Goal: Task Accomplishment & Management: Manage account settings

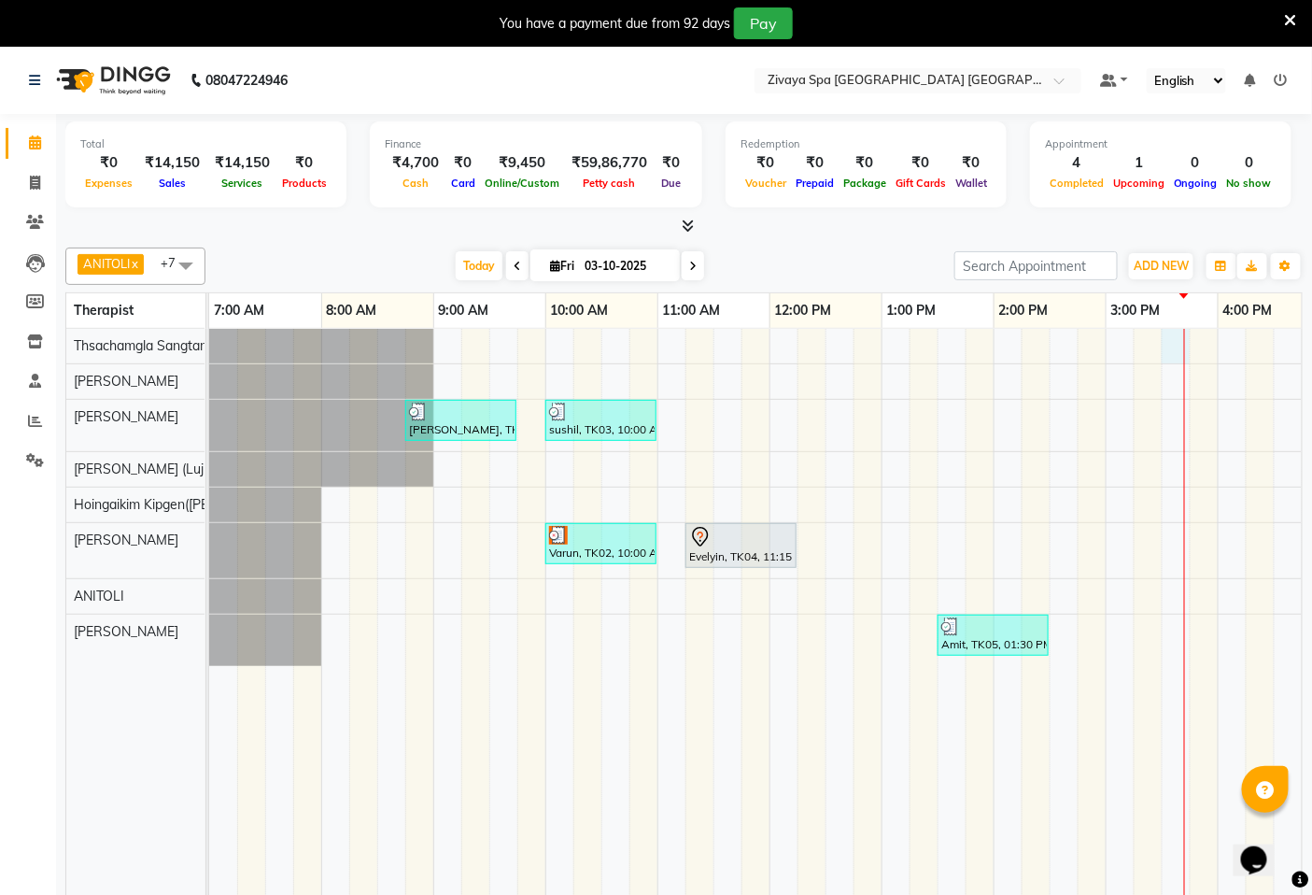
click at [1169, 339] on div "[PERSON_NAME], TK01, 08:45 AM-09:45 AM, Swedish De-Stress - 60 Mins sushil, TK0…" at bounding box center [1105, 625] width 1793 height 593
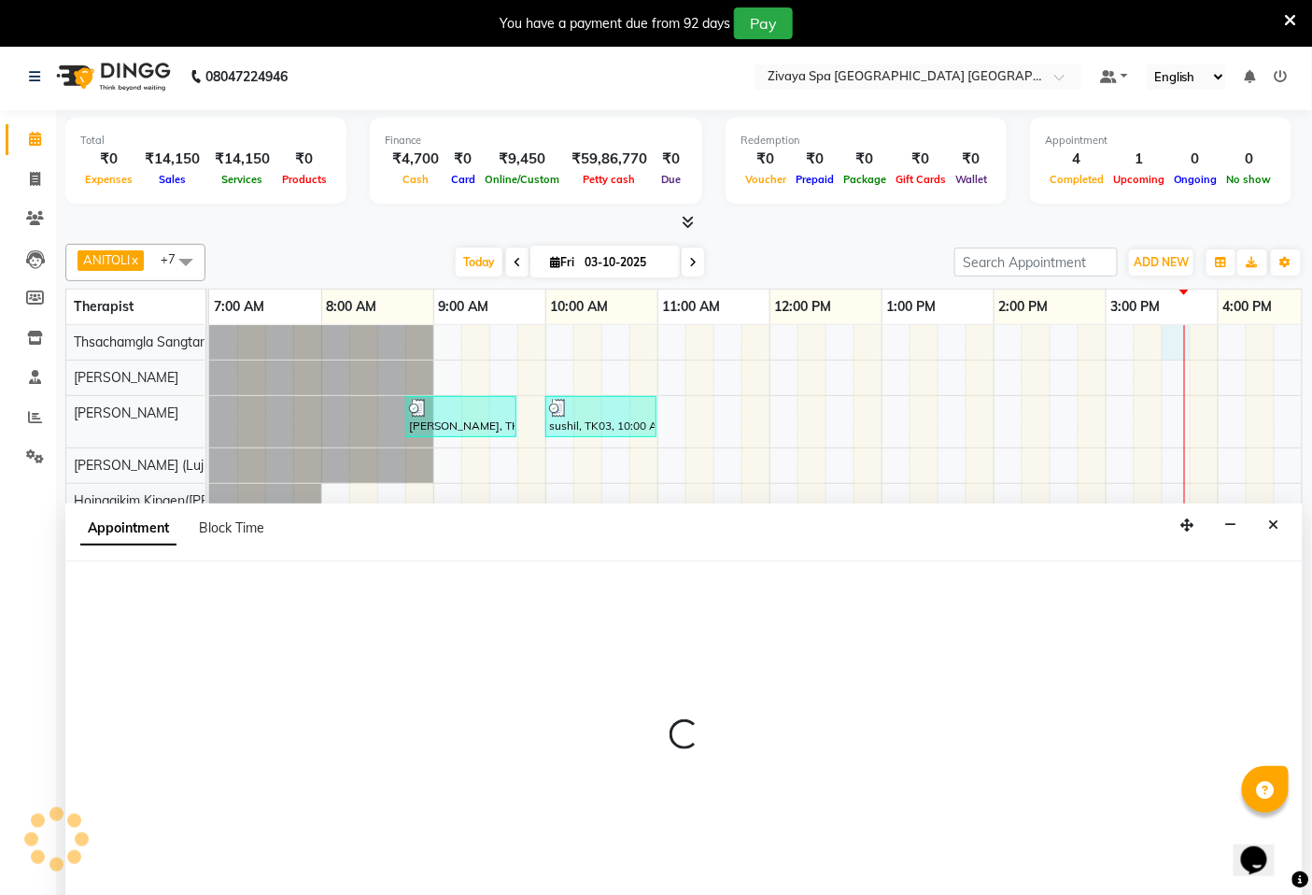
scroll to position [47, 0]
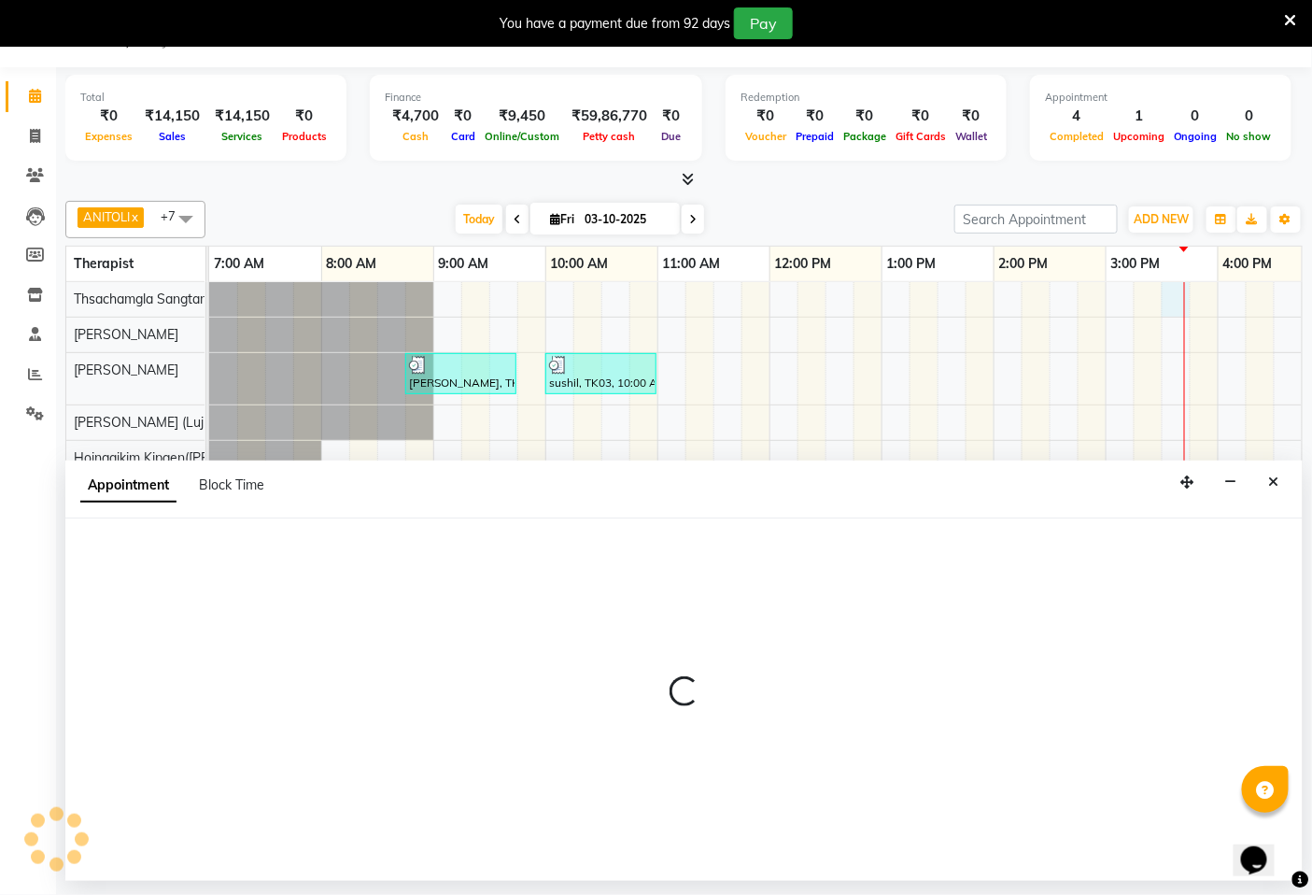
select select "49489"
select select "930"
select select "tentative"
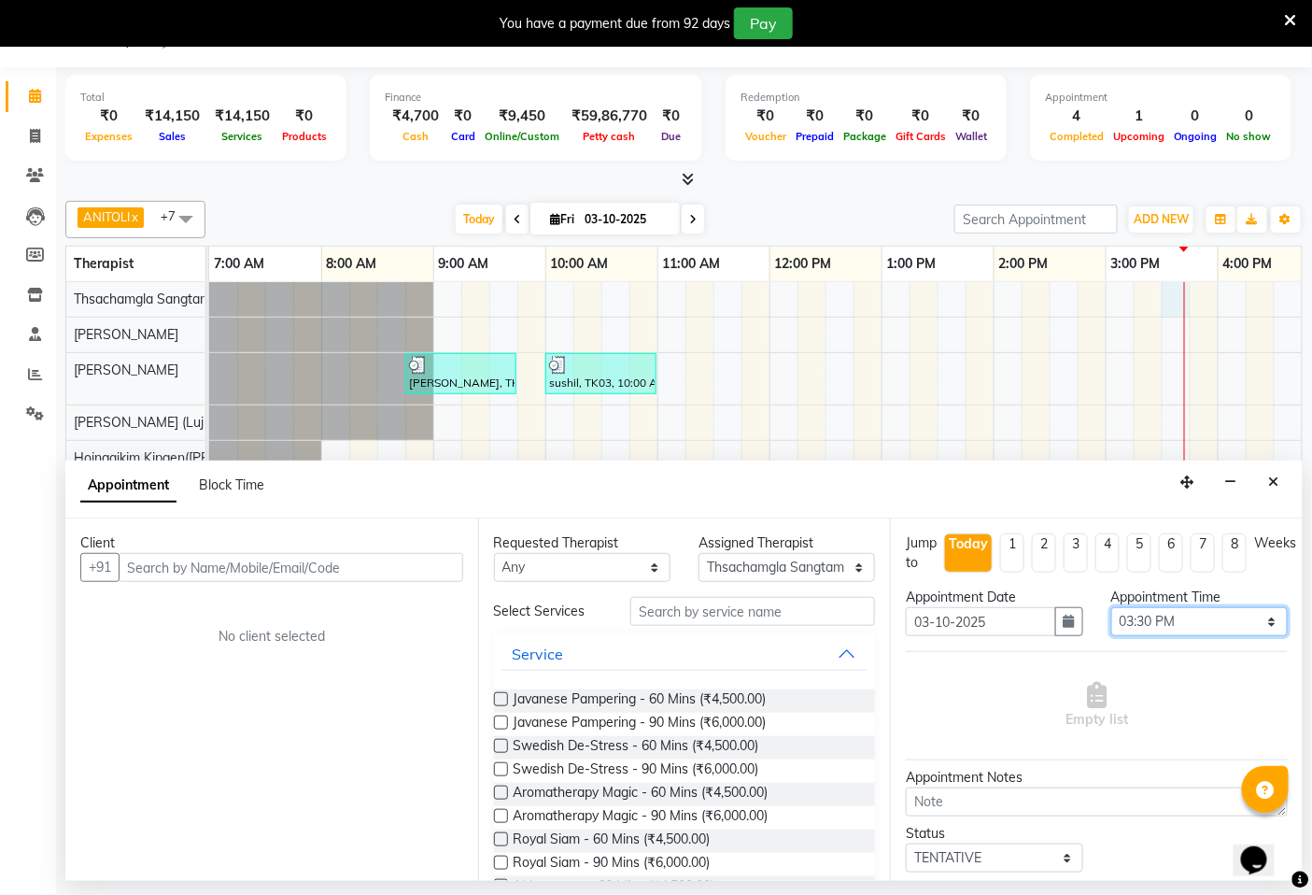
click at [1171, 621] on select "Select 08:00 AM 08:15 AM 08:30 AM 08:45 AM 09:00 AM 09:15 AM 09:30 AM 09:45 AM …" at bounding box center [1200, 621] width 177 height 29
select select "945"
click at [1112, 607] on select "Select 08:00 AM 08:15 AM 08:30 AM 08:45 AM 09:00 AM 09:15 AM 09:30 AM 09:45 AM …" at bounding box center [1200, 621] width 177 height 29
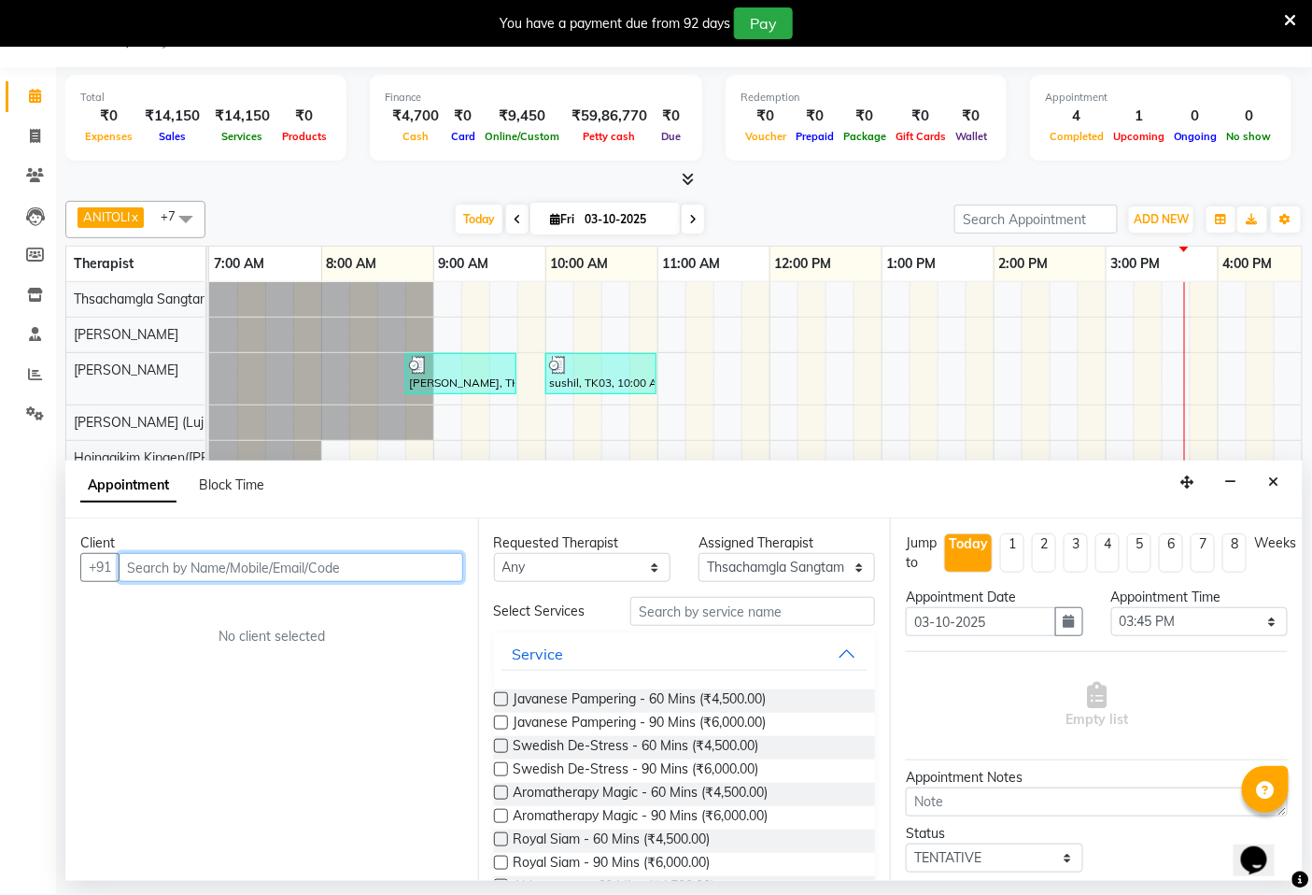
click at [421, 564] on input "text" at bounding box center [291, 567] width 345 height 29
type input "63612452565"
click at [421, 564] on span "Add Client" at bounding box center [424, 567] width 63 height 17
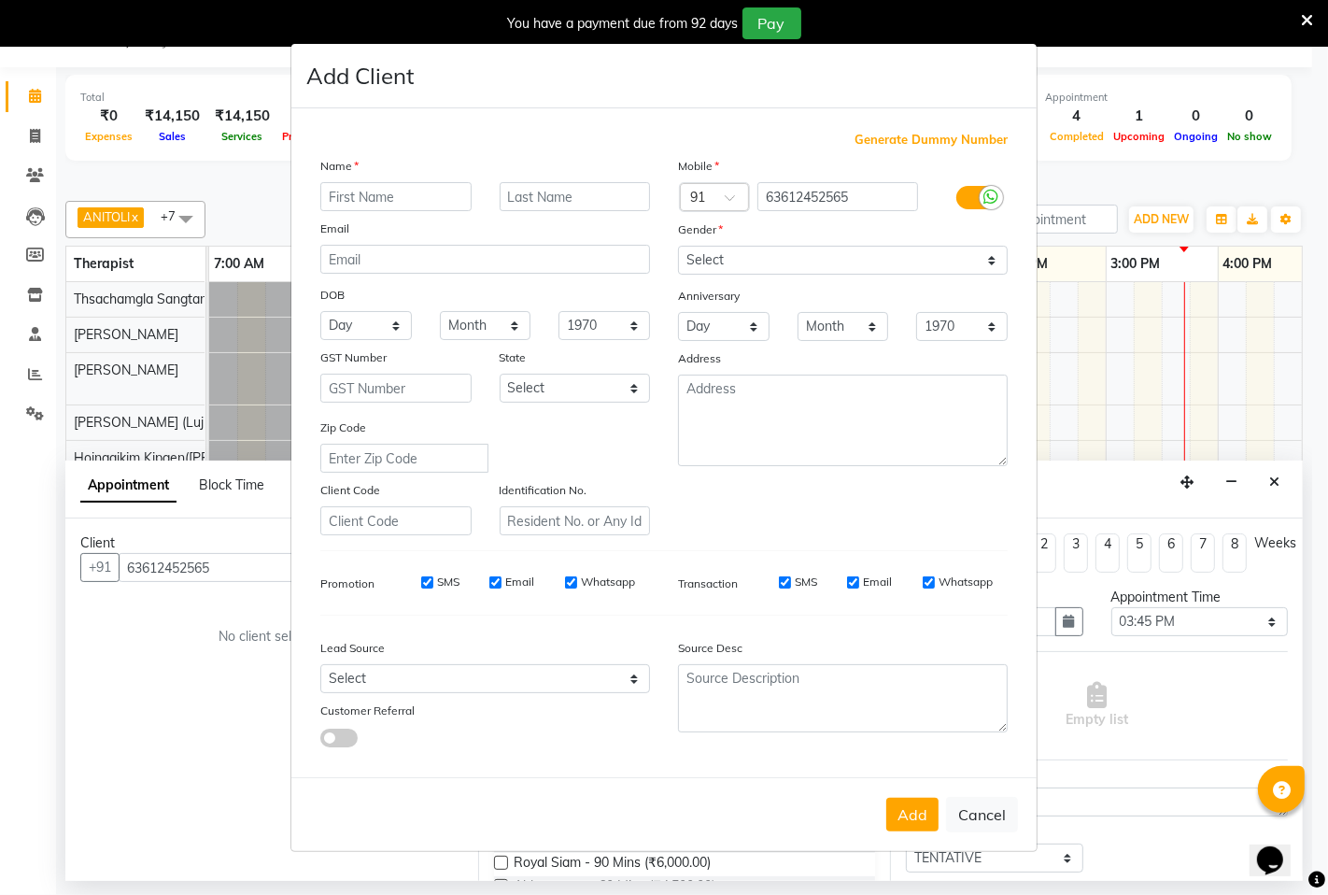
click at [433, 202] on input "text" at bounding box center [395, 196] width 151 height 29
type input "[PERSON_NAME]"
click at [772, 256] on select "Select [DEMOGRAPHIC_DATA] [DEMOGRAPHIC_DATA] Other Prefer Not To Say" at bounding box center [843, 260] width 330 height 29
select select "[DEMOGRAPHIC_DATA]"
click at [678, 246] on select "Select [DEMOGRAPHIC_DATA] [DEMOGRAPHIC_DATA] Other Prefer Not To Say" at bounding box center [843, 260] width 330 height 29
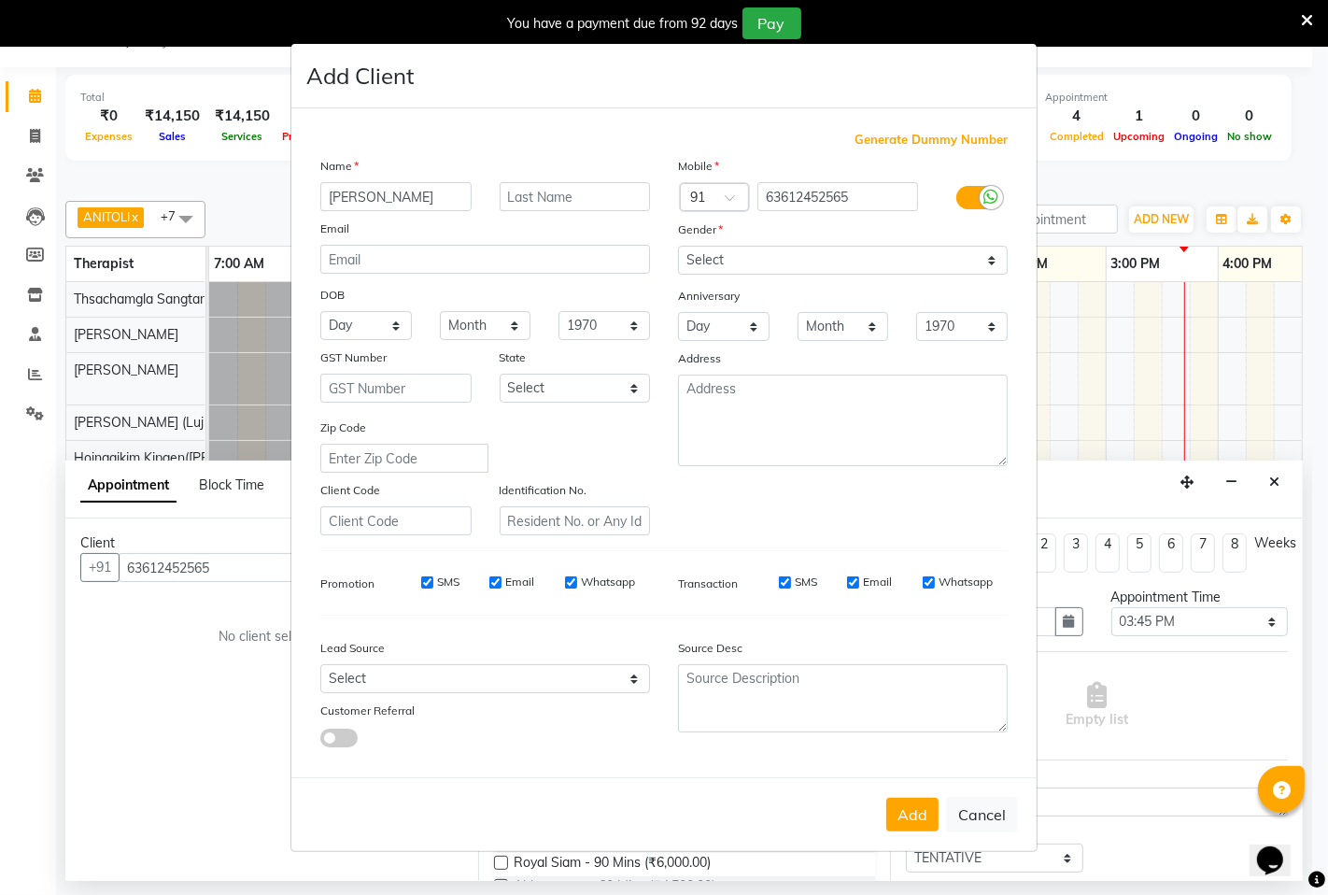
click at [582, 582] on label "Whatsapp" at bounding box center [608, 582] width 54 height 17
click at [577, 582] on input "Whatsapp" at bounding box center [571, 582] width 12 height 12
checkbox input "false"
click at [516, 579] on label "Email" at bounding box center [519, 582] width 29 height 17
click at [502, 579] on input "Email" at bounding box center [495, 582] width 12 height 12
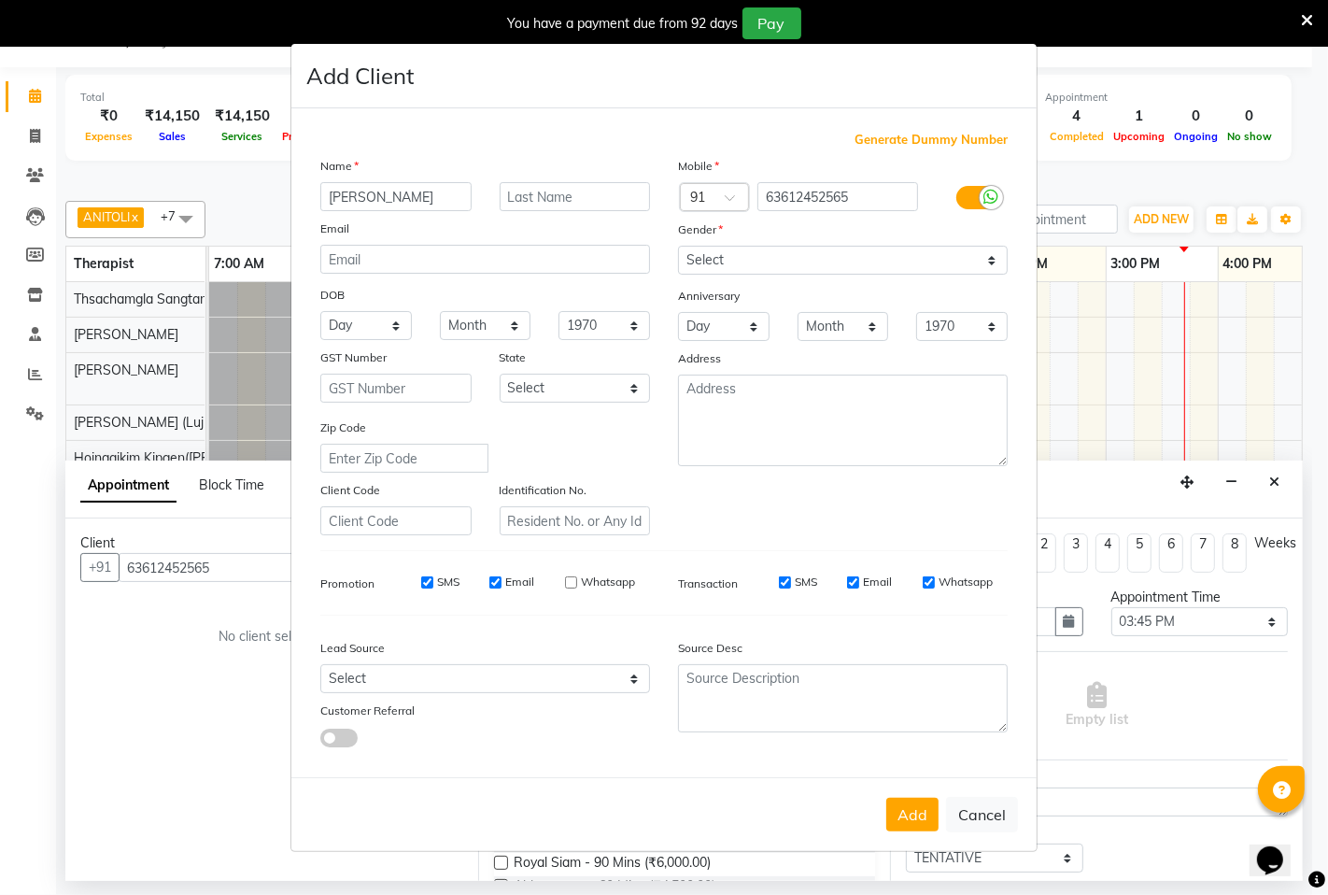
checkbox input "false"
click at [432, 576] on input "SMS" at bounding box center [427, 582] width 12 height 12
checkbox input "false"
click at [910, 813] on button "Add" at bounding box center [912, 815] width 52 height 34
select select
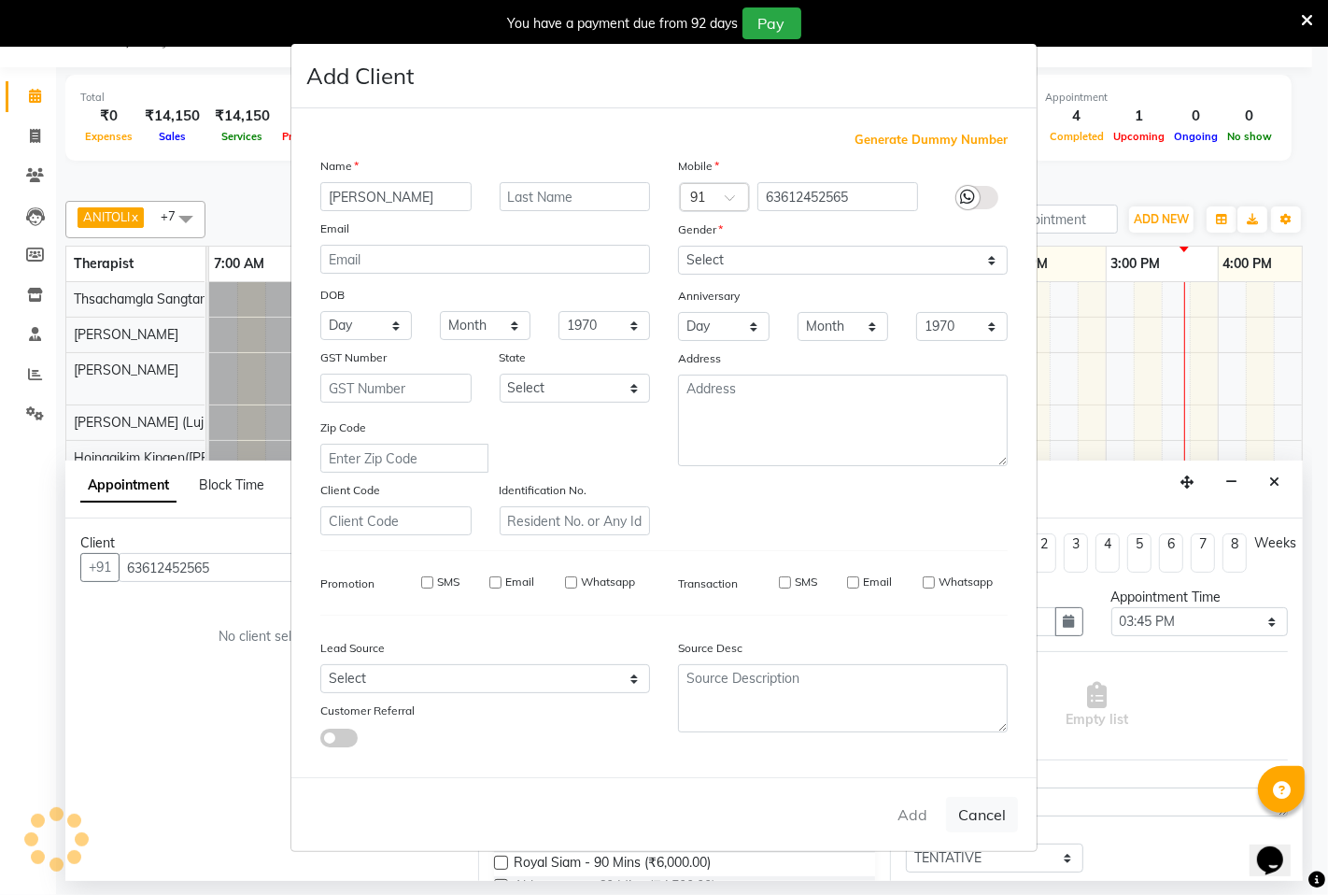
select select
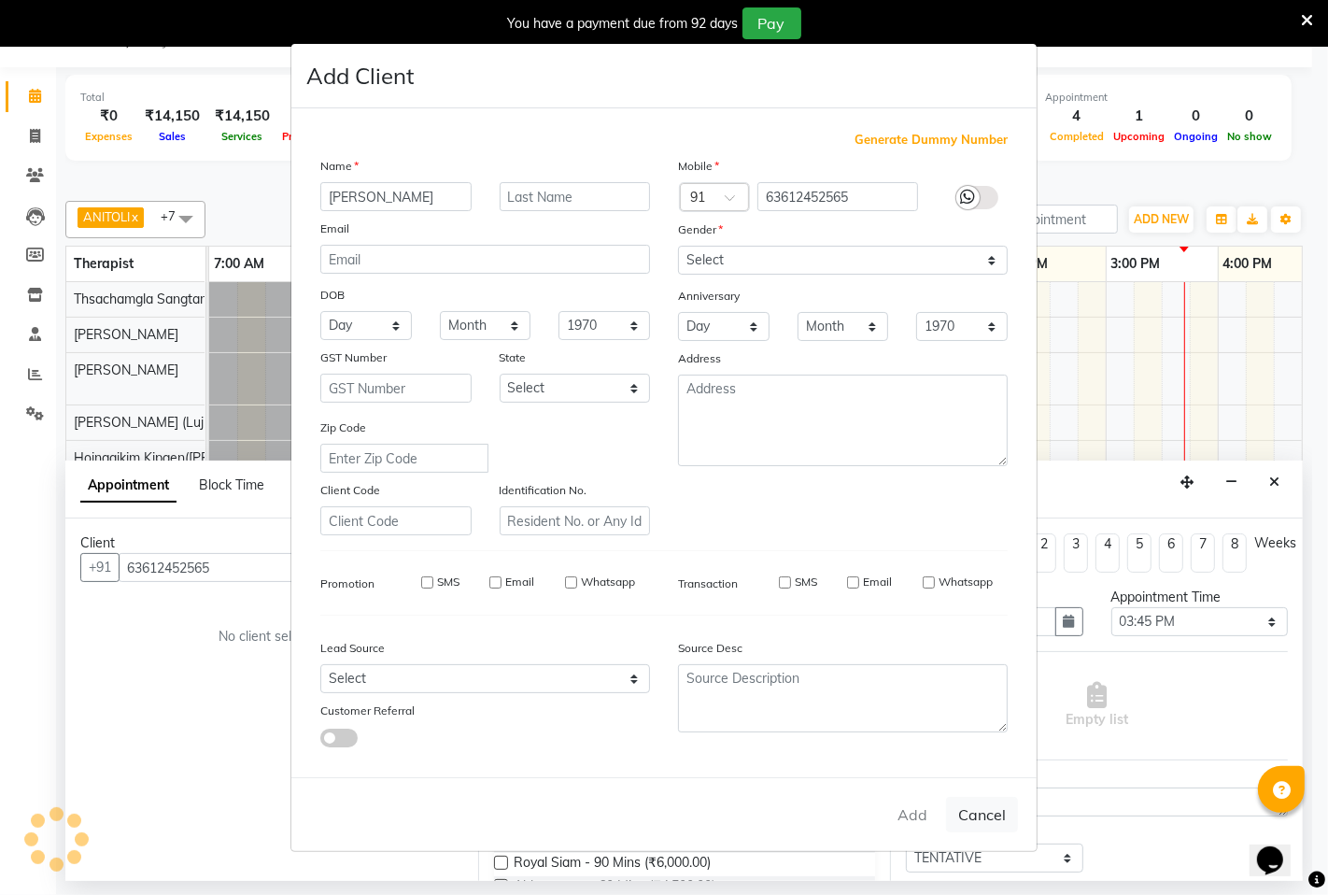
select select
checkbox input "false"
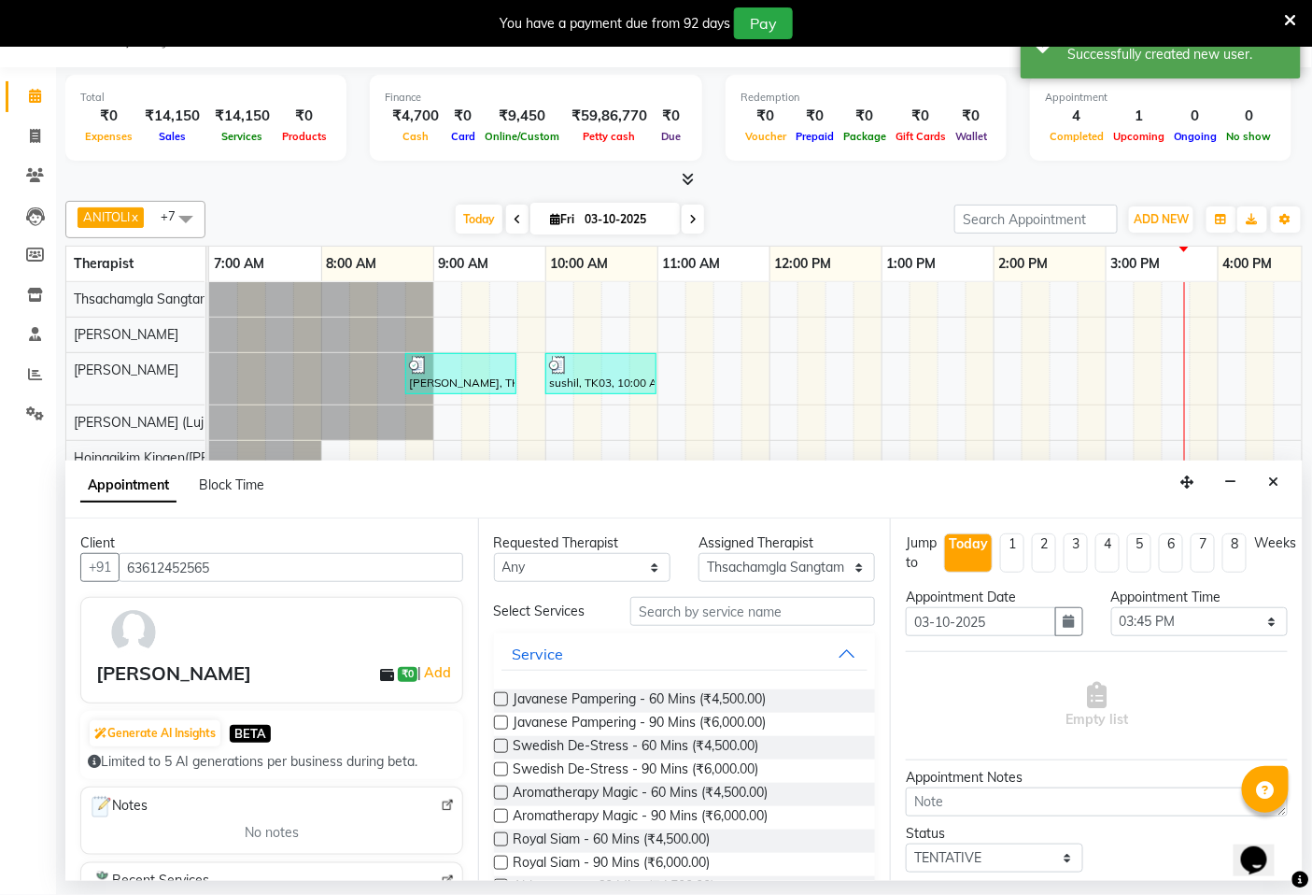
click at [505, 744] on label at bounding box center [501, 746] width 14 height 14
click at [505, 744] on input "checkbox" at bounding box center [500, 748] width 12 height 12
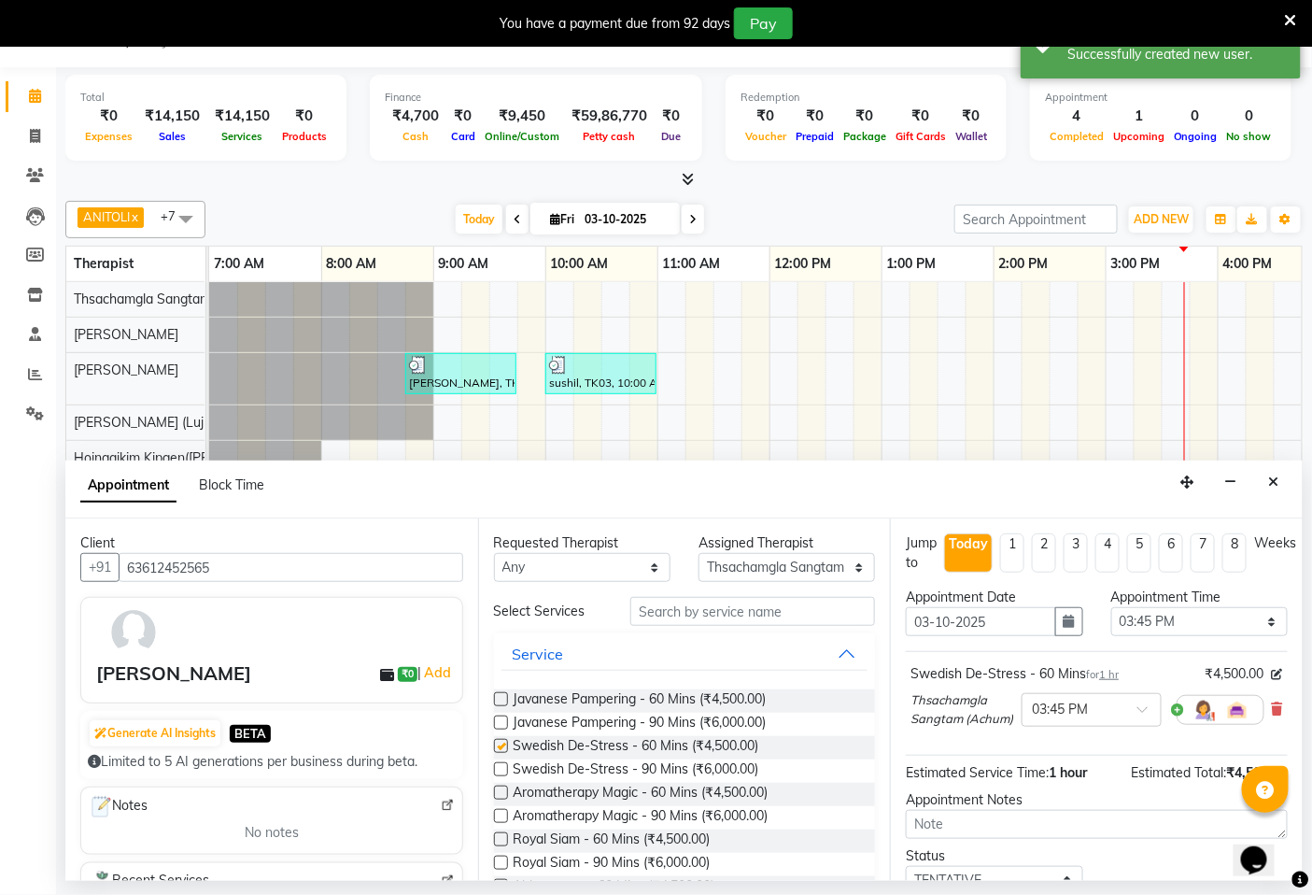
checkbox input "false"
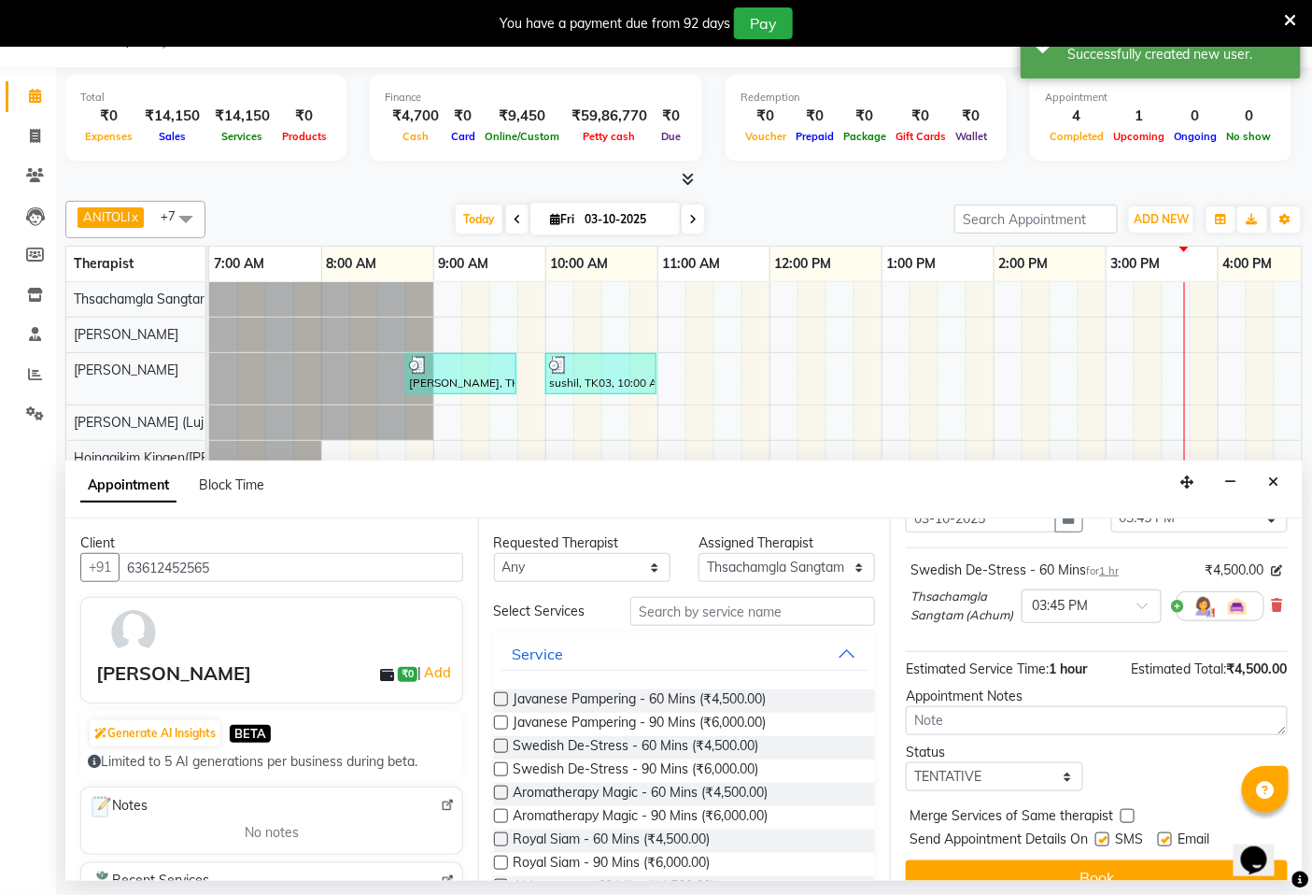
scroll to position [149, 0]
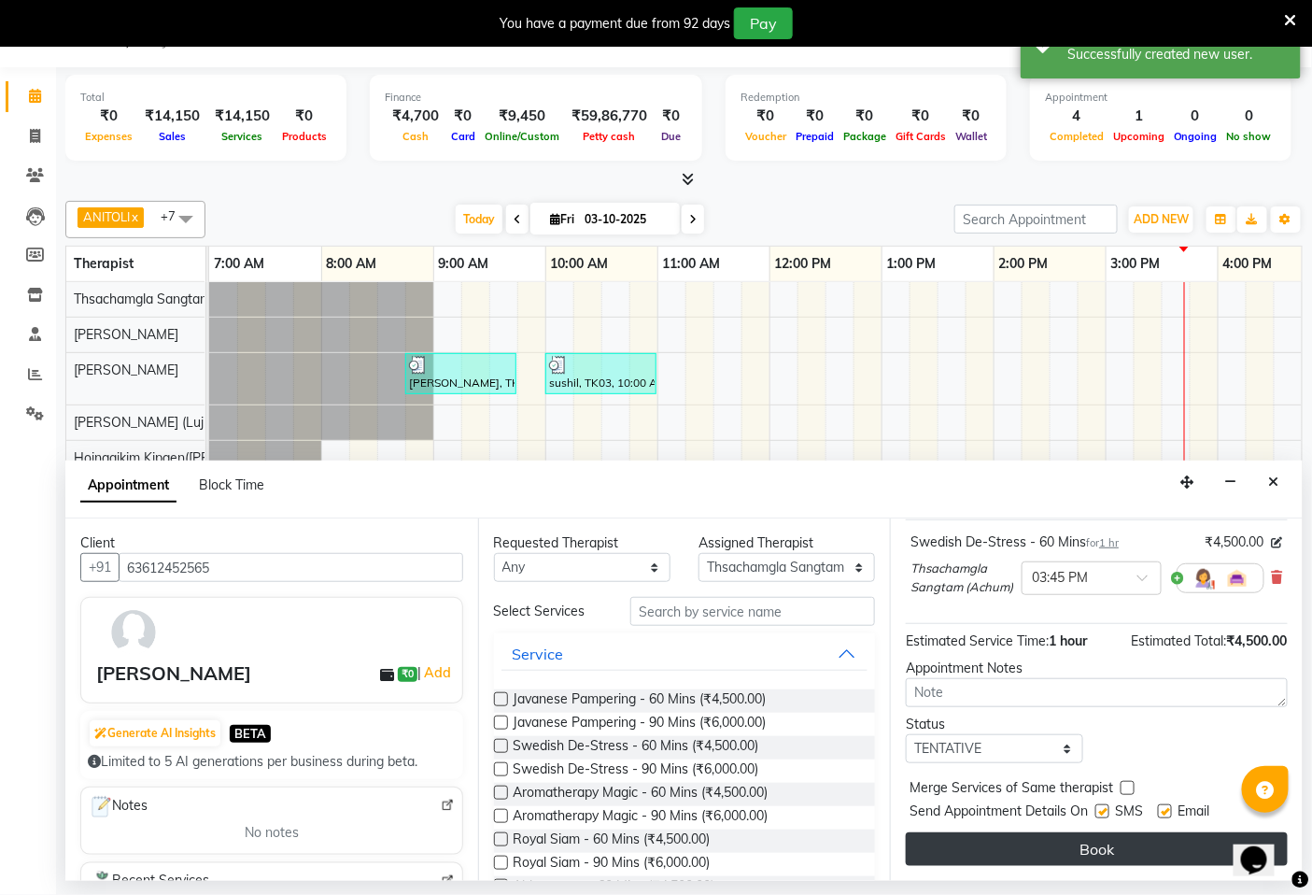
click at [1059, 850] on button "Book" at bounding box center [1097, 849] width 382 height 34
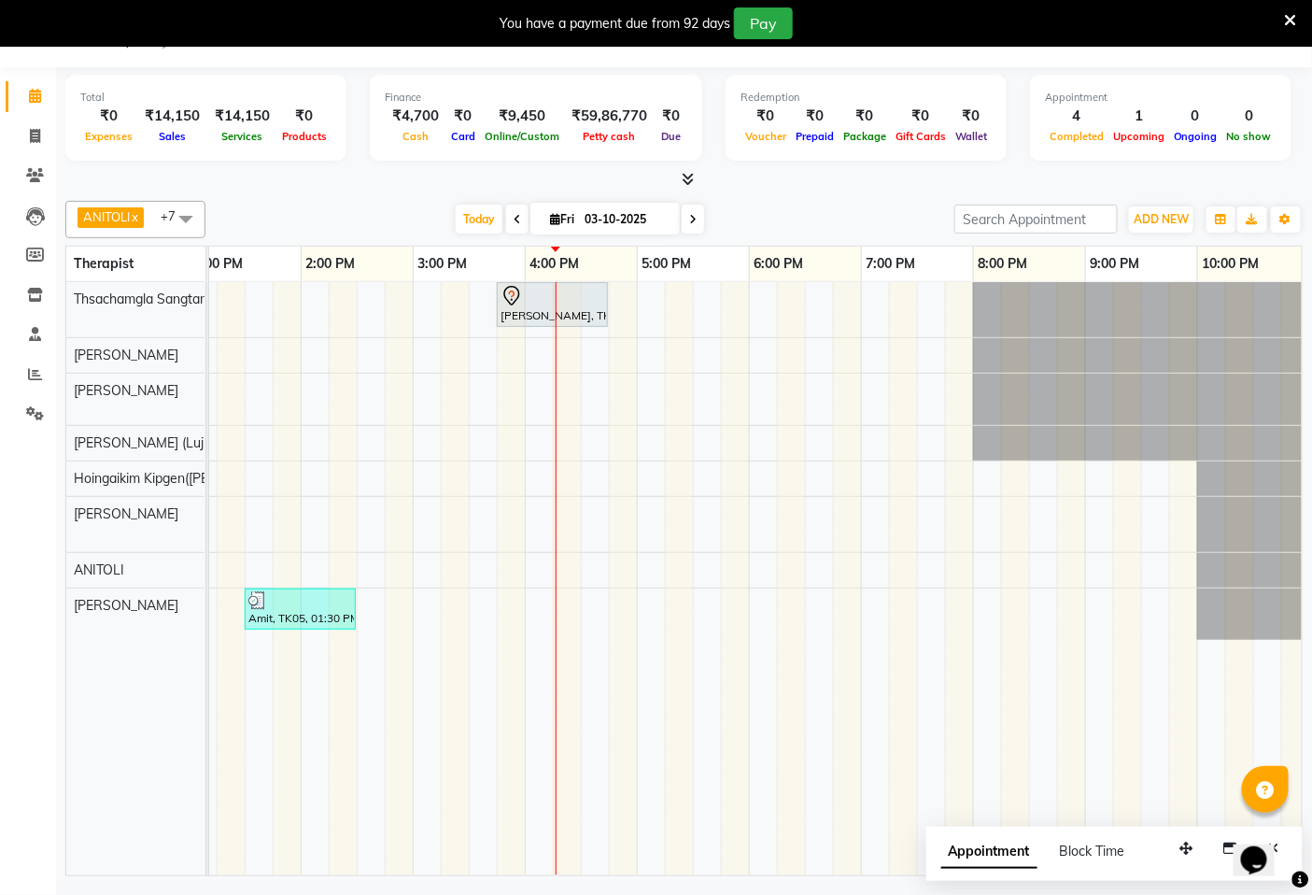
scroll to position [0, 701]
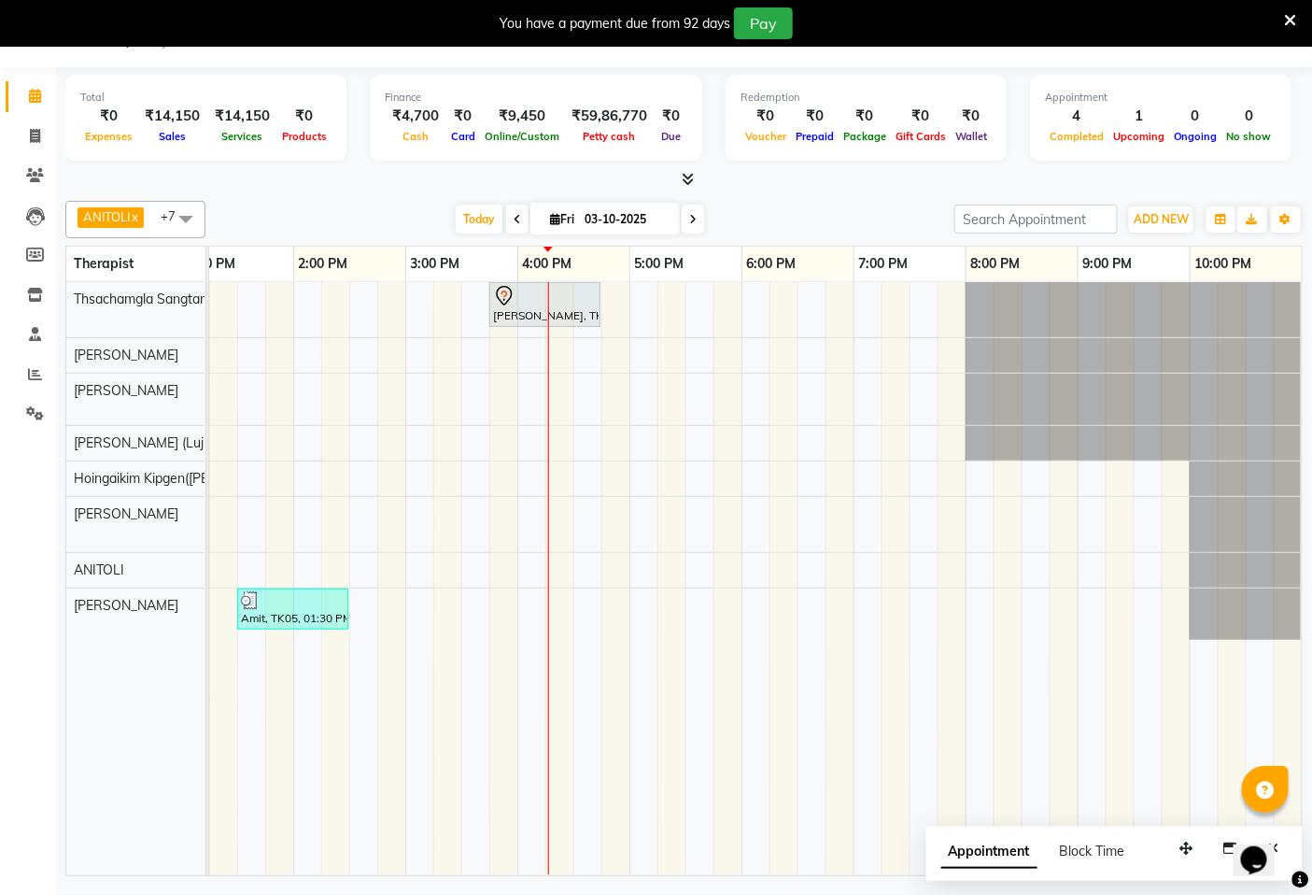
click at [1295, 9] on span at bounding box center [1291, 19] width 12 height 21
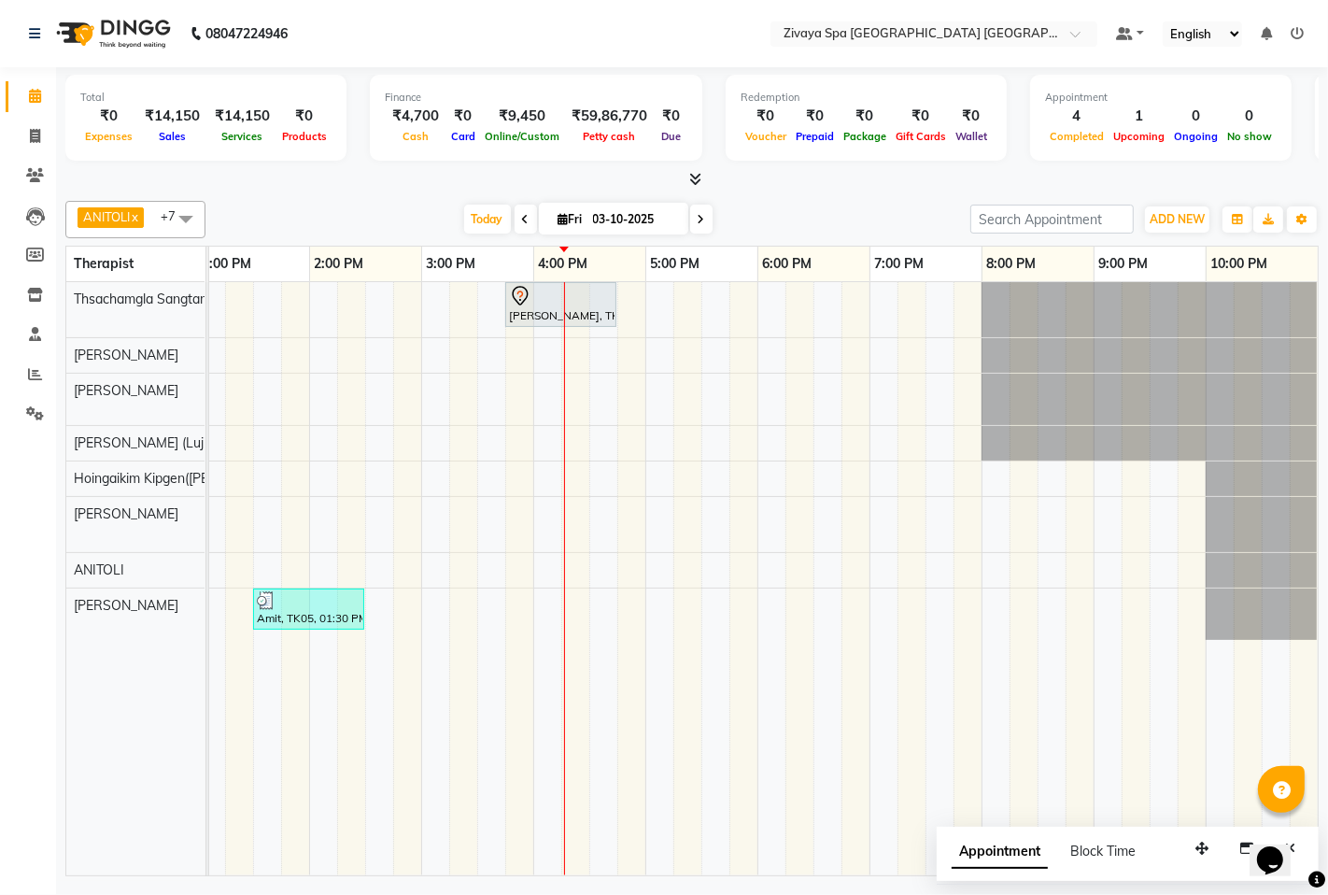
scroll to position [0, 685]
click at [696, 611] on div "[PERSON_NAME], TK06, 03:45 PM-04:45 PM, Swedish De-Stress - 60 Mins [PERSON_NAM…" at bounding box center [421, 578] width 1793 height 593
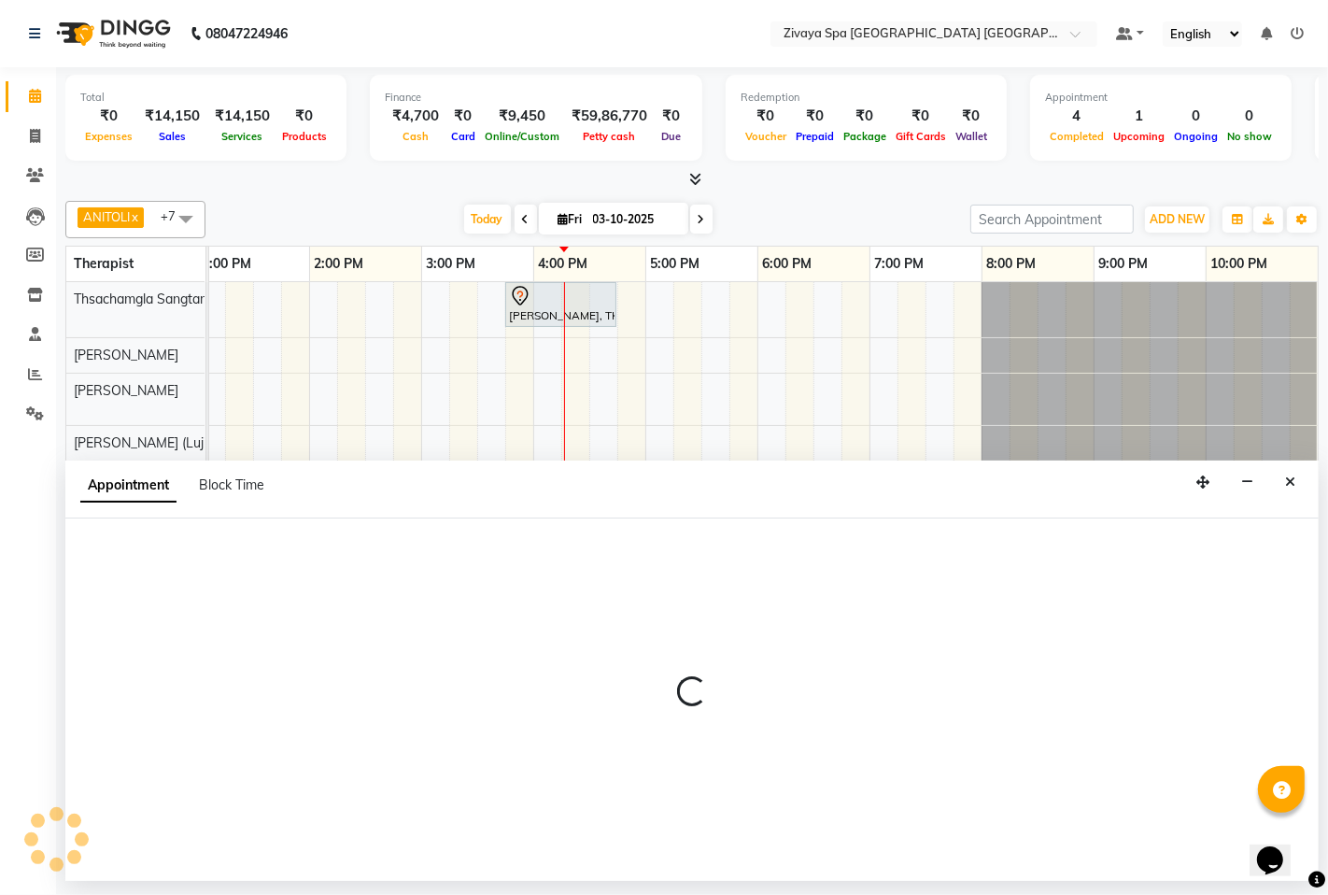
select select "89439"
select select "tentative"
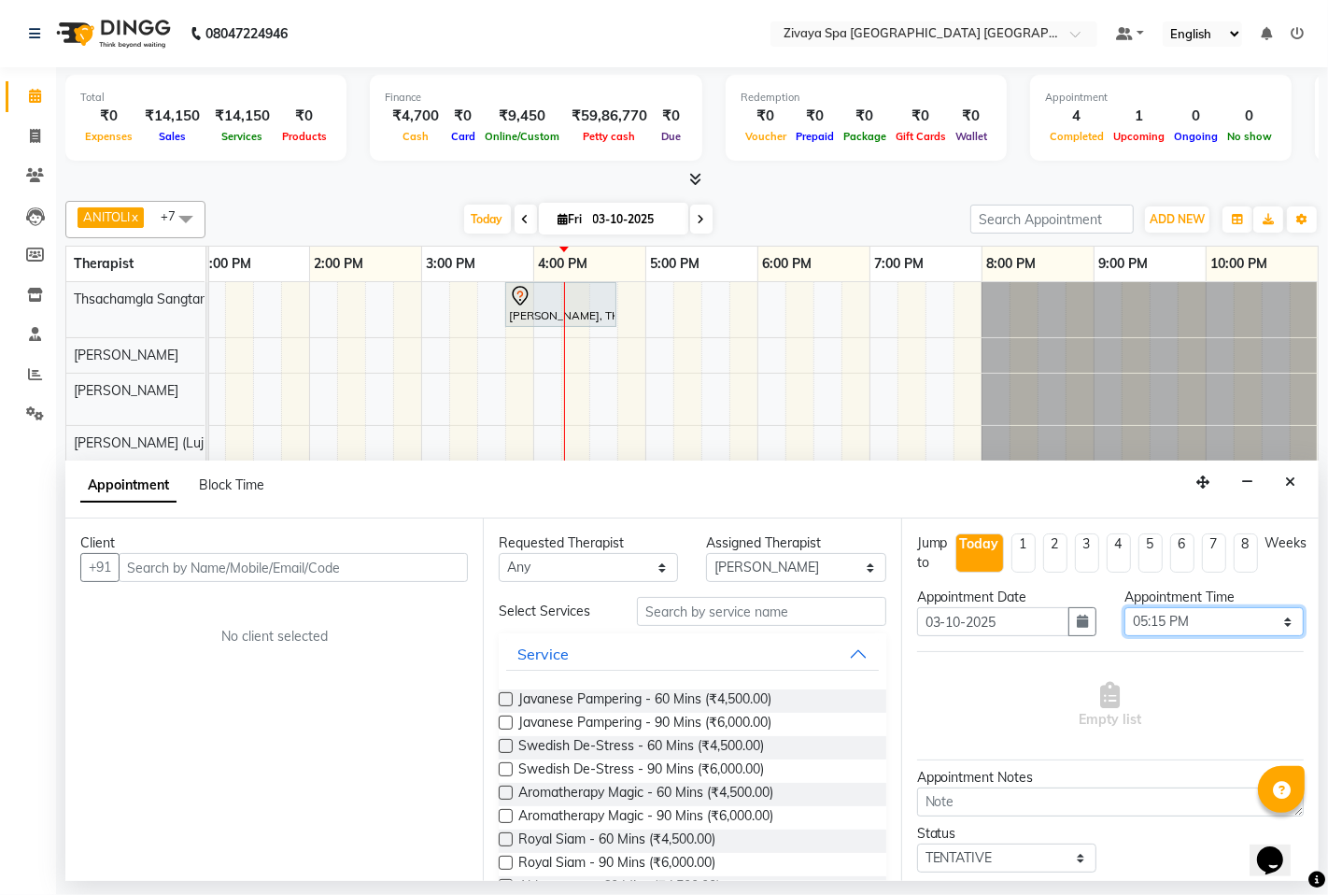
click at [1182, 618] on select "Select 08:00 AM 08:15 AM 08:30 AM 08:45 AM 09:00 AM 09:15 AM 09:30 AM 09:45 AM …" at bounding box center [1214, 621] width 179 height 29
select select "990"
click at [1125, 607] on select "Select 08:00 AM 08:15 AM 08:30 AM 08:45 AM 09:00 AM 09:15 AM 09:30 AM 09:45 AM …" at bounding box center [1214, 621] width 179 height 29
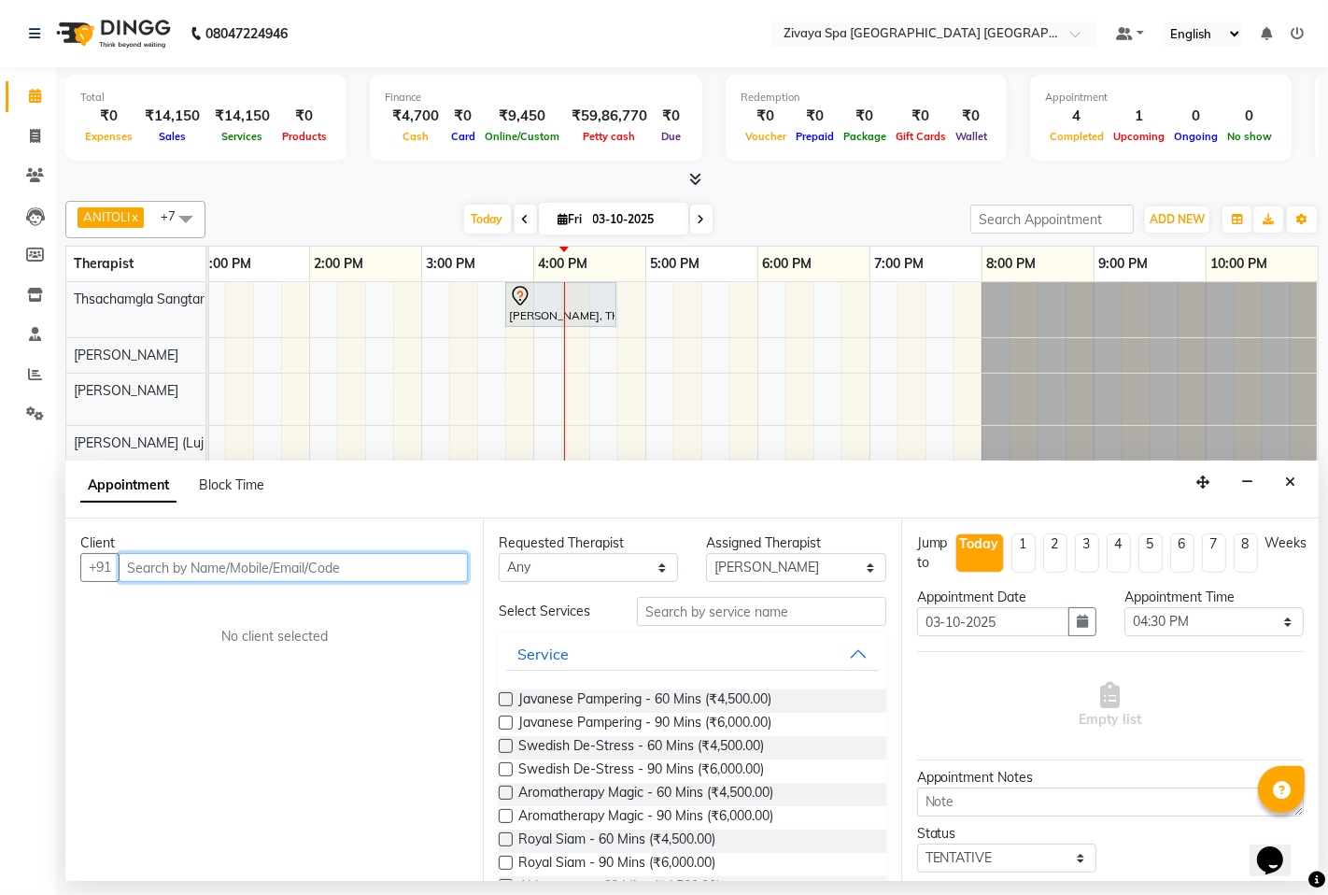
click at [435, 561] on input "text" at bounding box center [293, 567] width 349 height 29
type input "8850374389"
click at [435, 561] on span "Add Client" at bounding box center [429, 567] width 63 height 17
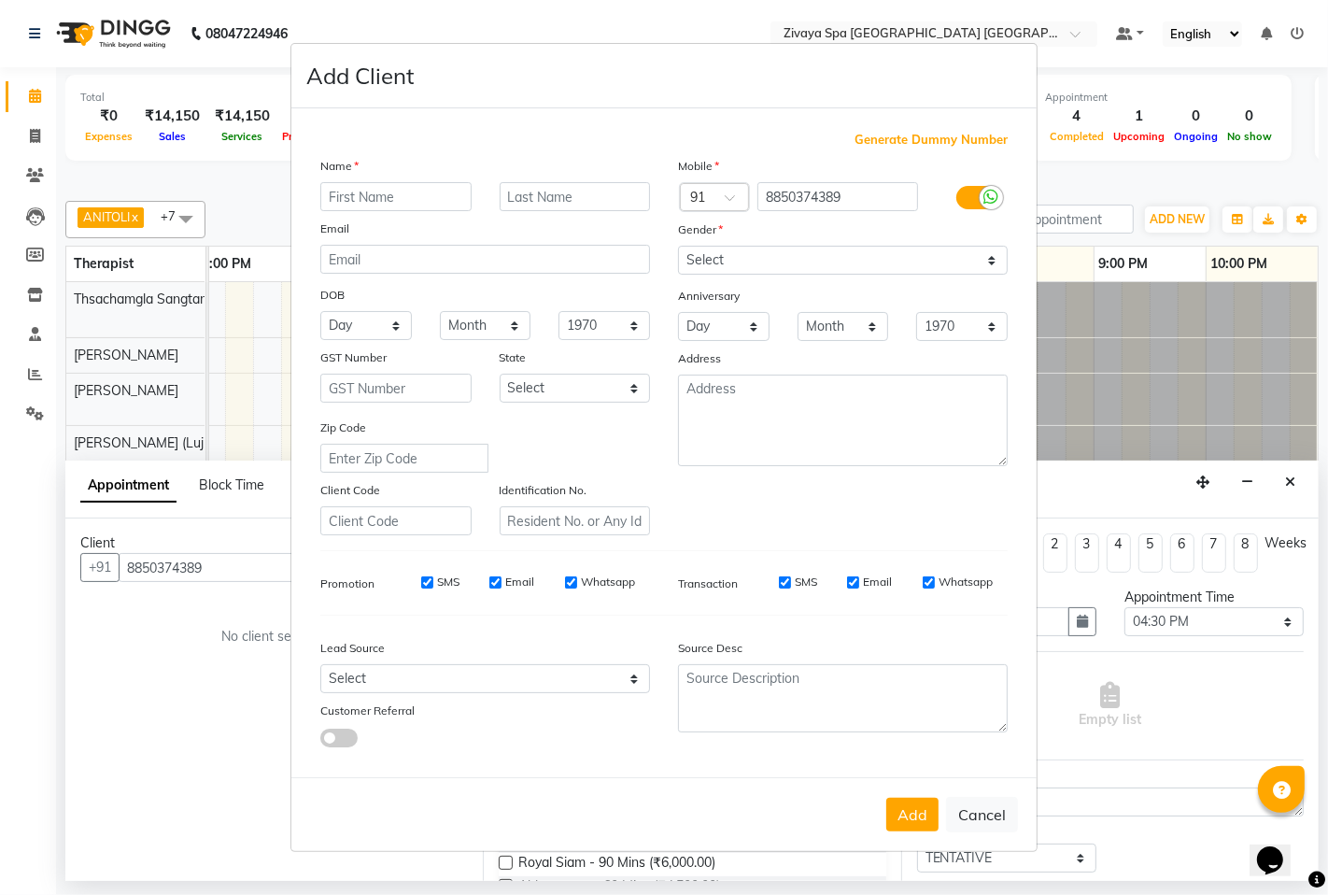
click at [418, 192] on input "text" at bounding box center [395, 196] width 151 height 29
click at [428, 586] on input "SMS" at bounding box center [427, 582] width 12 height 12
checkbox input "false"
drag, startPoint x: 491, startPoint y: 586, endPoint x: 500, endPoint y: 581, distance: 9.6
click at [496, 584] on input "Email" at bounding box center [495, 582] width 12 height 12
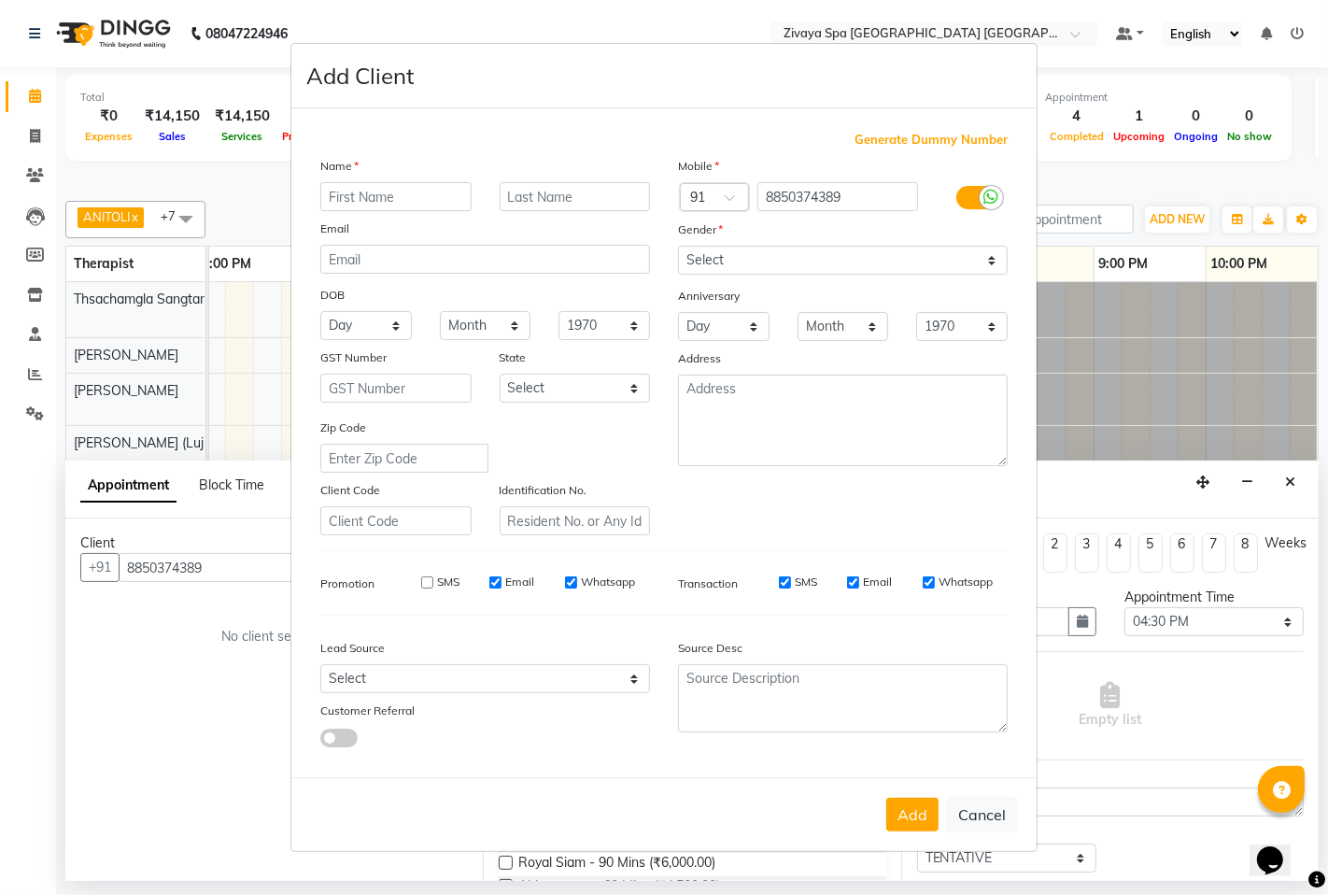
checkbox input "false"
click at [565, 581] on input "Whatsapp" at bounding box center [571, 582] width 12 height 12
checkbox input "false"
click at [425, 209] on input "text" at bounding box center [395, 196] width 151 height 29
type input "rajavi"
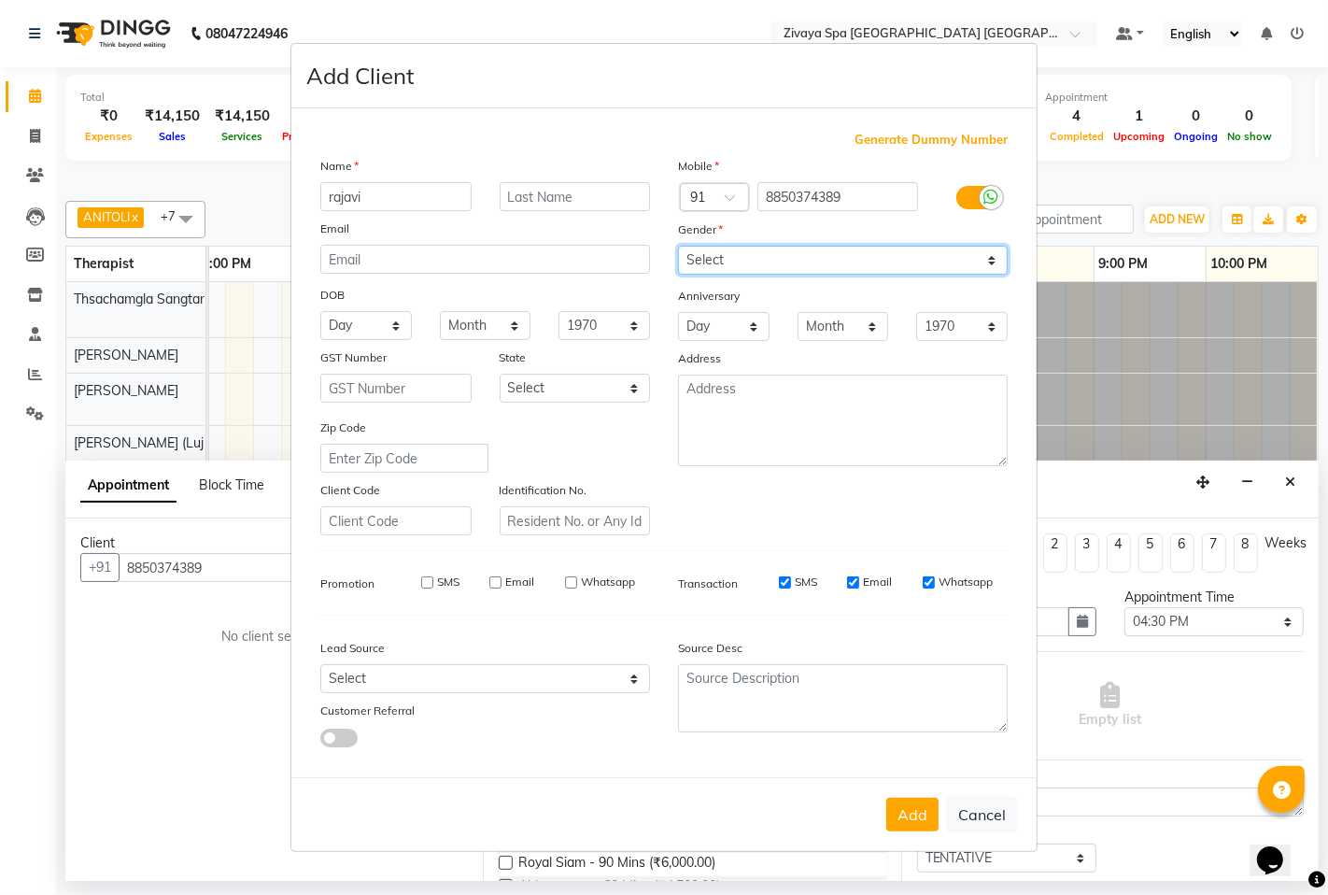
click at [792, 249] on select "Select [DEMOGRAPHIC_DATA] [DEMOGRAPHIC_DATA] Other Prefer Not To Say" at bounding box center [843, 260] width 330 height 29
select select "[DEMOGRAPHIC_DATA]"
click at [678, 246] on select "Select [DEMOGRAPHIC_DATA] [DEMOGRAPHIC_DATA] Other Prefer Not To Say" at bounding box center [843, 260] width 330 height 29
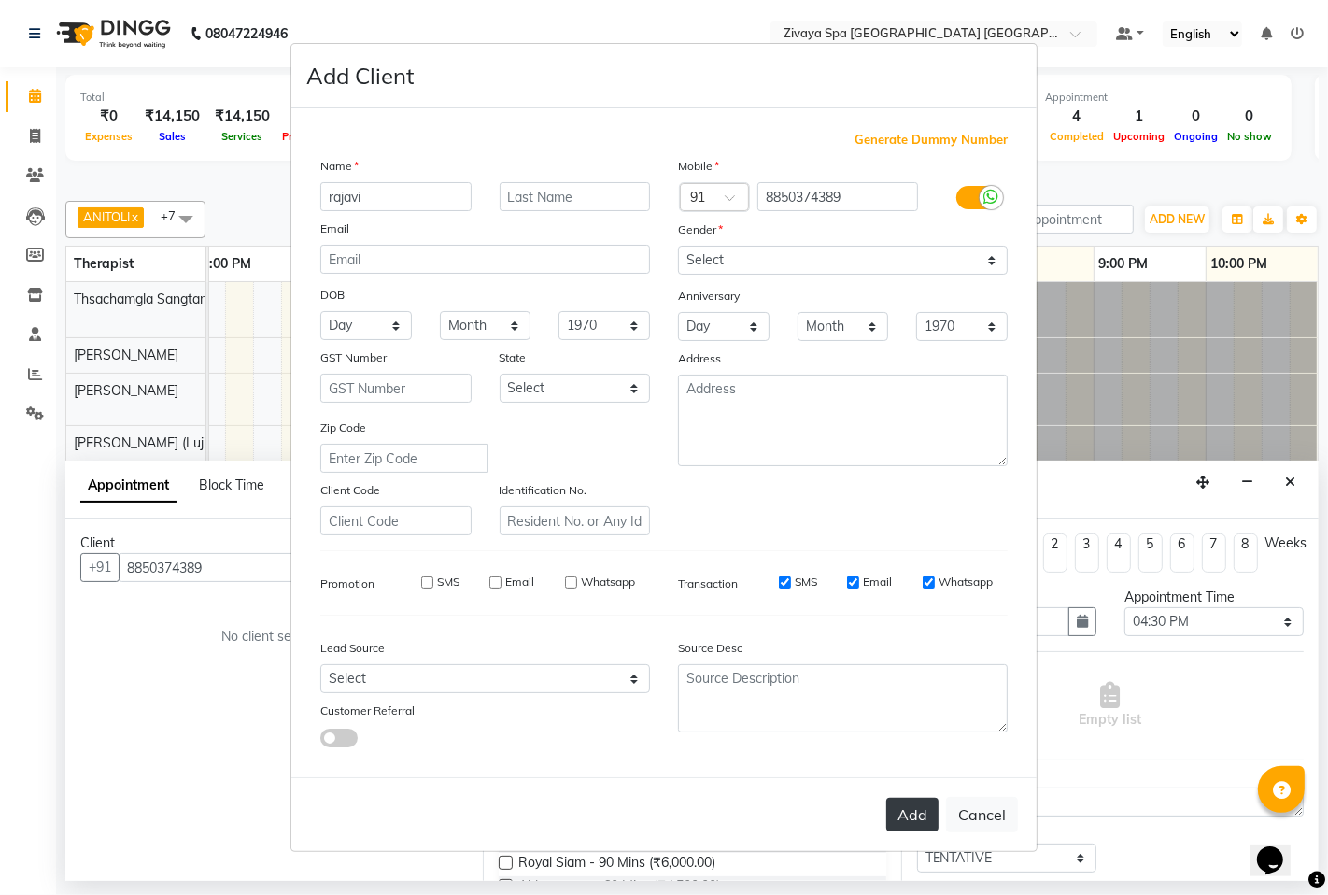
click at [921, 810] on button "Add" at bounding box center [912, 815] width 52 height 34
select select
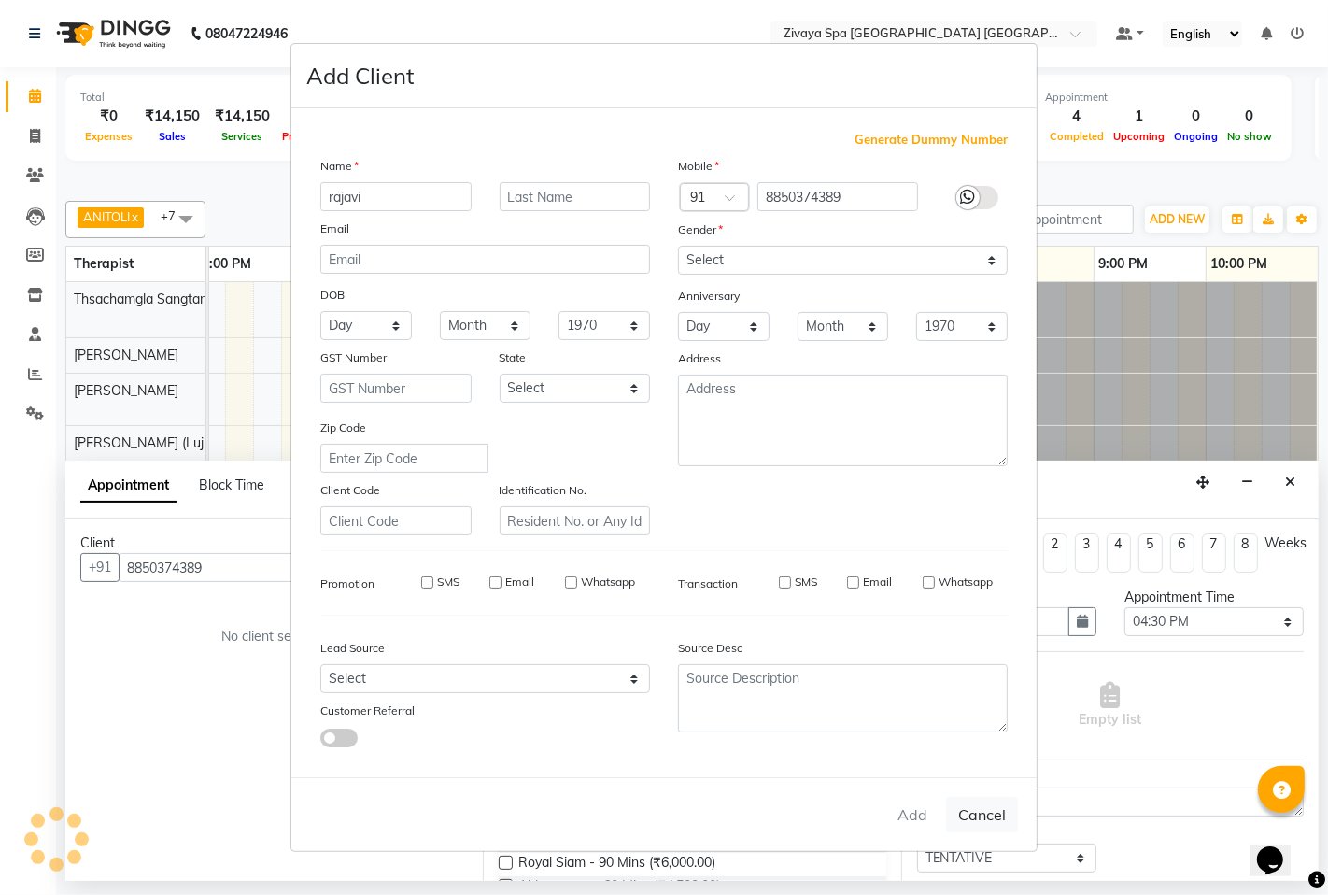
select select
checkbox input "false"
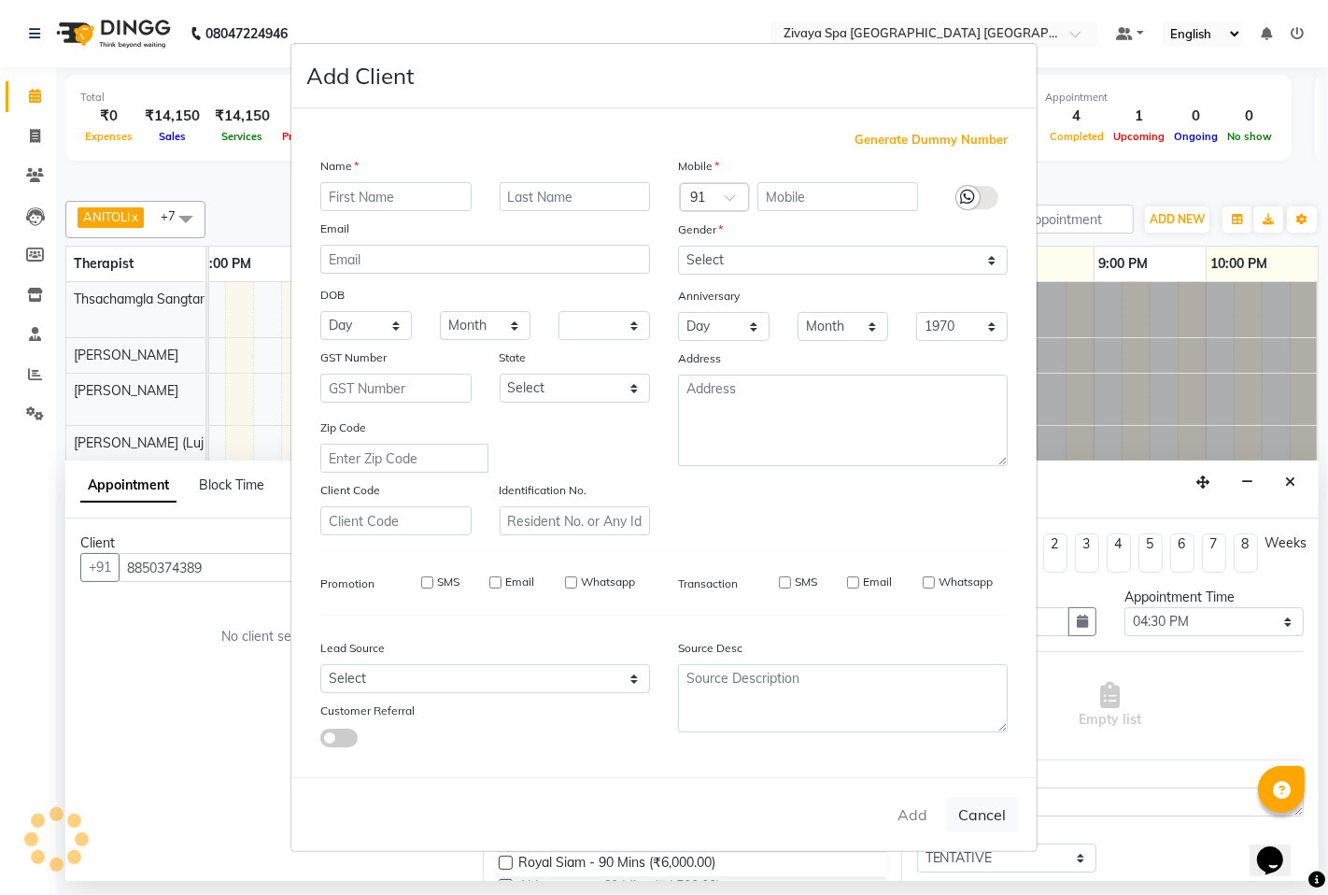
checkbox input "false"
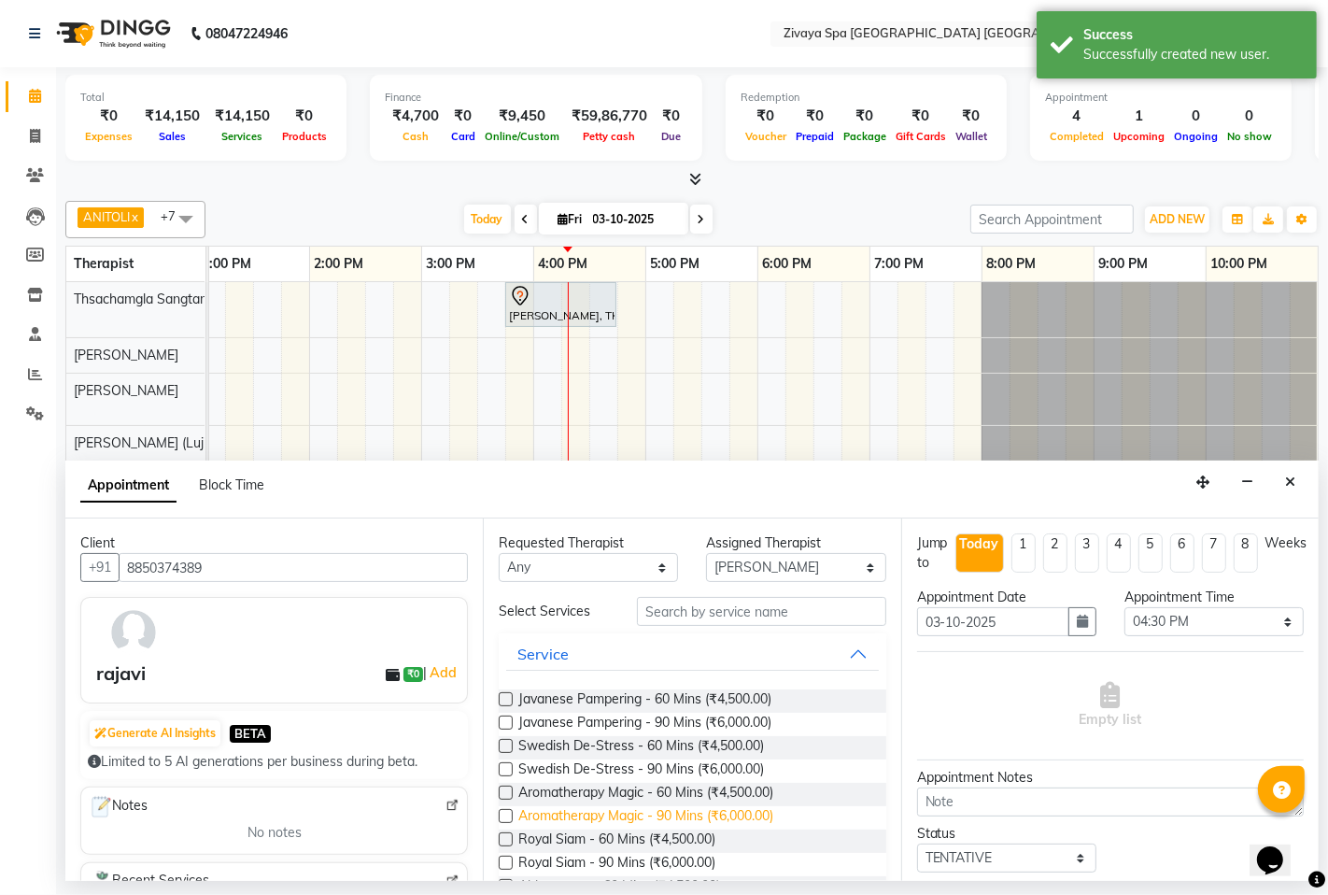
scroll to position [207, 0]
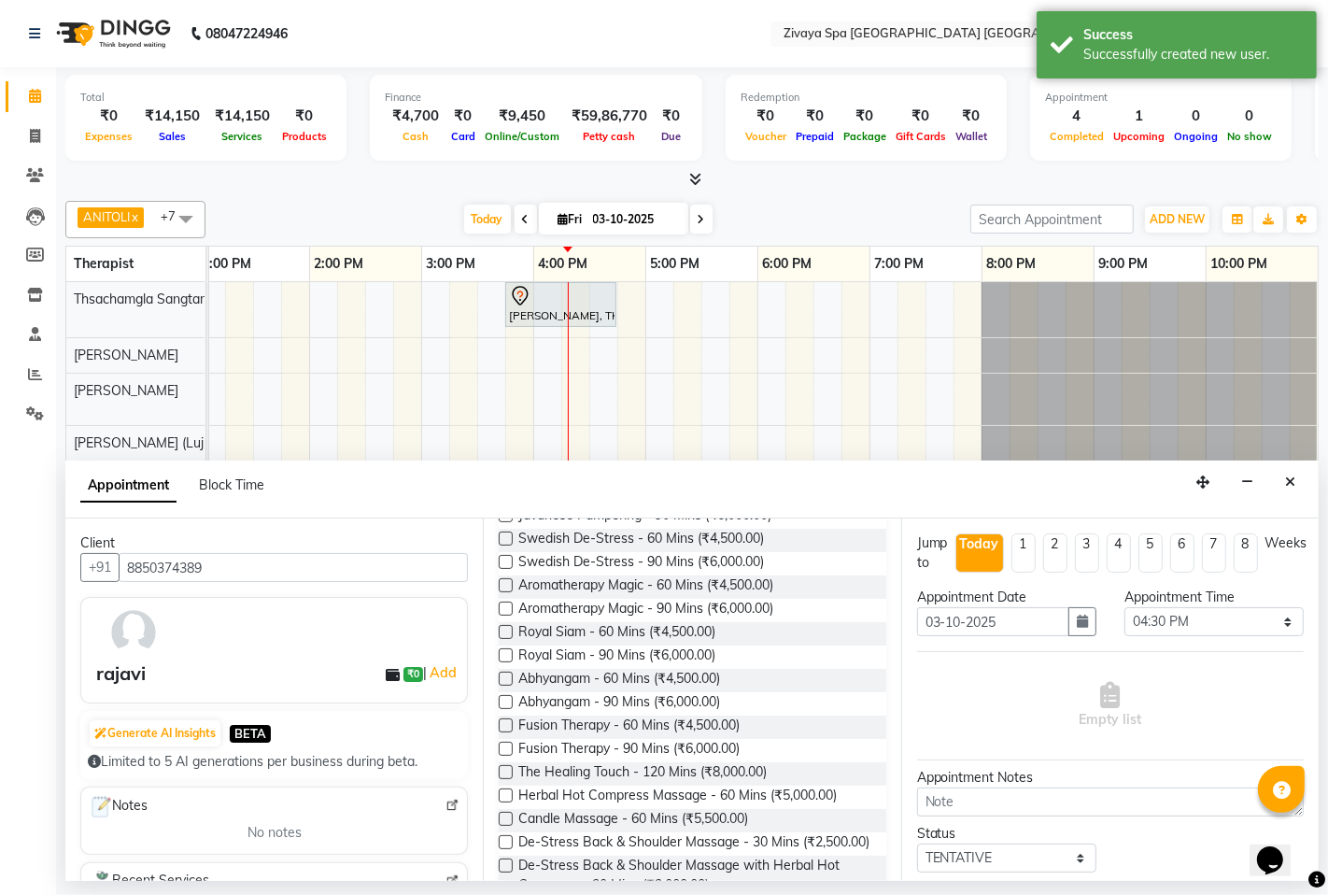
click at [508, 719] on label at bounding box center [506, 725] width 14 height 14
click at [508, 721] on input "checkbox" at bounding box center [505, 727] width 12 height 12
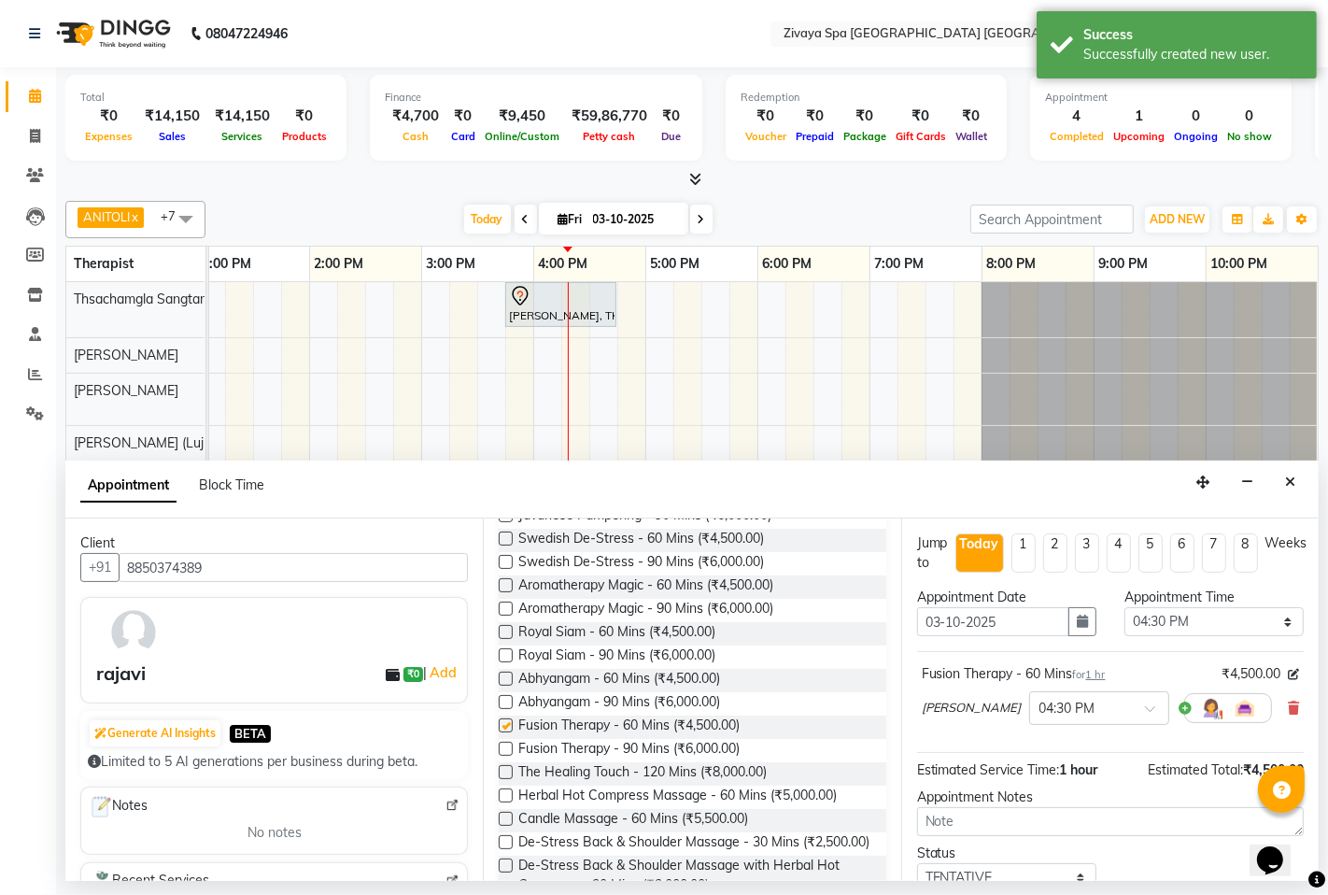
checkbox input "false"
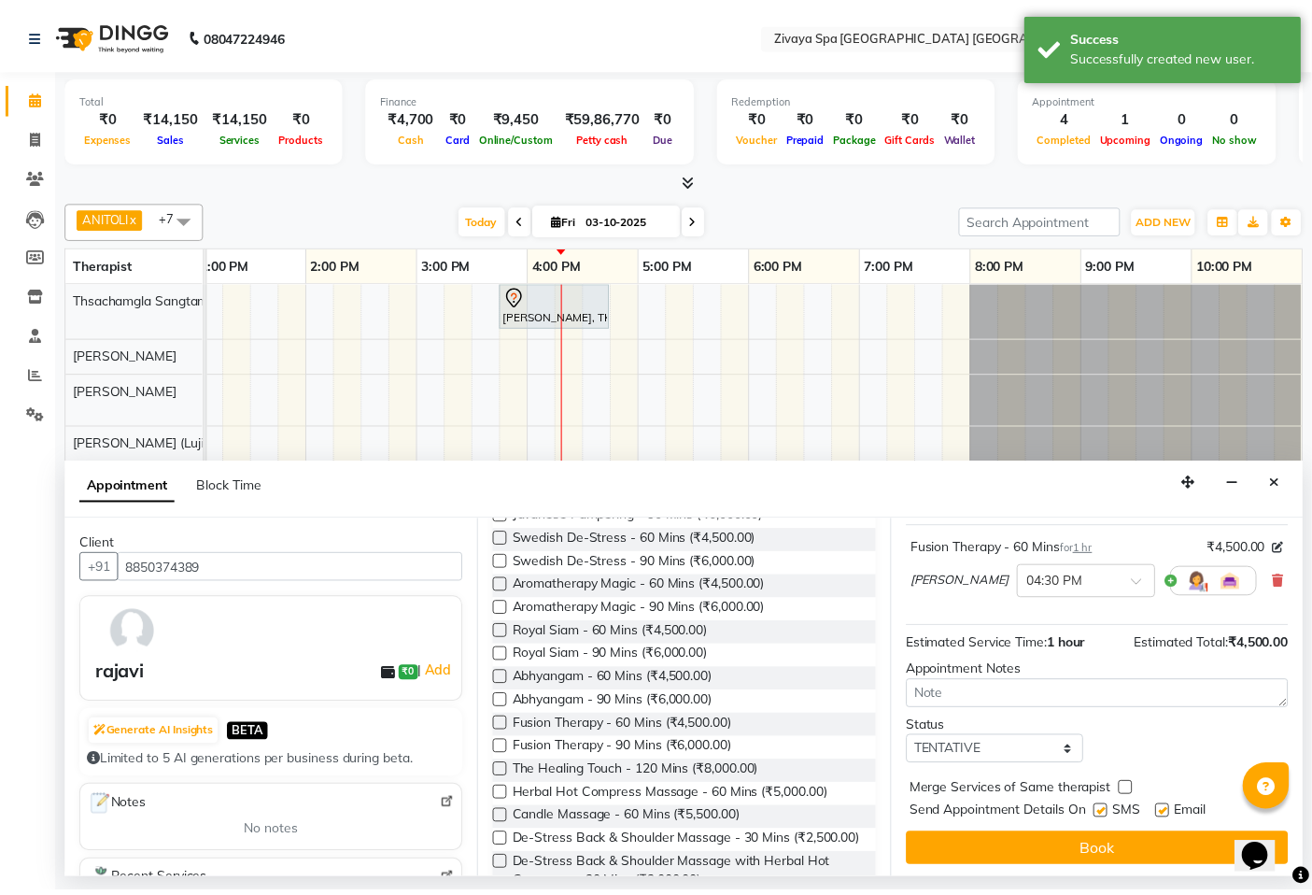
scroll to position [128, 0]
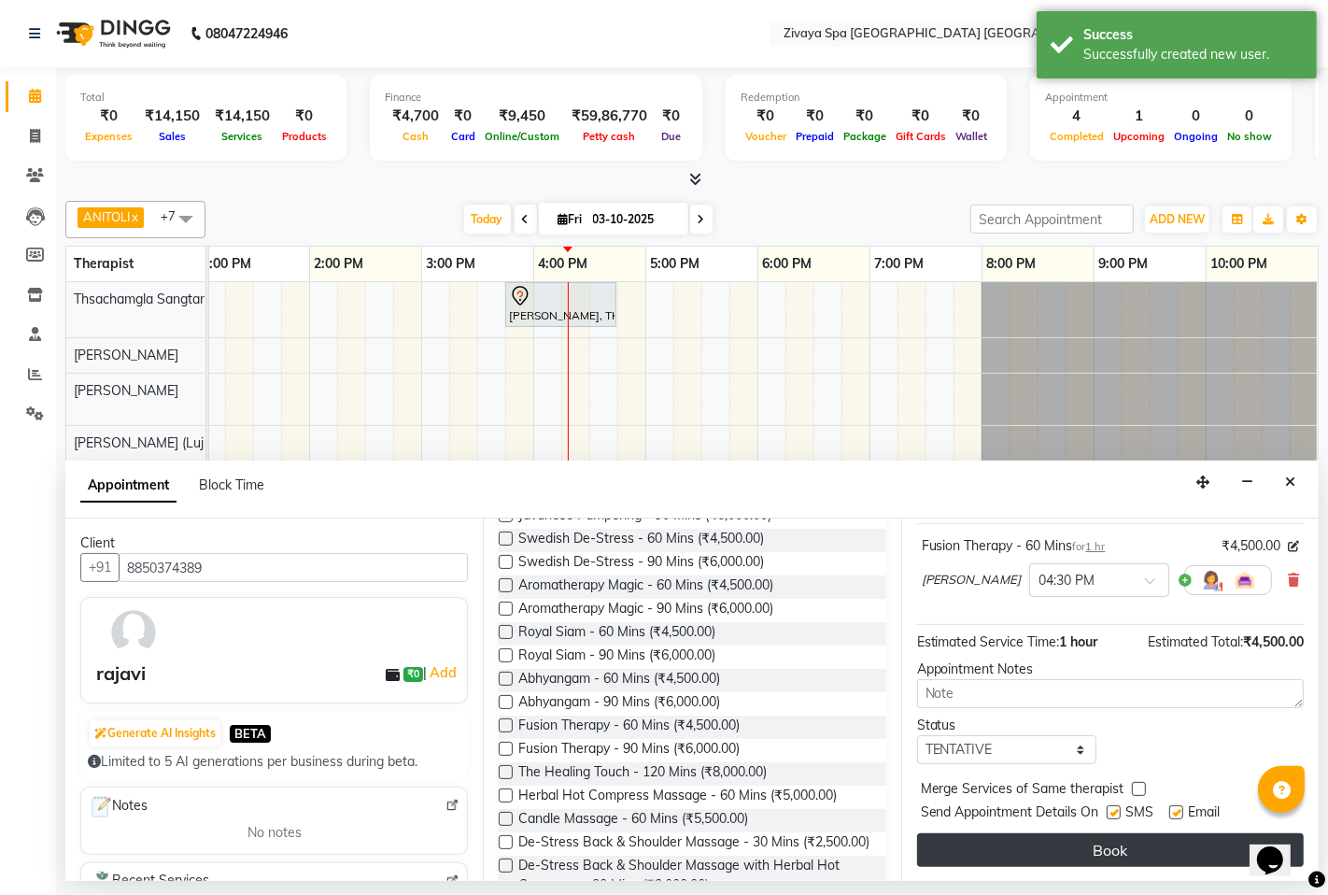
click at [1105, 847] on button "Book" at bounding box center [1110, 850] width 387 height 34
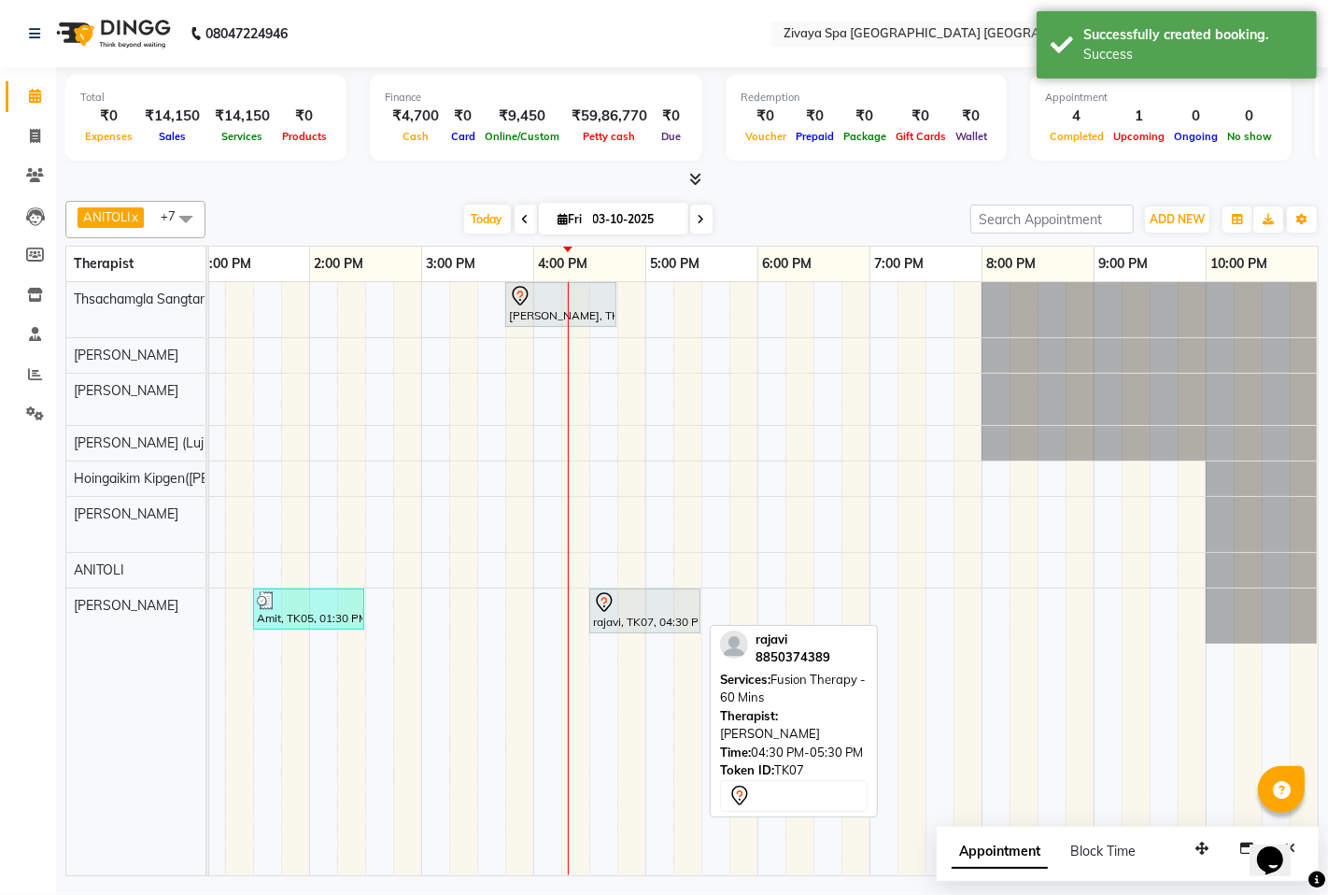
click at [657, 610] on div at bounding box center [645, 602] width 104 height 22
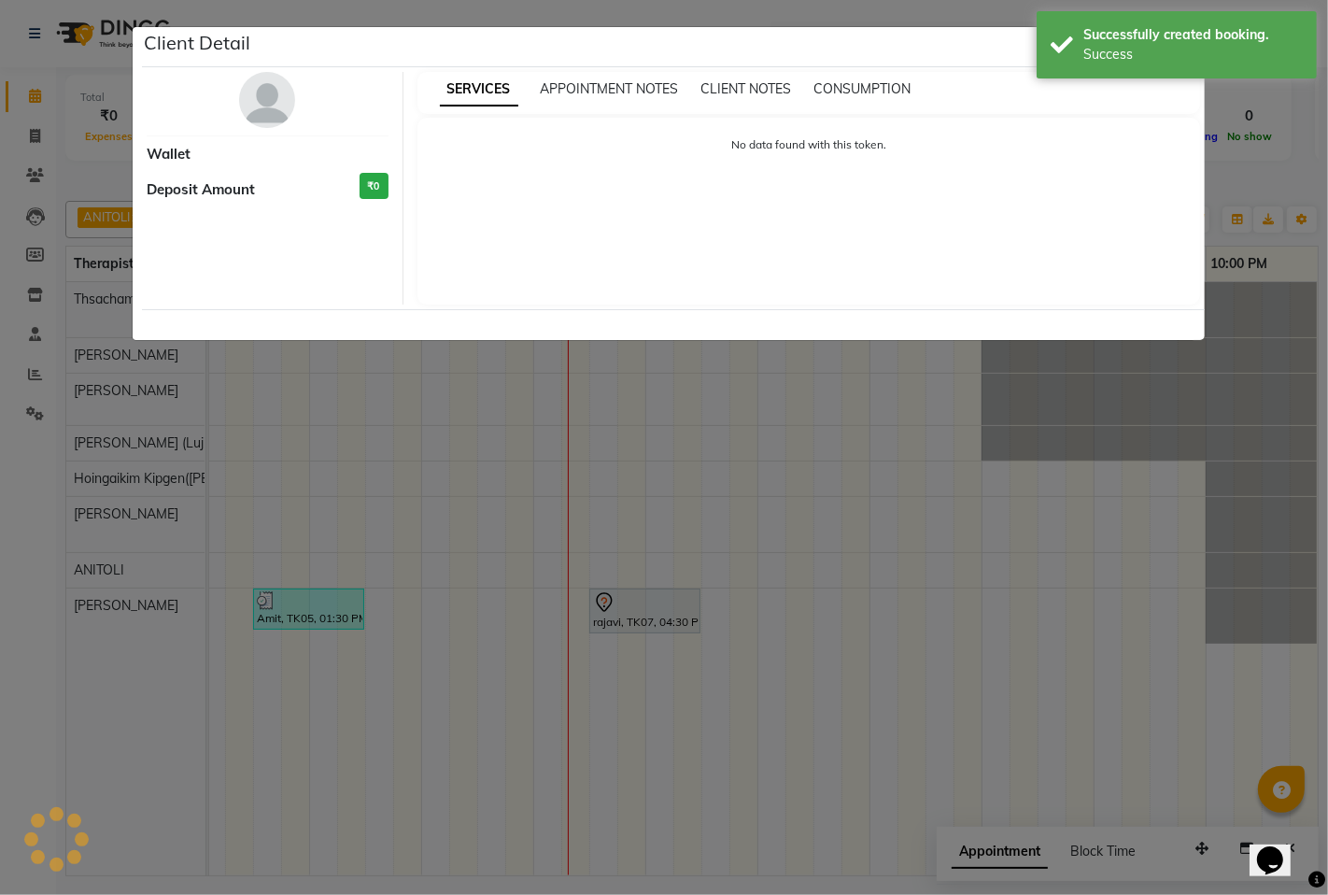
select select "7"
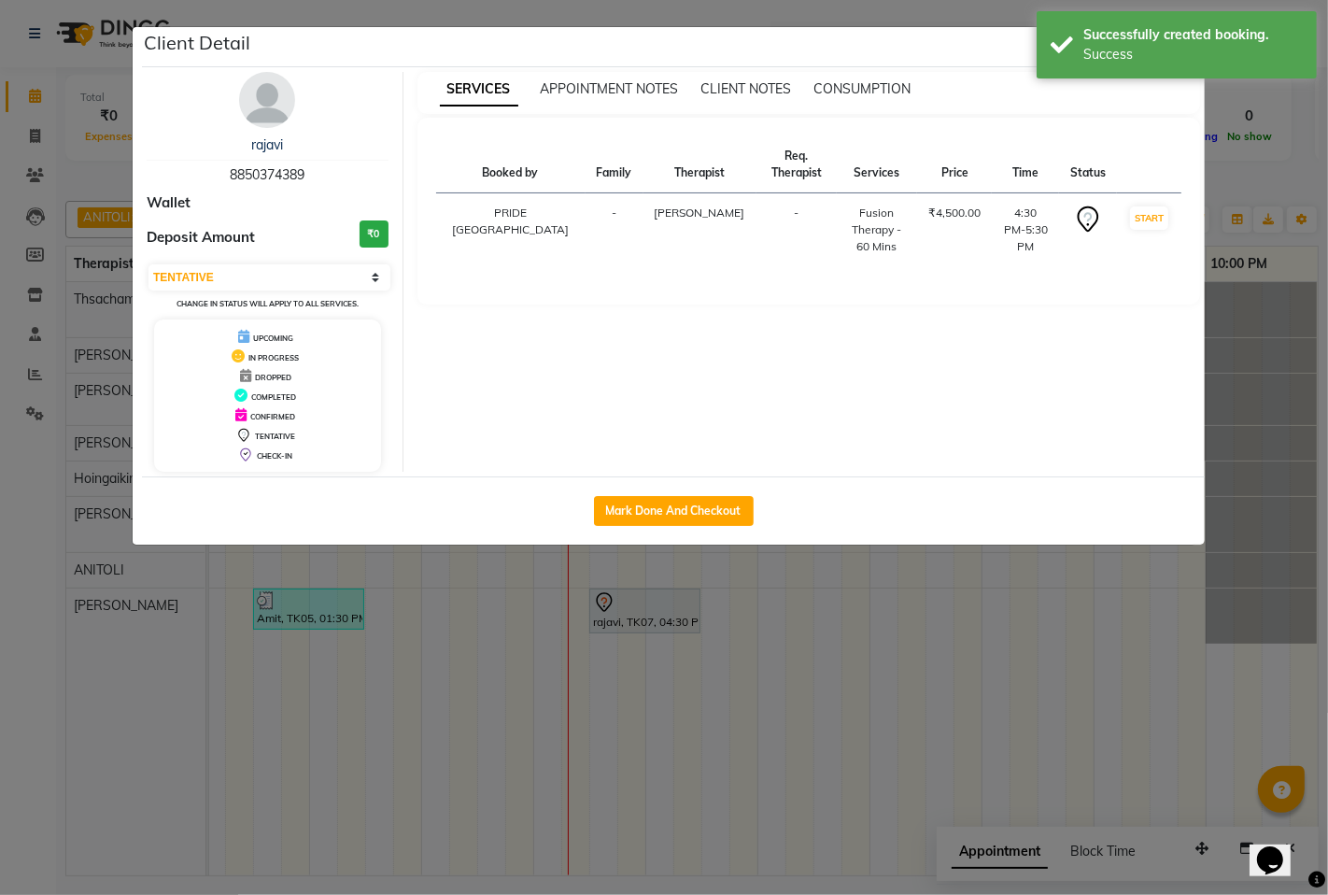
click at [911, 633] on ngb-modal-window "Client Detail rajavi 8850374389 Wallet Deposit Amount ₹0 Select IN SERVICE CONF…" at bounding box center [664, 447] width 1328 height 895
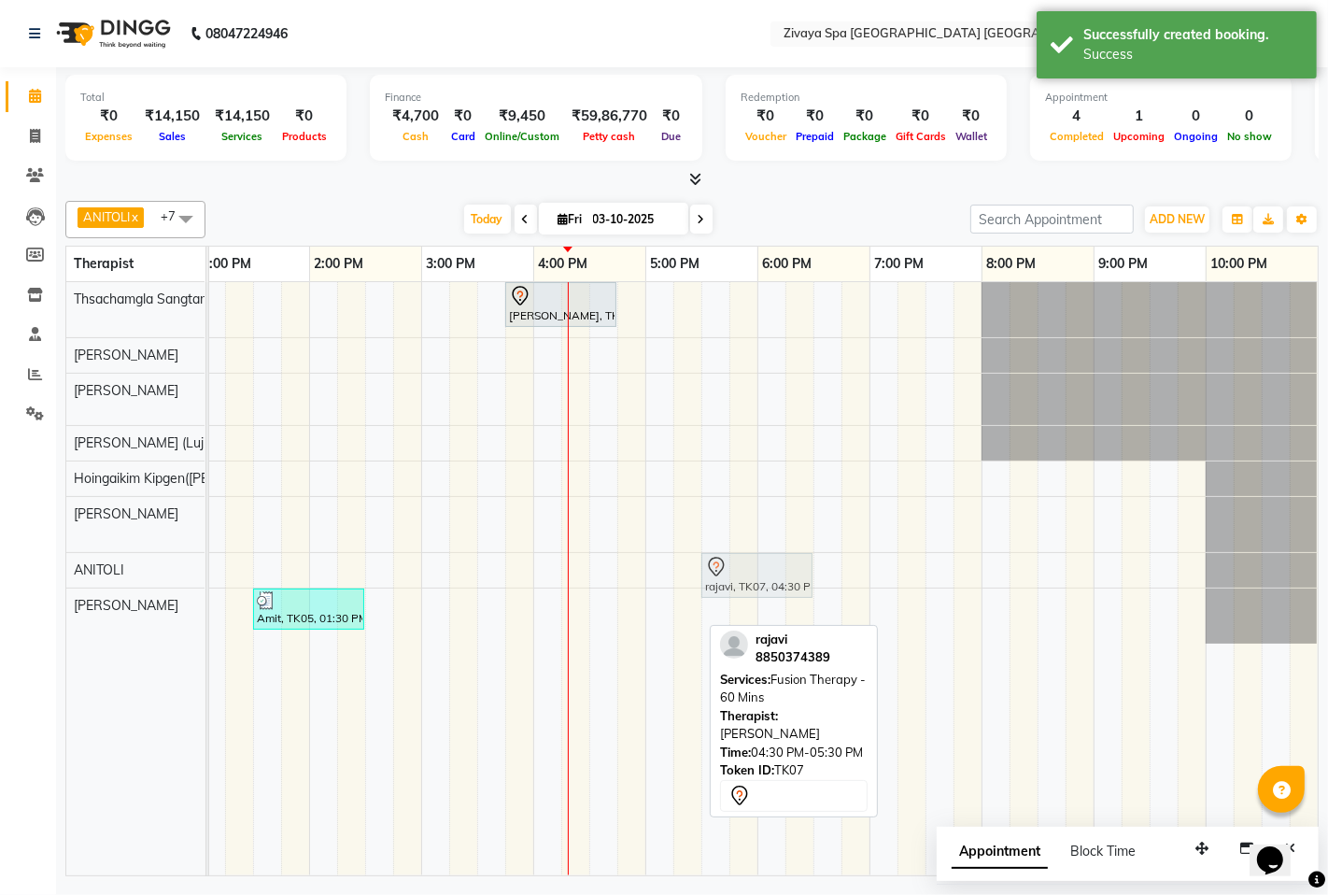
drag, startPoint x: 643, startPoint y: 613, endPoint x: 752, endPoint y: 586, distance: 112.6
click at [752, 586] on tbody "[PERSON_NAME], TK06, 03:45 PM-04:45 PM, Swedish De-Stress - 60 Mins [PERSON_NAM…" at bounding box center [421, 462] width 1793 height 361
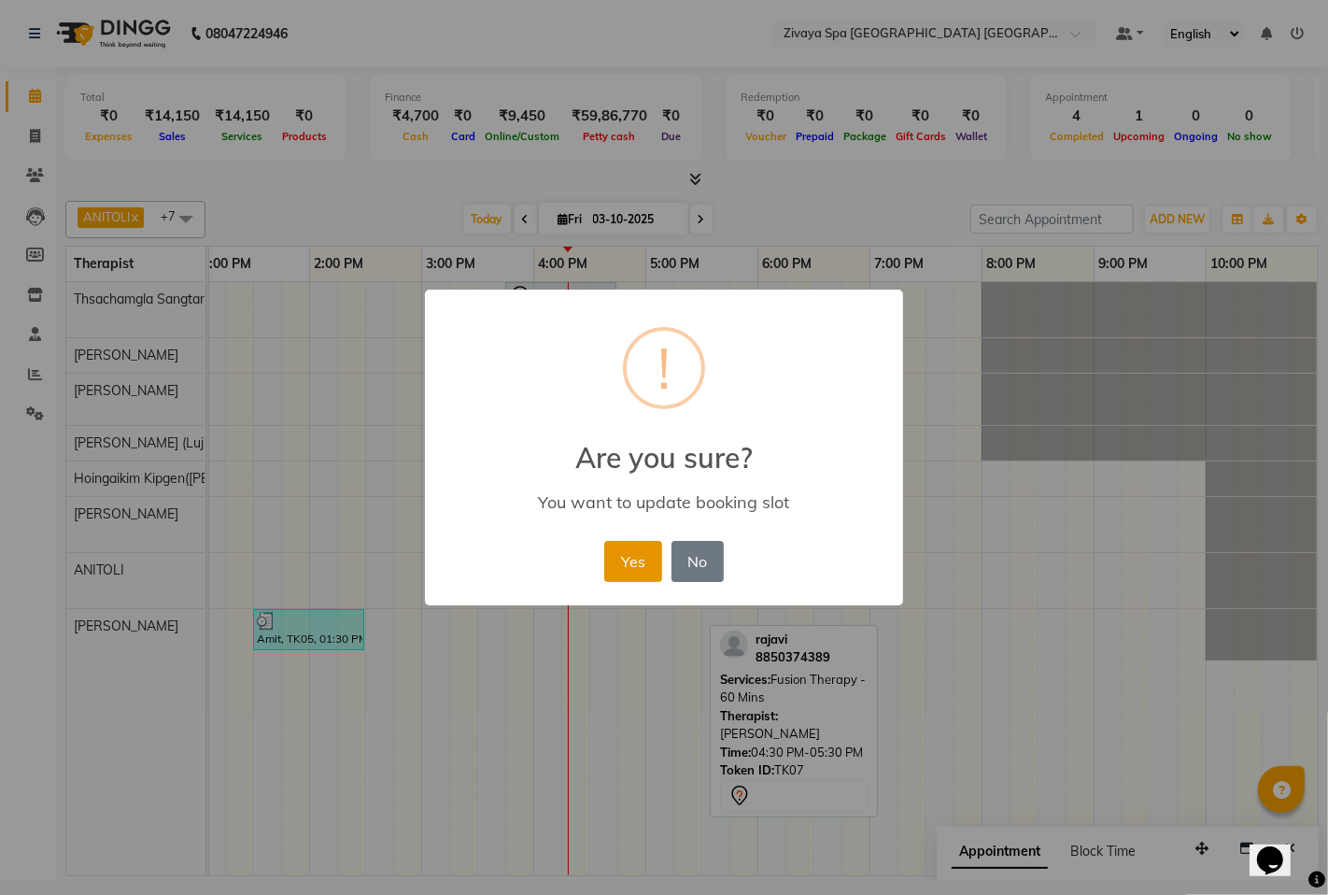
click at [617, 554] on button "Yes" at bounding box center [632, 561] width 57 height 41
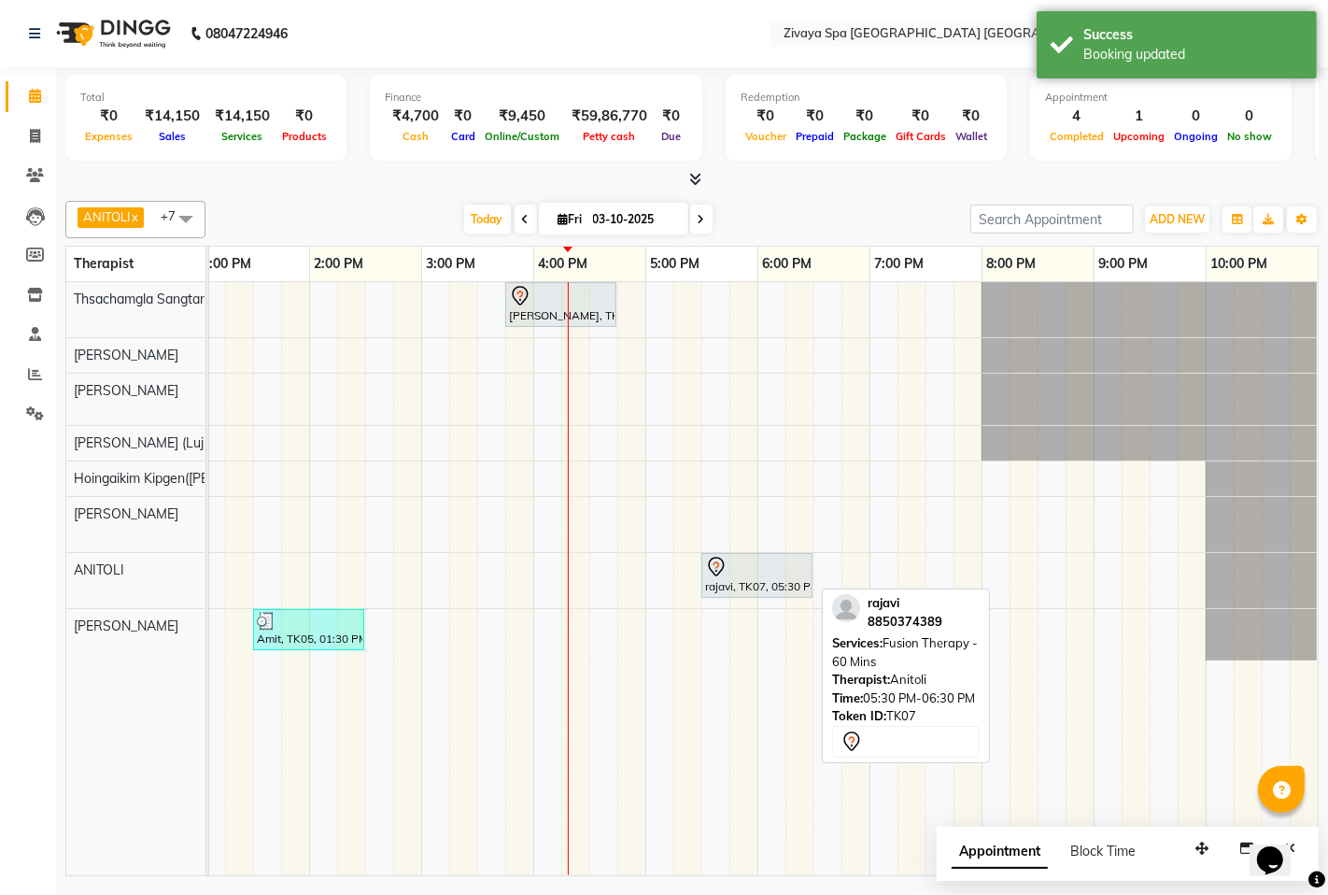
click at [747, 580] on div "rajavi, TK07, 05:30 PM-06:30 PM, Fusion Therapy - 60 Mins" at bounding box center [756, 575] width 107 height 39
drag, startPoint x: 747, startPoint y: 577, endPoint x: 669, endPoint y: 564, distance: 79.5
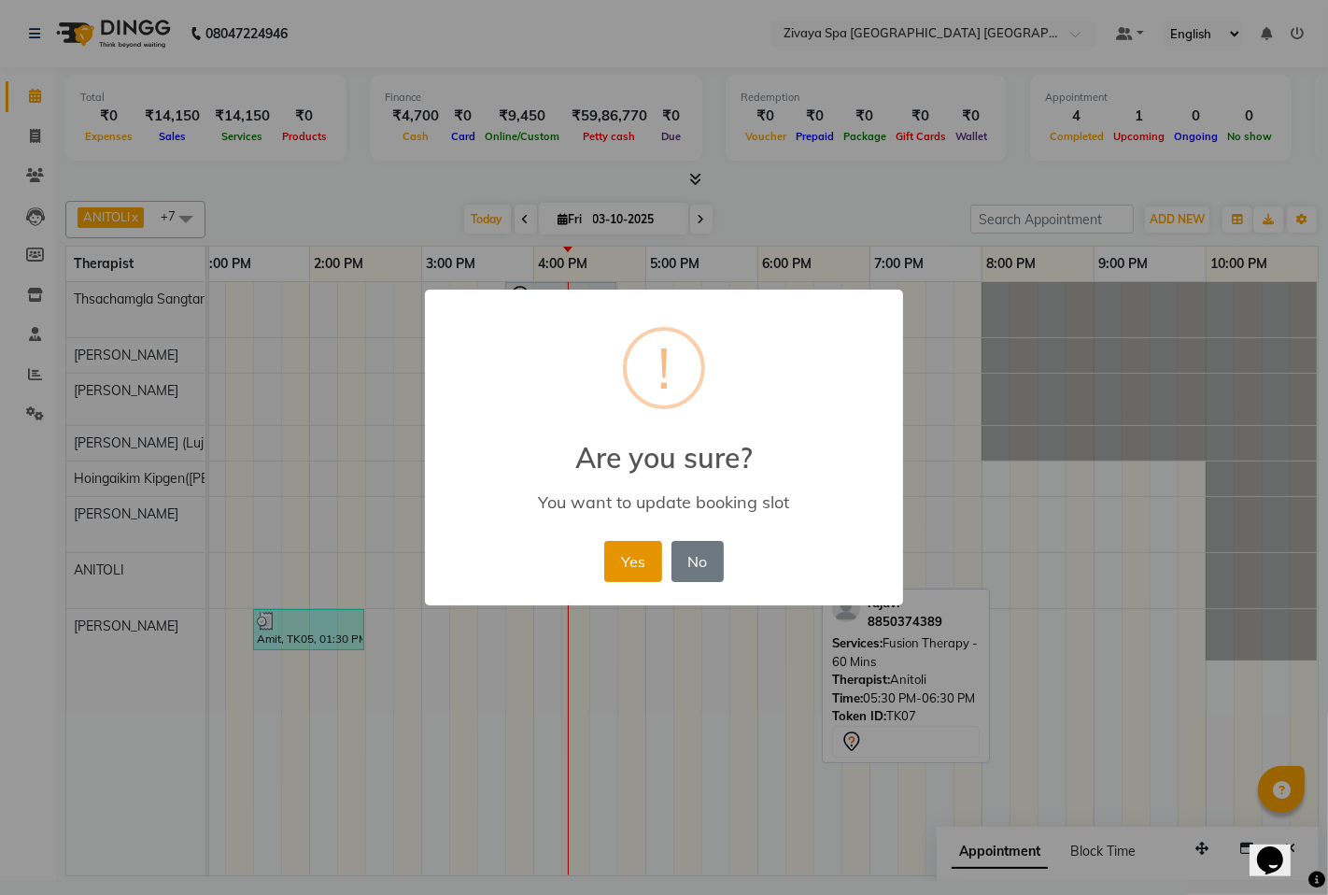
click at [631, 564] on button "Yes" at bounding box center [632, 561] width 57 height 41
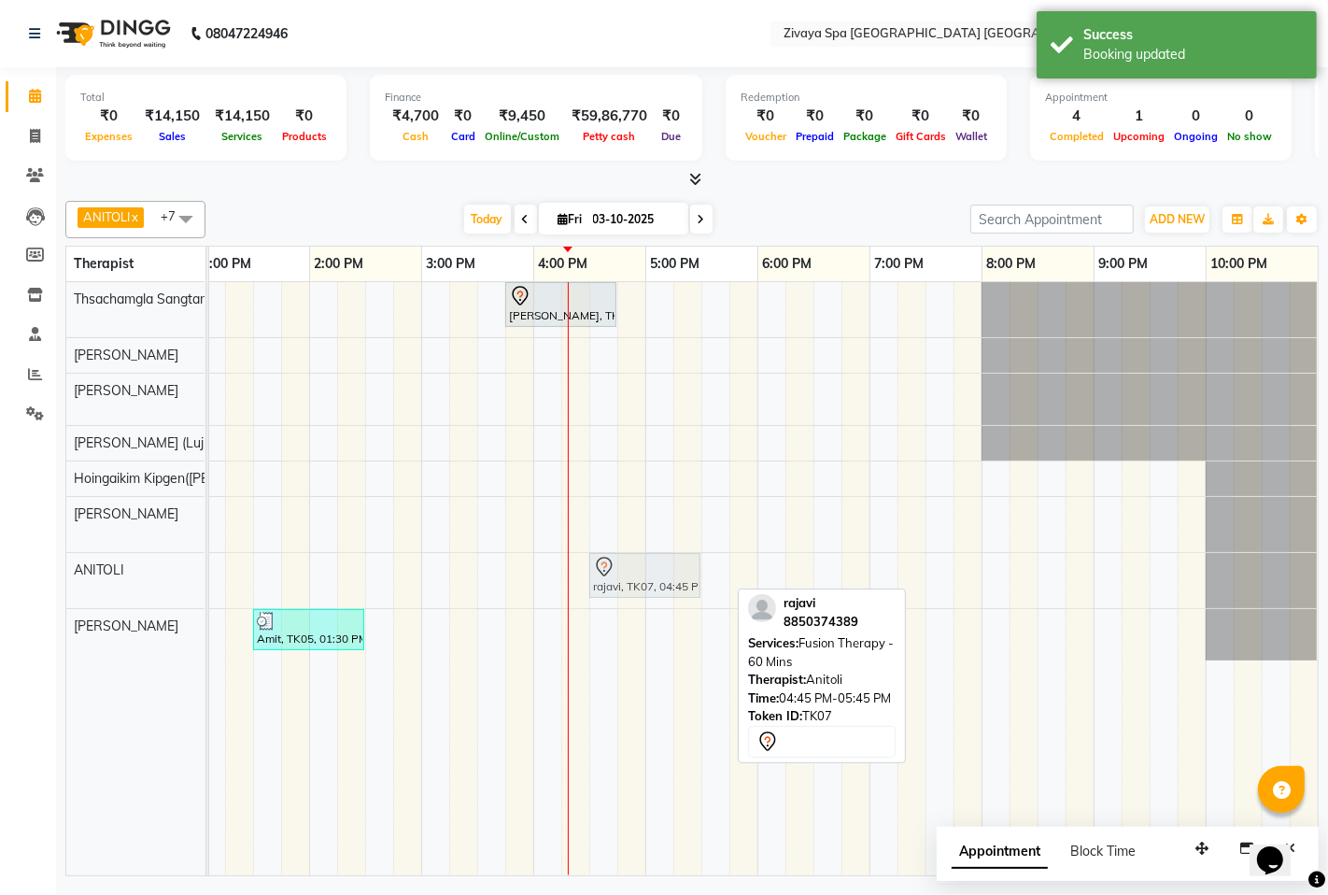
drag, startPoint x: 689, startPoint y: 588, endPoint x: 666, endPoint y: 581, distance: 24.5
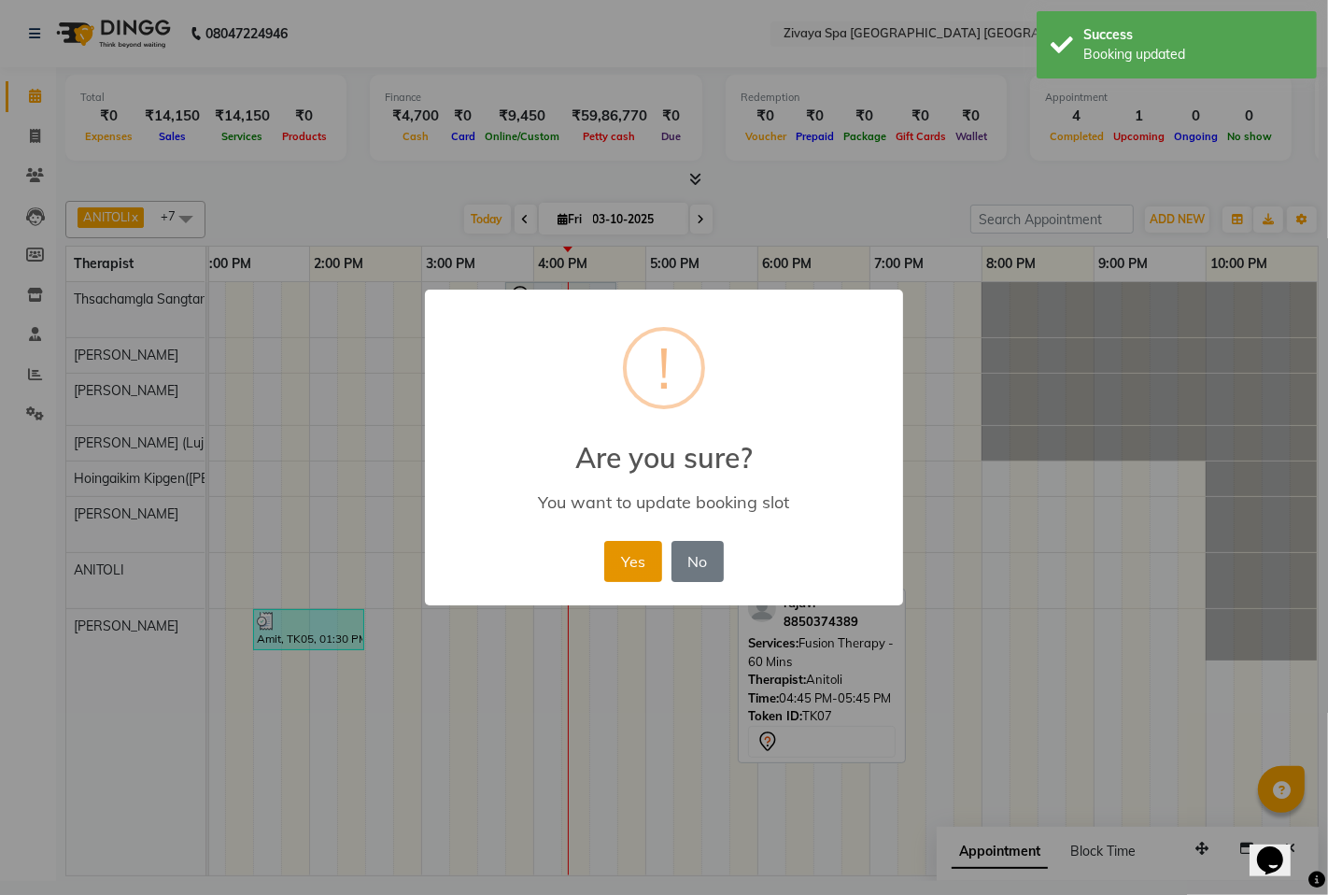
click at [649, 566] on button "Yes" at bounding box center [632, 561] width 57 height 41
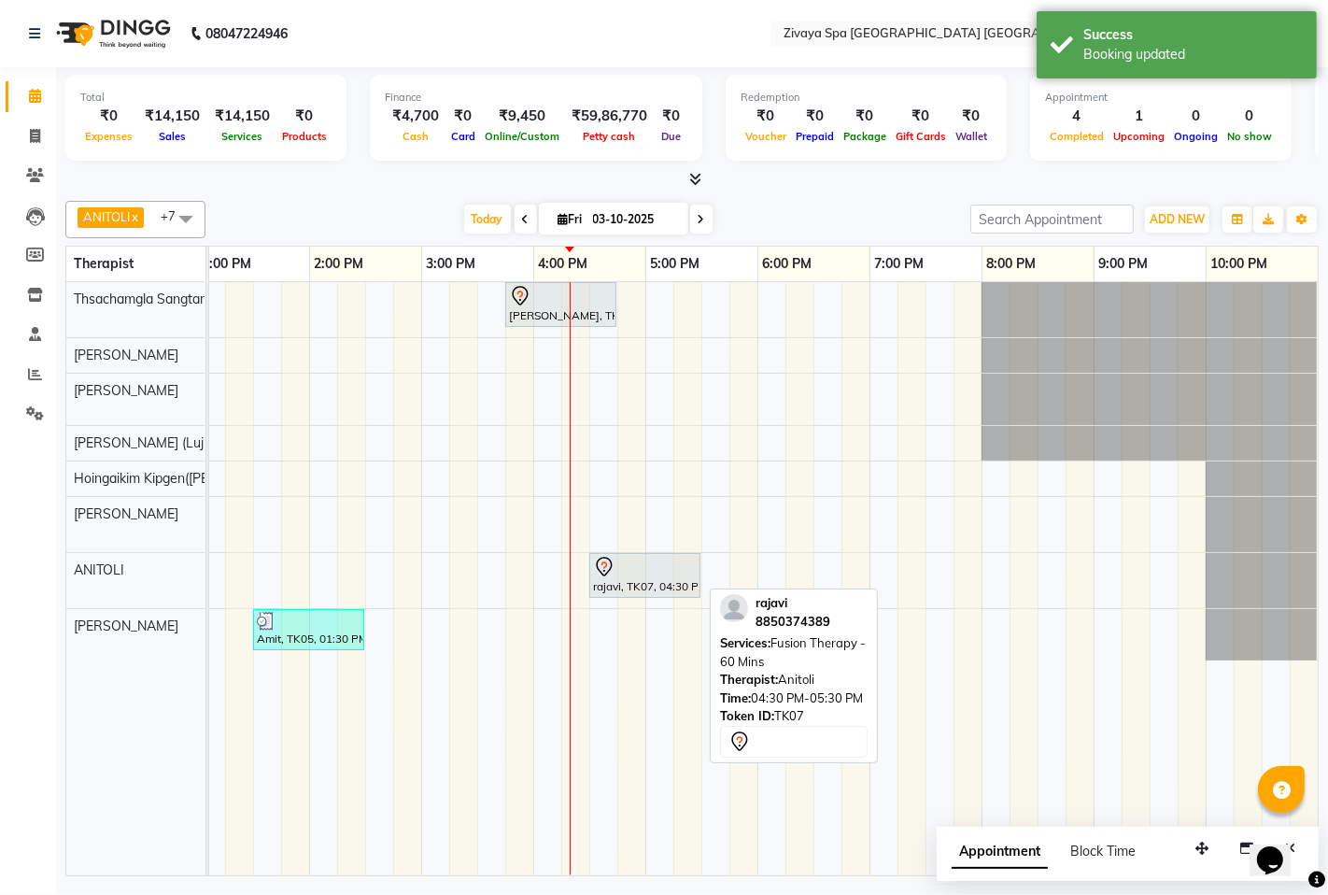
click at [649, 574] on div at bounding box center [645, 567] width 104 height 22
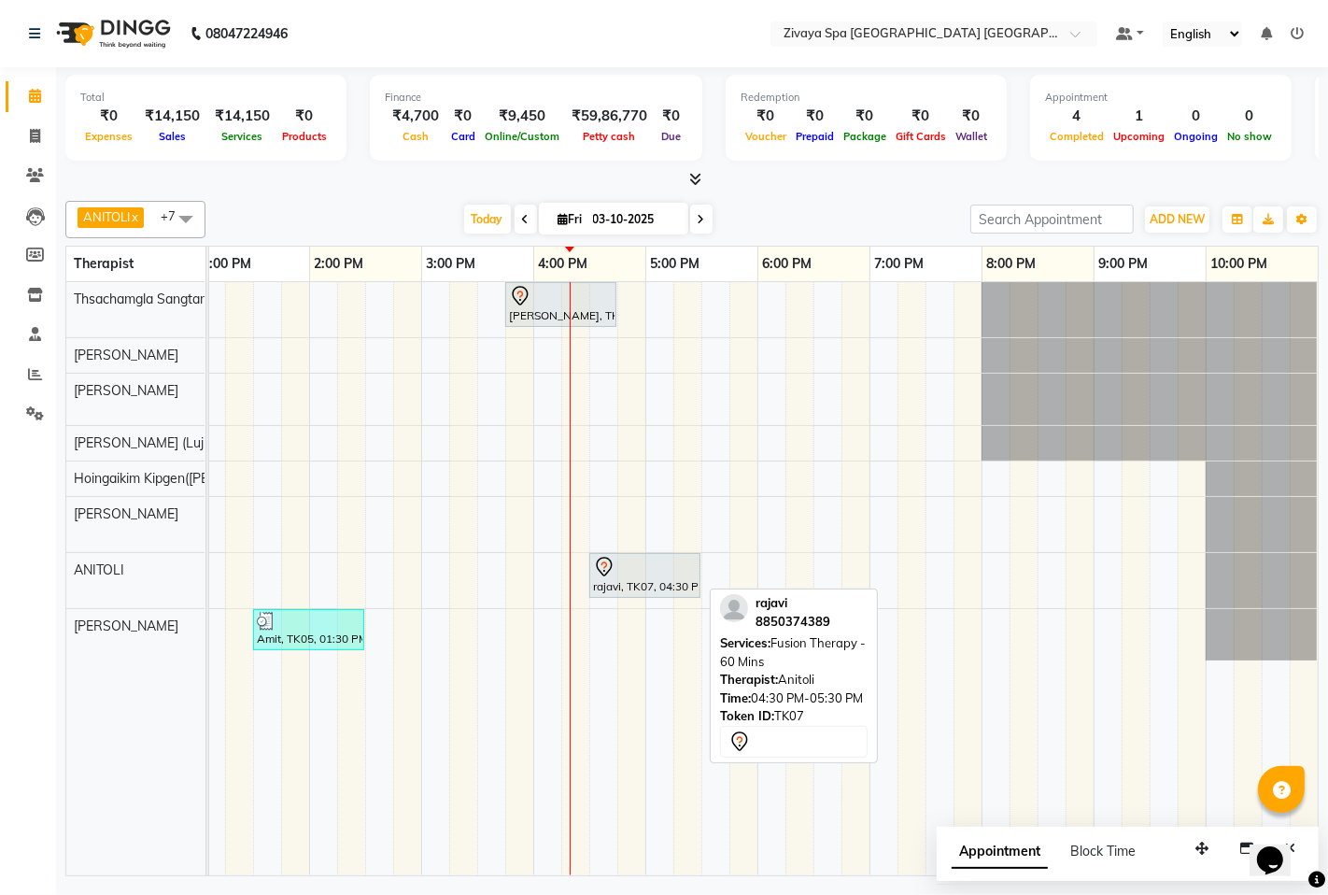
click at [647, 568] on div at bounding box center [645, 567] width 104 height 22
select select "7"
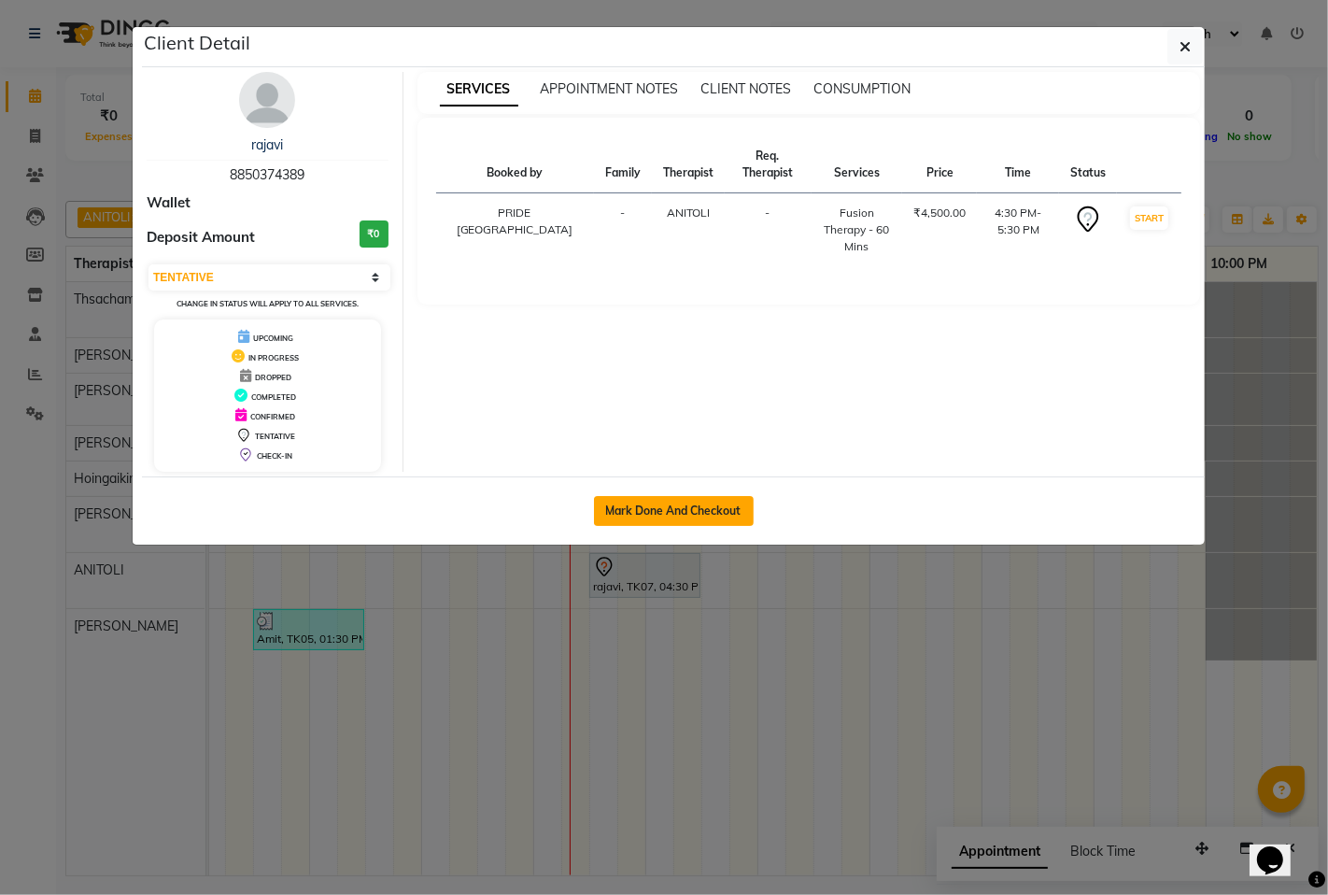
click at [715, 516] on button "Mark Done And Checkout" at bounding box center [674, 511] width 160 height 30
select select "6501"
select select "service"
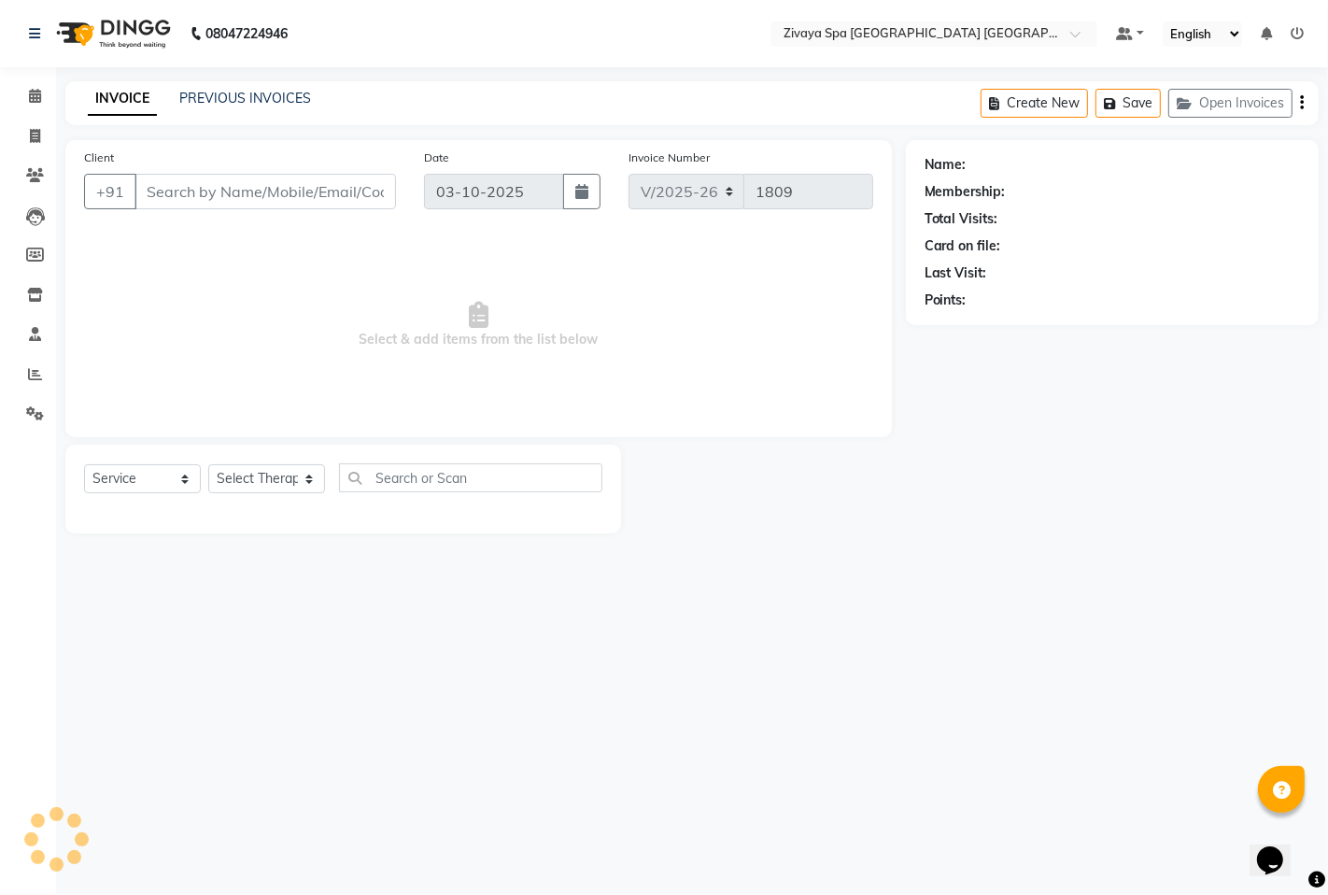
type input "8850374389"
select select "71800"
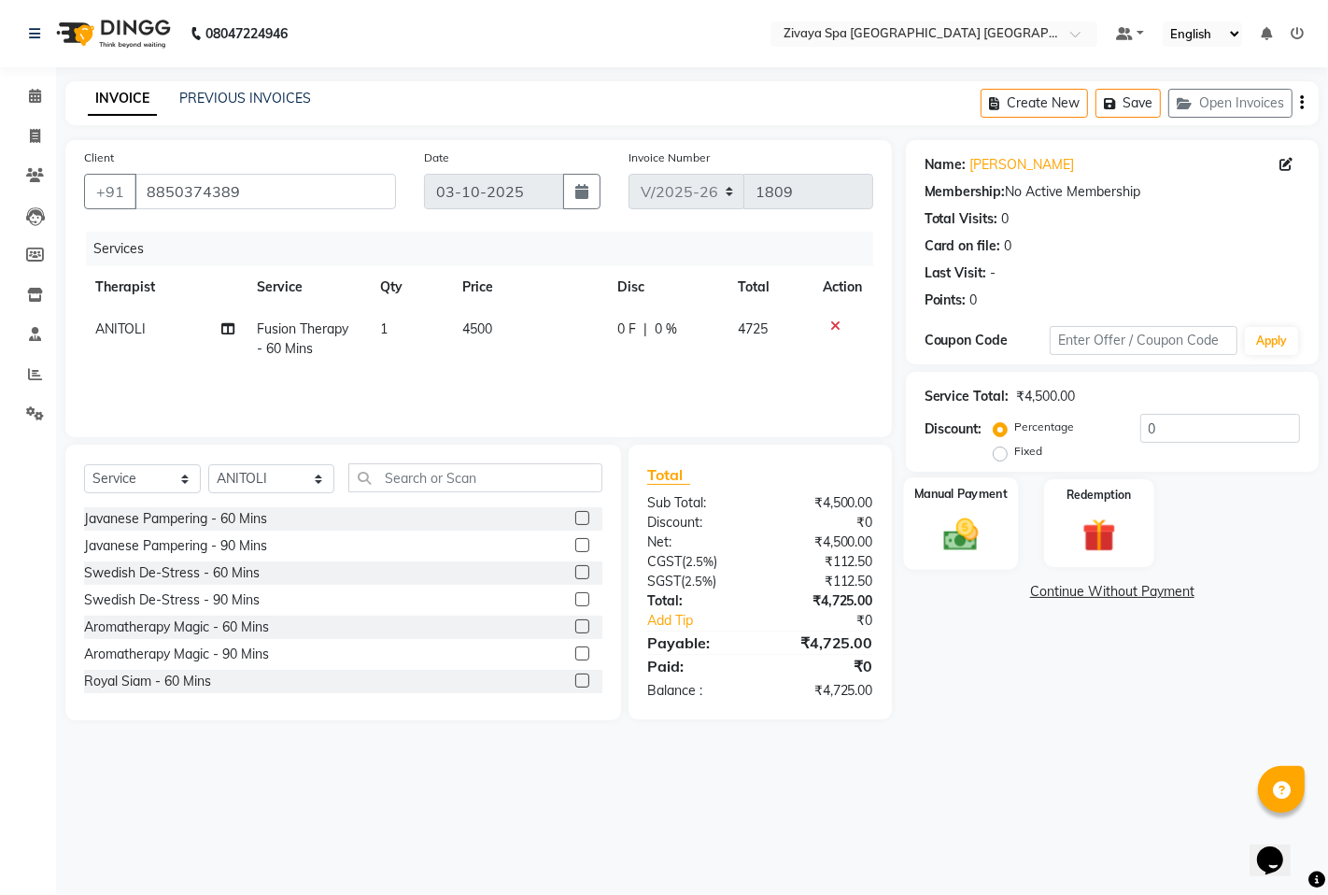
click at [964, 531] on img at bounding box center [960, 534] width 57 height 40
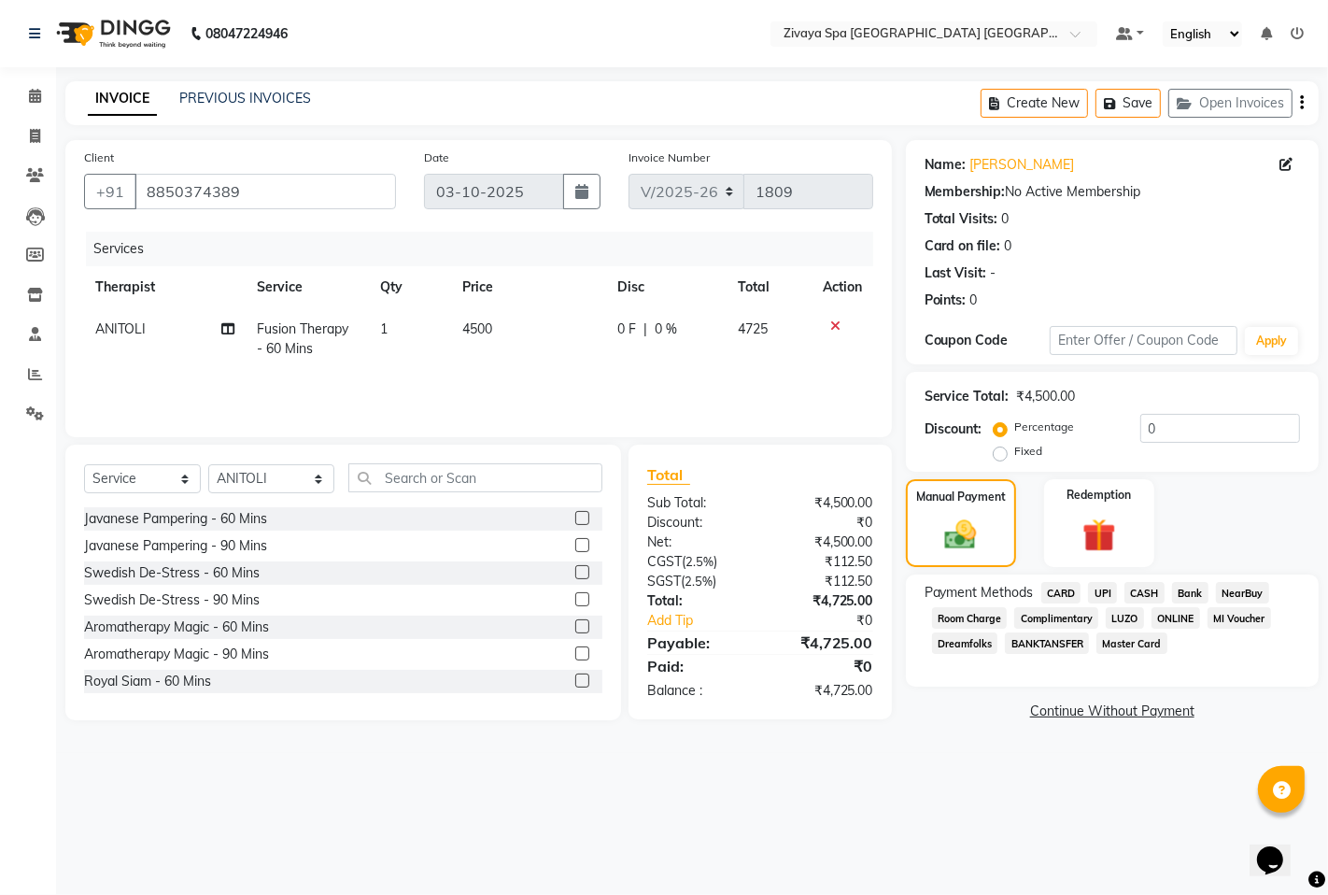
click at [1106, 591] on span "UPI" at bounding box center [1102, 592] width 29 height 21
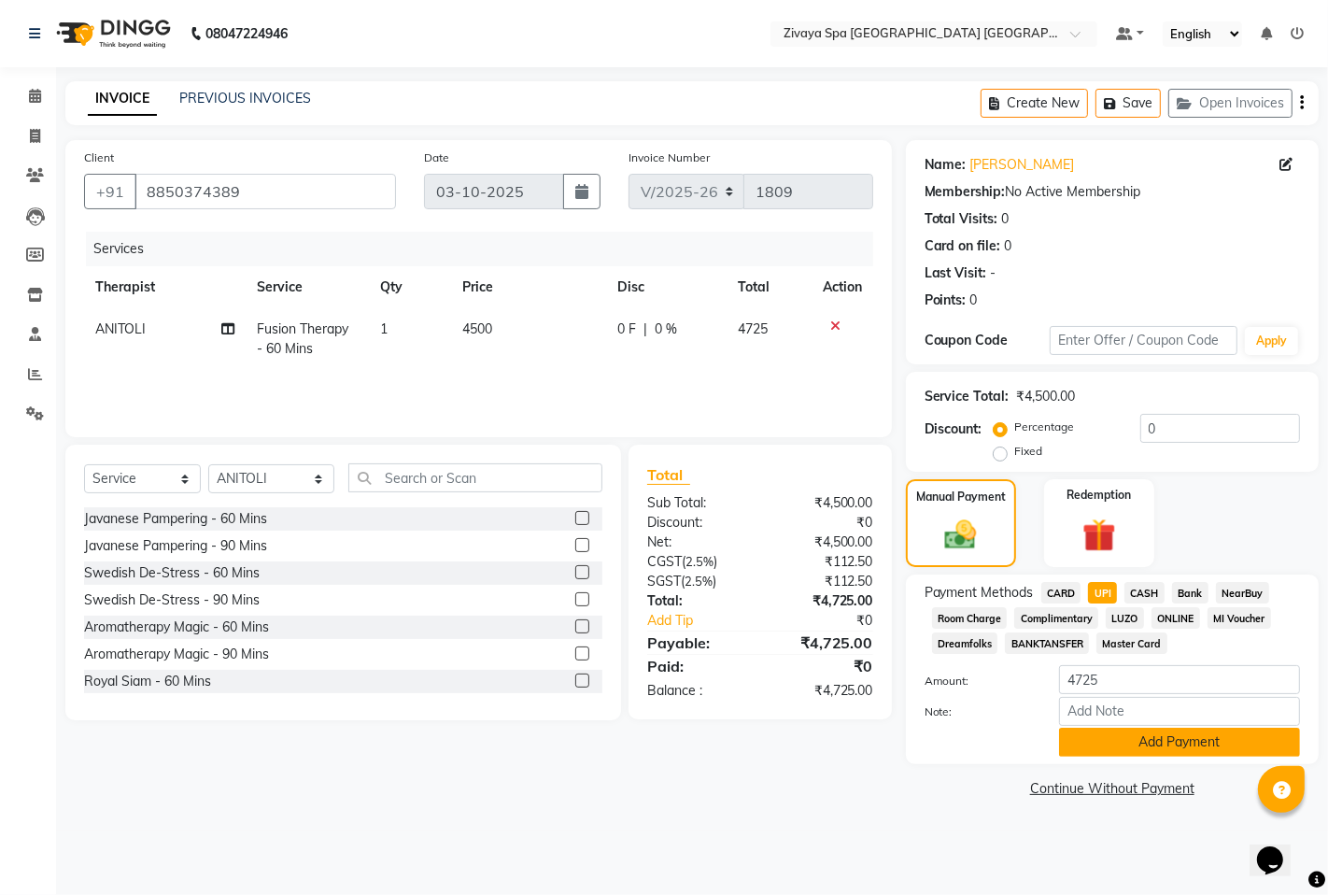
click at [1155, 752] on button "Add Payment" at bounding box center [1179, 742] width 241 height 29
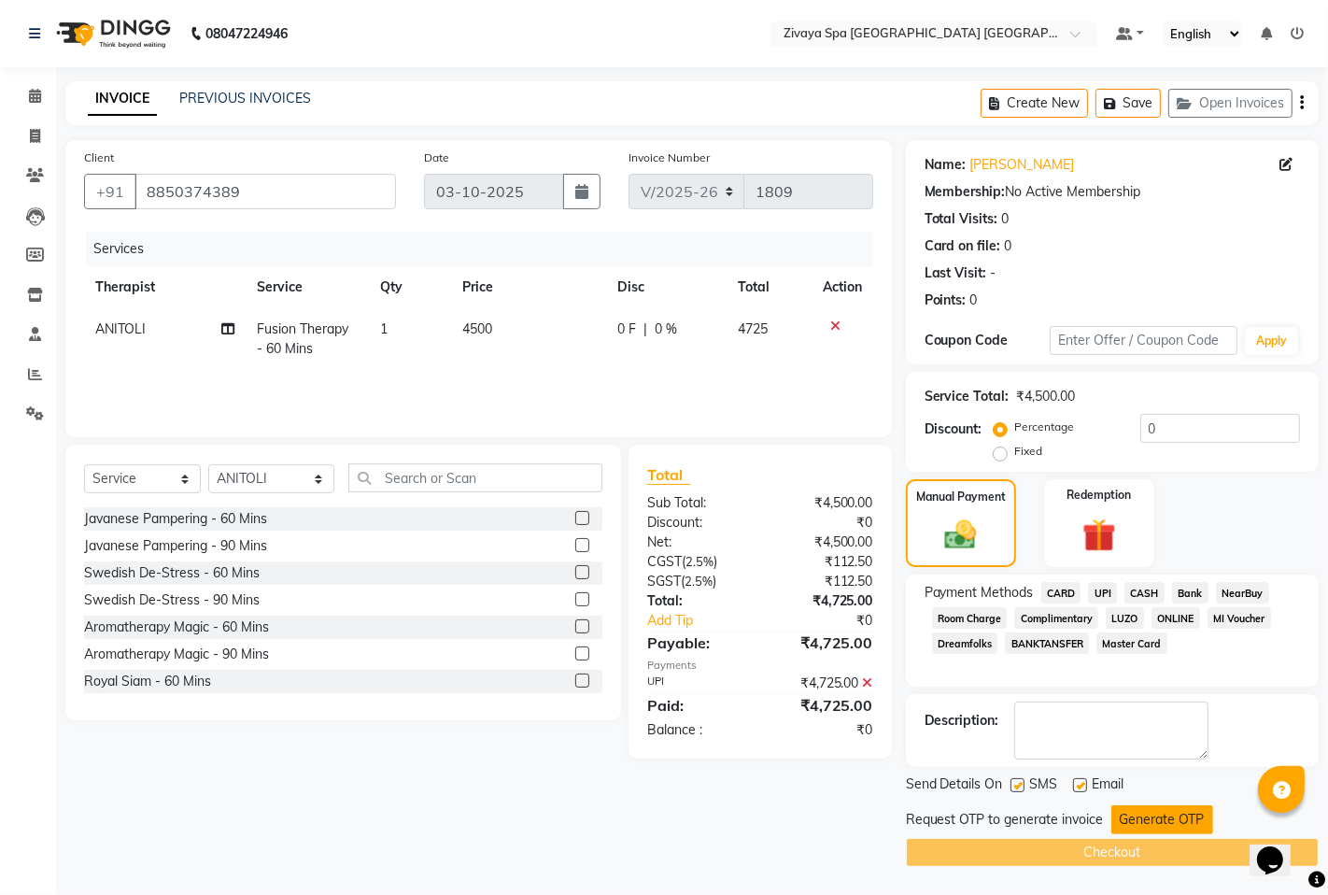
click at [1162, 813] on button "Generate OTP" at bounding box center [1163, 819] width 102 height 29
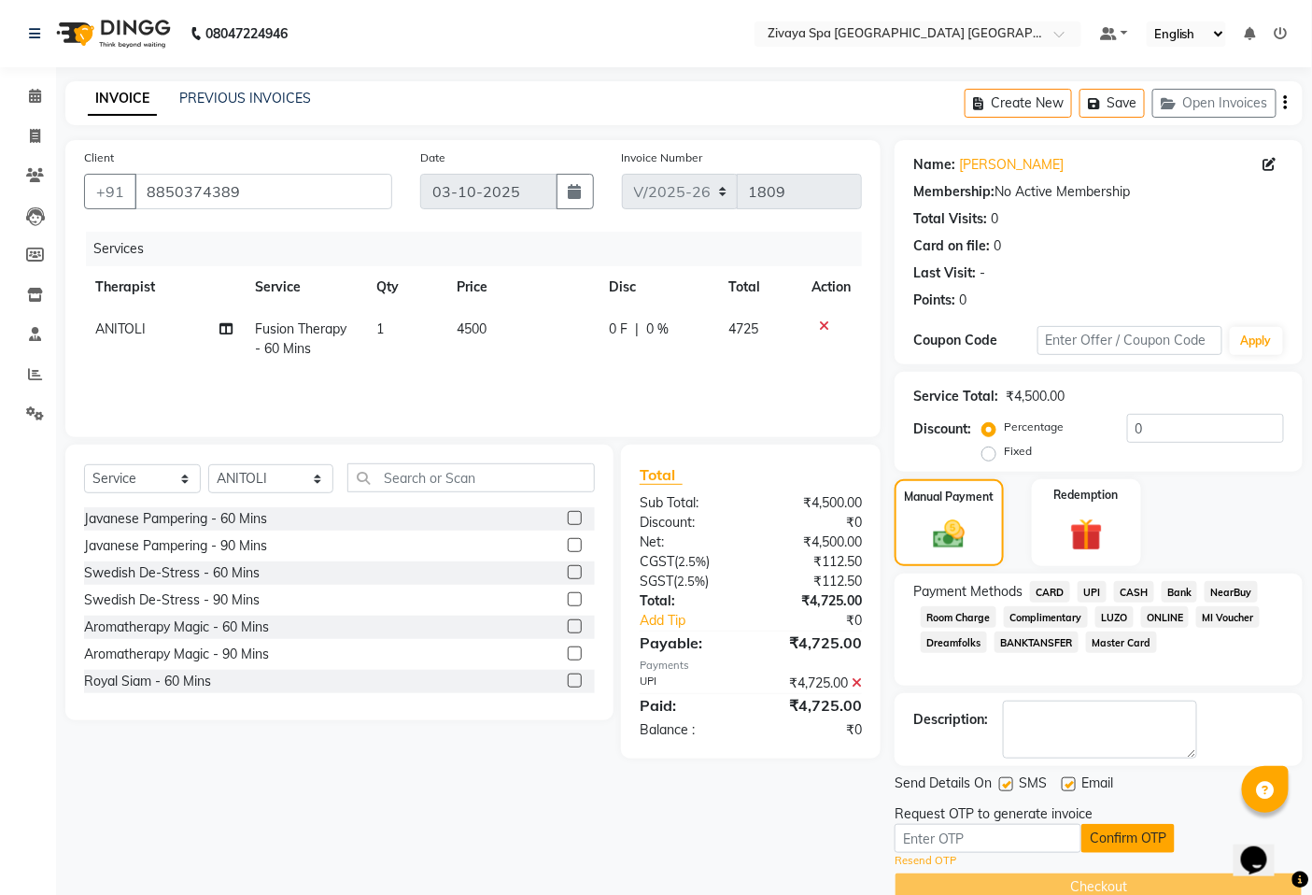
click at [1134, 837] on button "Confirm OTP" at bounding box center [1128, 838] width 93 height 29
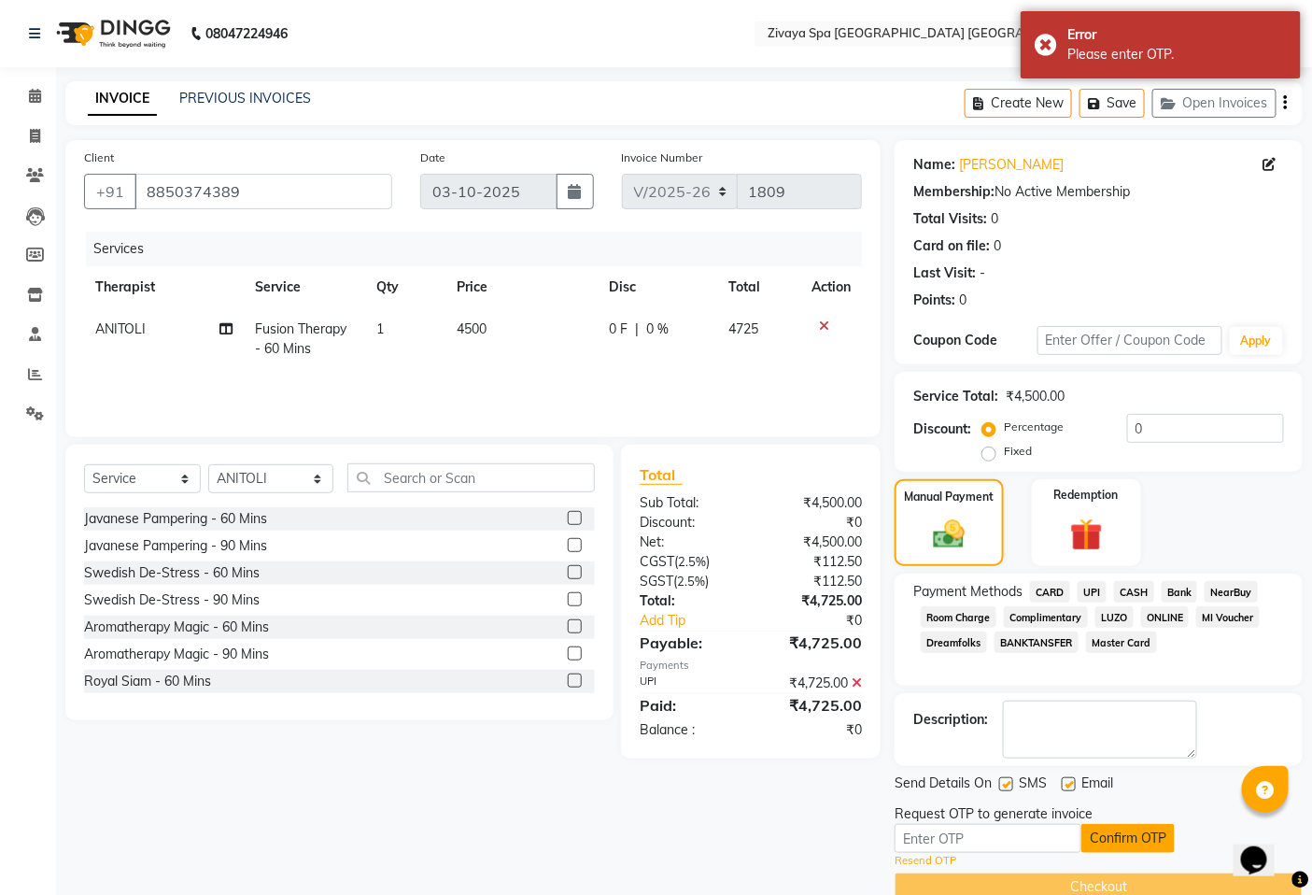
click at [1103, 839] on button "Confirm OTP" at bounding box center [1128, 838] width 93 height 29
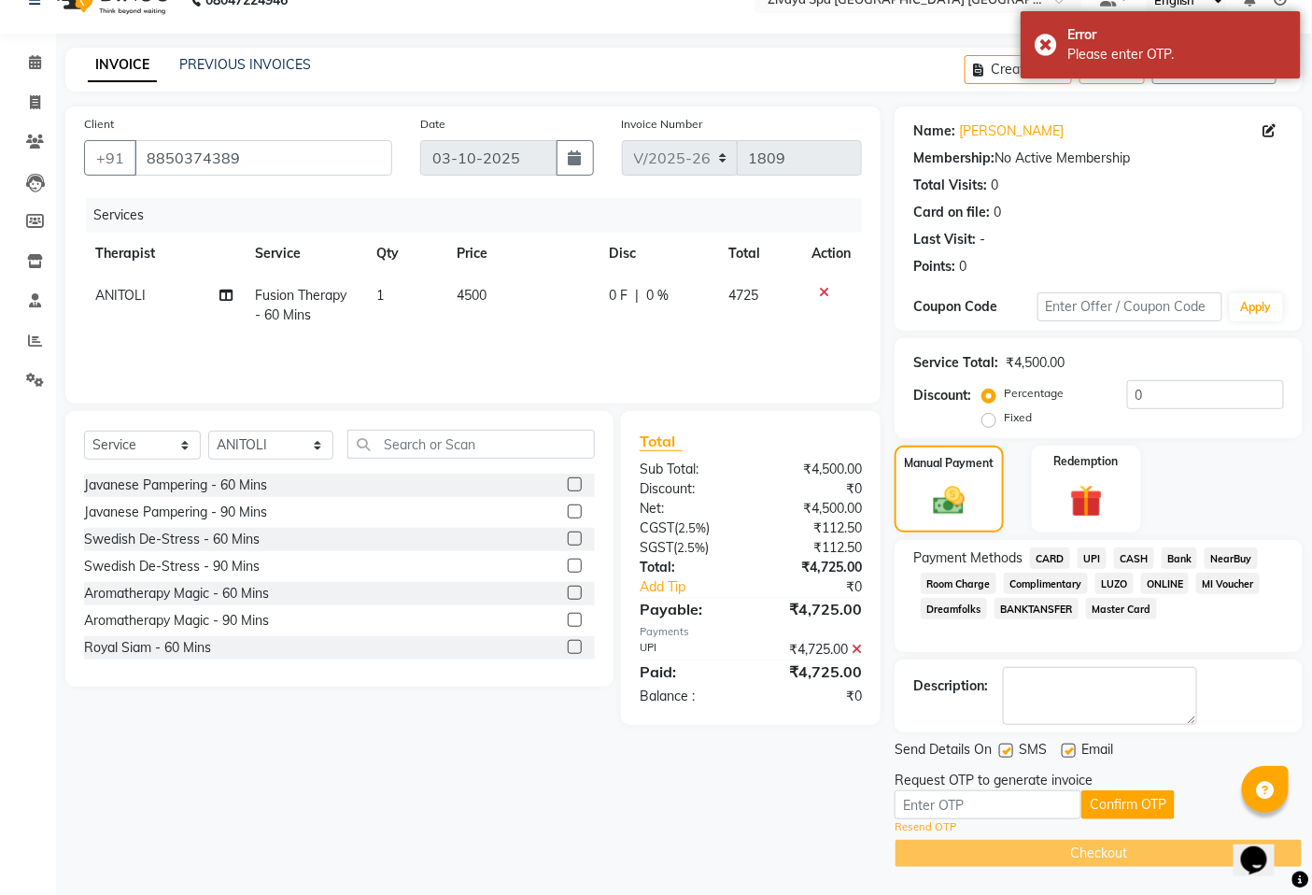
click at [1086, 556] on span "UPI" at bounding box center [1092, 557] width 29 height 21
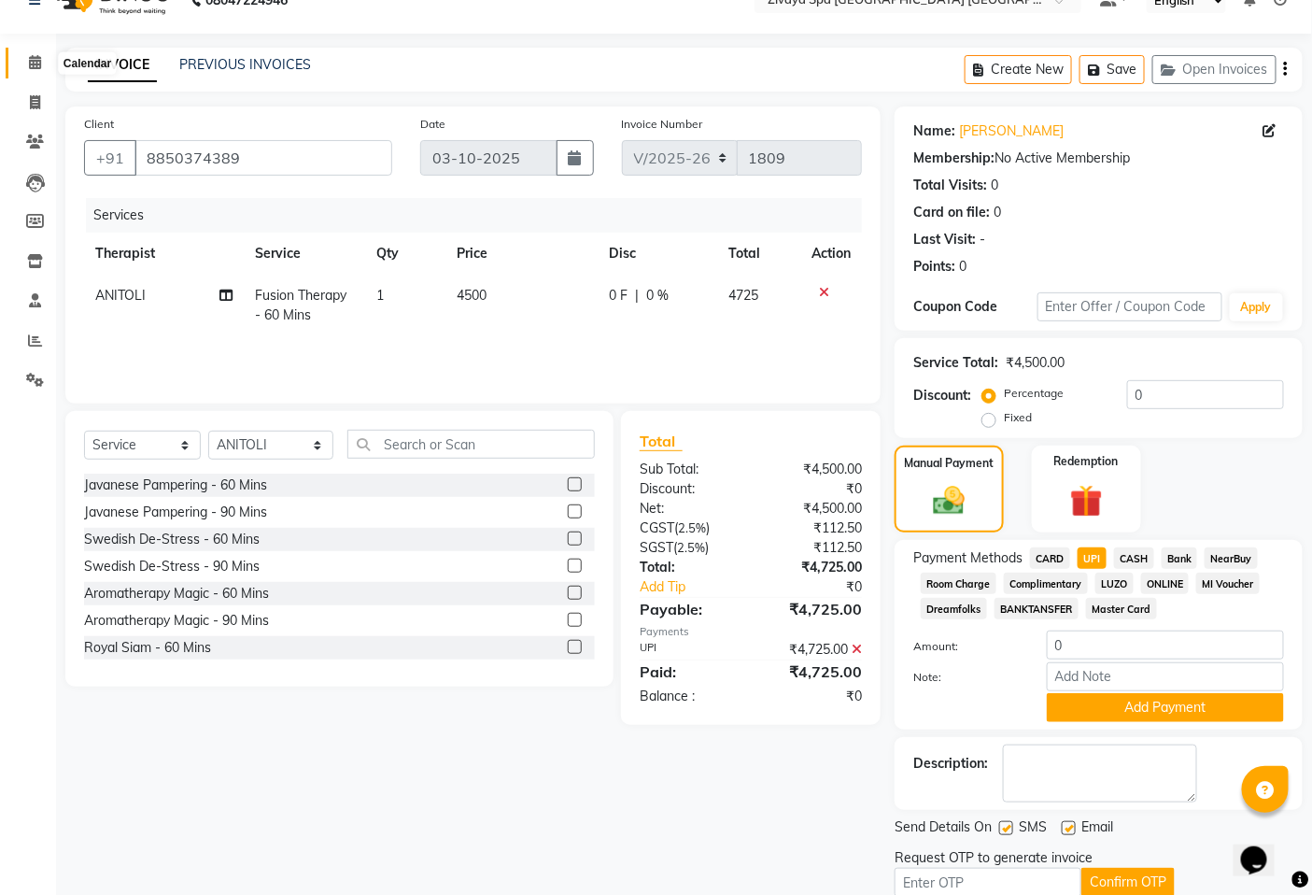
drag, startPoint x: 24, startPoint y: 60, endPoint x: 722, endPoint y: 56, distance: 697.8
click at [24, 59] on span at bounding box center [35, 62] width 33 height 21
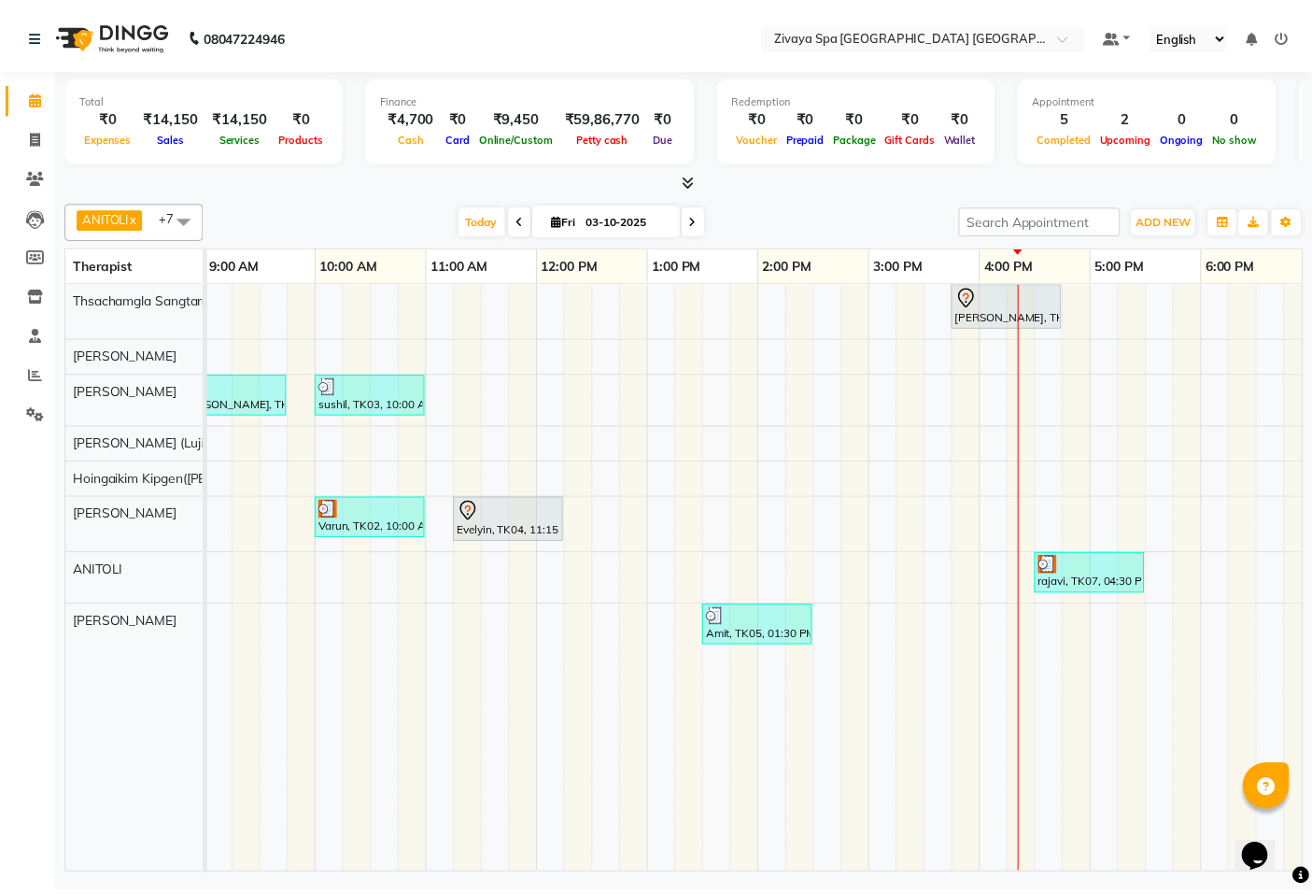
scroll to position [0, 320]
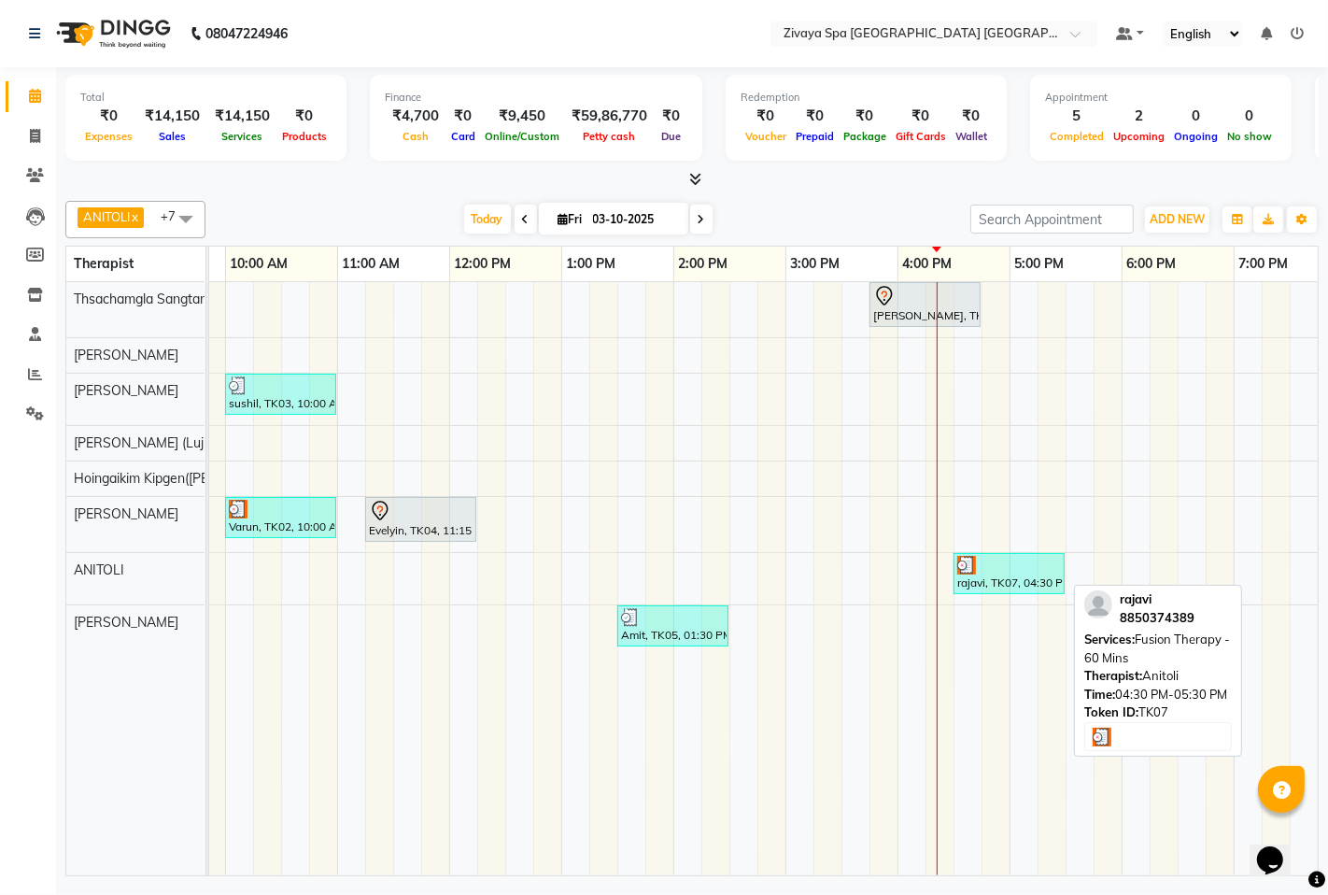
click at [996, 573] on div at bounding box center [1009, 565] width 104 height 19
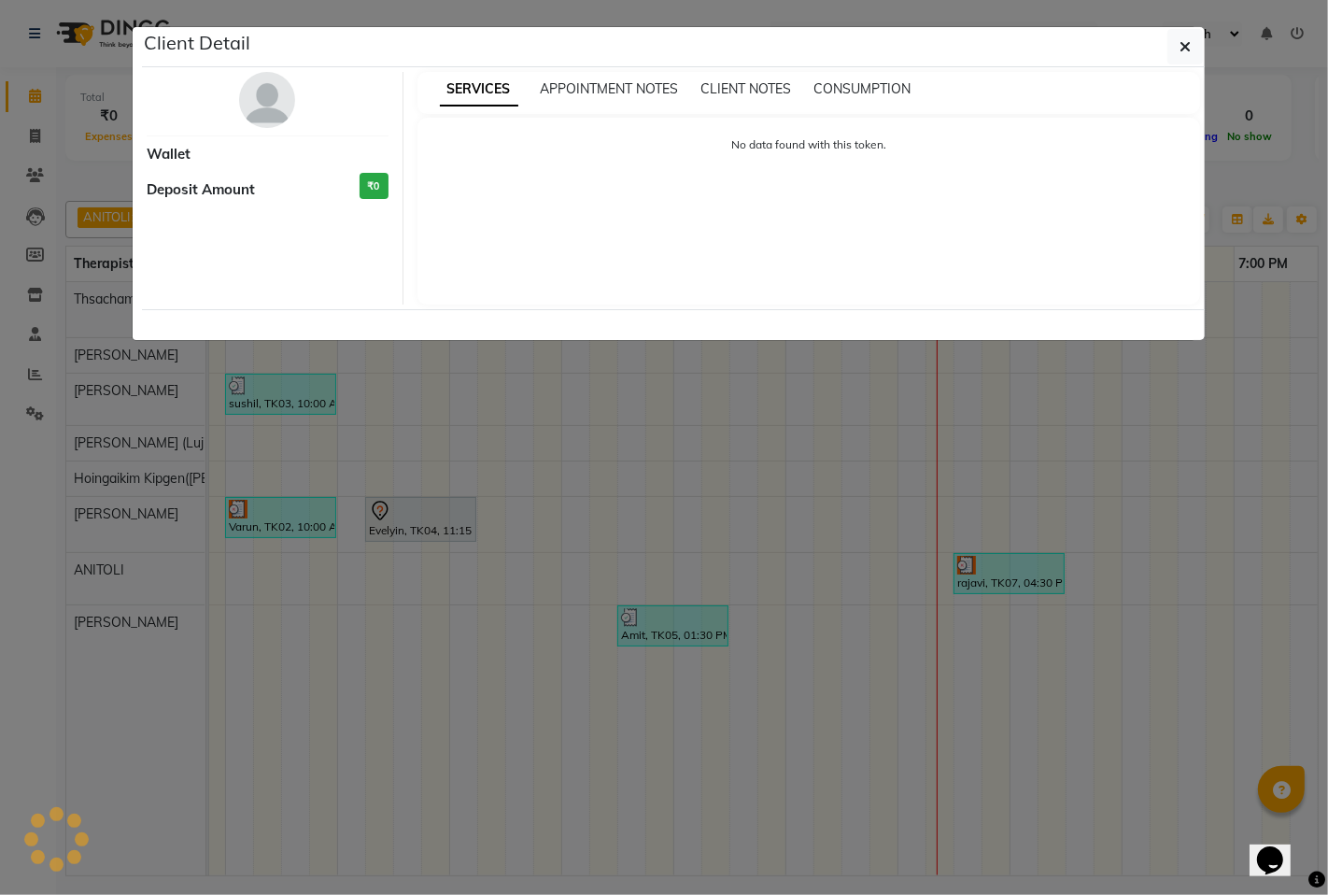
select select "3"
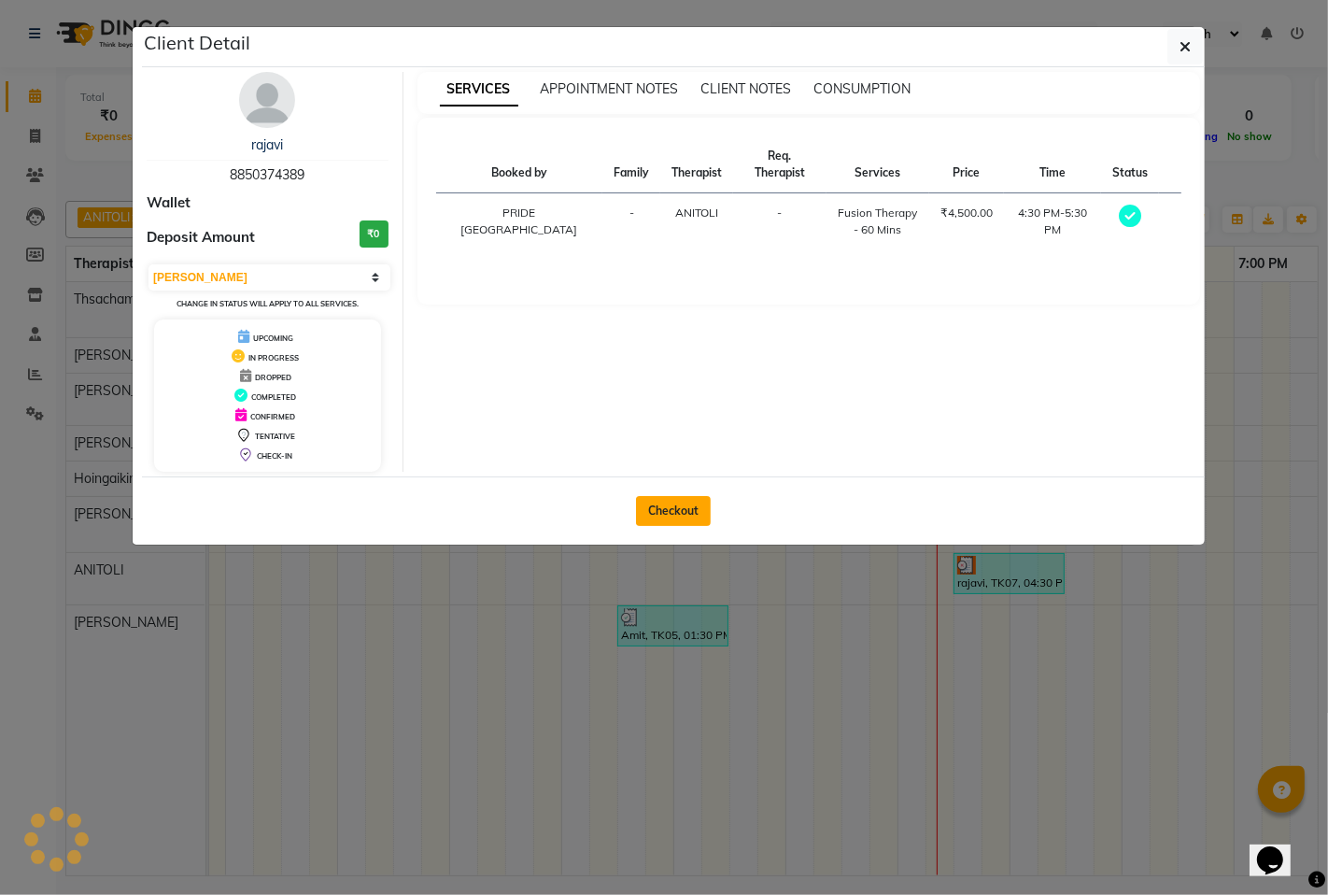
click at [676, 517] on button "Checkout" at bounding box center [673, 511] width 75 height 30
select select "6501"
select select "service"
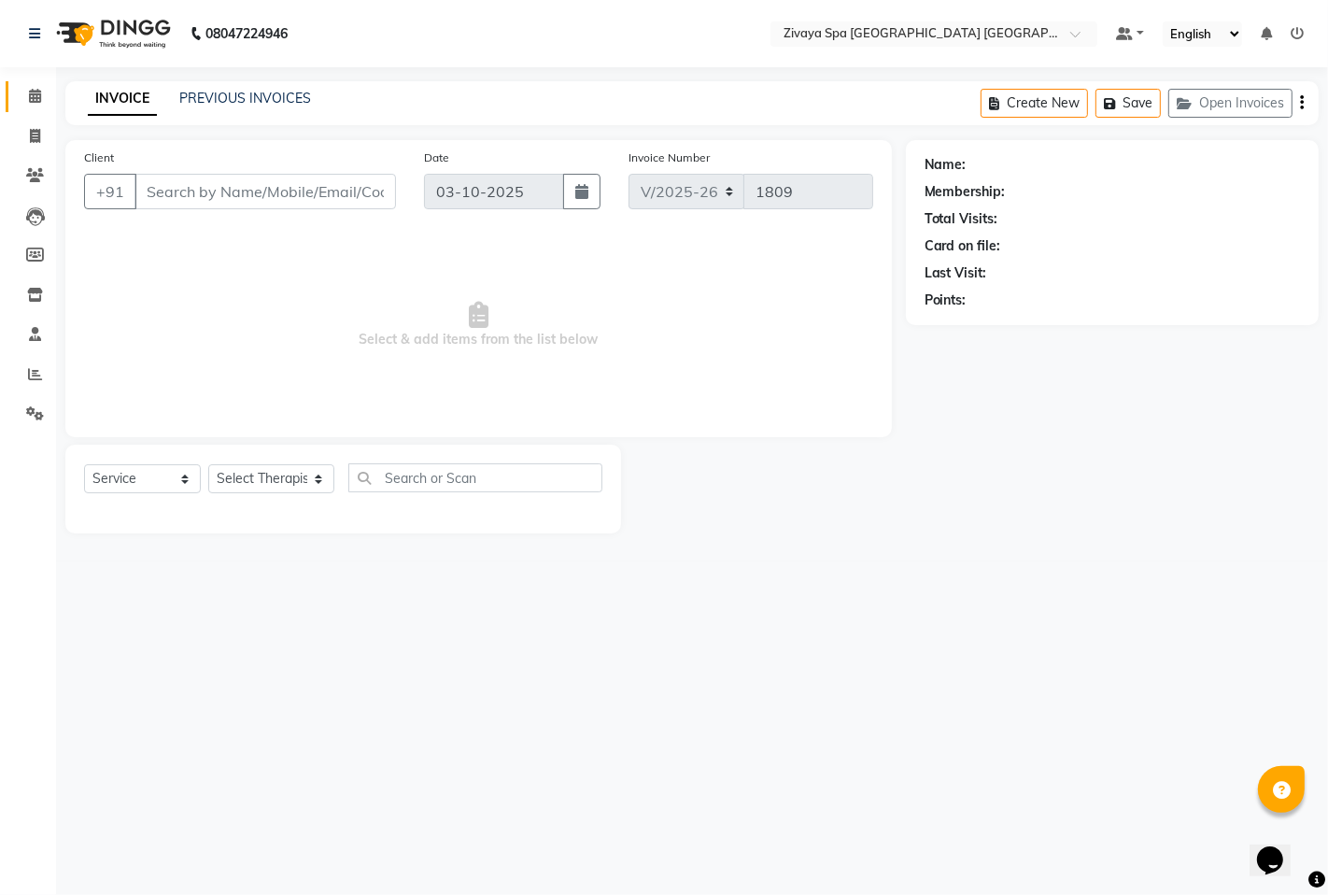
type input "8850374389"
select select "71800"
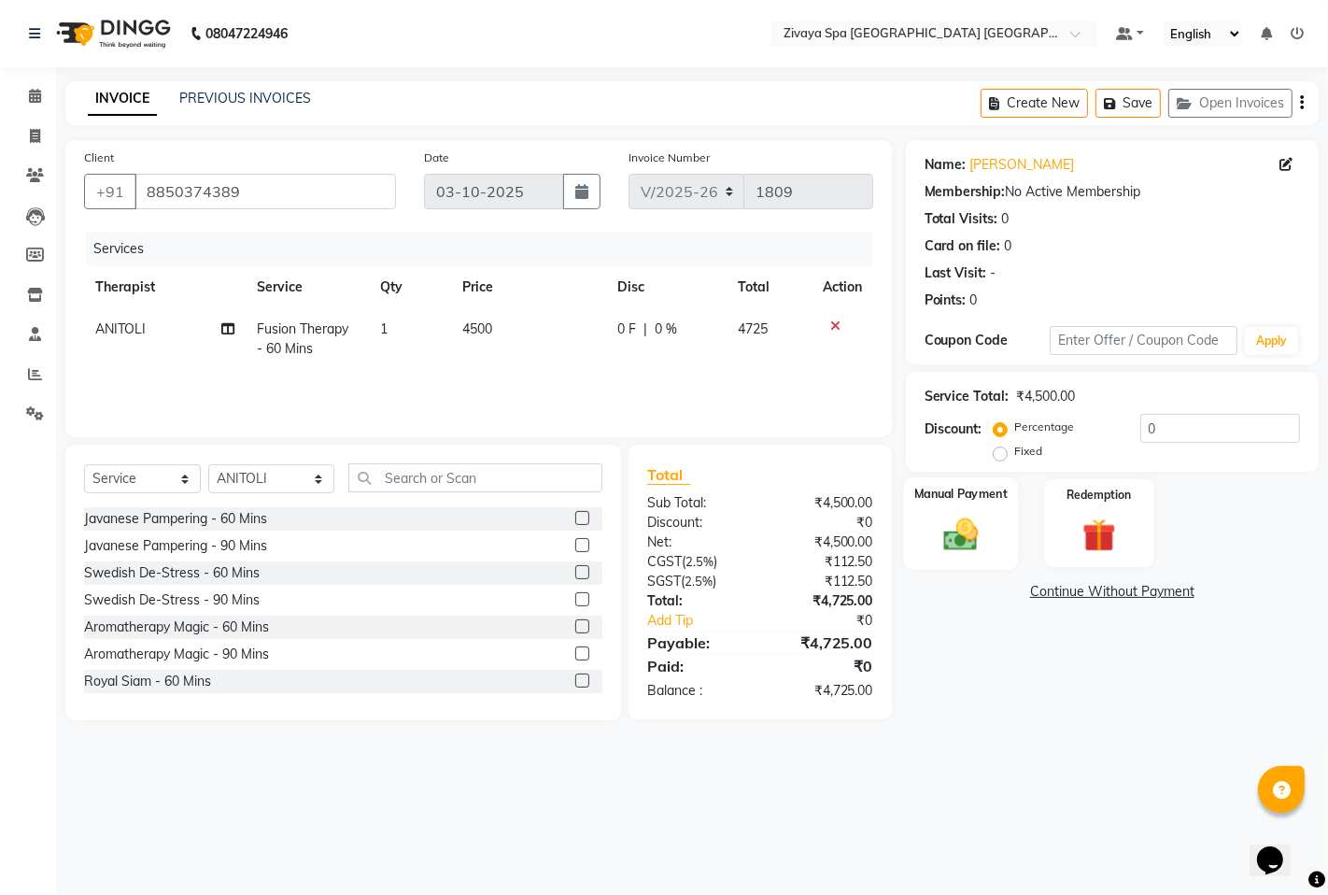
click at [937, 521] on img at bounding box center [960, 534] width 57 height 40
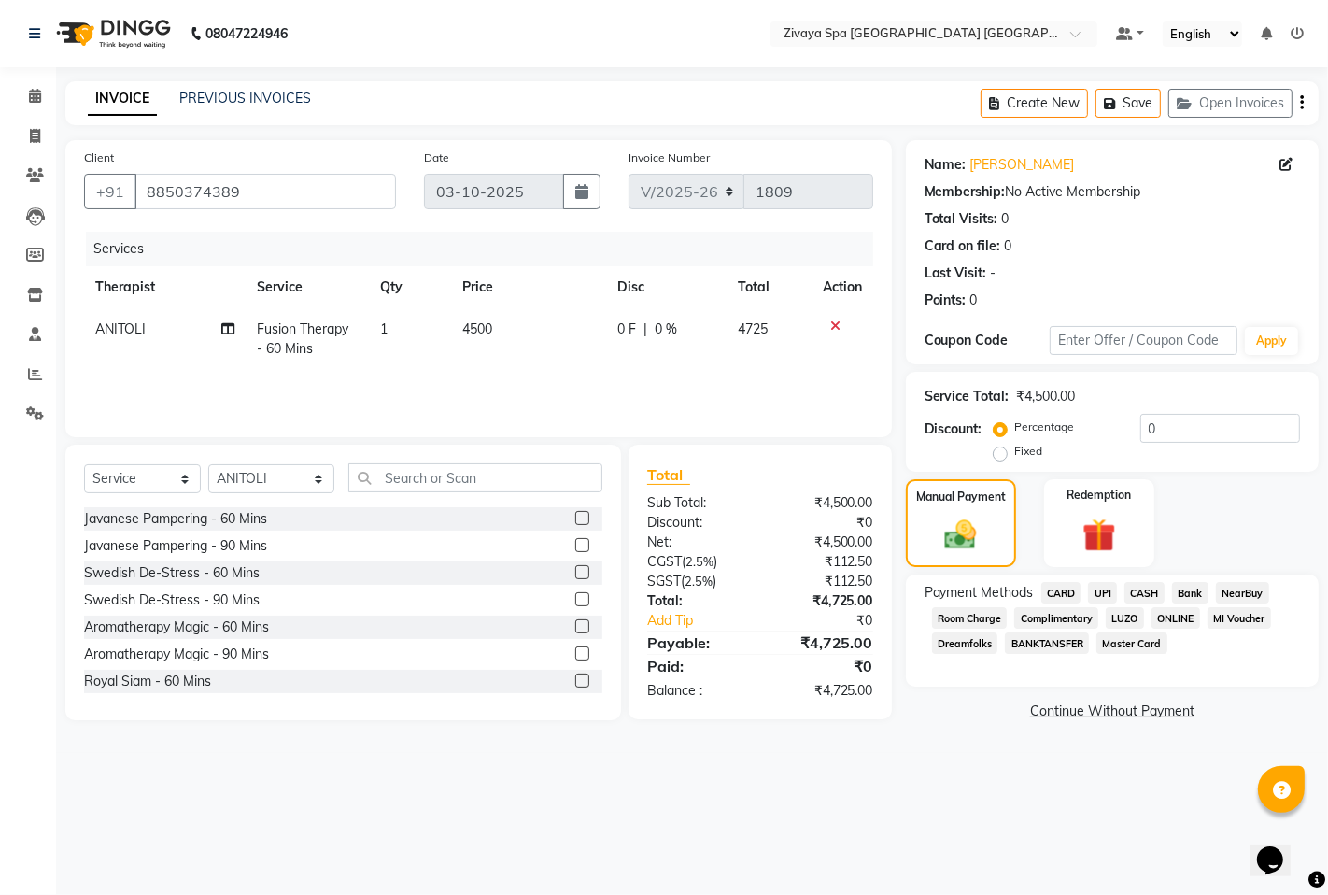
click at [1103, 587] on span "UPI" at bounding box center [1102, 592] width 29 height 21
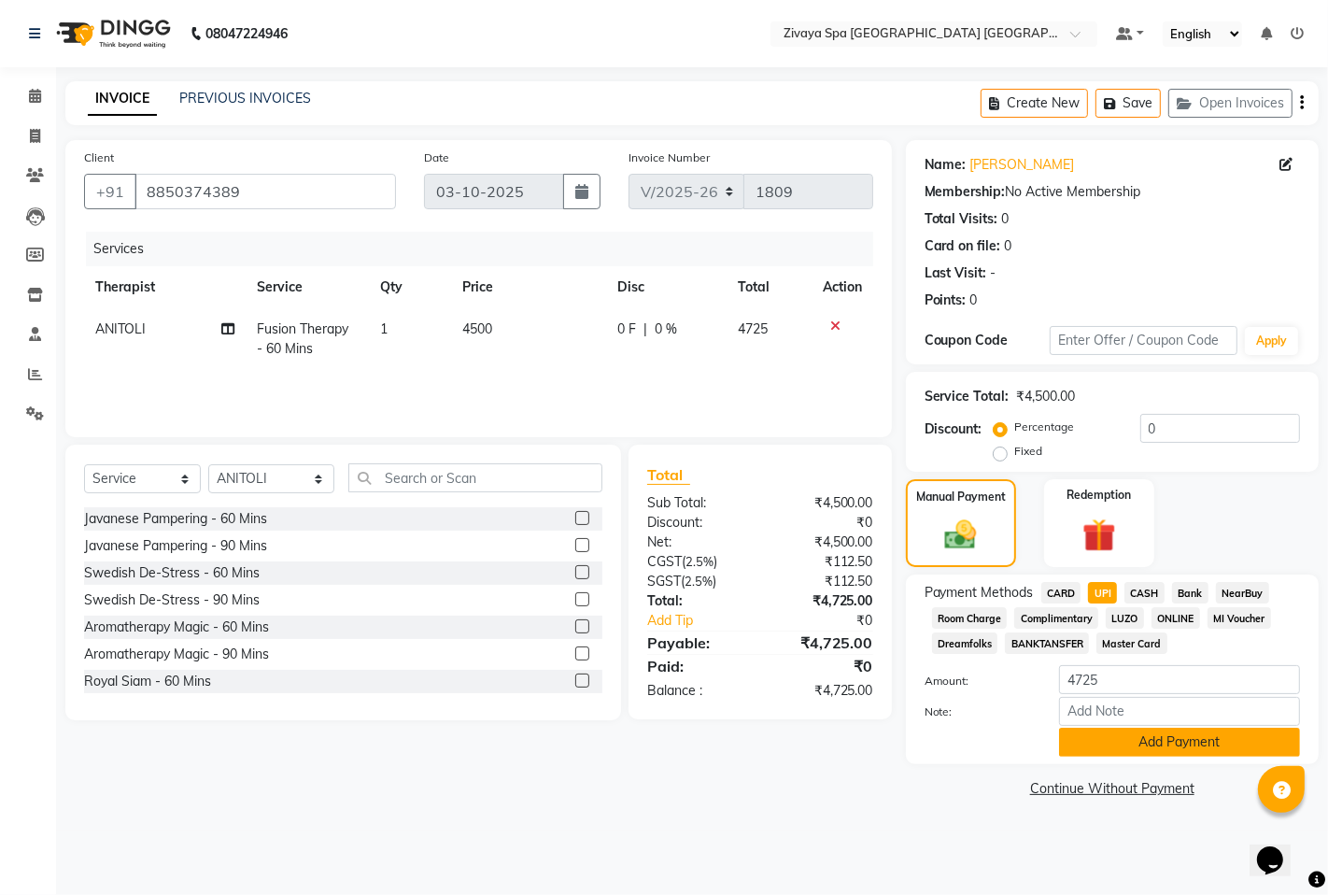
click at [1163, 736] on button "Add Payment" at bounding box center [1179, 742] width 241 height 29
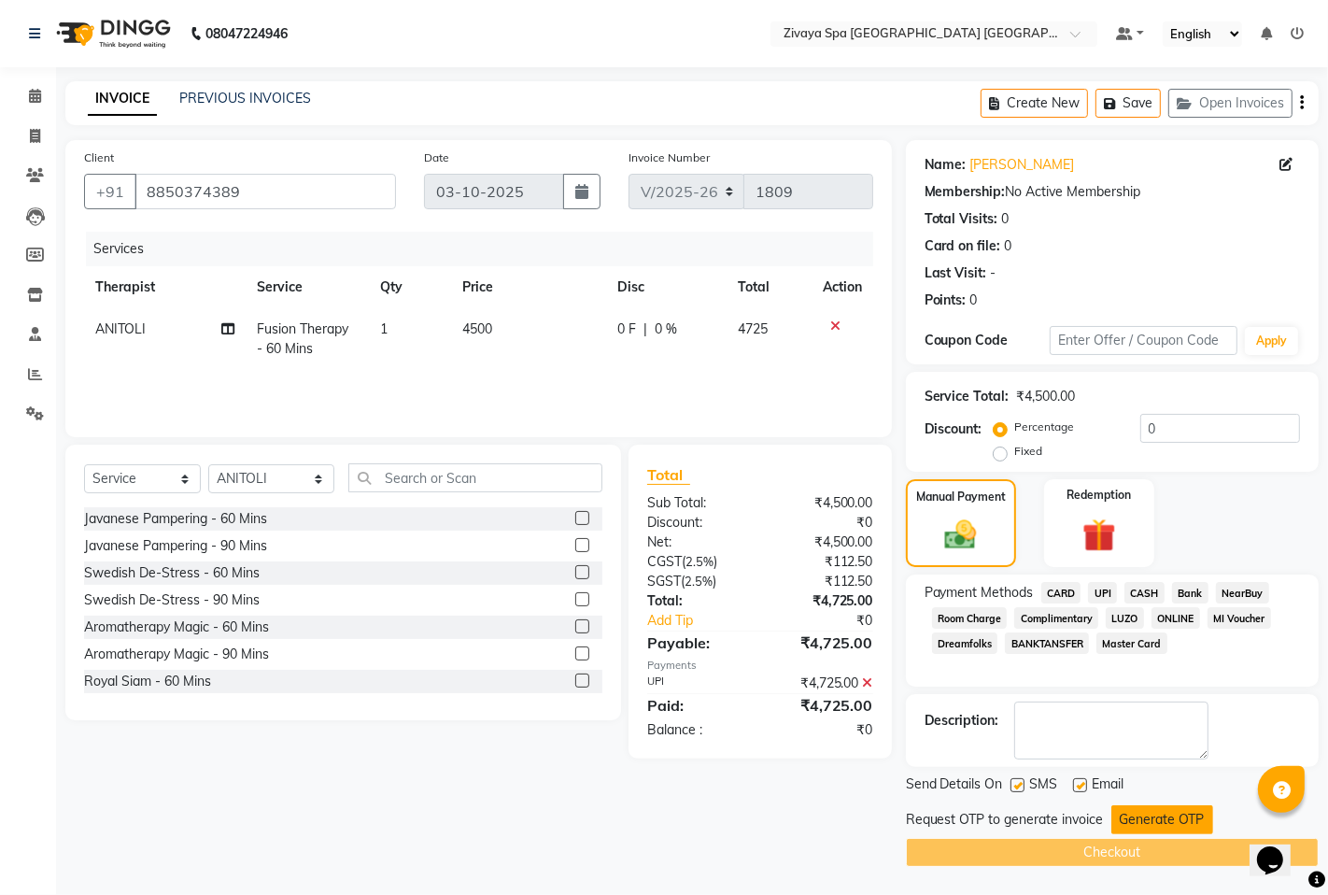
click at [1171, 817] on button "Generate OTP" at bounding box center [1163, 819] width 102 height 29
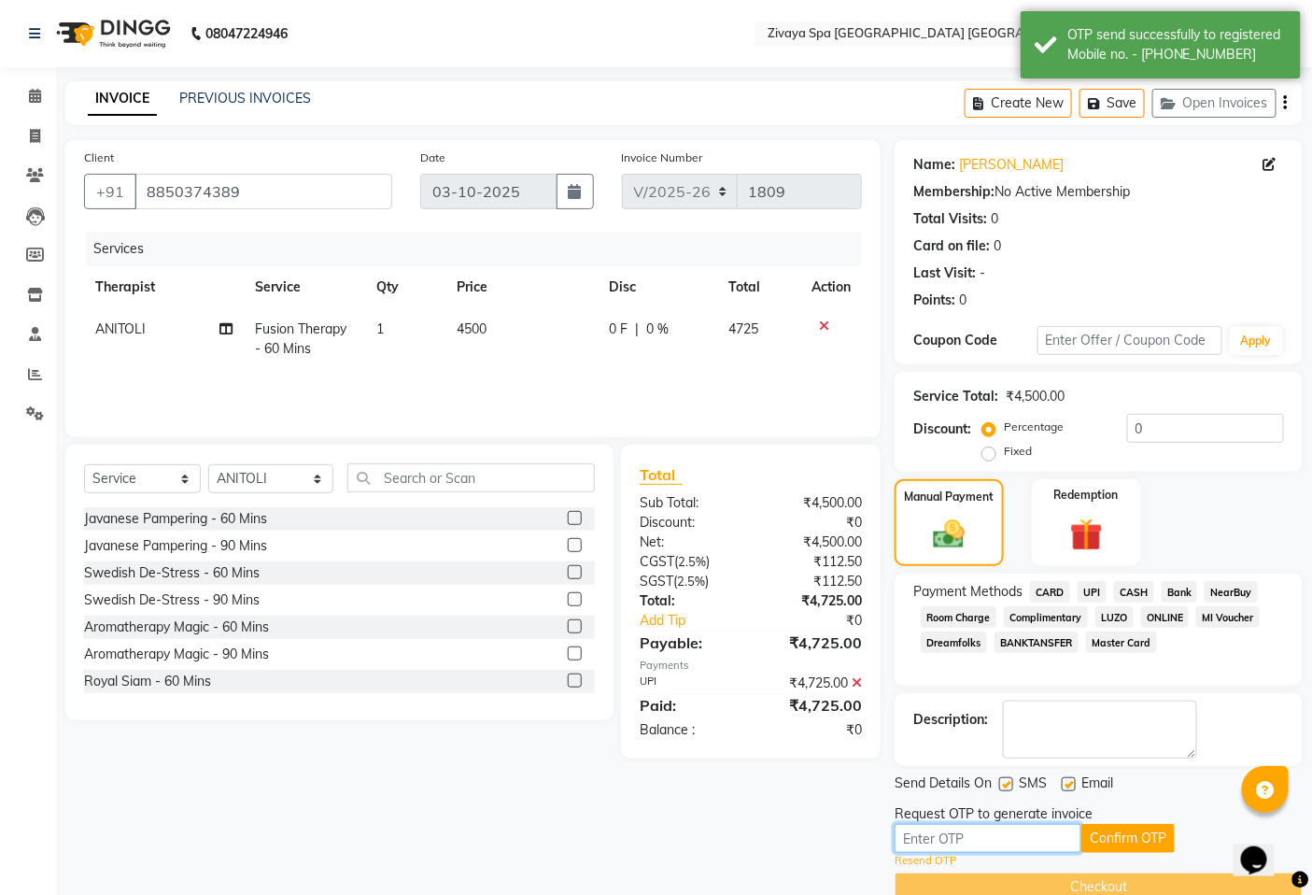
click at [976, 843] on input "text" at bounding box center [988, 838] width 187 height 29
type input "3429"
click at [1172, 839] on button "Confirm OTP" at bounding box center [1128, 838] width 93 height 29
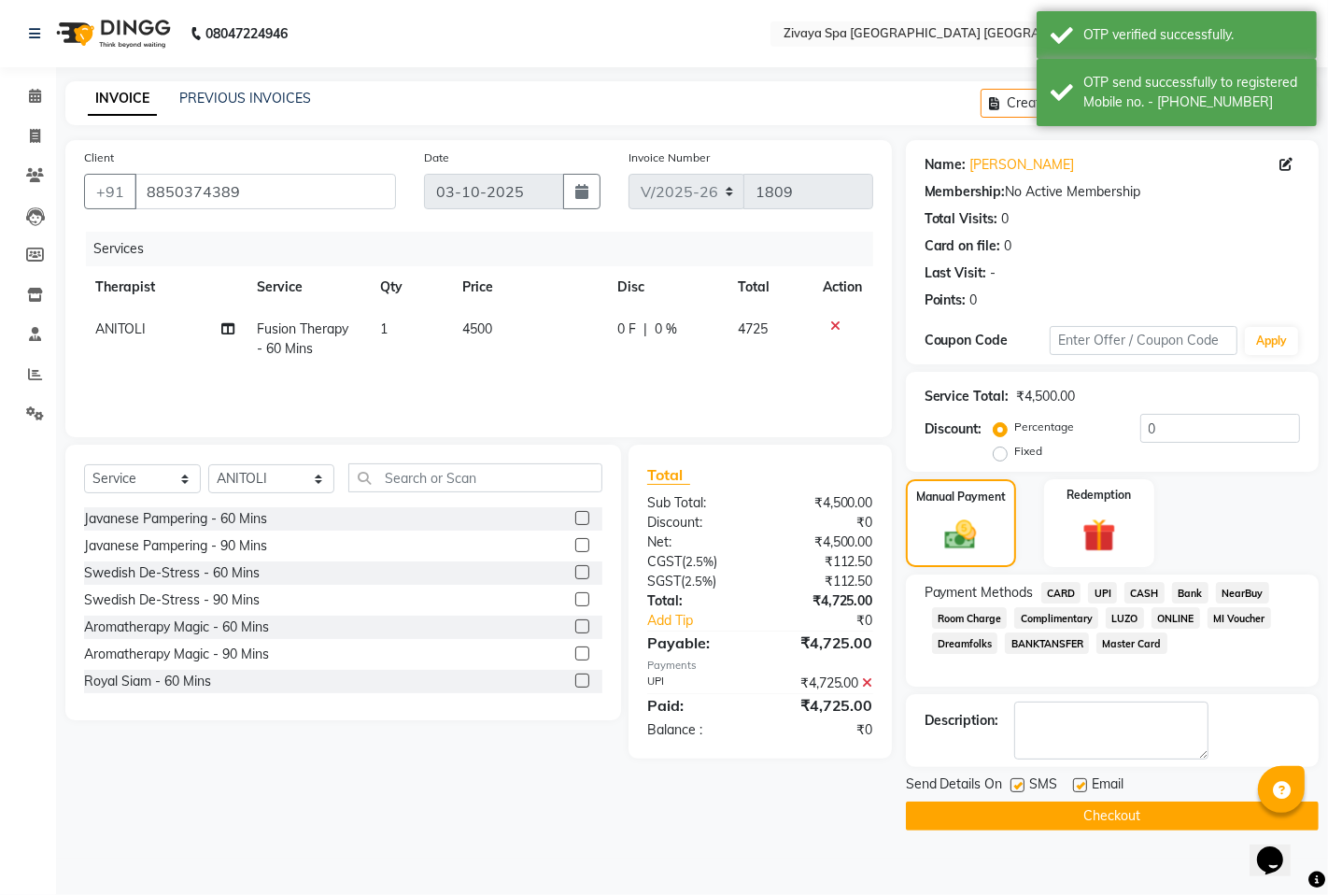
click at [1126, 820] on button "Checkout" at bounding box center [1112, 815] width 413 height 29
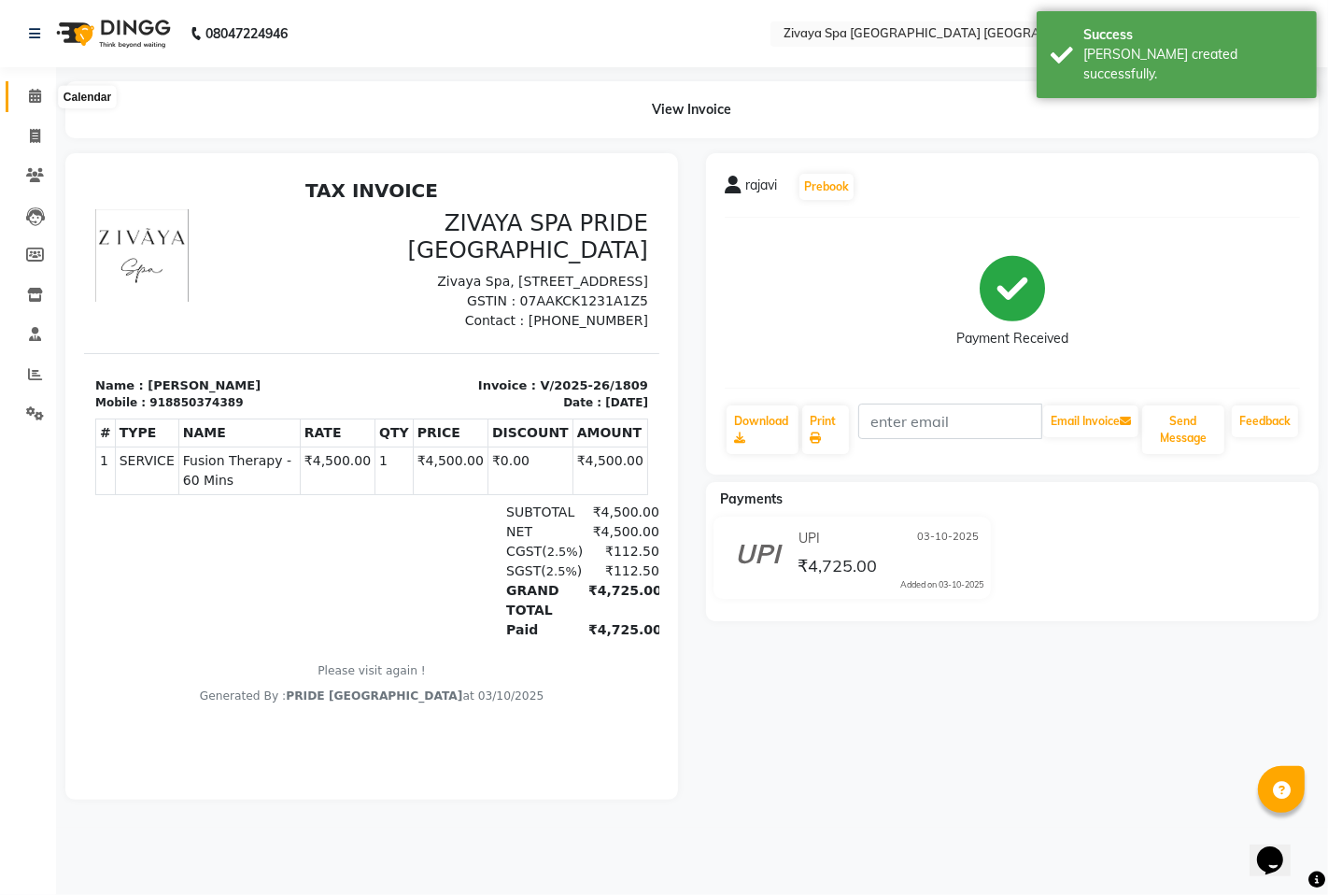
click at [37, 92] on icon at bounding box center [35, 96] width 12 height 14
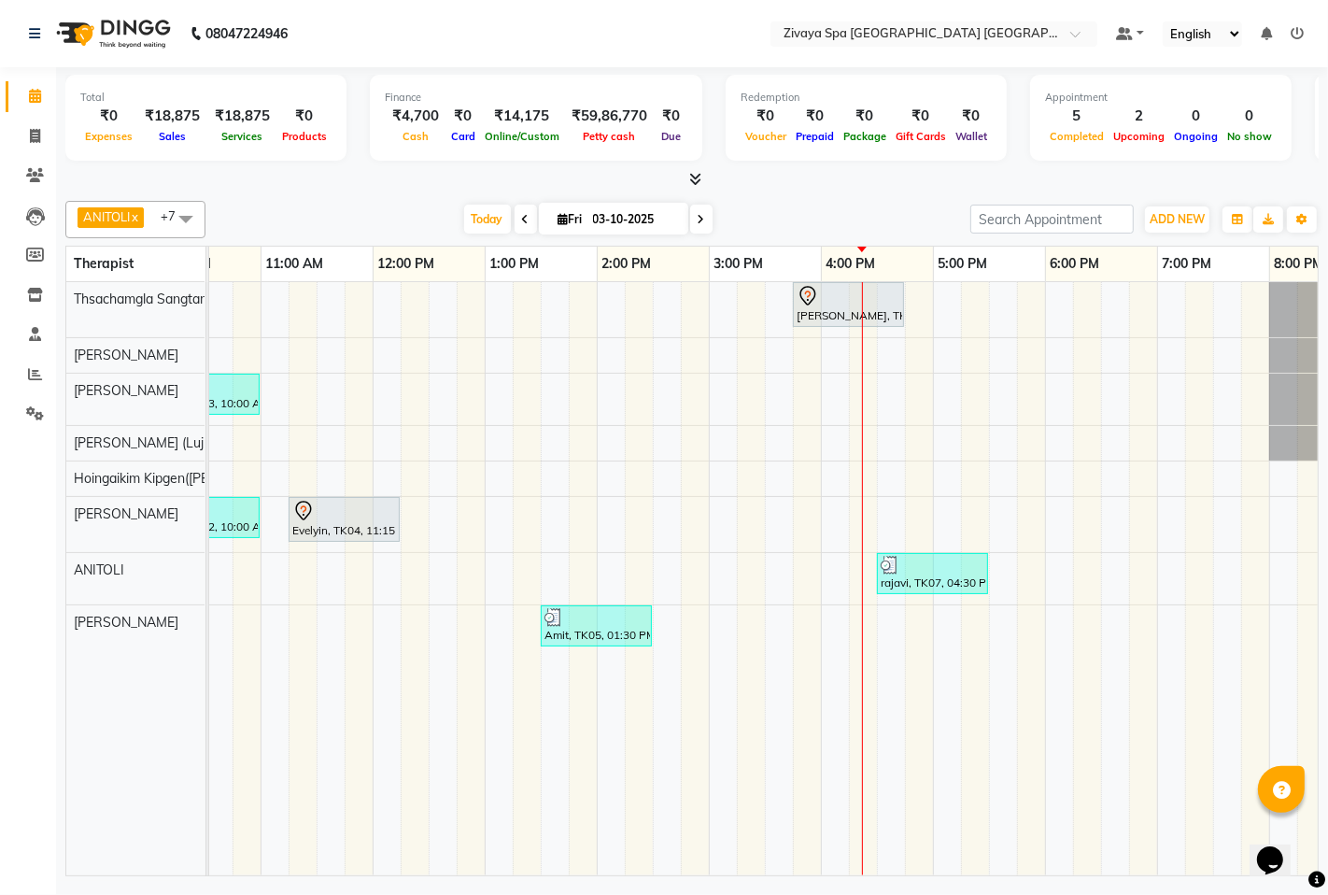
scroll to position [0, 437]
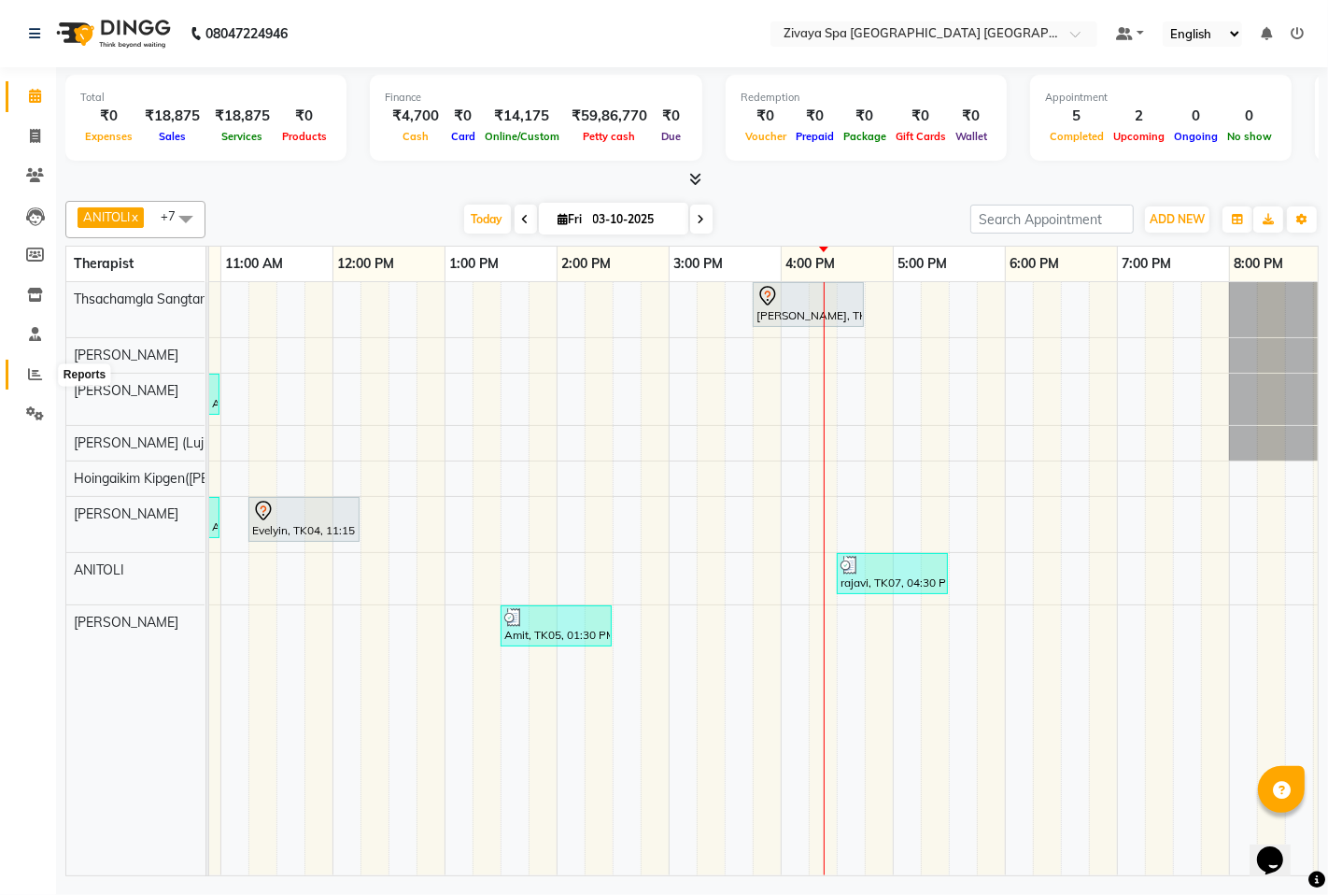
click at [28, 374] on icon at bounding box center [35, 374] width 14 height 14
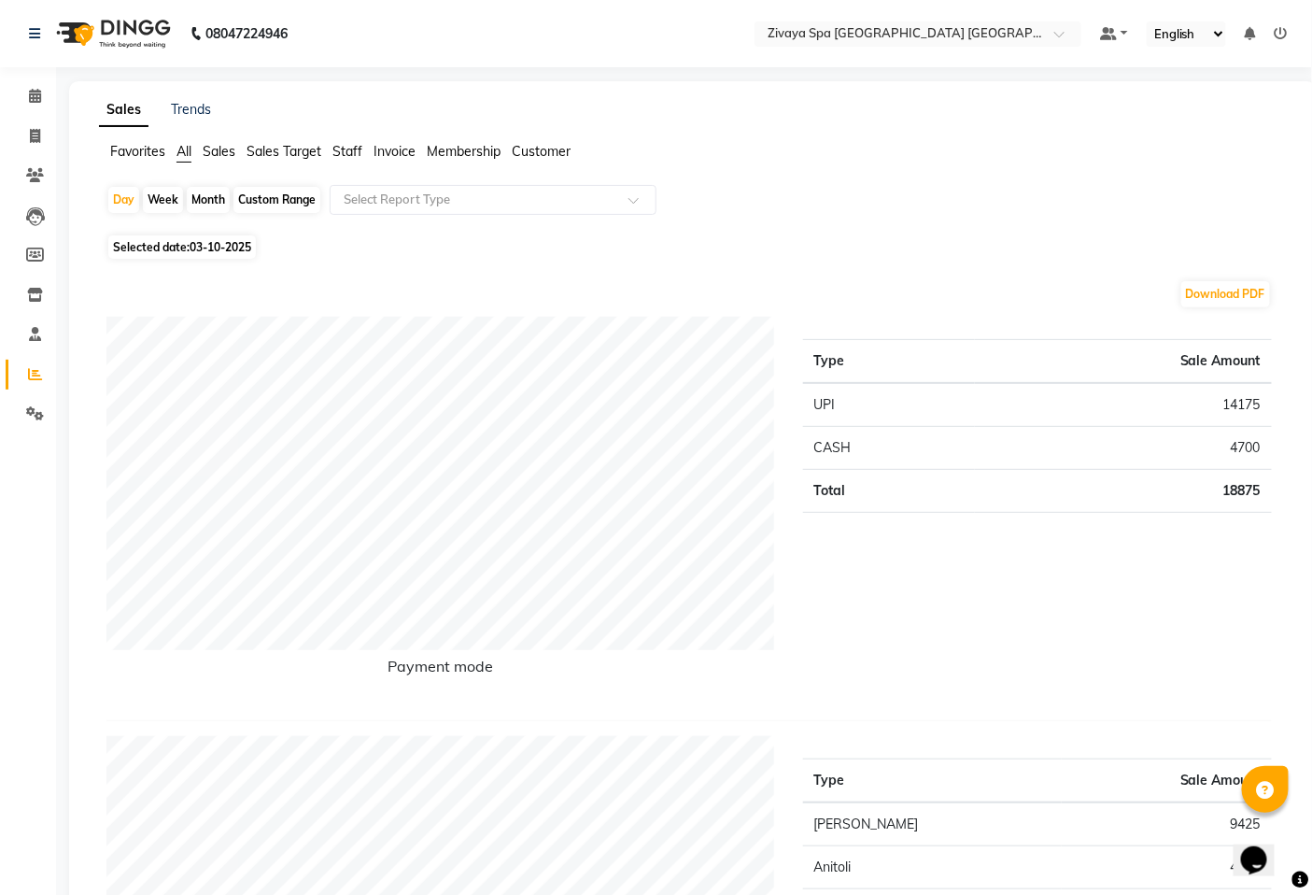
click at [291, 150] on span "Sales Target" at bounding box center [284, 151] width 75 height 17
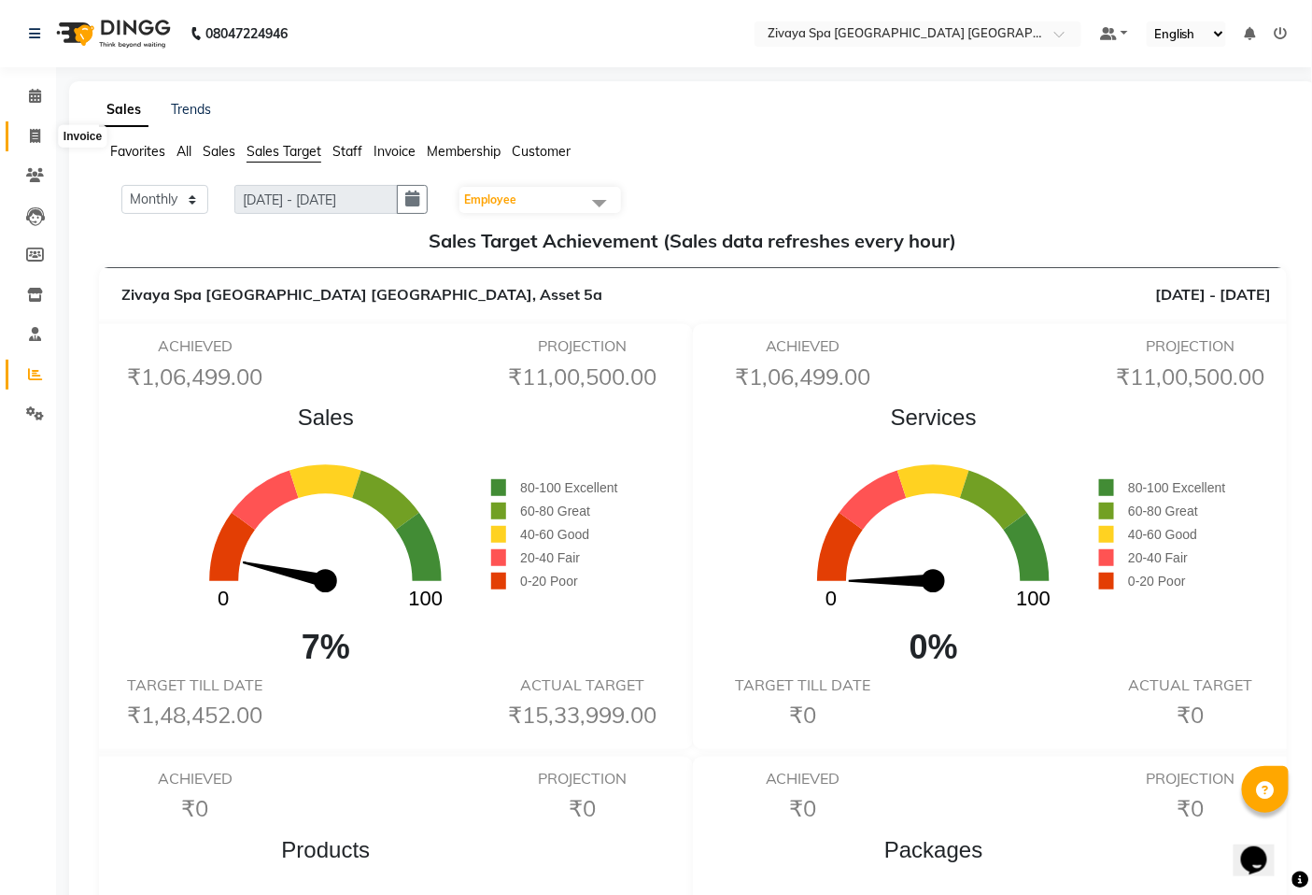
click at [37, 135] on icon at bounding box center [35, 136] width 10 height 14
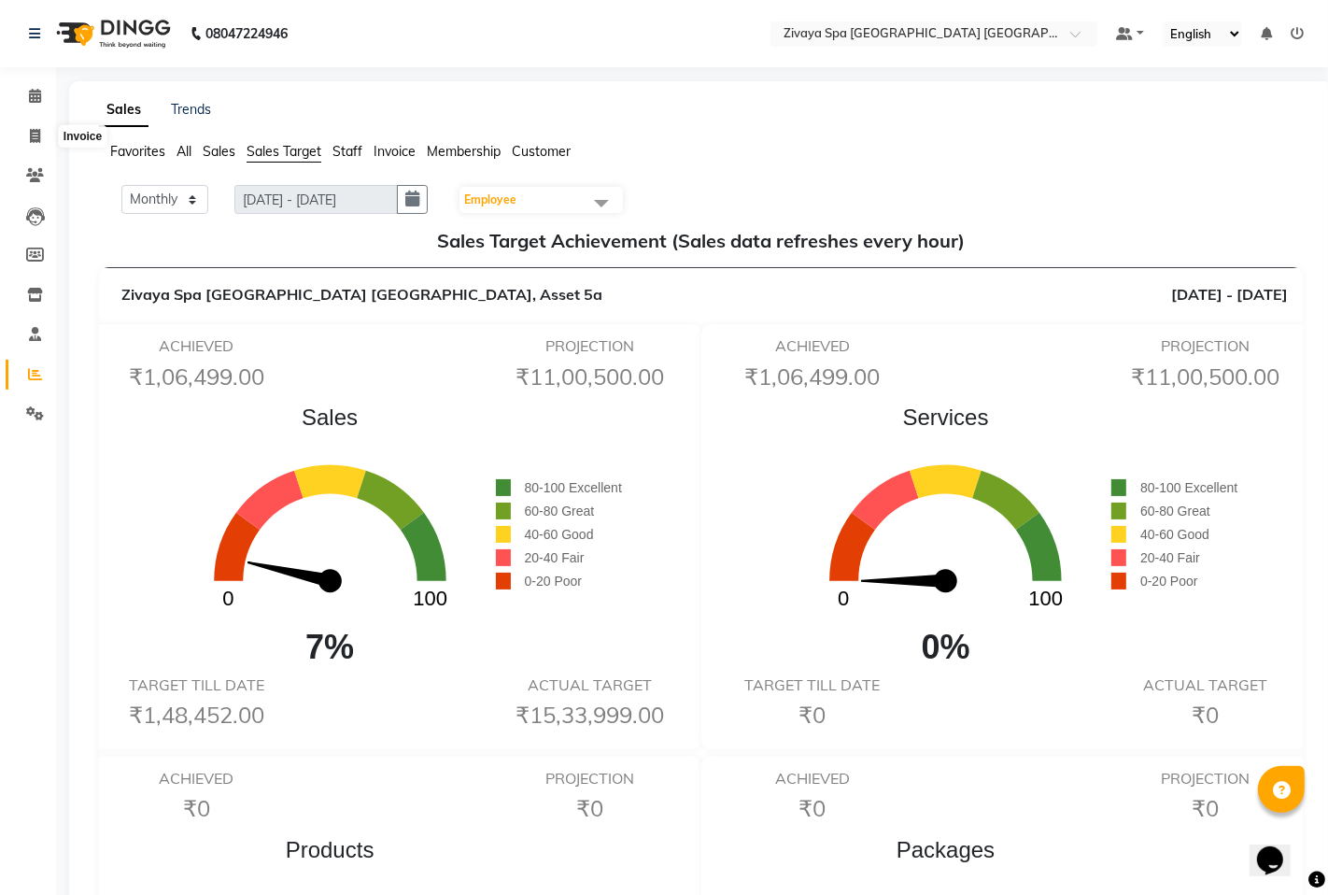
select select "service"
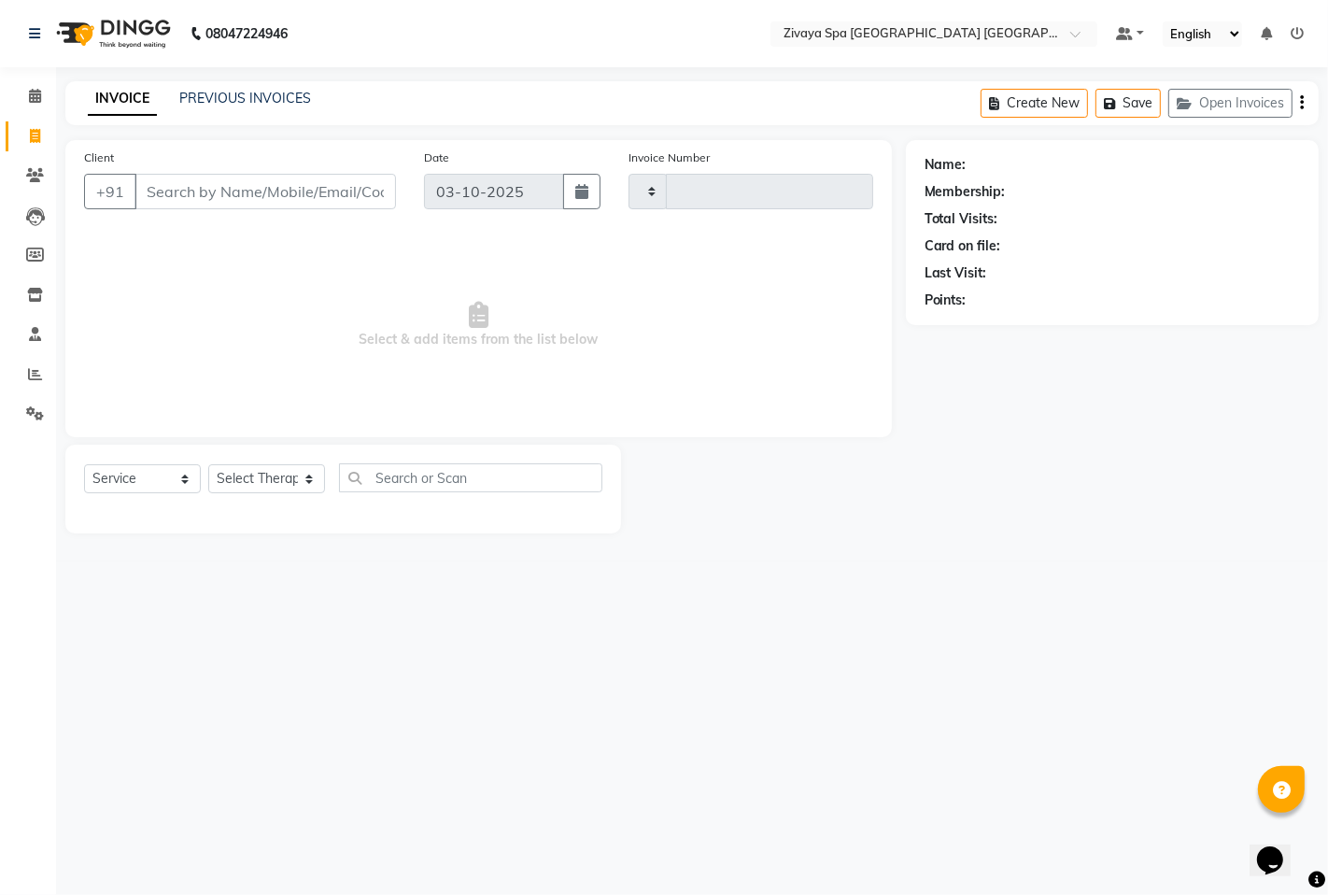
type input "1810"
select select "6501"
click at [38, 88] on span at bounding box center [35, 96] width 33 height 21
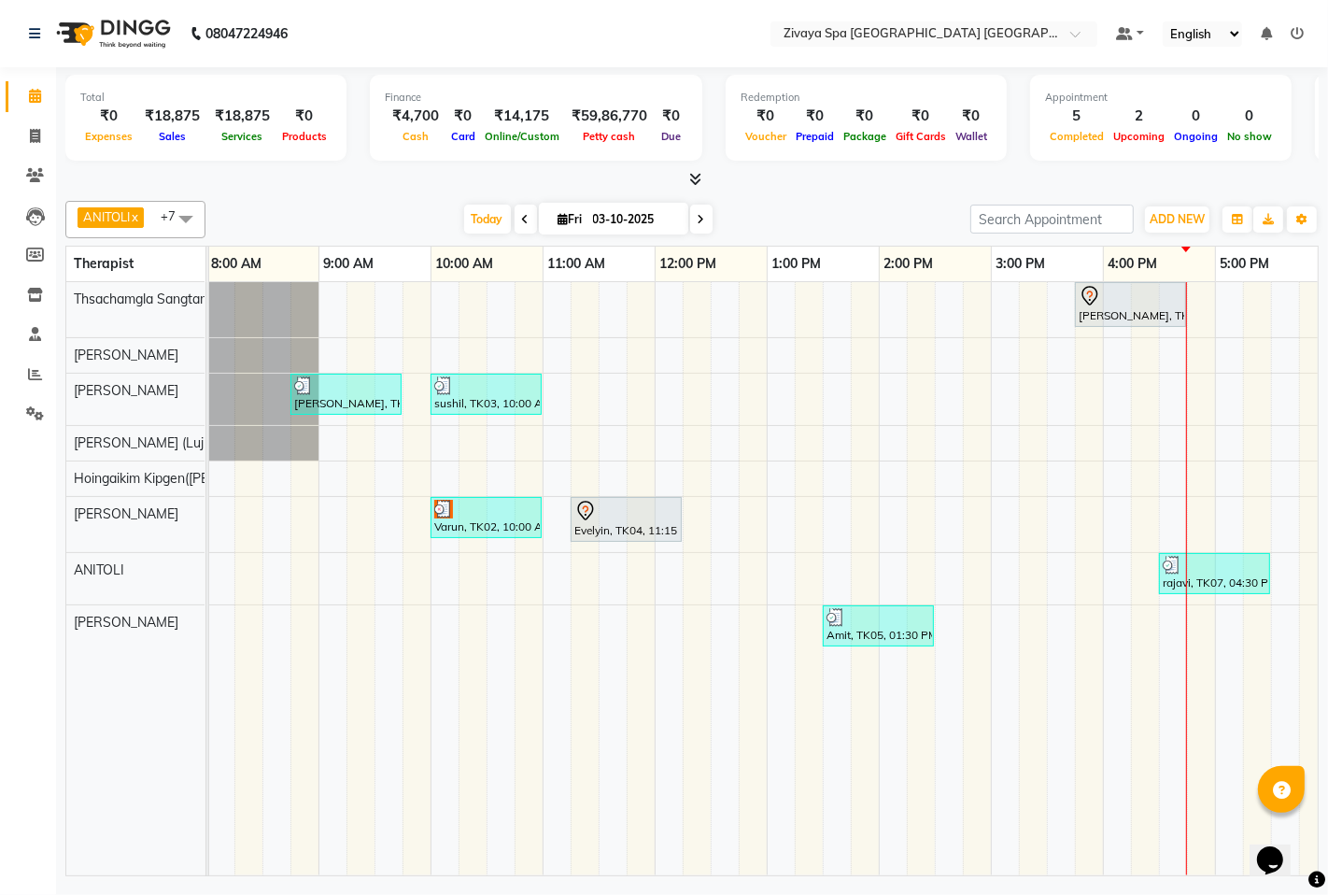
scroll to position [0, 20]
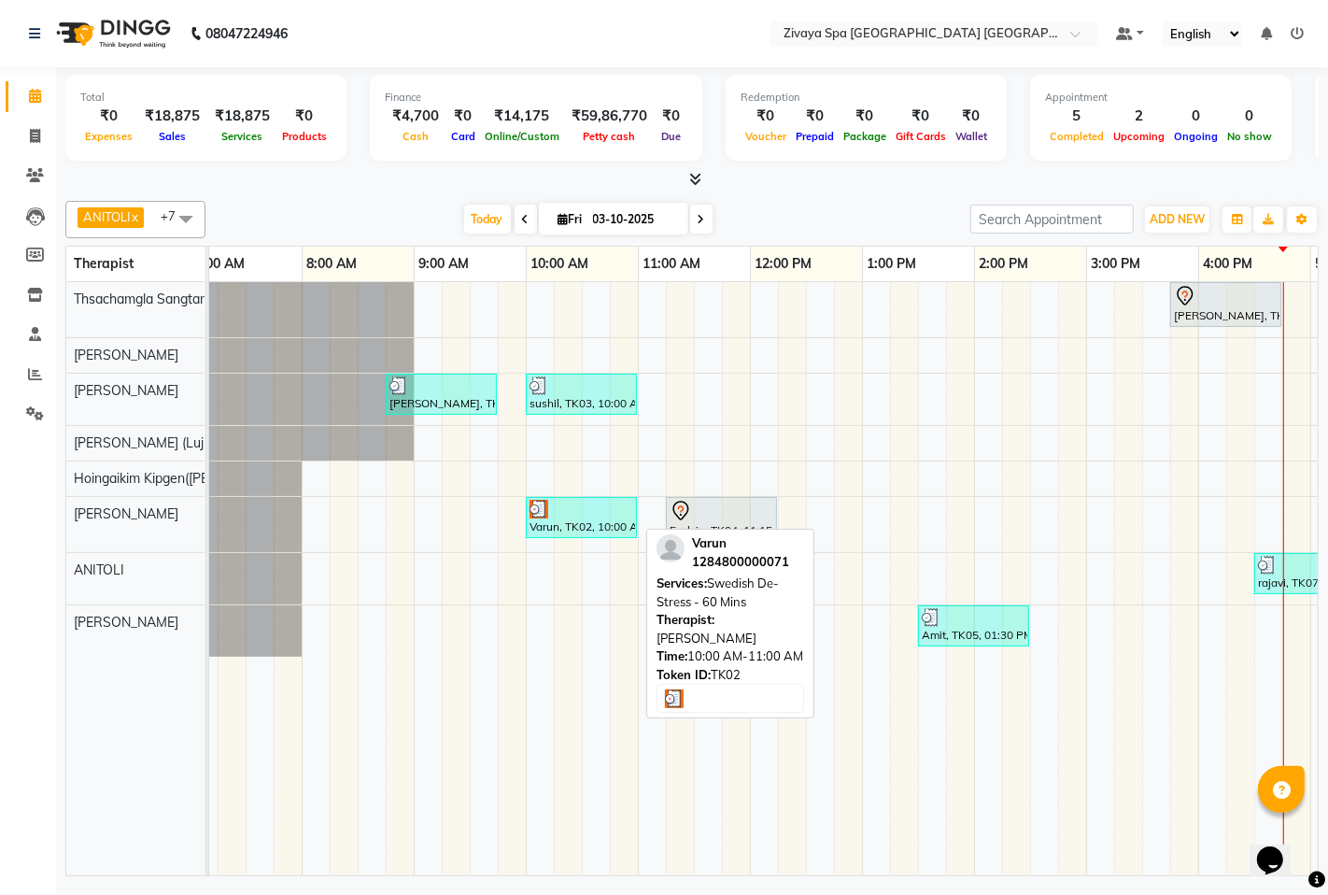
click at [589, 525] on div "Varun, TK02, 10:00 AM-11:00 AM, Swedish De-Stress - 60 Mins" at bounding box center [581, 517] width 107 height 35
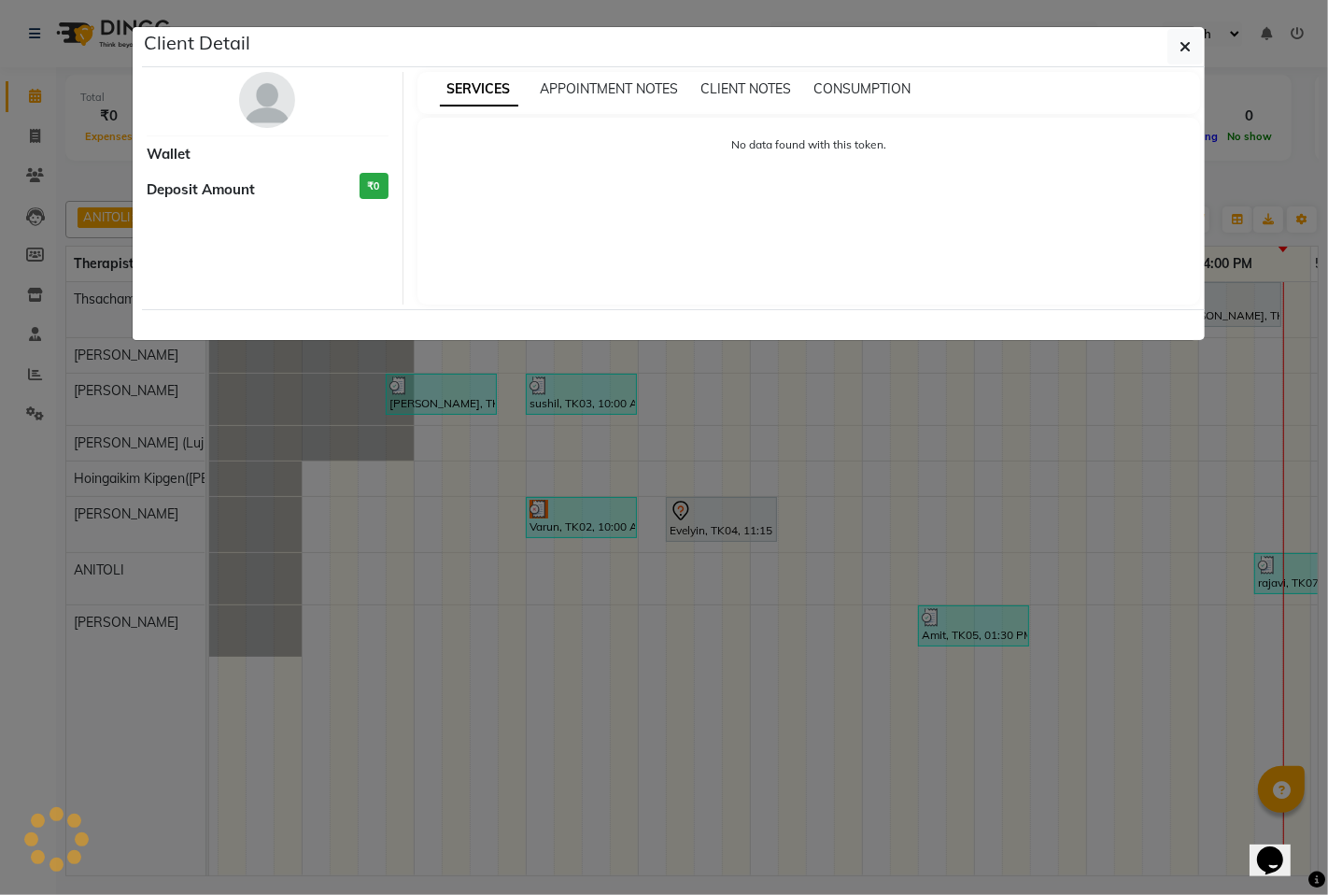
select select "3"
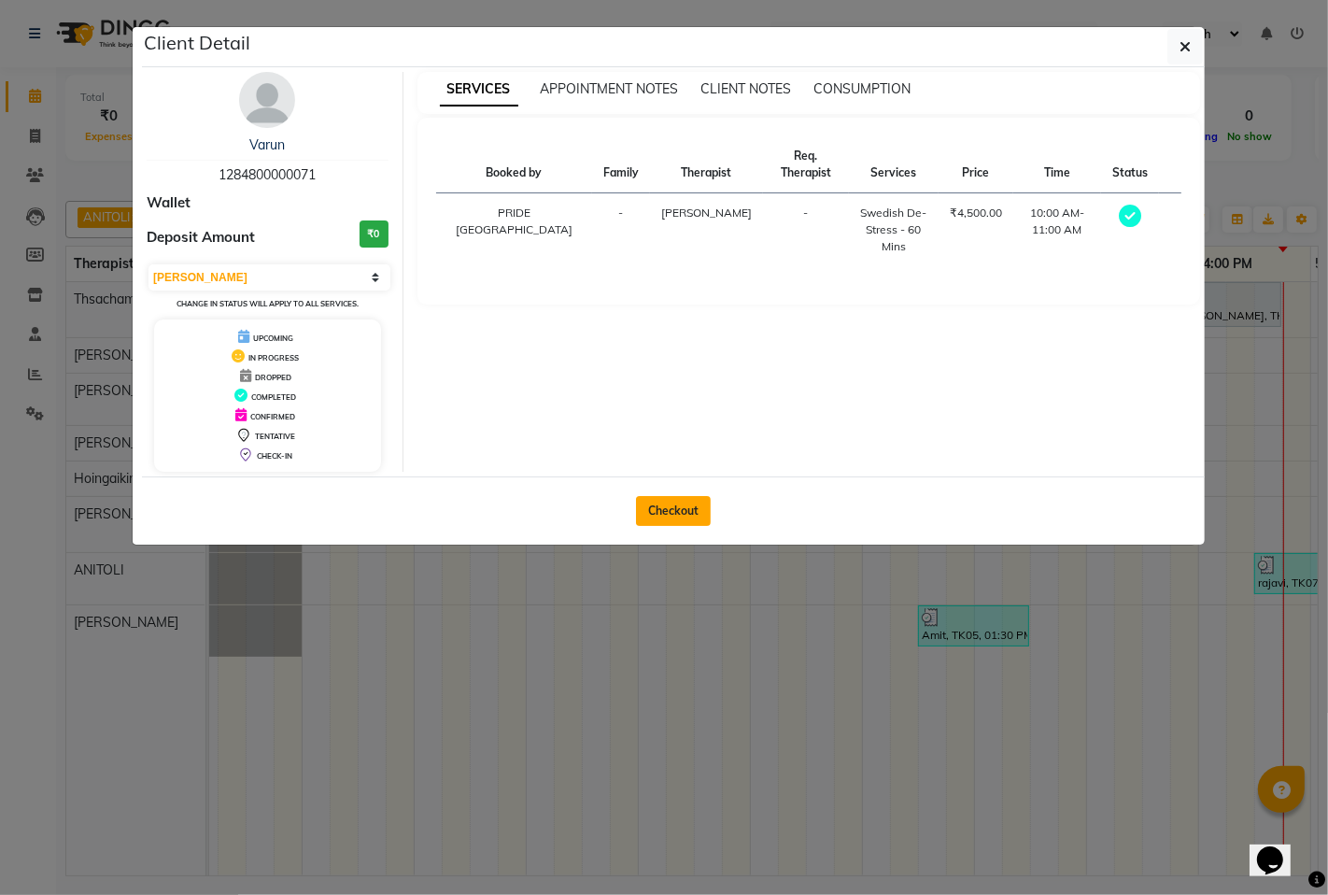
click at [668, 509] on button "Checkout" at bounding box center [673, 511] width 75 height 30
select select "6501"
select select "service"
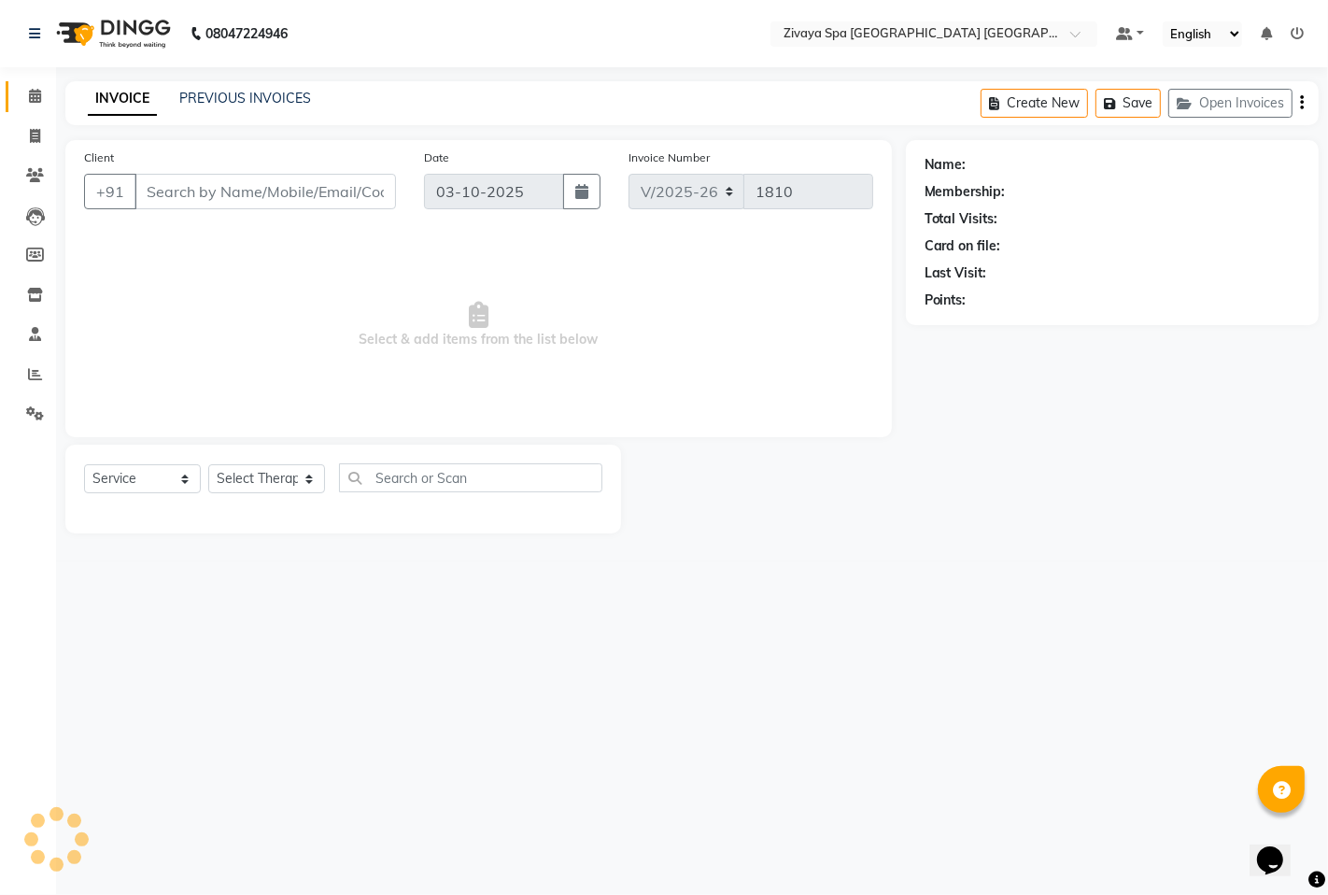
type input "1284800000071"
select select "58747"
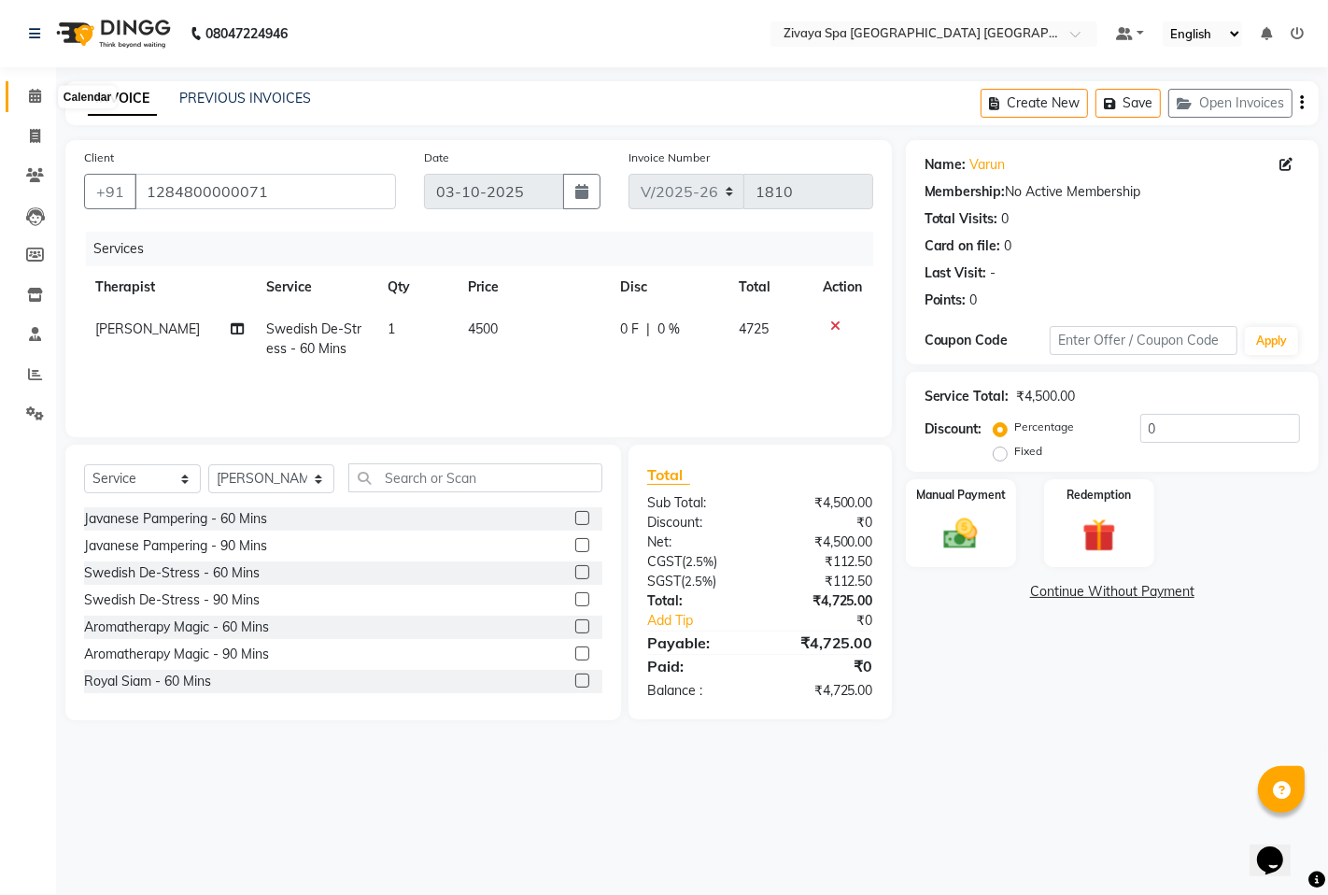
click at [29, 93] on icon at bounding box center [35, 96] width 12 height 14
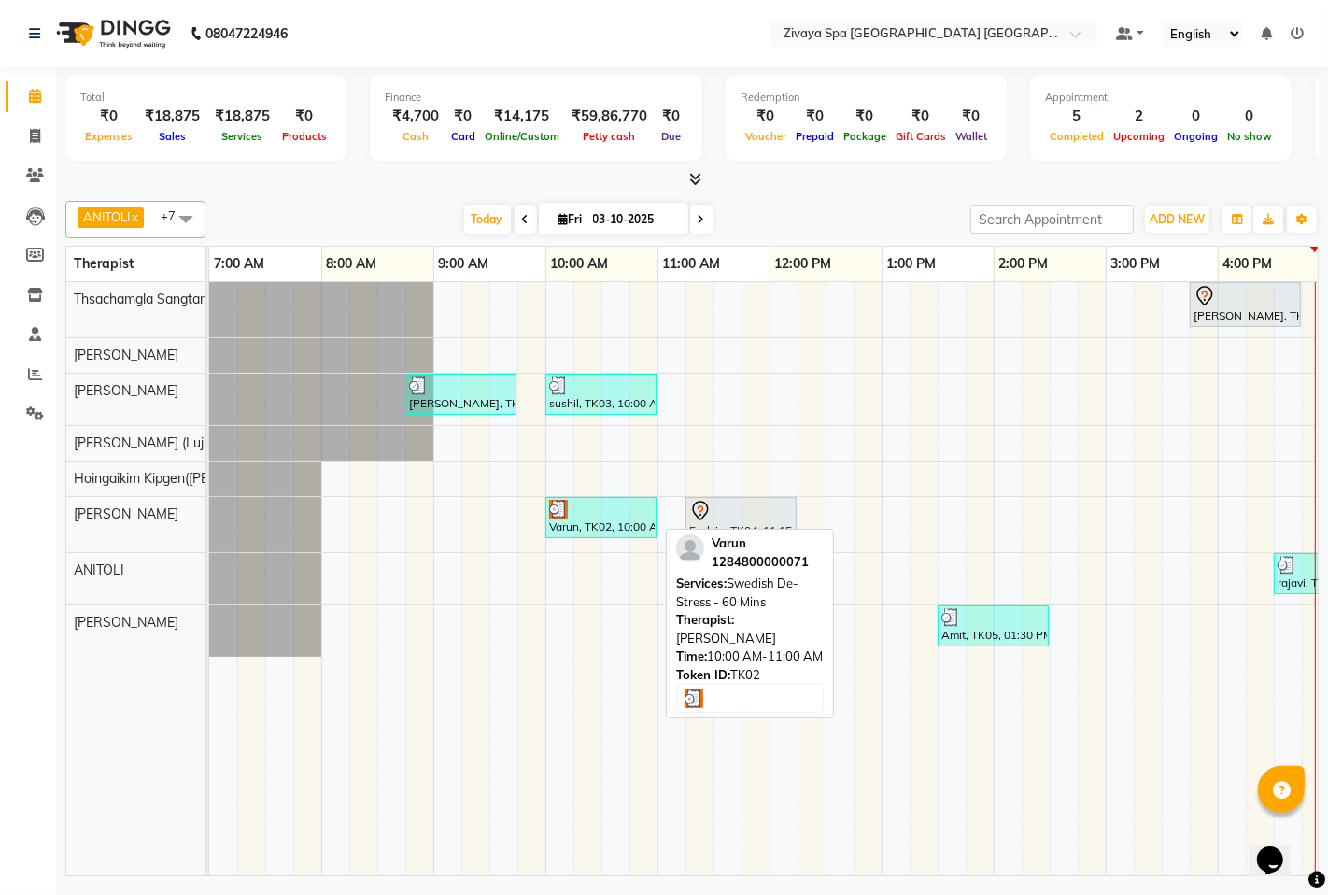
click at [630, 526] on div "Varun, TK02, 10:00 AM-11:00 AM, Swedish De-Stress - 60 Mins" at bounding box center [600, 517] width 107 height 35
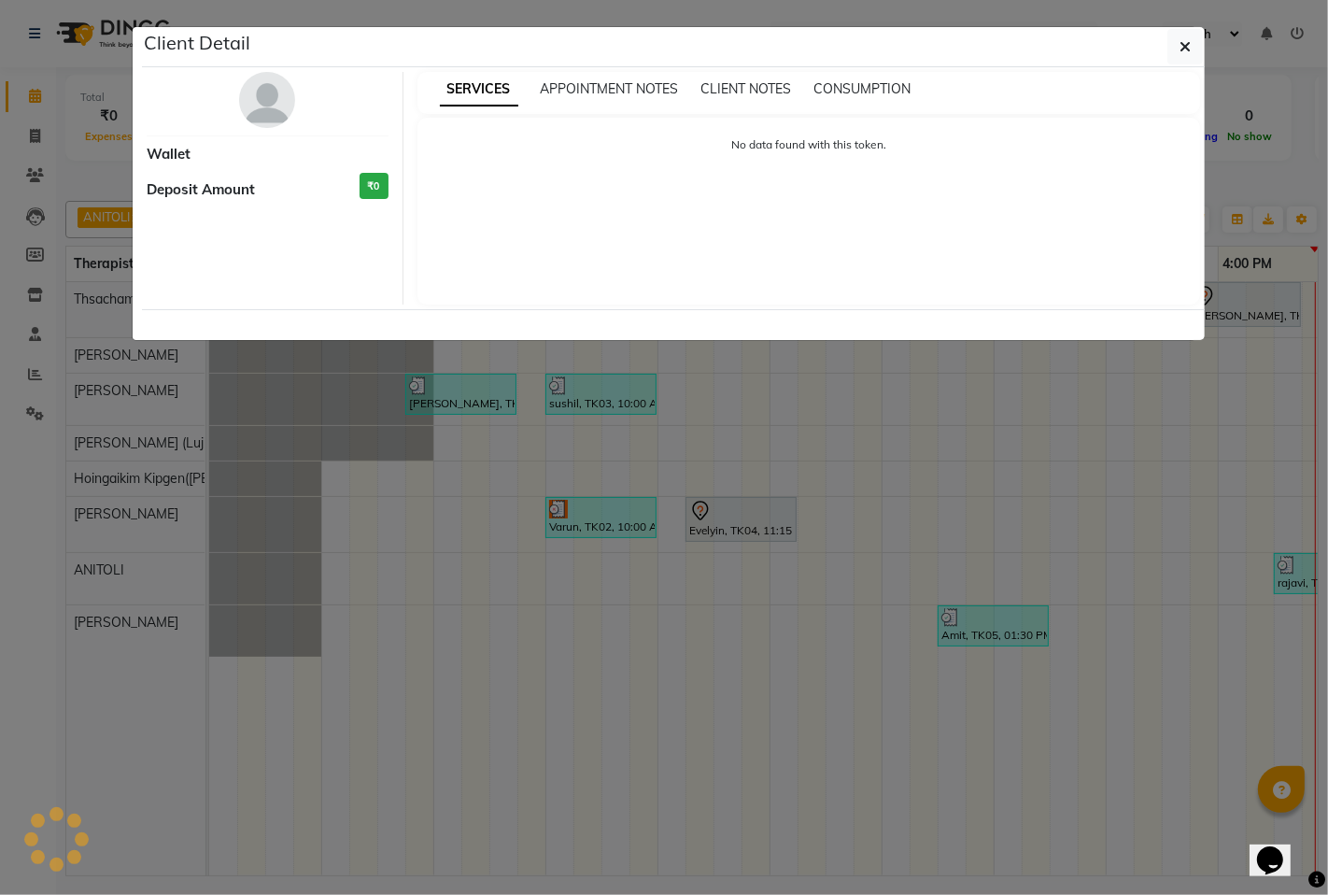
select select "3"
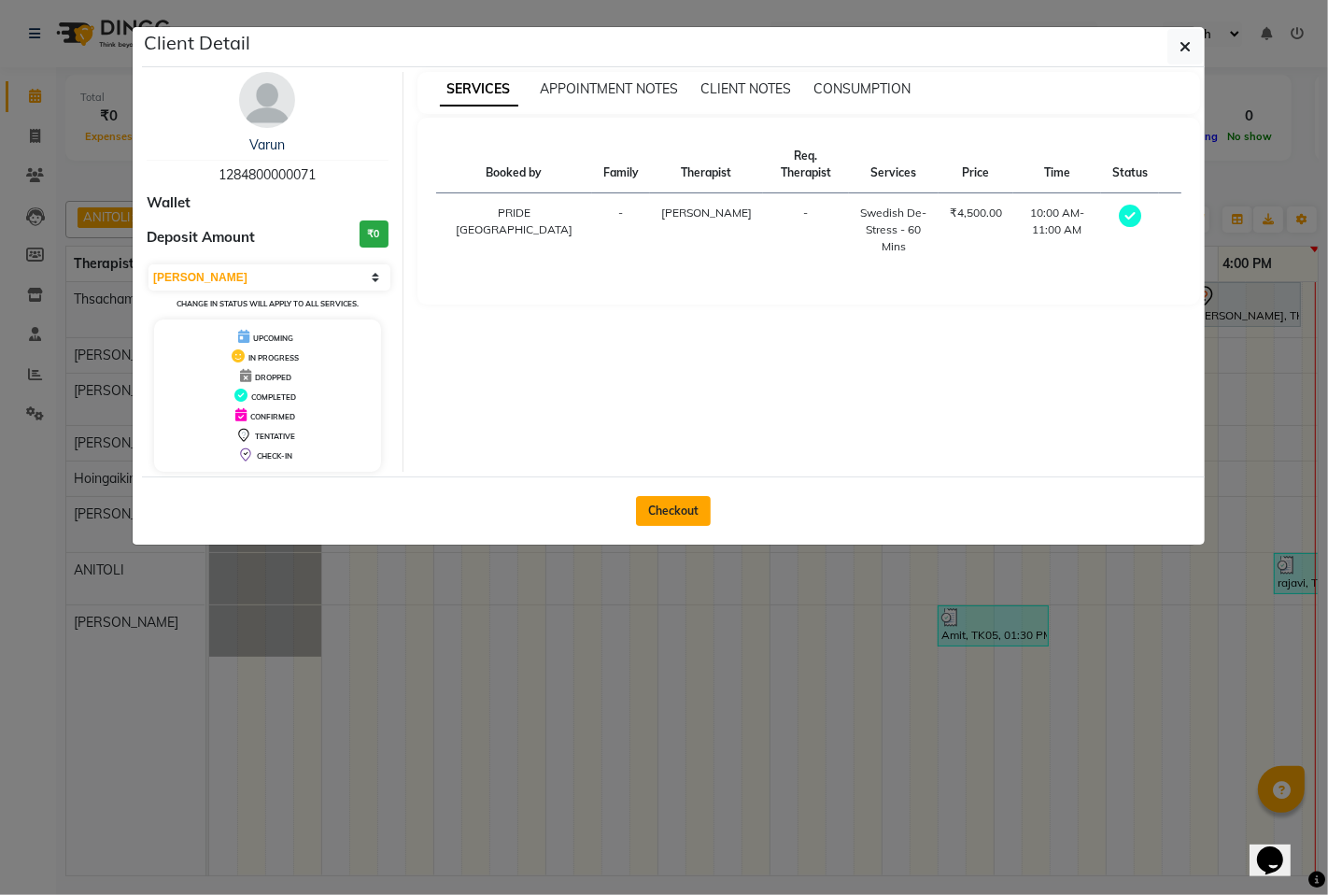
click at [664, 507] on button "Checkout" at bounding box center [673, 511] width 75 height 30
select select "6501"
select select "service"
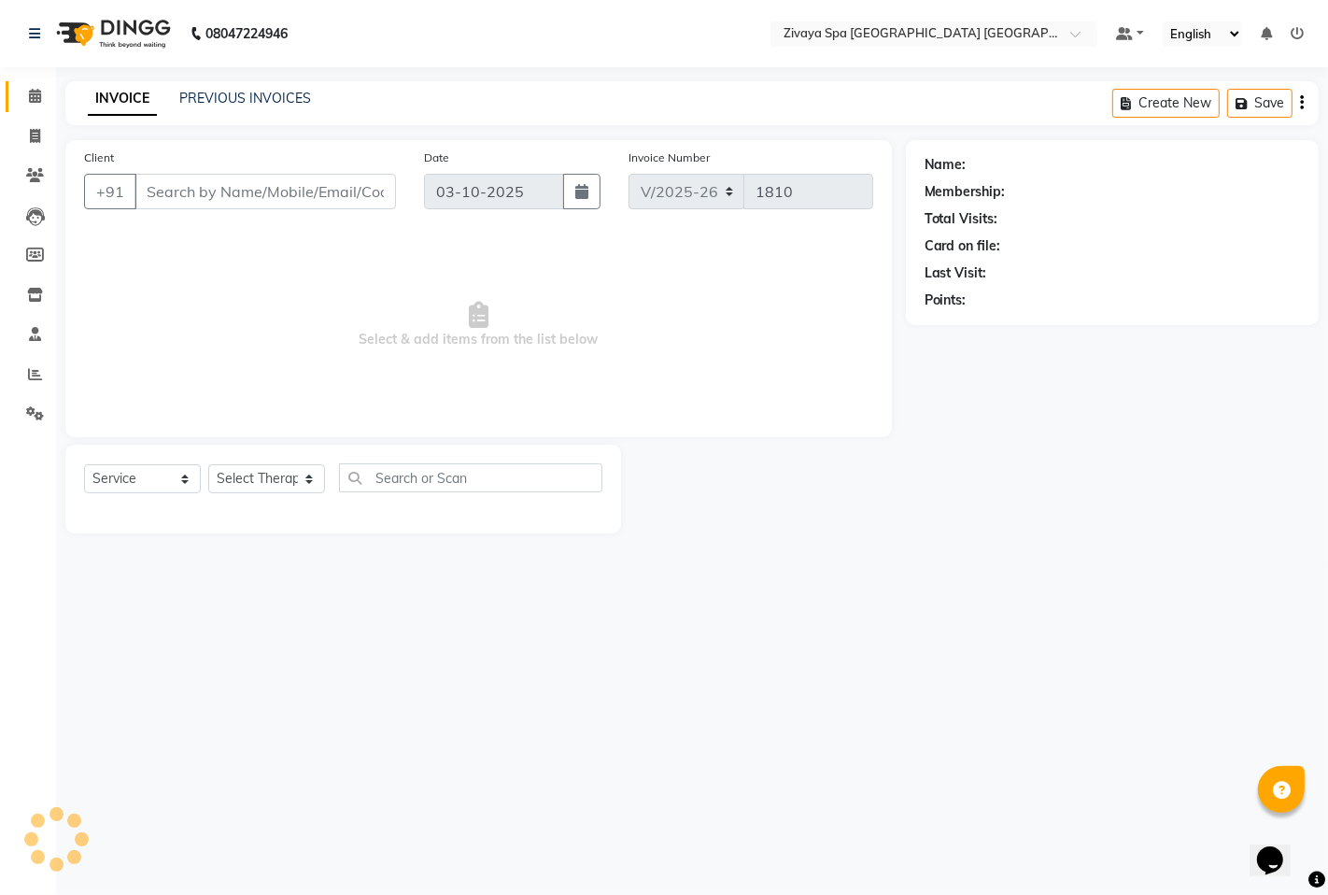
type input "1284800000071"
select select "58747"
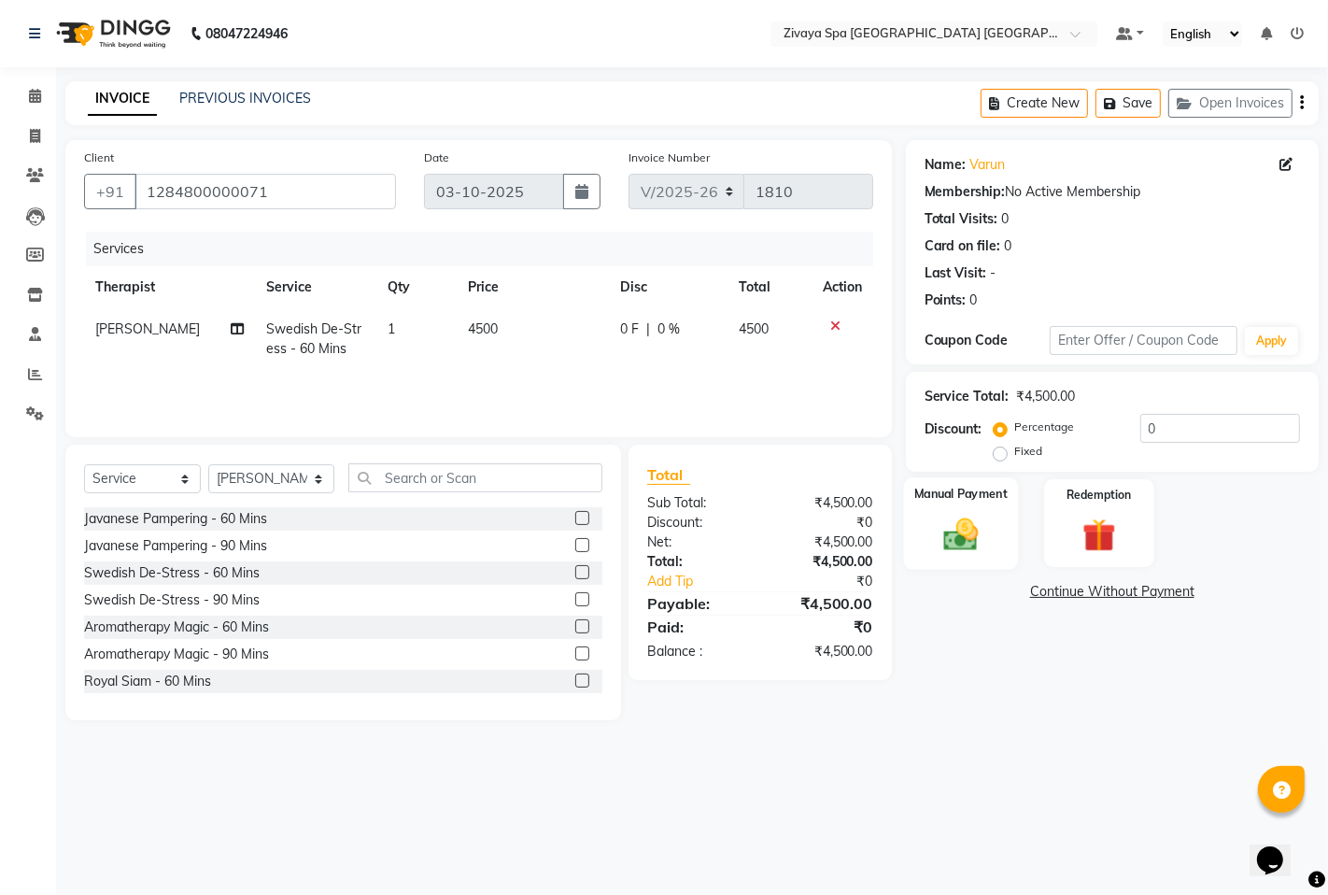
click at [951, 535] on img at bounding box center [960, 534] width 57 height 40
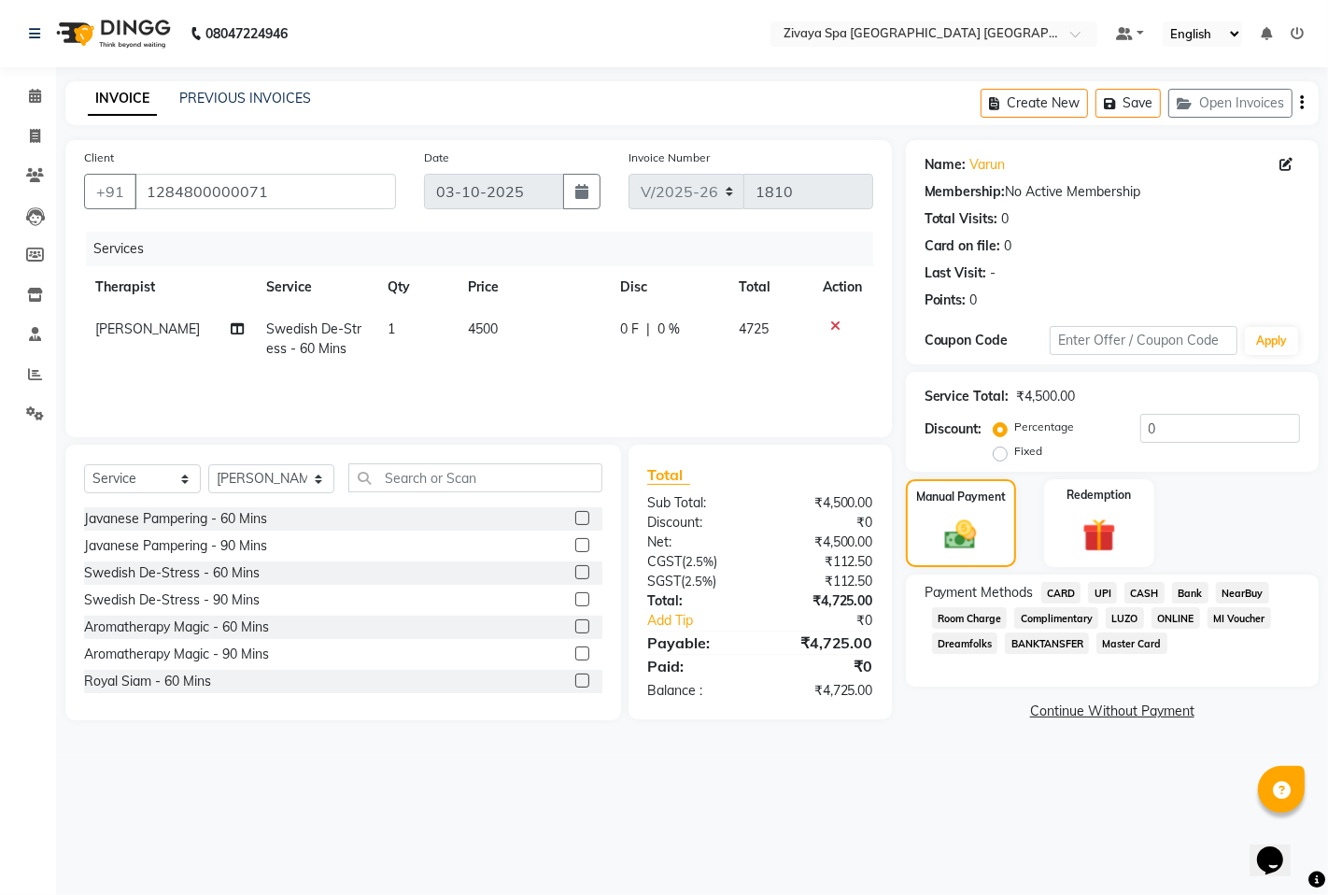
click at [1065, 589] on span "CARD" at bounding box center [1061, 592] width 40 height 21
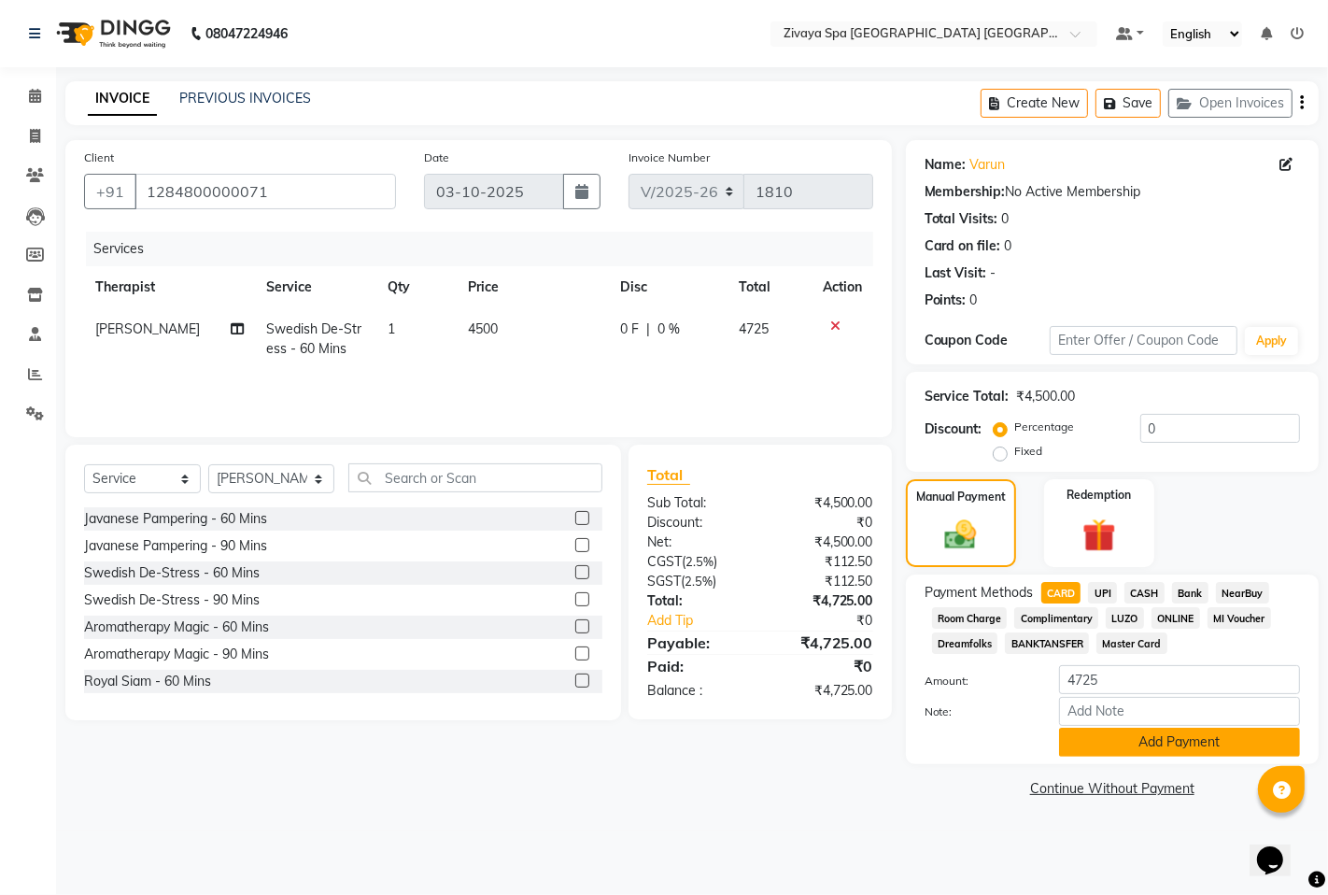
click at [1132, 741] on button "Add Payment" at bounding box center [1179, 742] width 241 height 29
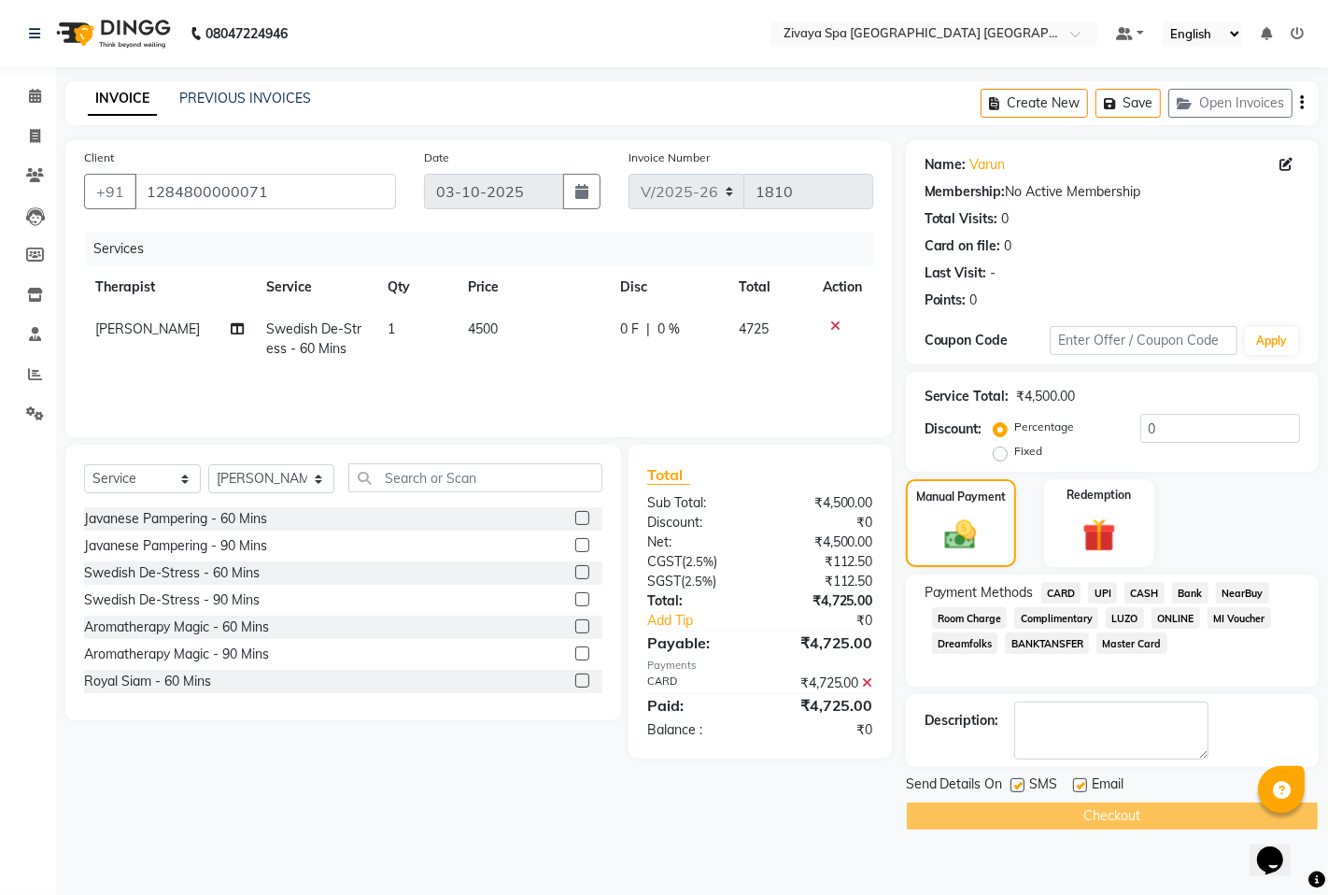
click at [1137, 815] on div "Checkout" at bounding box center [1112, 815] width 413 height 29
click at [29, 87] on span at bounding box center [35, 96] width 33 height 21
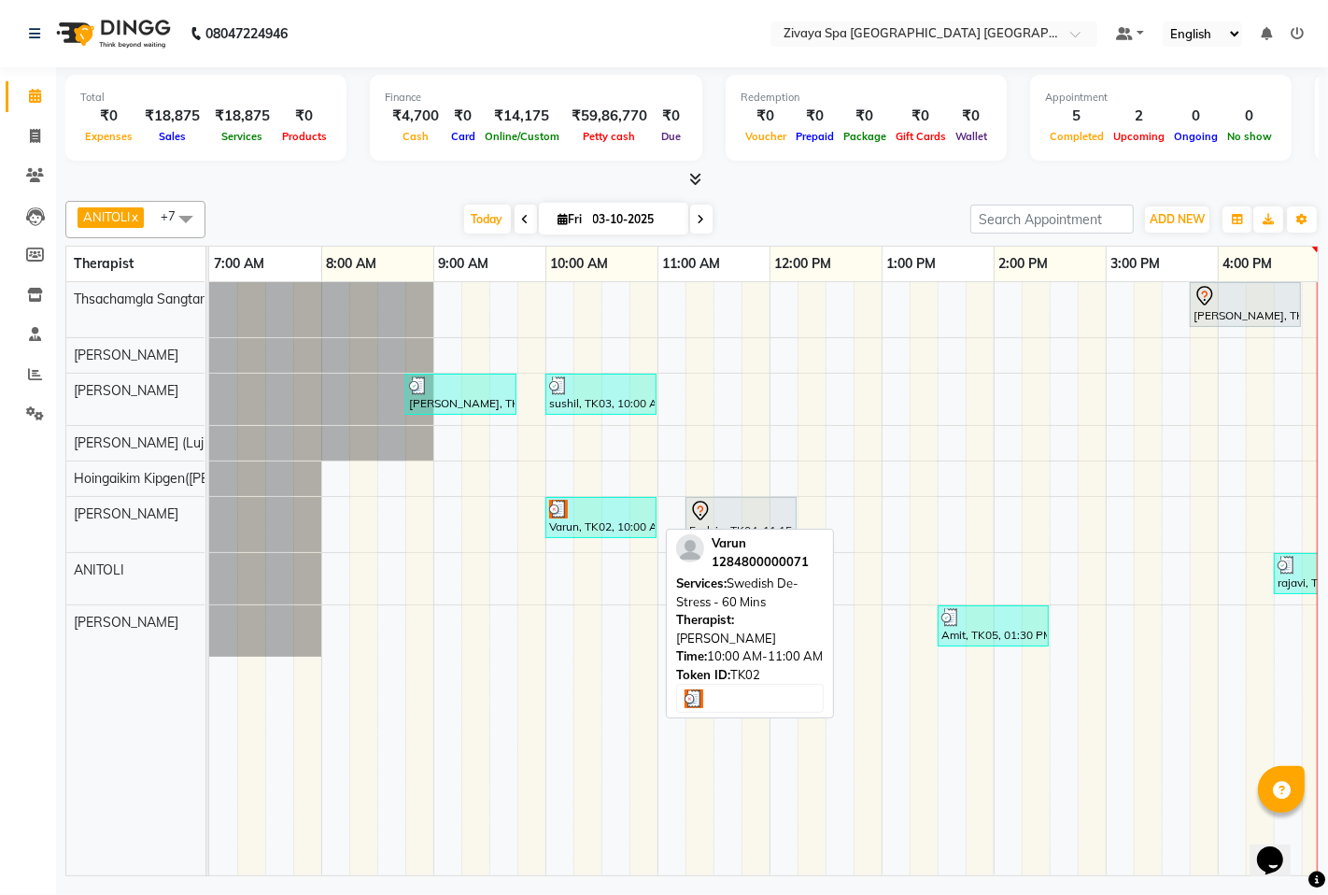
click at [592, 516] on div at bounding box center [601, 509] width 104 height 19
select select "3"
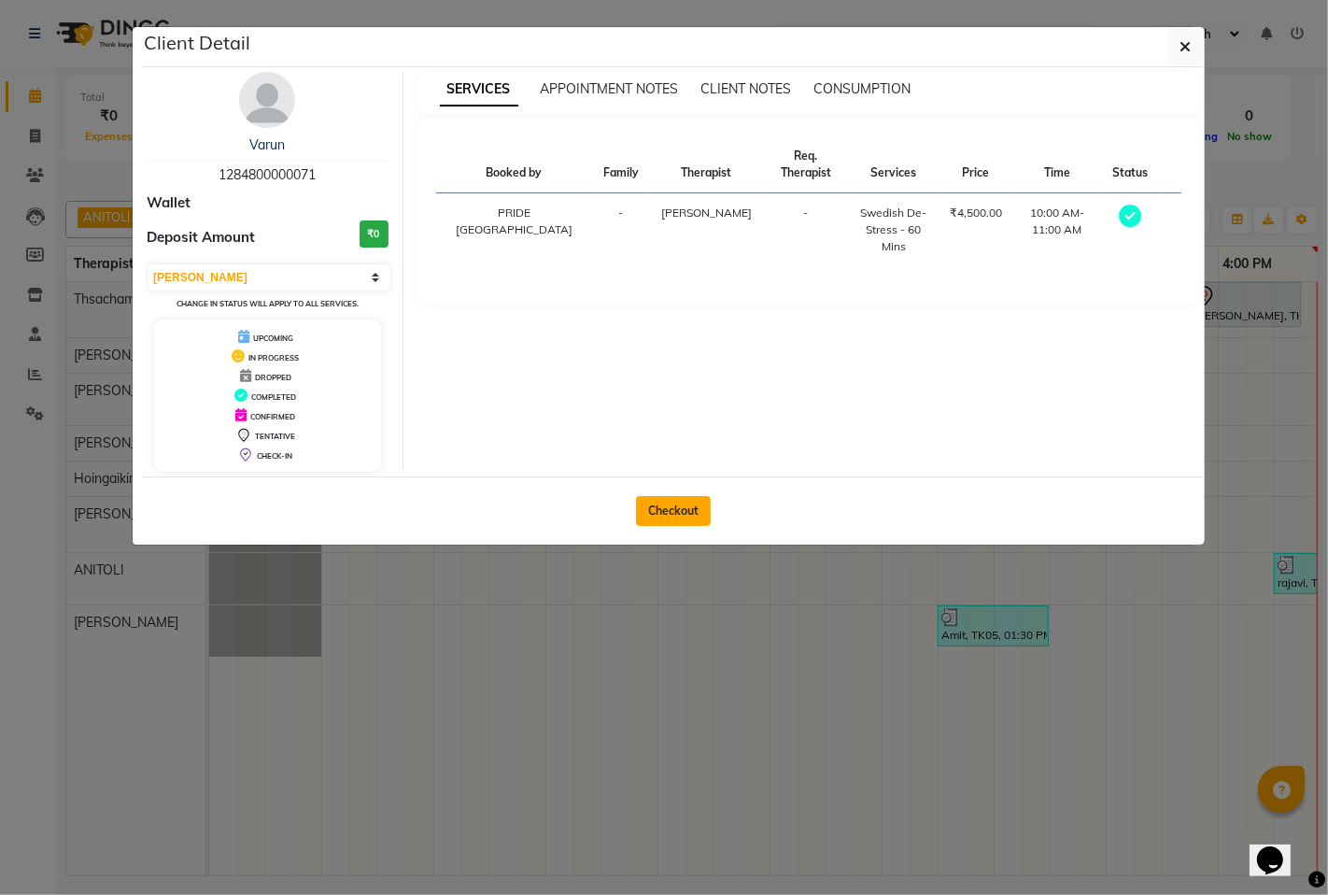
click at [658, 517] on button "Checkout" at bounding box center [673, 511] width 75 height 30
select select "6501"
select select "service"
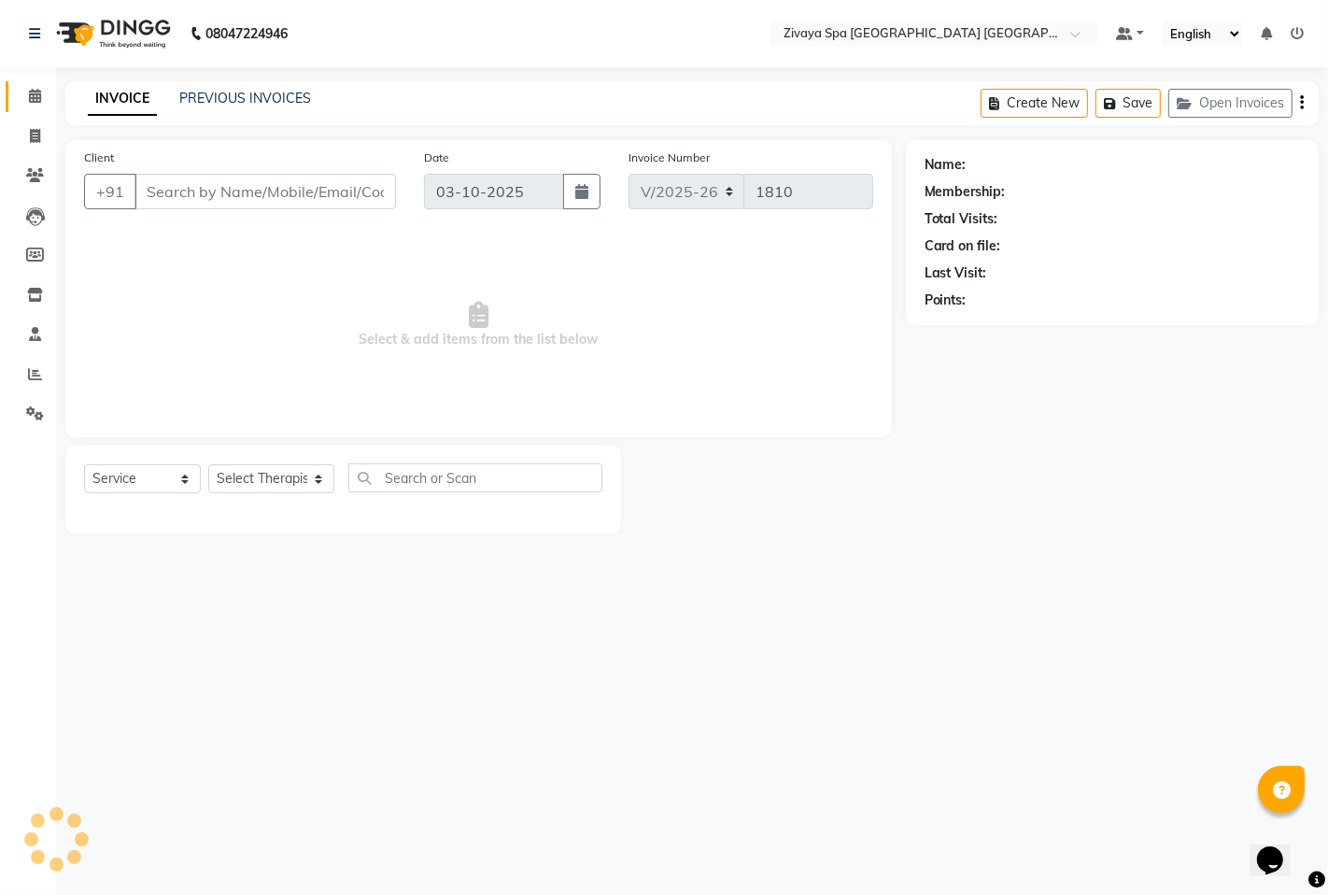
type input "1284800000071"
select select "58747"
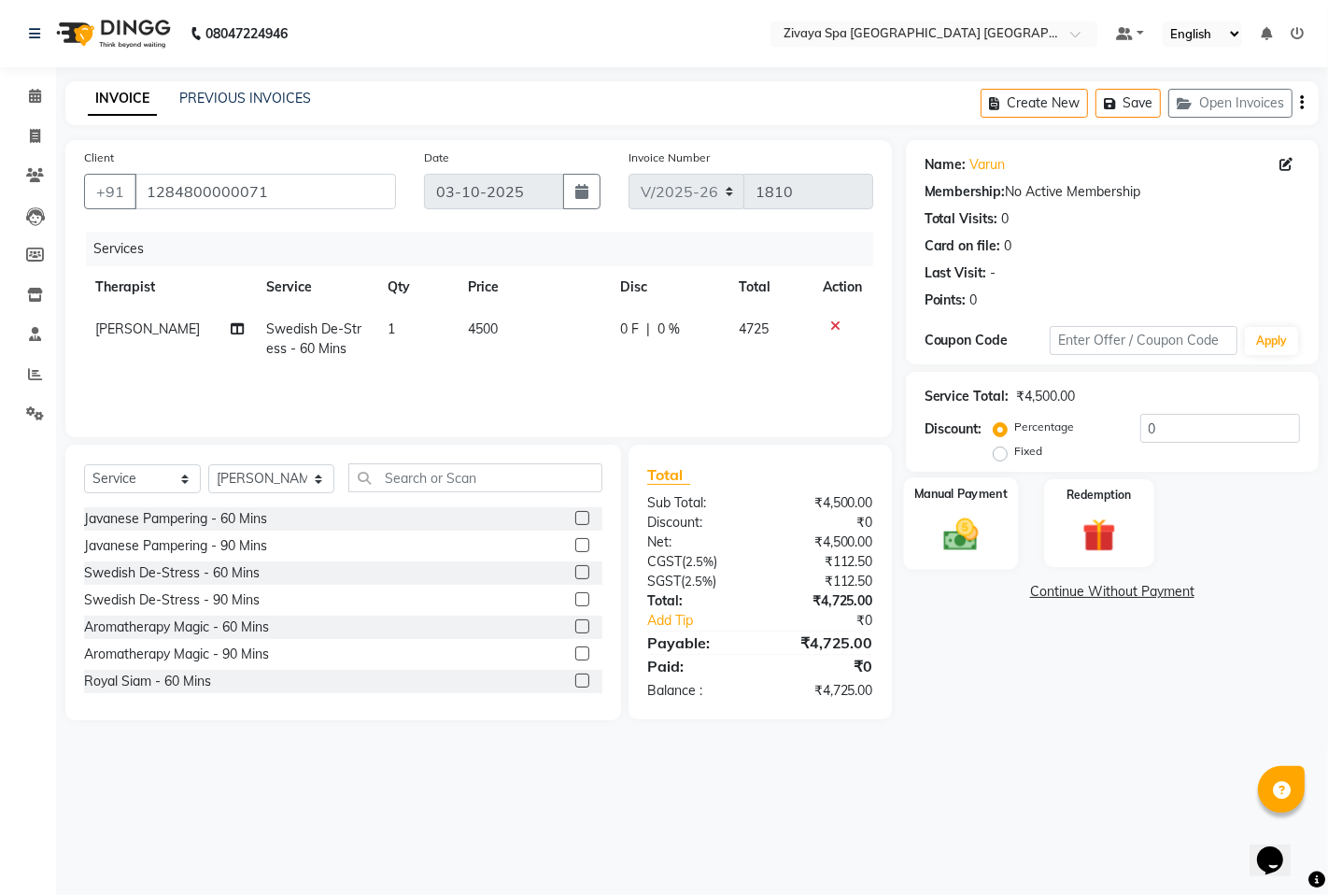
click at [982, 544] on img at bounding box center [960, 534] width 57 height 40
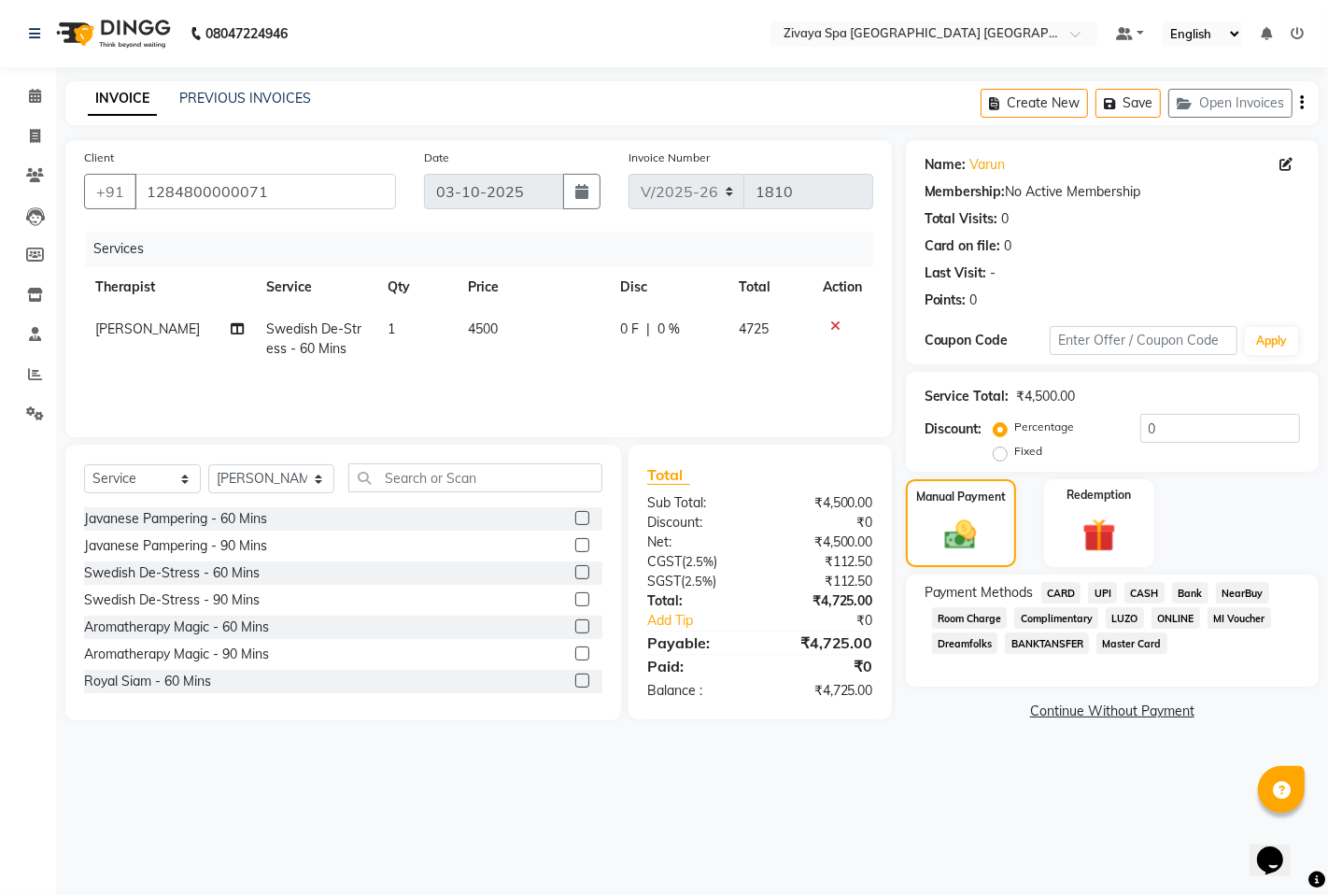
click at [1056, 594] on span "CARD" at bounding box center [1061, 592] width 40 height 21
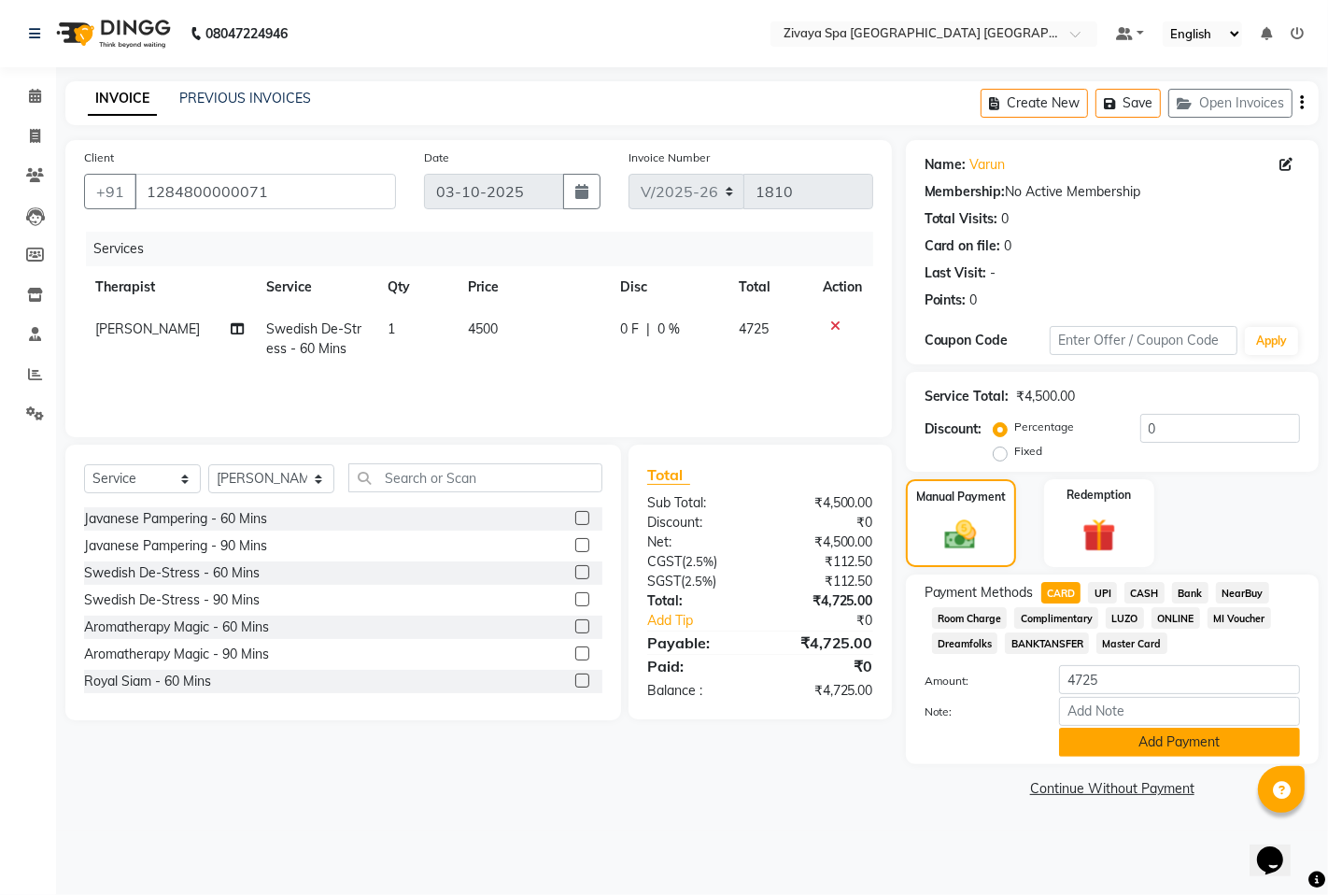
click at [1145, 744] on button "Add Payment" at bounding box center [1179, 742] width 241 height 29
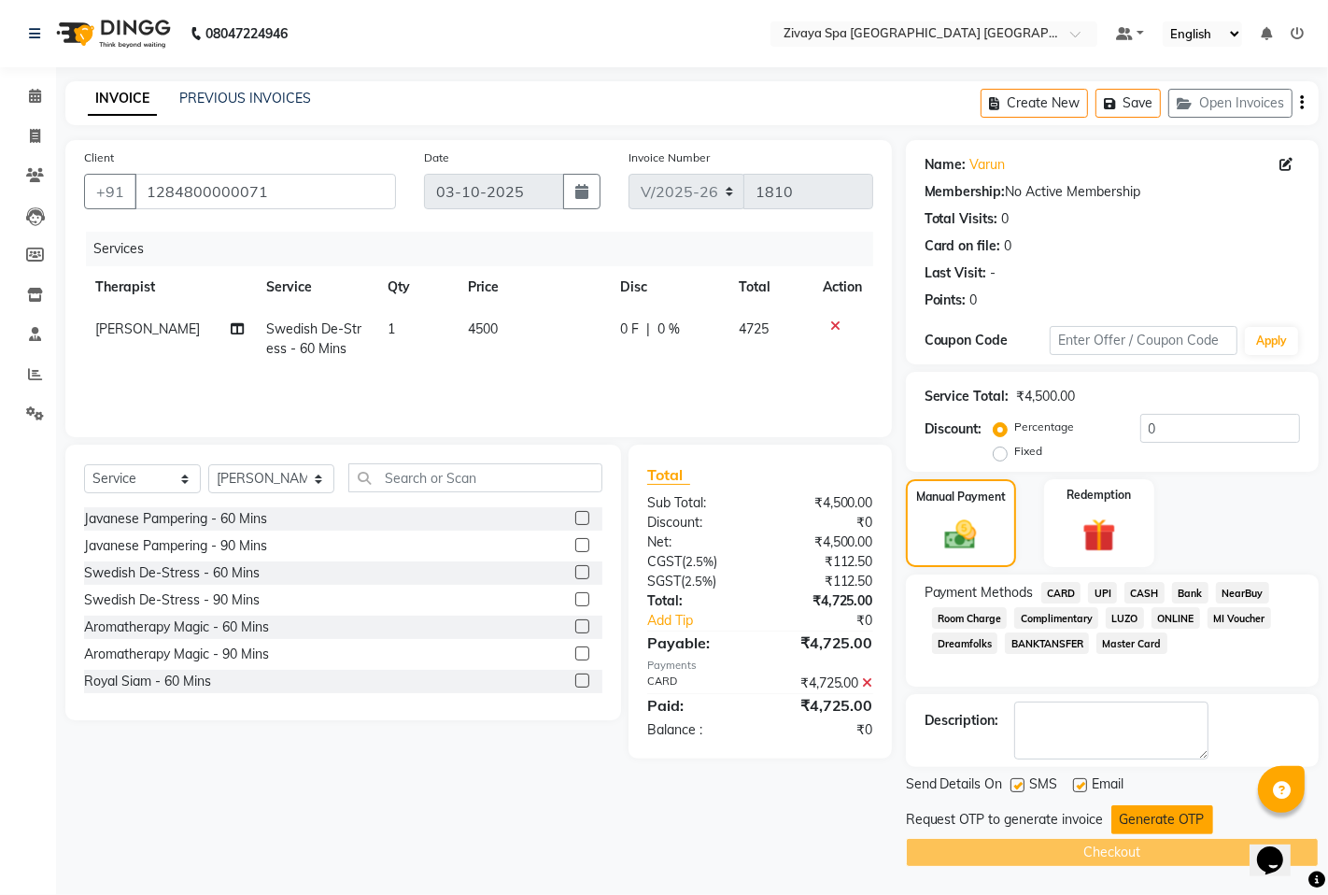
click at [1155, 811] on button "Generate OTP" at bounding box center [1163, 819] width 102 height 29
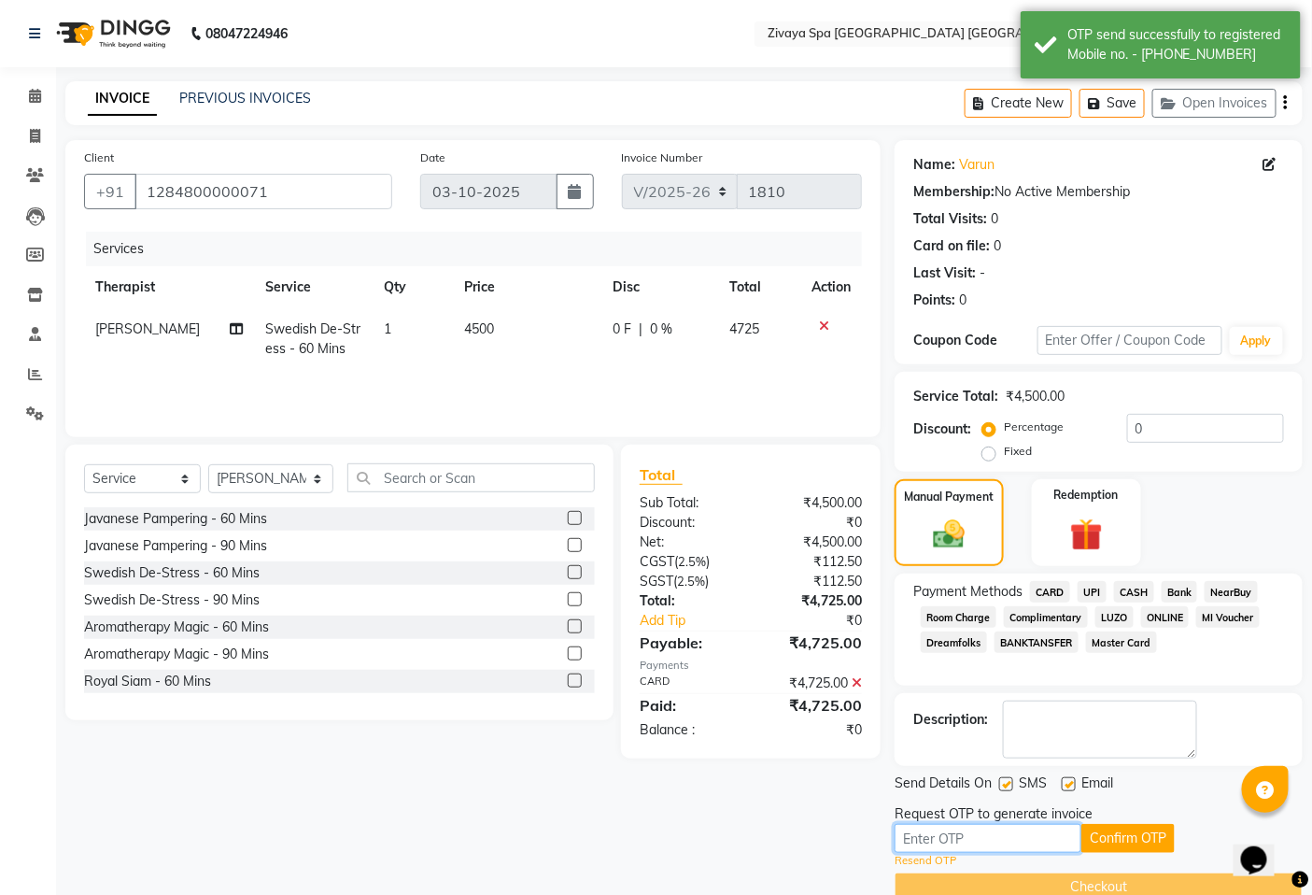
click at [1047, 838] on input "text" at bounding box center [988, 838] width 187 height 29
click at [1126, 836] on button "Confirm OTP" at bounding box center [1128, 838] width 93 height 29
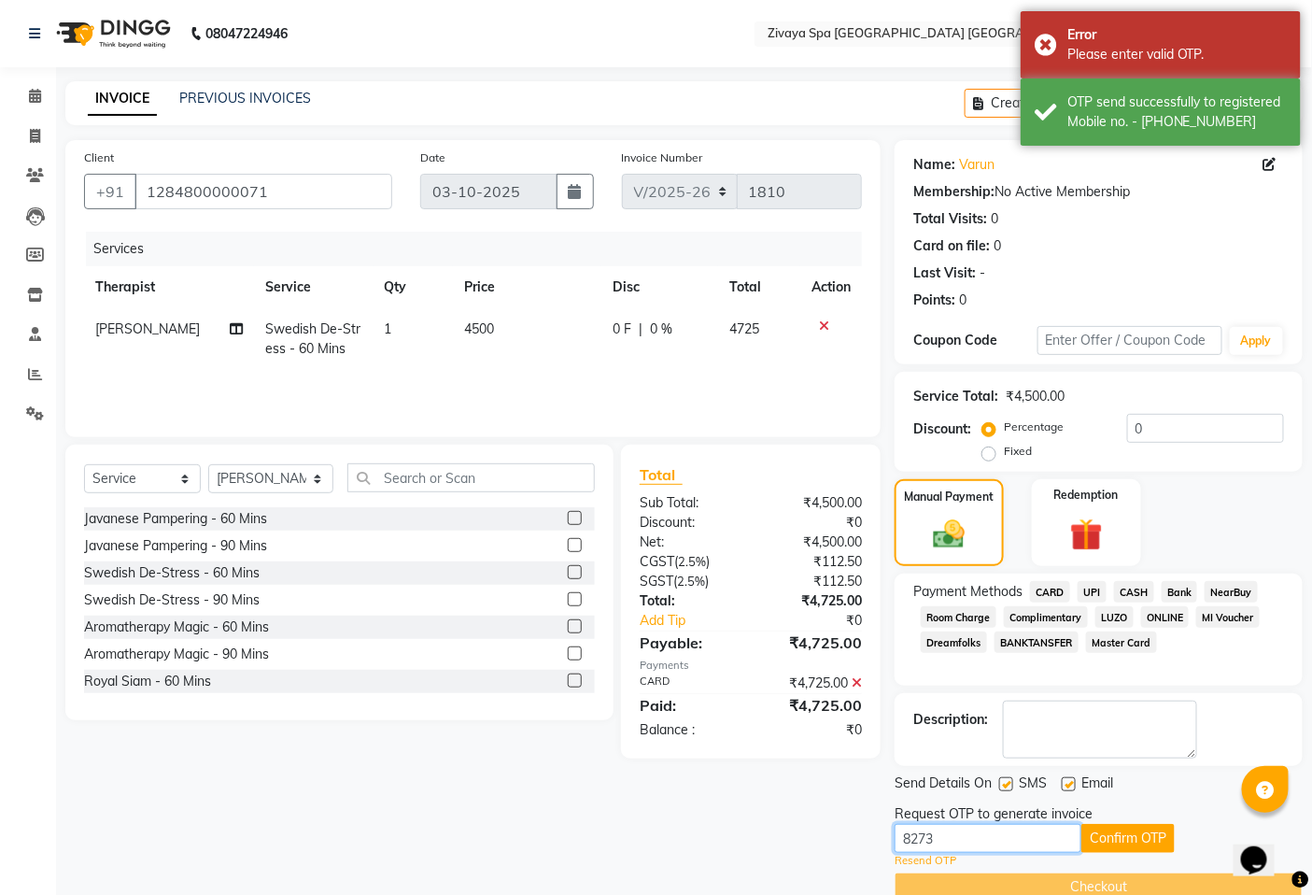
click at [993, 837] on input "8273" at bounding box center [988, 838] width 187 height 29
click at [1097, 836] on button "Confirm OTP" at bounding box center [1128, 838] width 93 height 29
click at [1107, 838] on button "Confirm OTP" at bounding box center [1128, 838] width 93 height 29
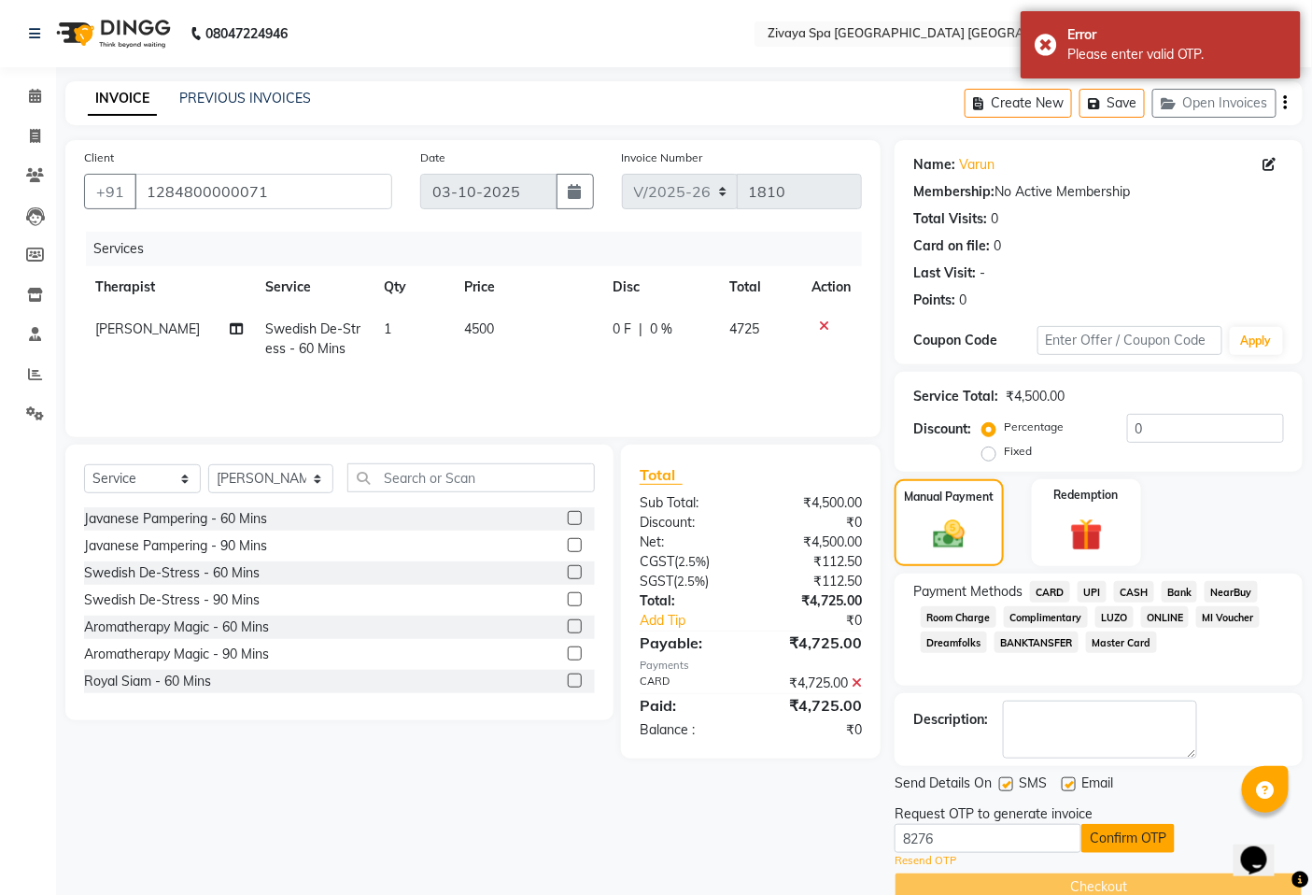
click at [1107, 838] on button "Confirm OTP" at bounding box center [1128, 838] width 93 height 29
drag, startPoint x: 959, startPoint y: 835, endPoint x: 842, endPoint y: 853, distance: 119.0
click at [842, 853] on div "Client [PHONE_NUMBER] Date [DATE] Invoice Number V/2025 V/[PHONE_NUMBER] Servic…" at bounding box center [684, 520] width 1266 height 761
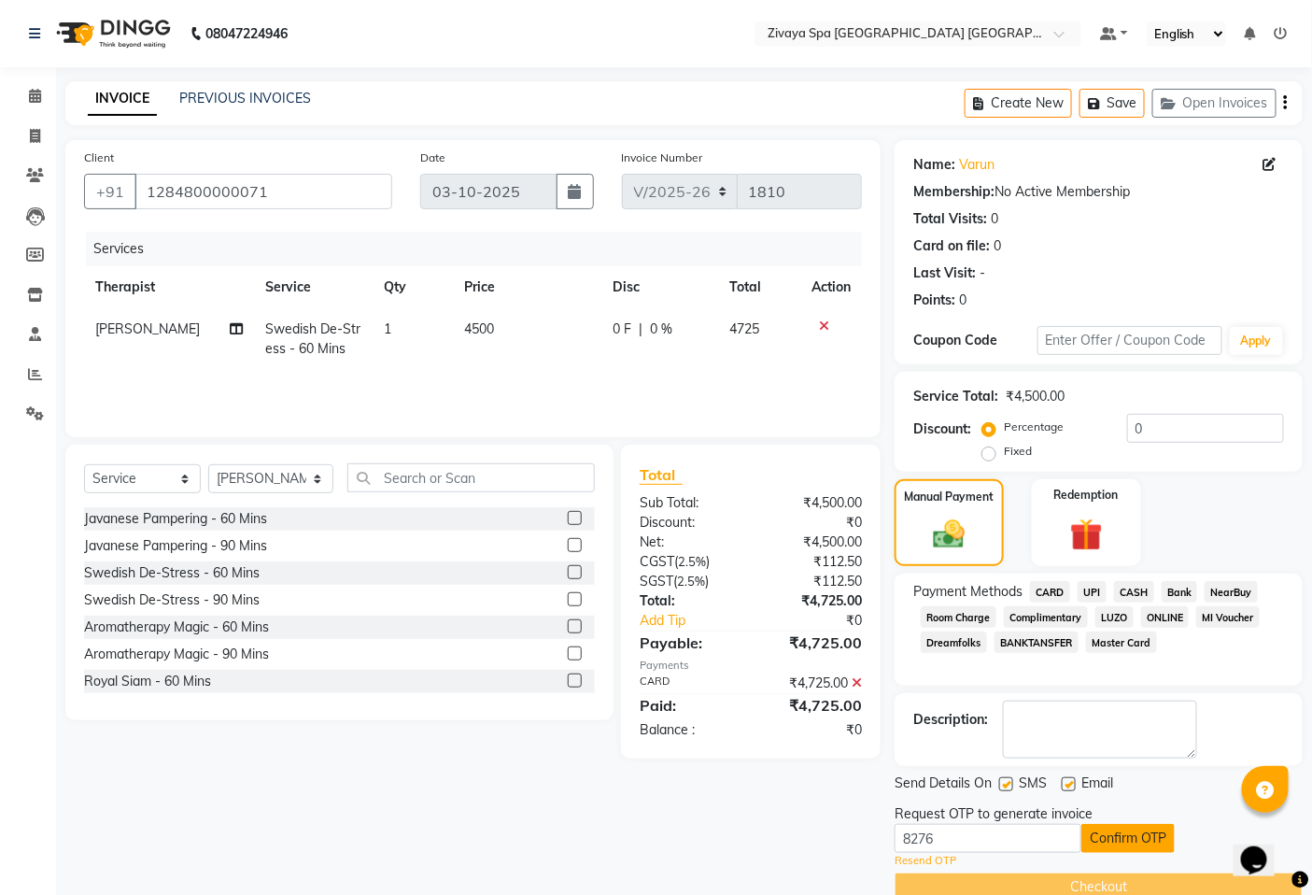
click at [1112, 833] on button "Confirm OTP" at bounding box center [1128, 838] width 93 height 29
click at [954, 842] on input "8276" at bounding box center [988, 838] width 187 height 29
click at [1091, 843] on button "Confirm OTP" at bounding box center [1128, 838] width 93 height 29
click at [1021, 834] on input "8273" at bounding box center [988, 838] width 187 height 29
type input "8"
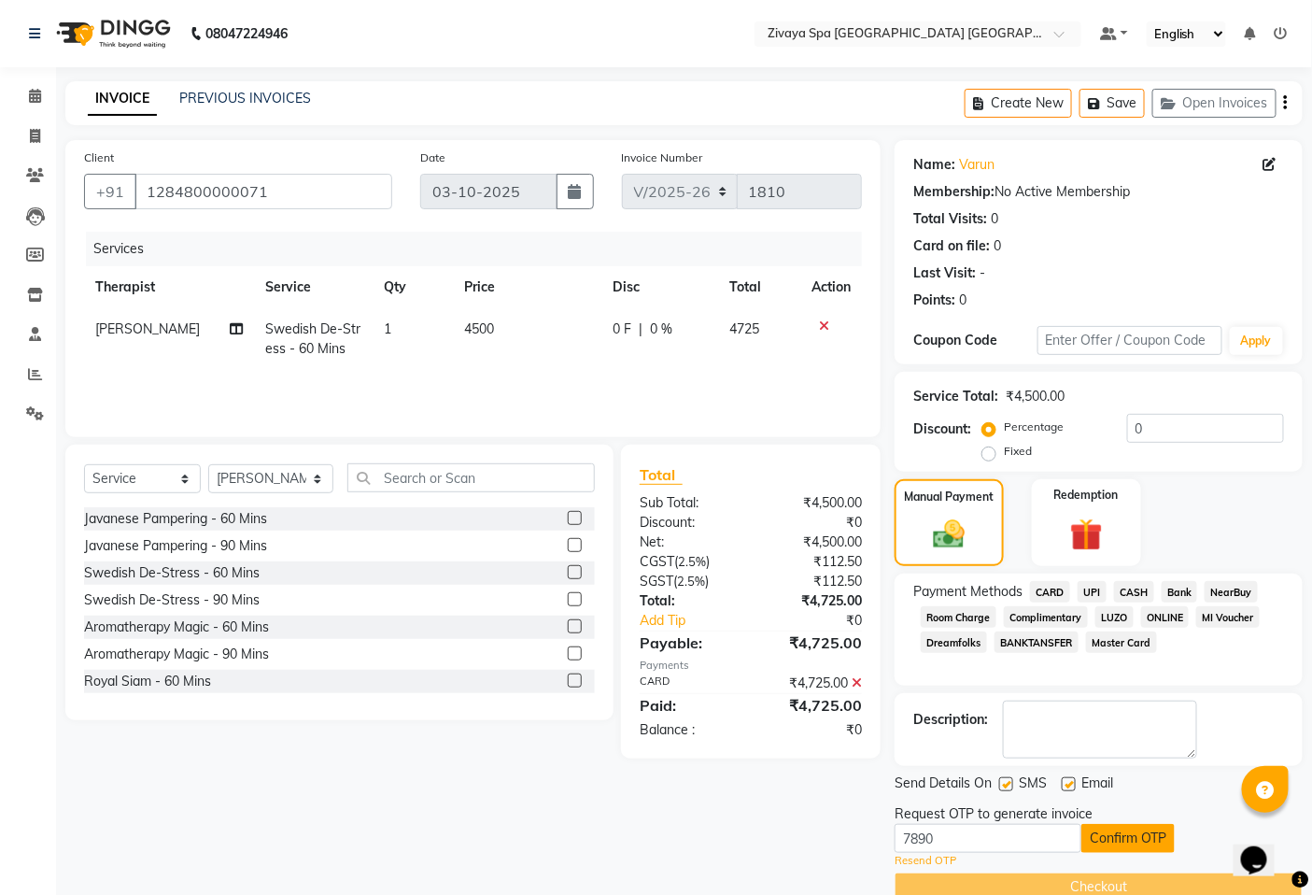
click at [1128, 827] on button "Confirm OTP" at bounding box center [1128, 838] width 93 height 29
click at [984, 841] on input "7890" at bounding box center [988, 838] width 187 height 29
type input "7"
type input "8839"
click at [1127, 835] on button "Confirm OTP" at bounding box center [1128, 838] width 93 height 29
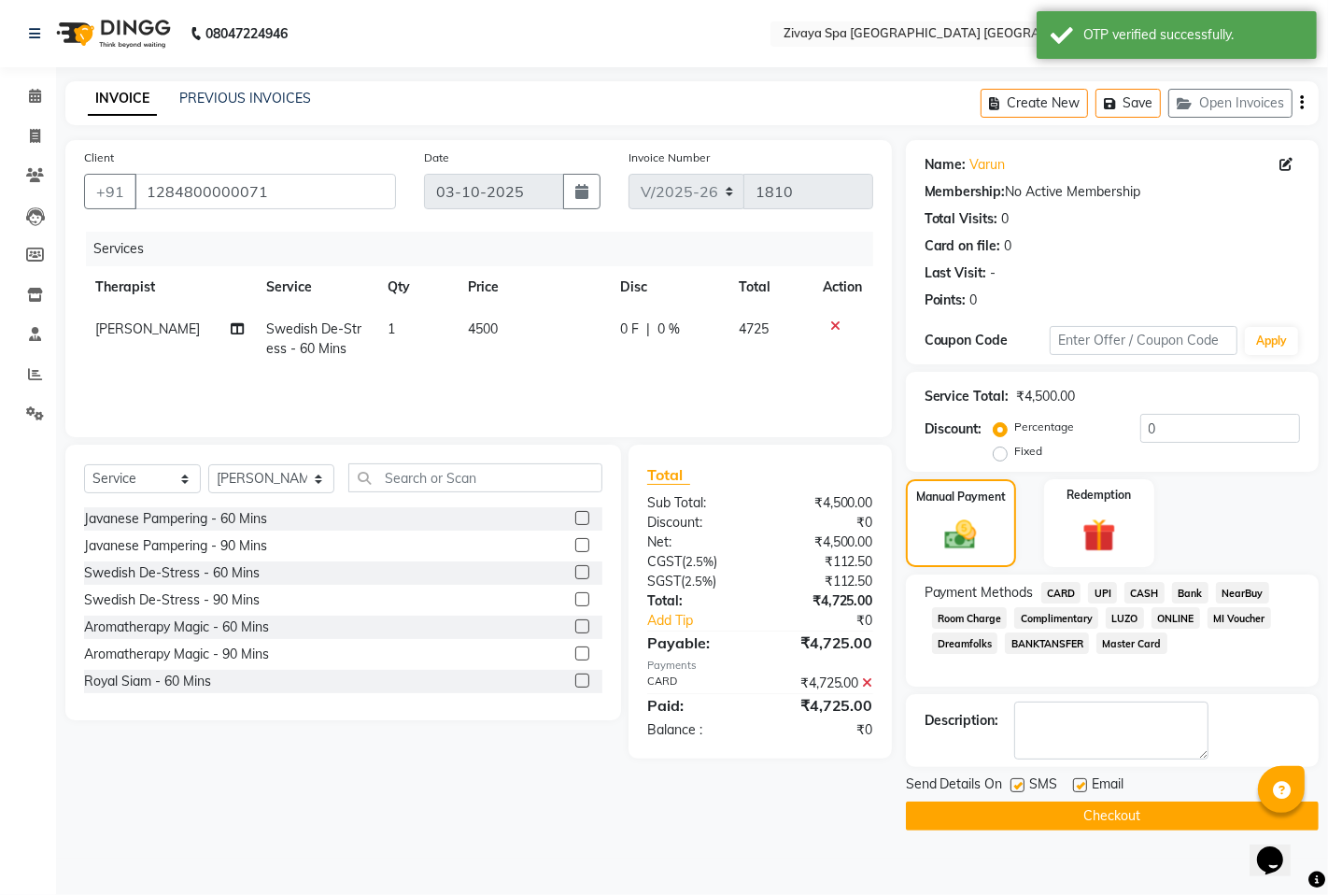
click at [1117, 807] on button "Checkout" at bounding box center [1112, 815] width 413 height 29
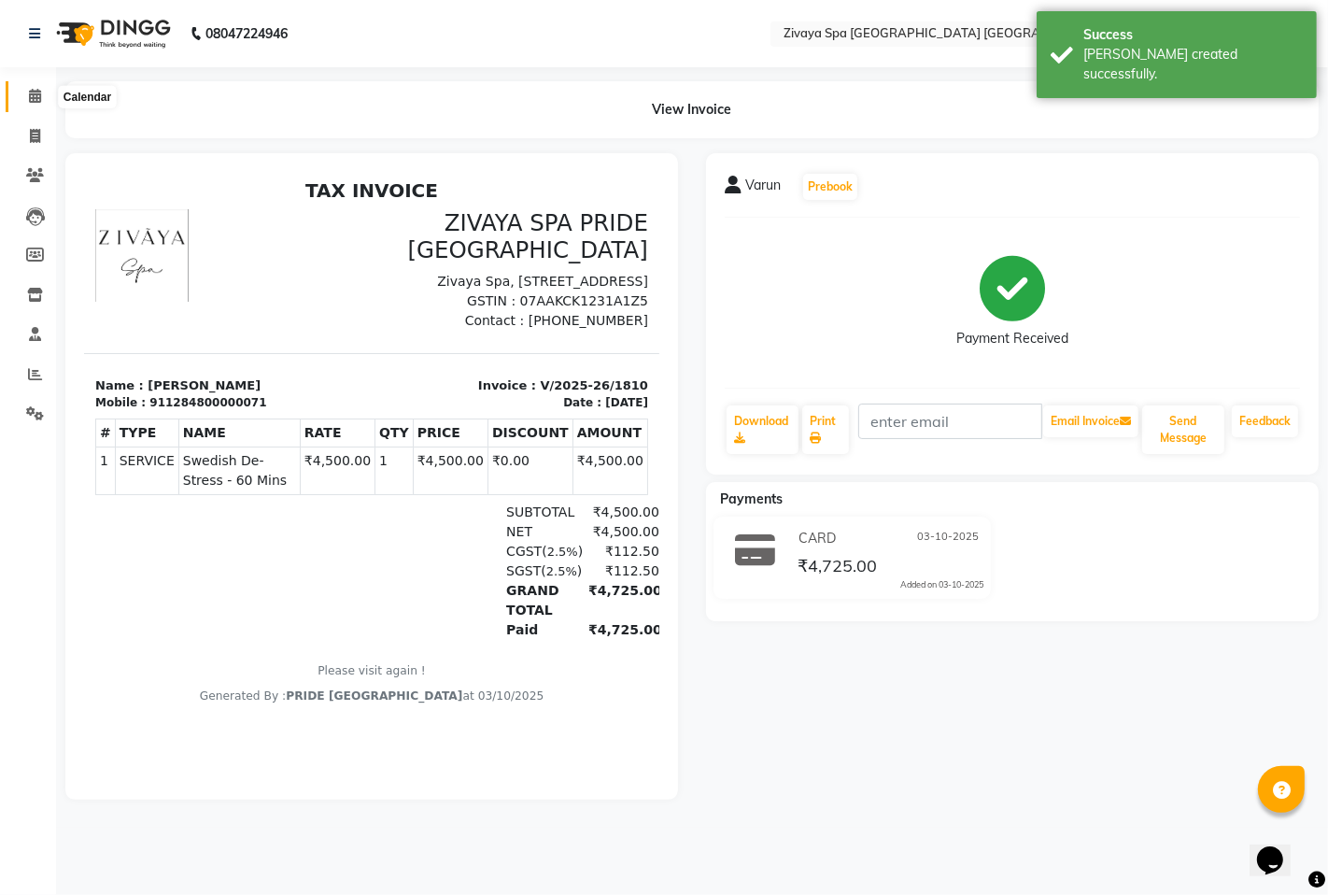
click at [30, 99] on icon at bounding box center [35, 96] width 12 height 14
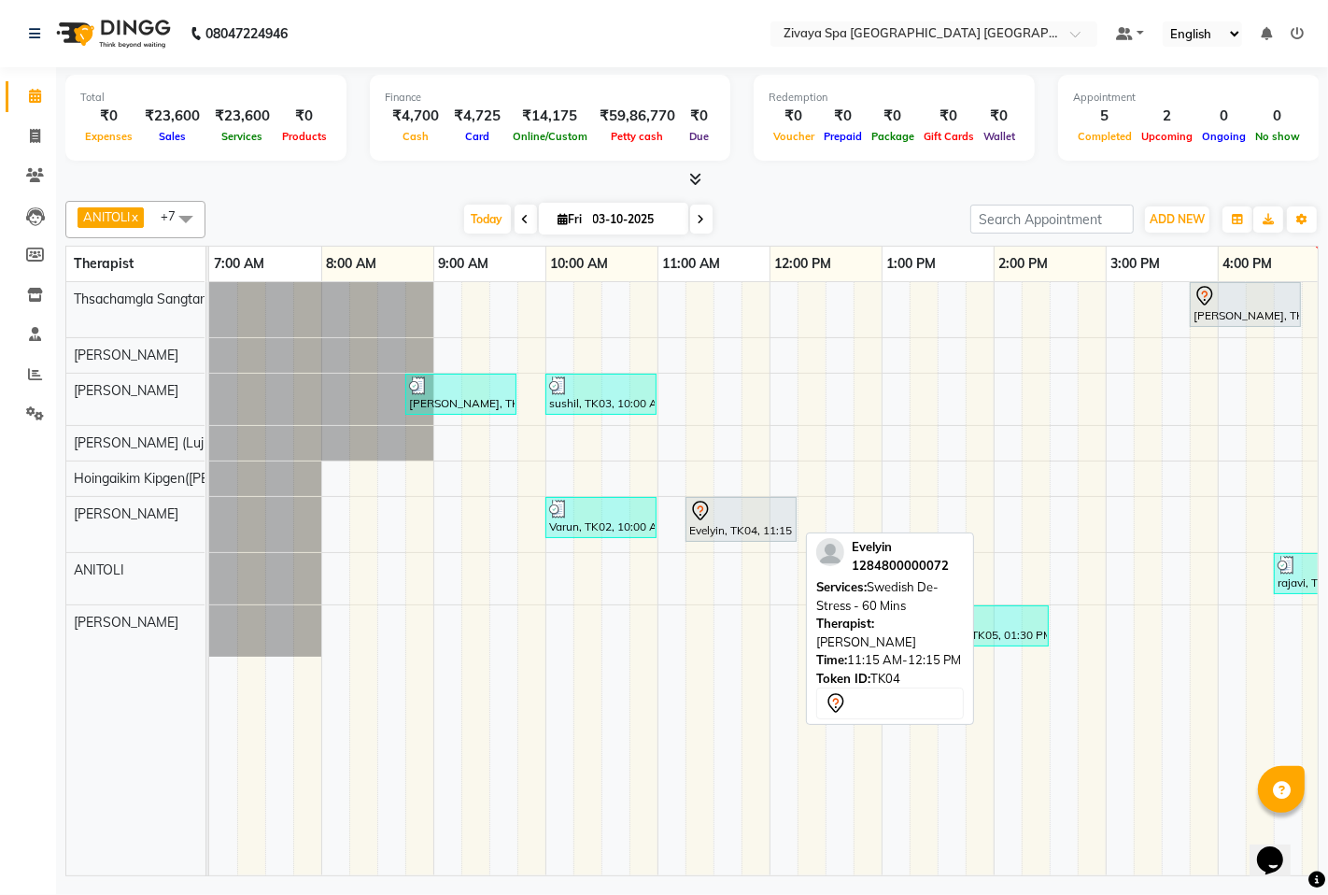
click at [705, 518] on icon at bounding box center [700, 511] width 22 height 22
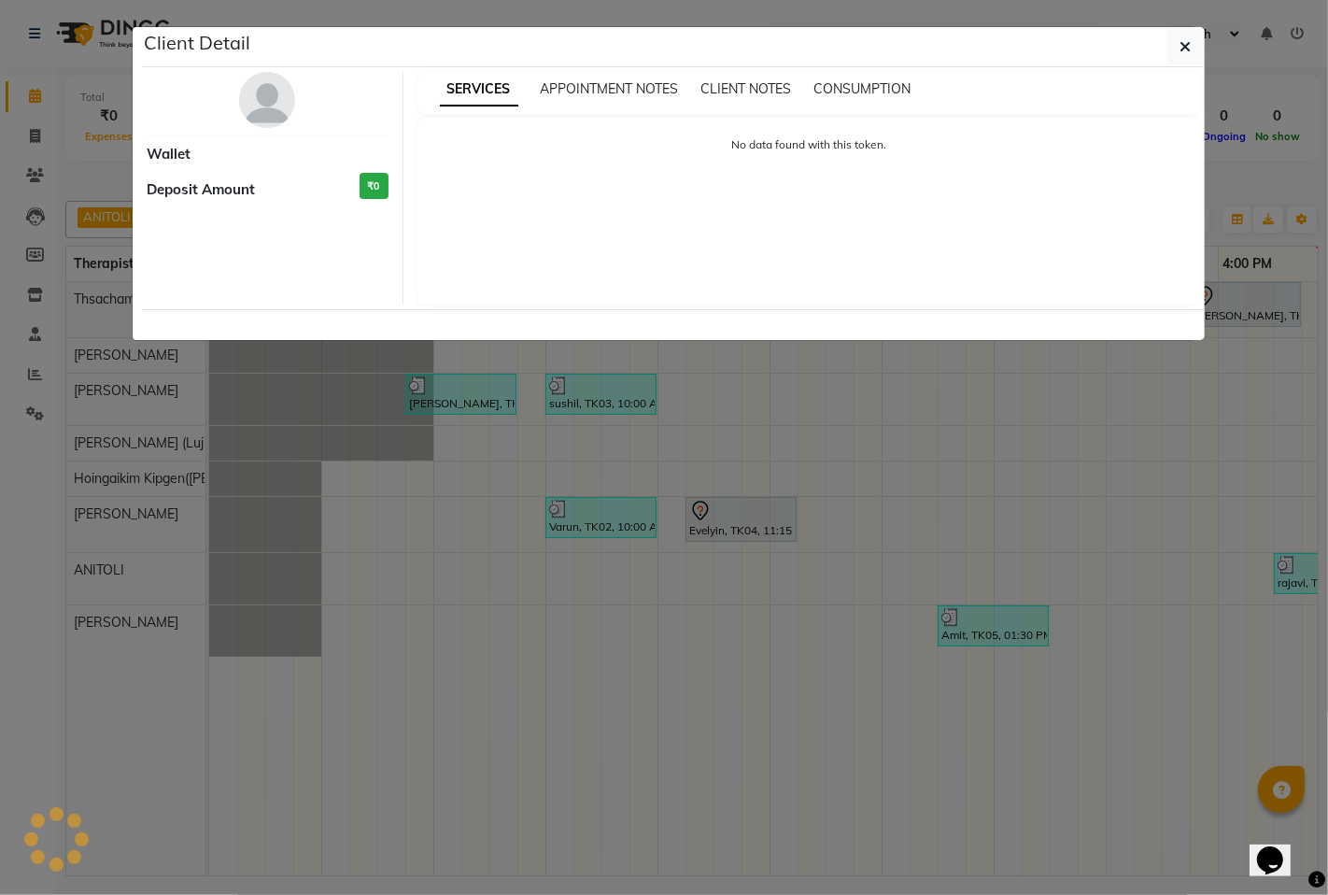
select select "7"
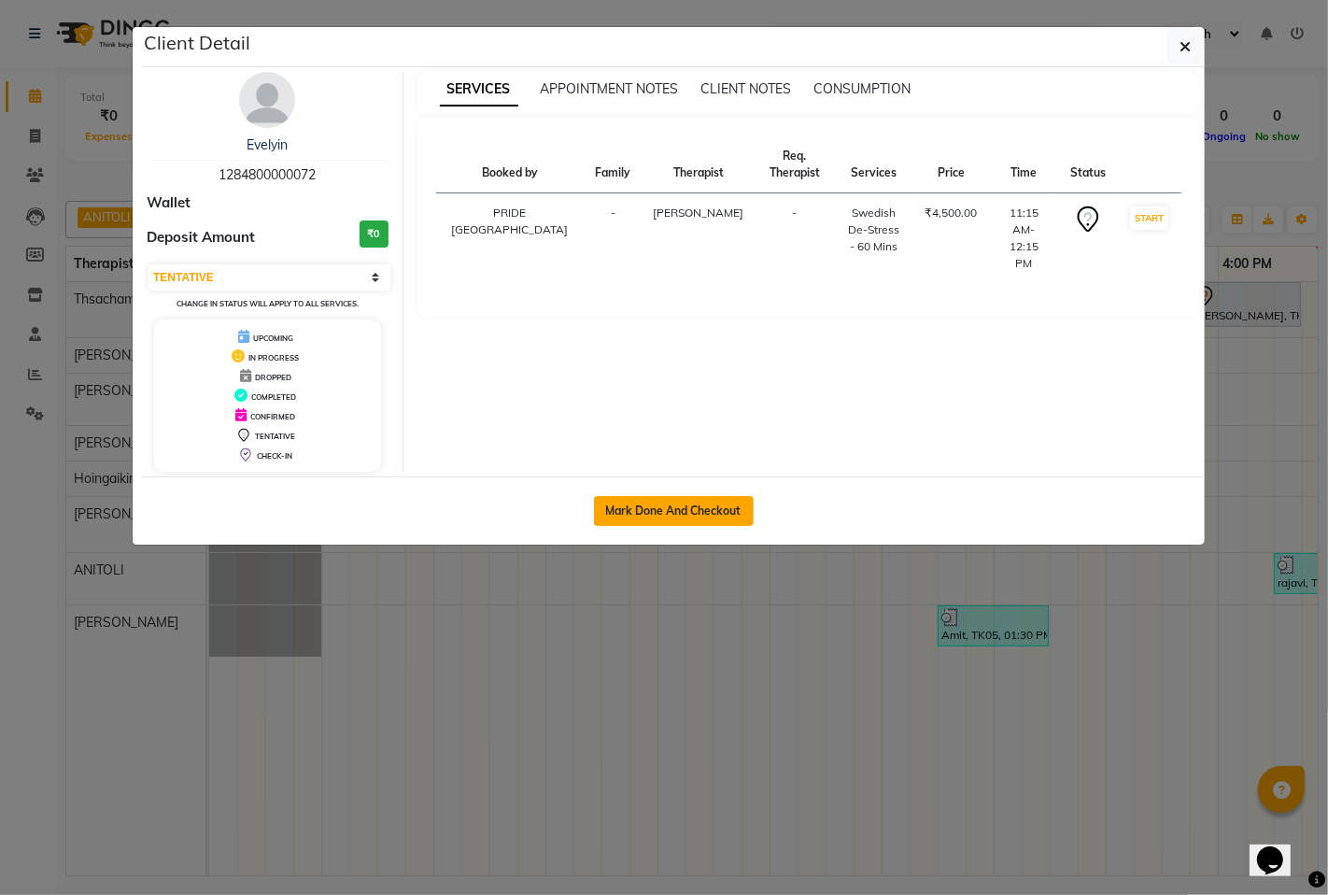
click at [680, 504] on button "Mark Done And Checkout" at bounding box center [674, 511] width 160 height 30
select select "service"
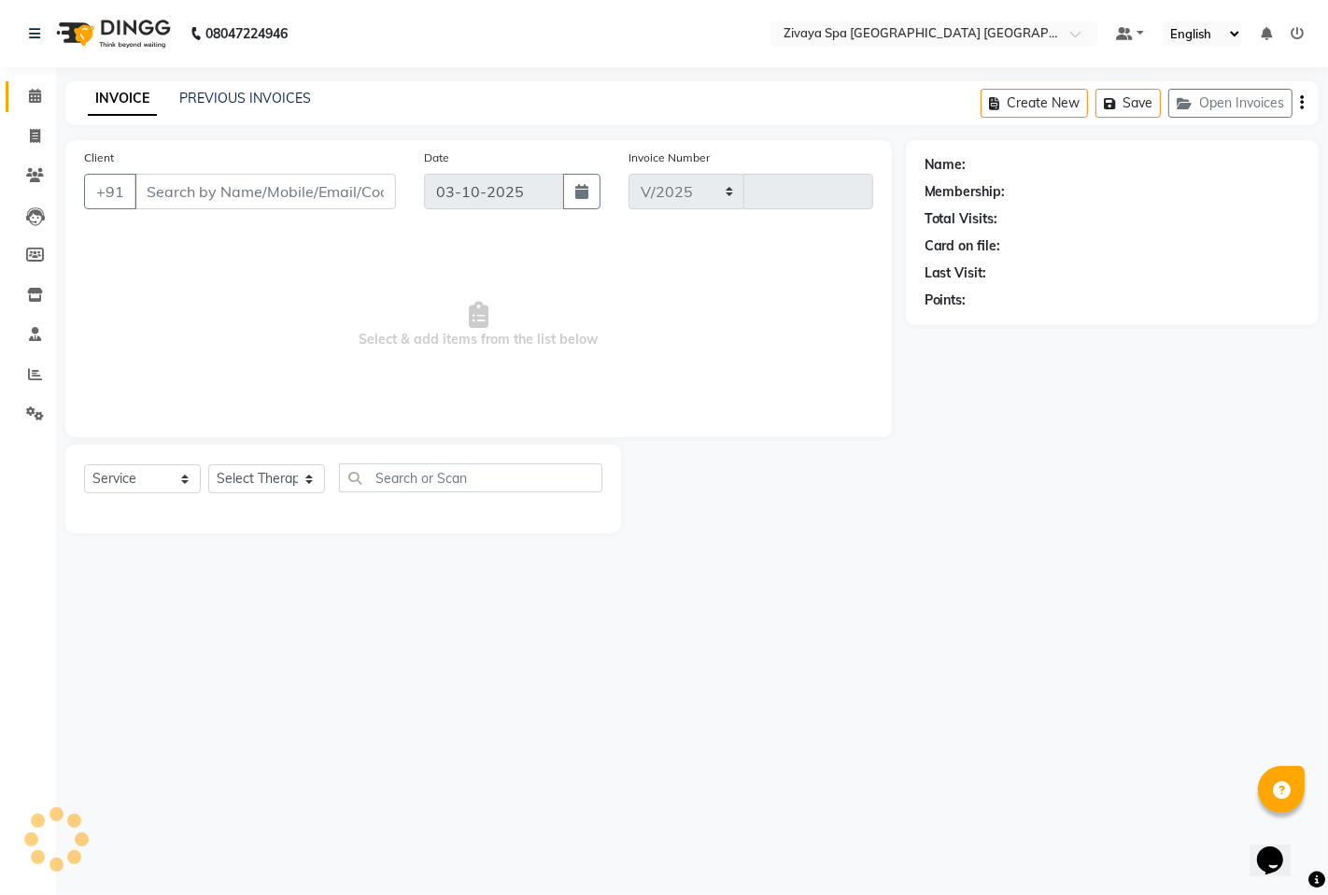
select select "6501"
type input "1811"
type input "1284800000072"
select select "58747"
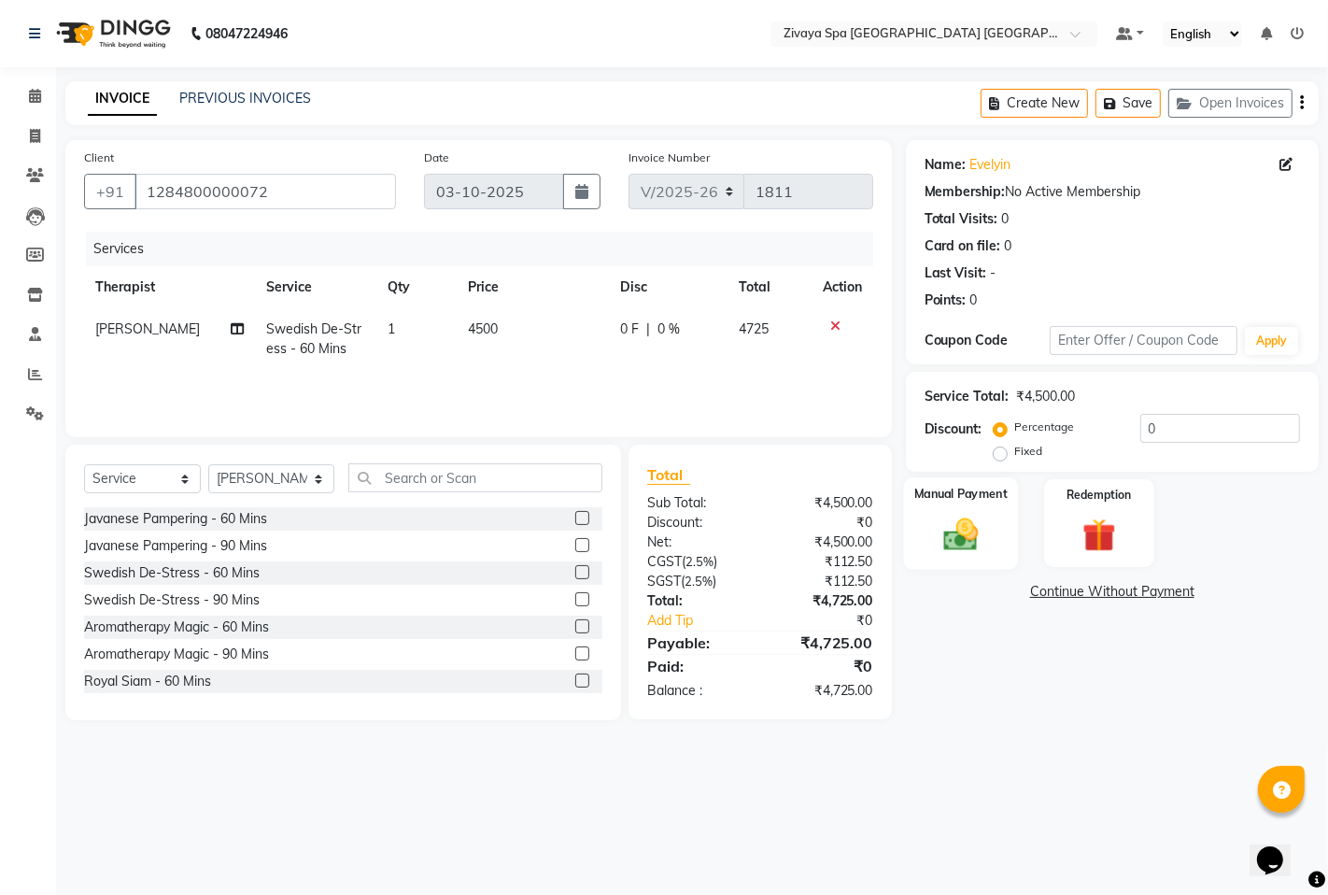
click at [964, 508] on div "Manual Payment" at bounding box center [960, 523] width 115 height 92
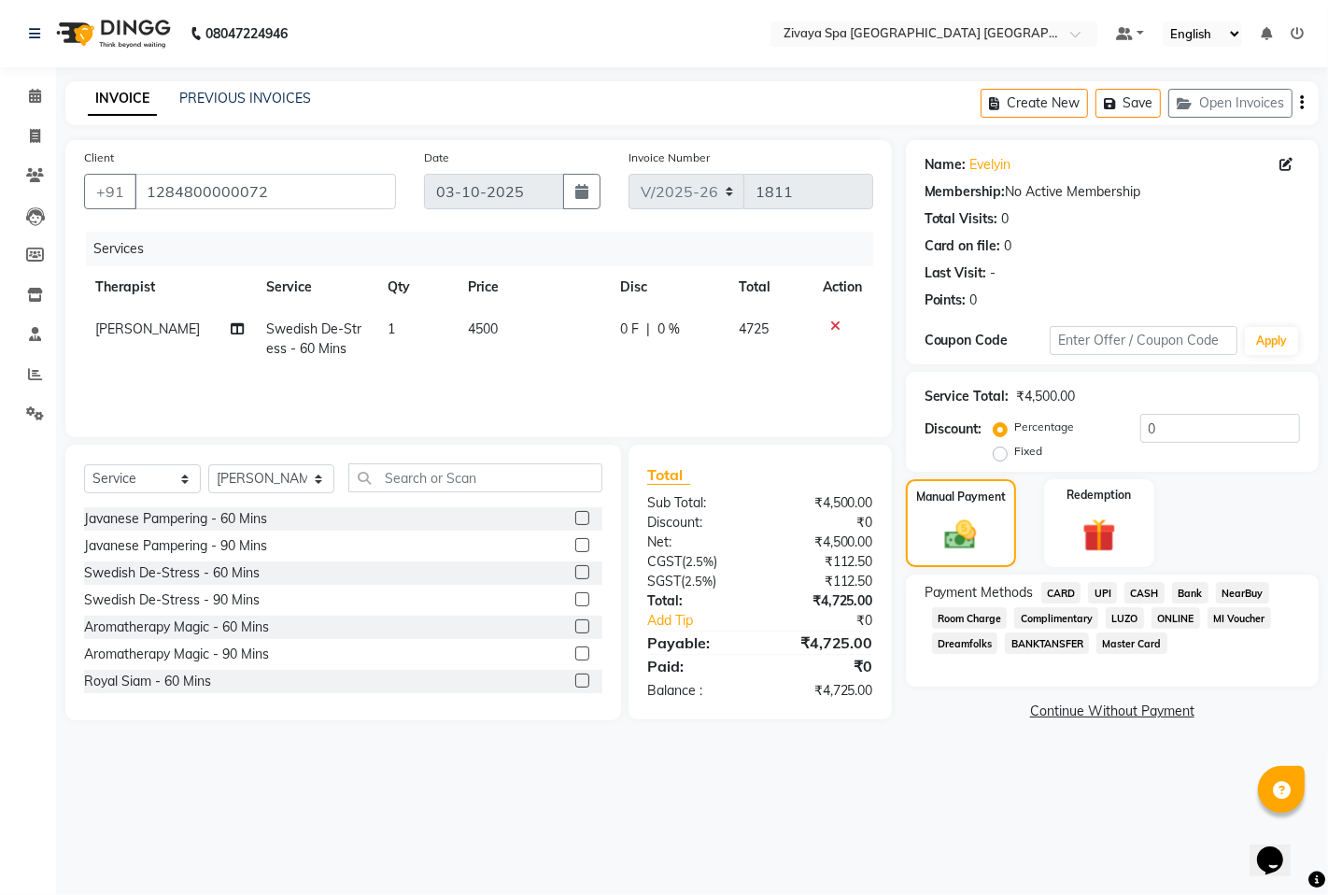
click at [1059, 587] on span "CARD" at bounding box center [1061, 592] width 40 height 21
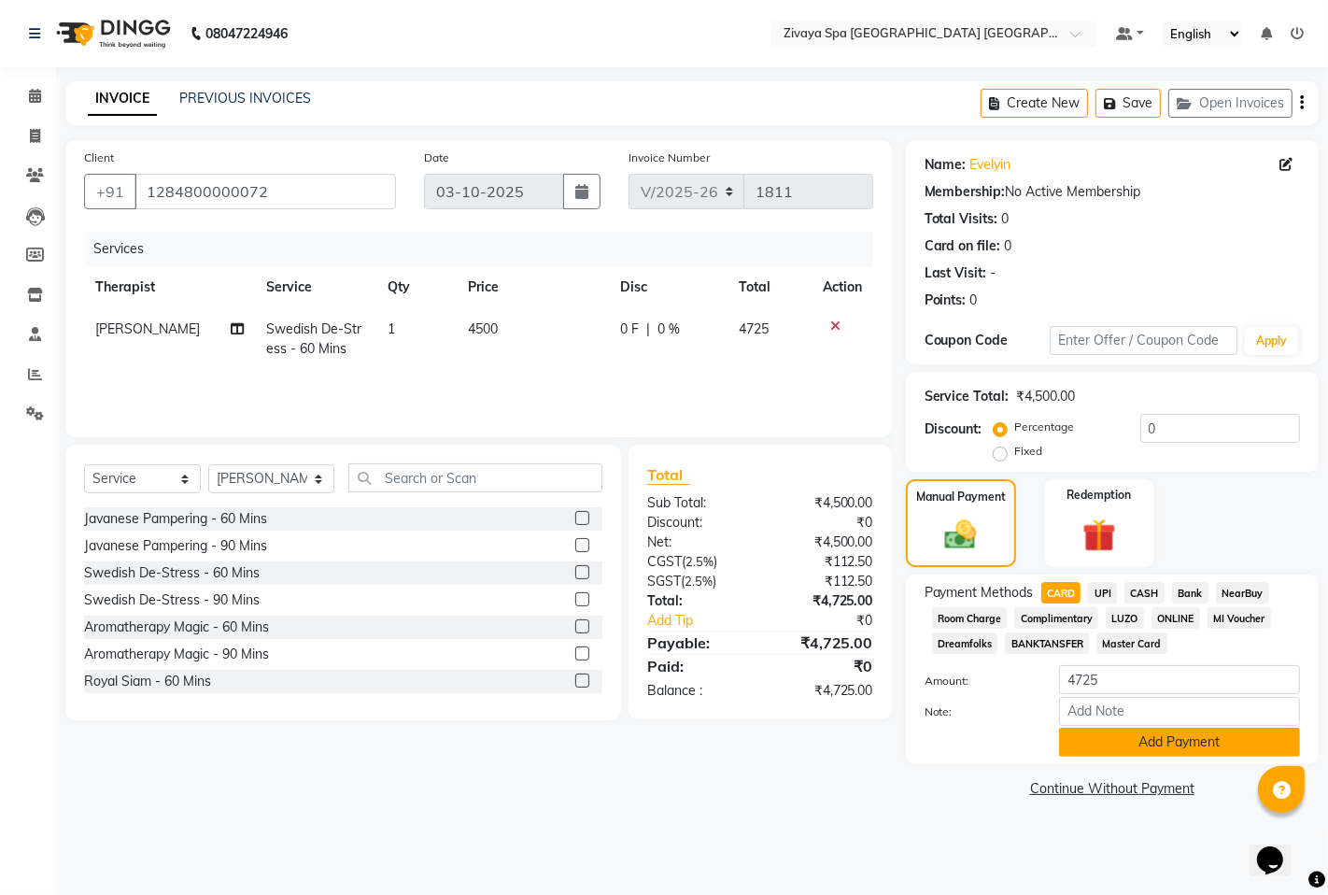
click at [1158, 735] on button "Add Payment" at bounding box center [1179, 742] width 241 height 29
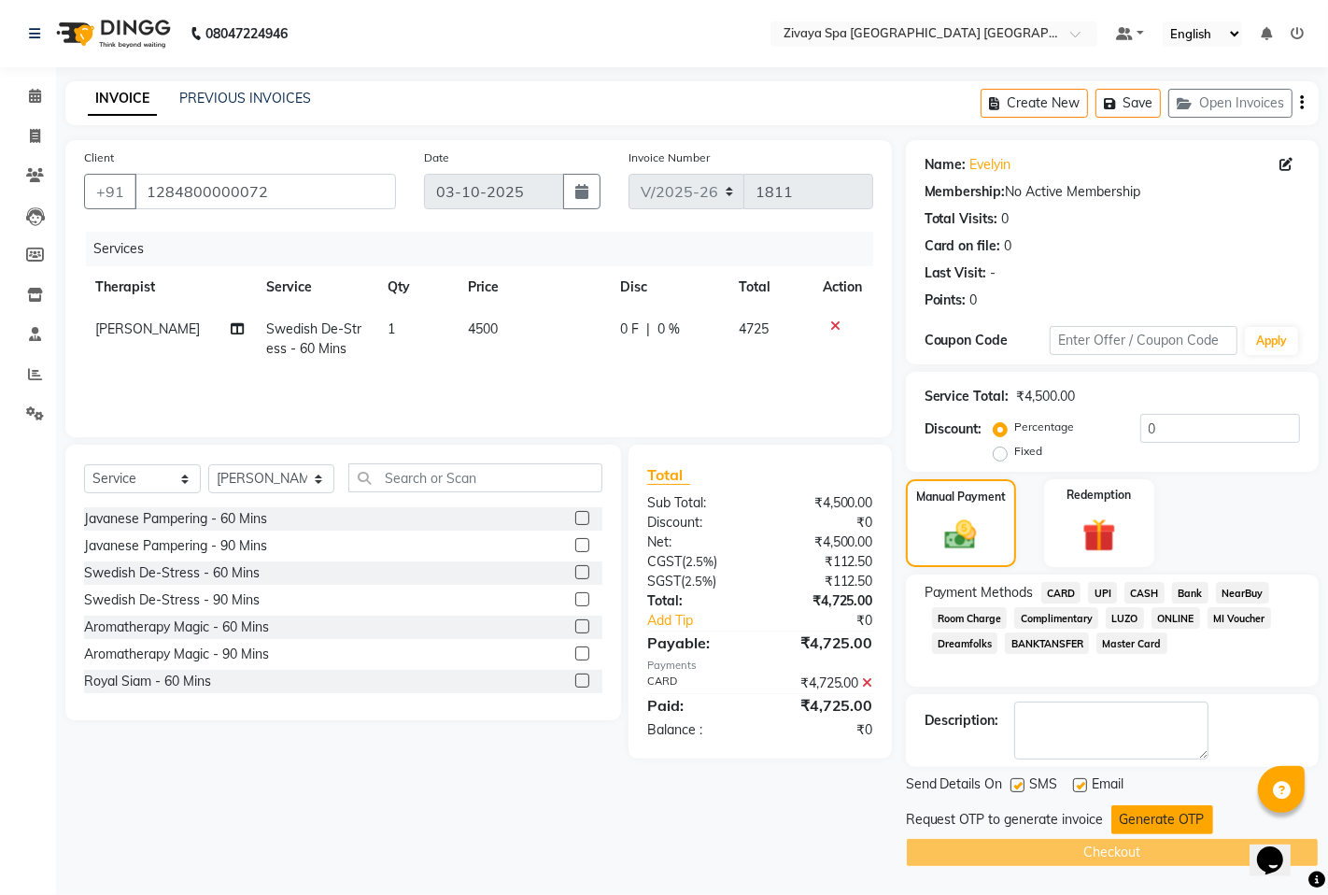
click at [1142, 816] on button "Generate OTP" at bounding box center [1163, 819] width 102 height 29
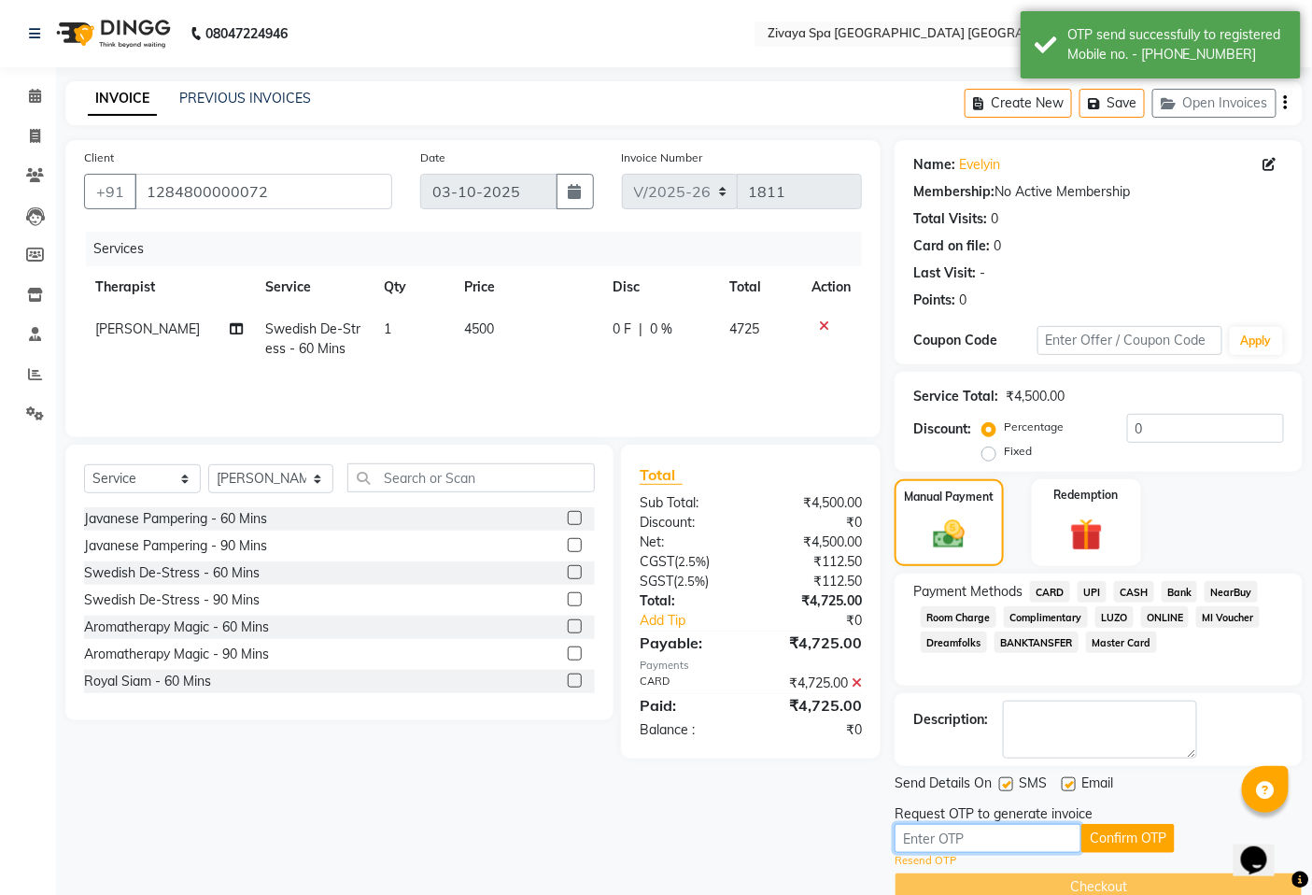
click at [1052, 835] on input "text" at bounding box center [988, 838] width 187 height 29
type input "8839"
click at [1100, 836] on button "Confirm OTP" at bounding box center [1128, 838] width 93 height 29
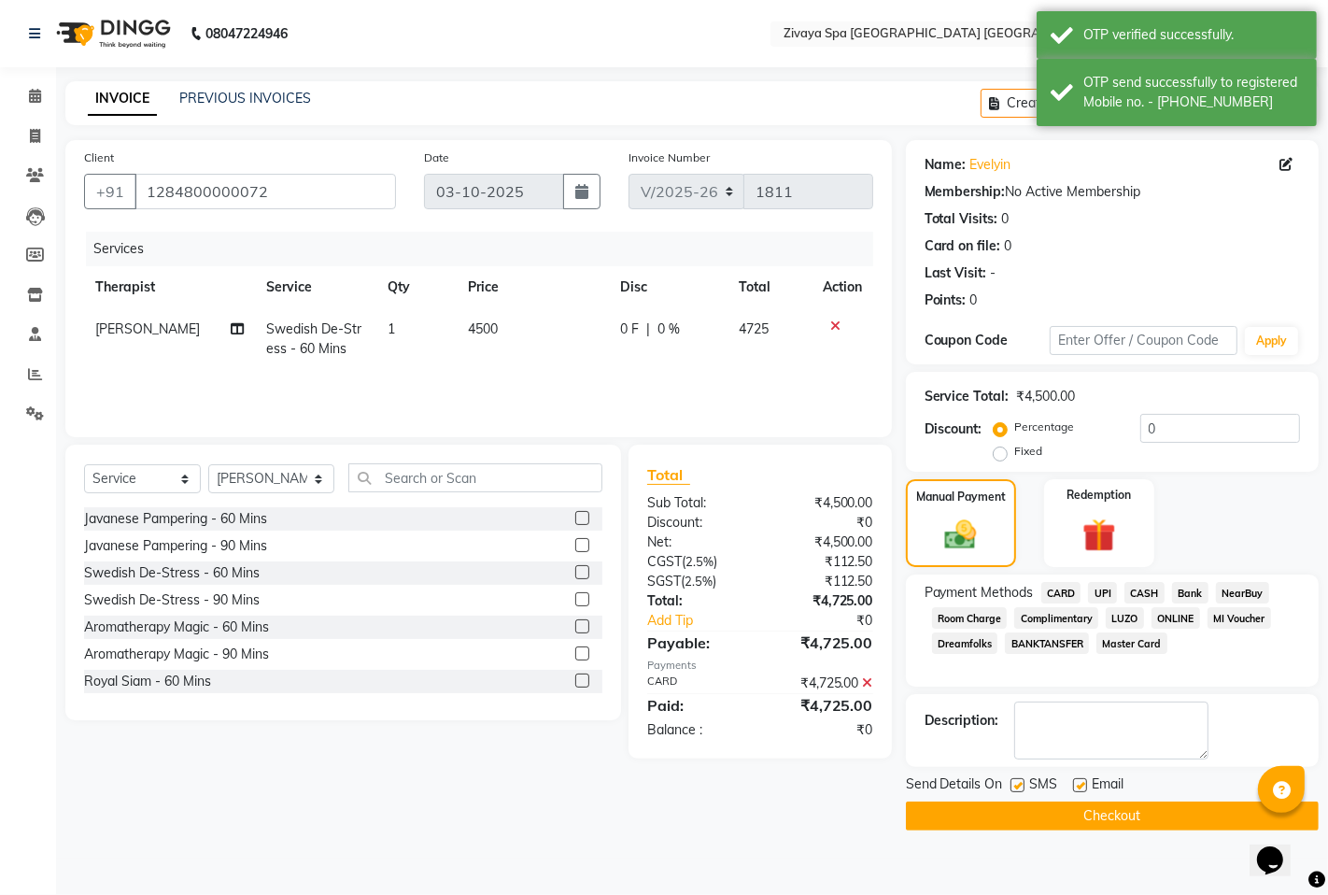
click at [1119, 806] on button "Checkout" at bounding box center [1112, 815] width 413 height 29
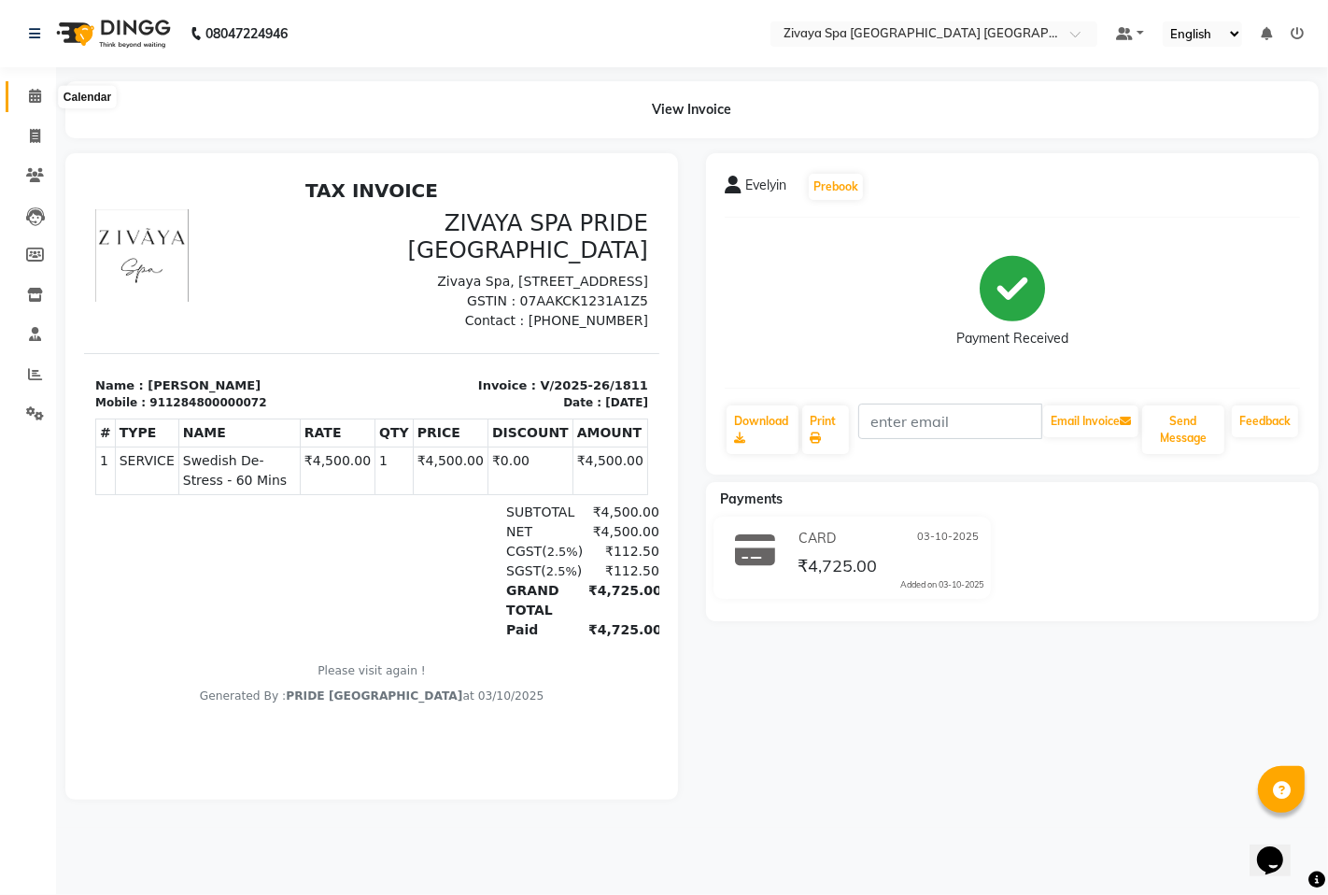
click at [38, 94] on icon at bounding box center [35, 96] width 12 height 14
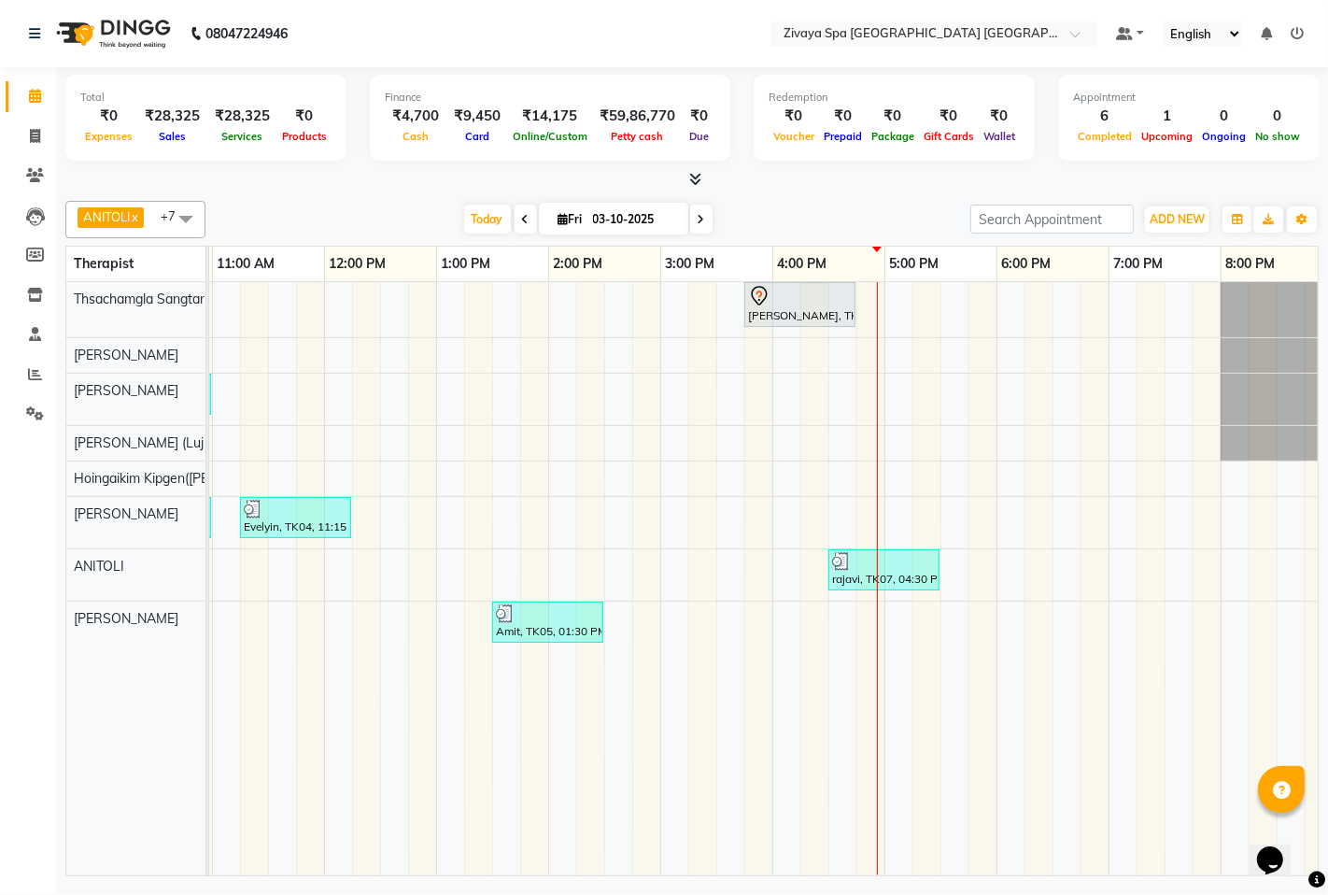
scroll to position [0, 526]
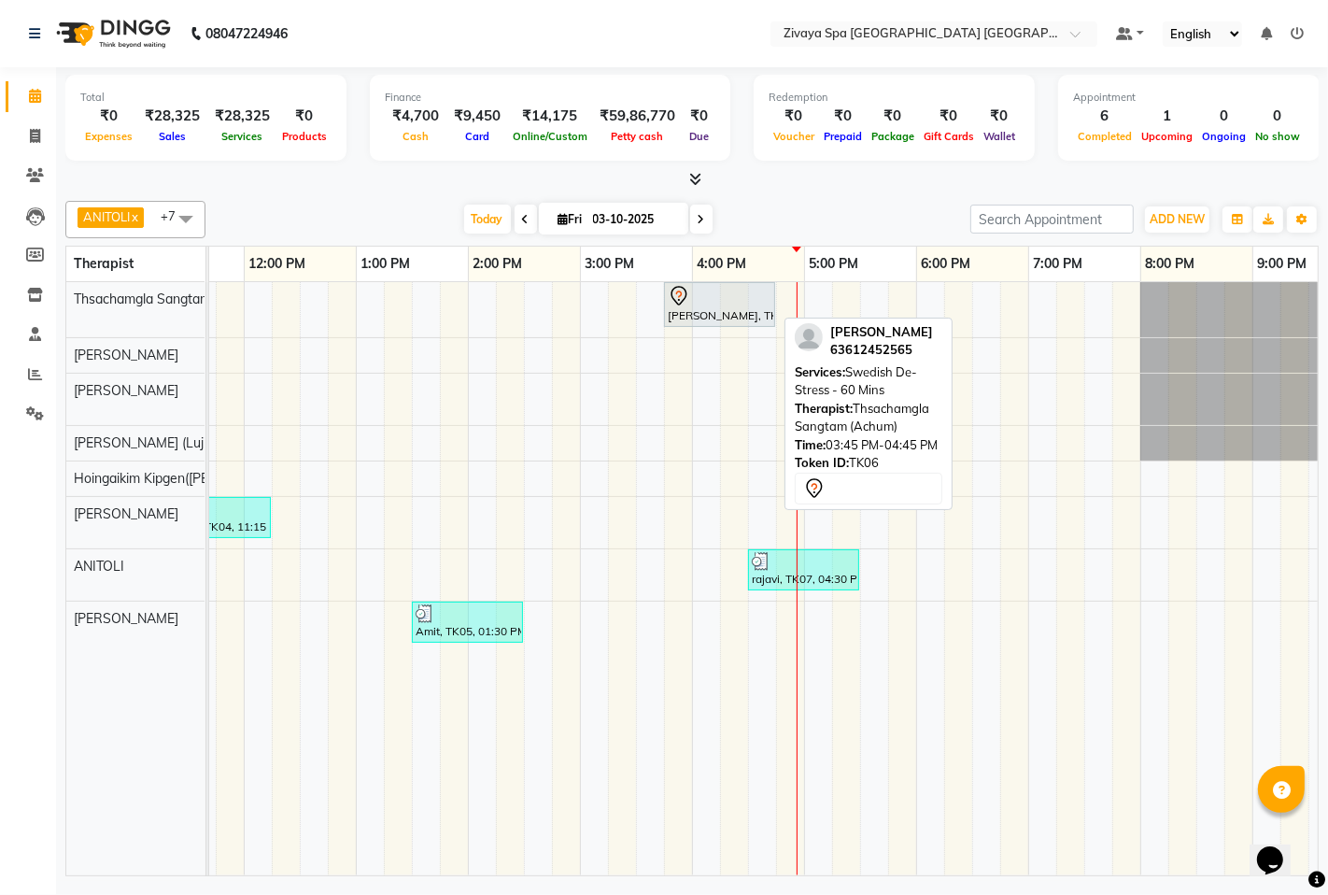
click at [706, 308] on div "[PERSON_NAME], TK06, 03:45 PM-04:45 PM, Swedish De-Stress - 60 Mins" at bounding box center [719, 304] width 107 height 39
select select "7"
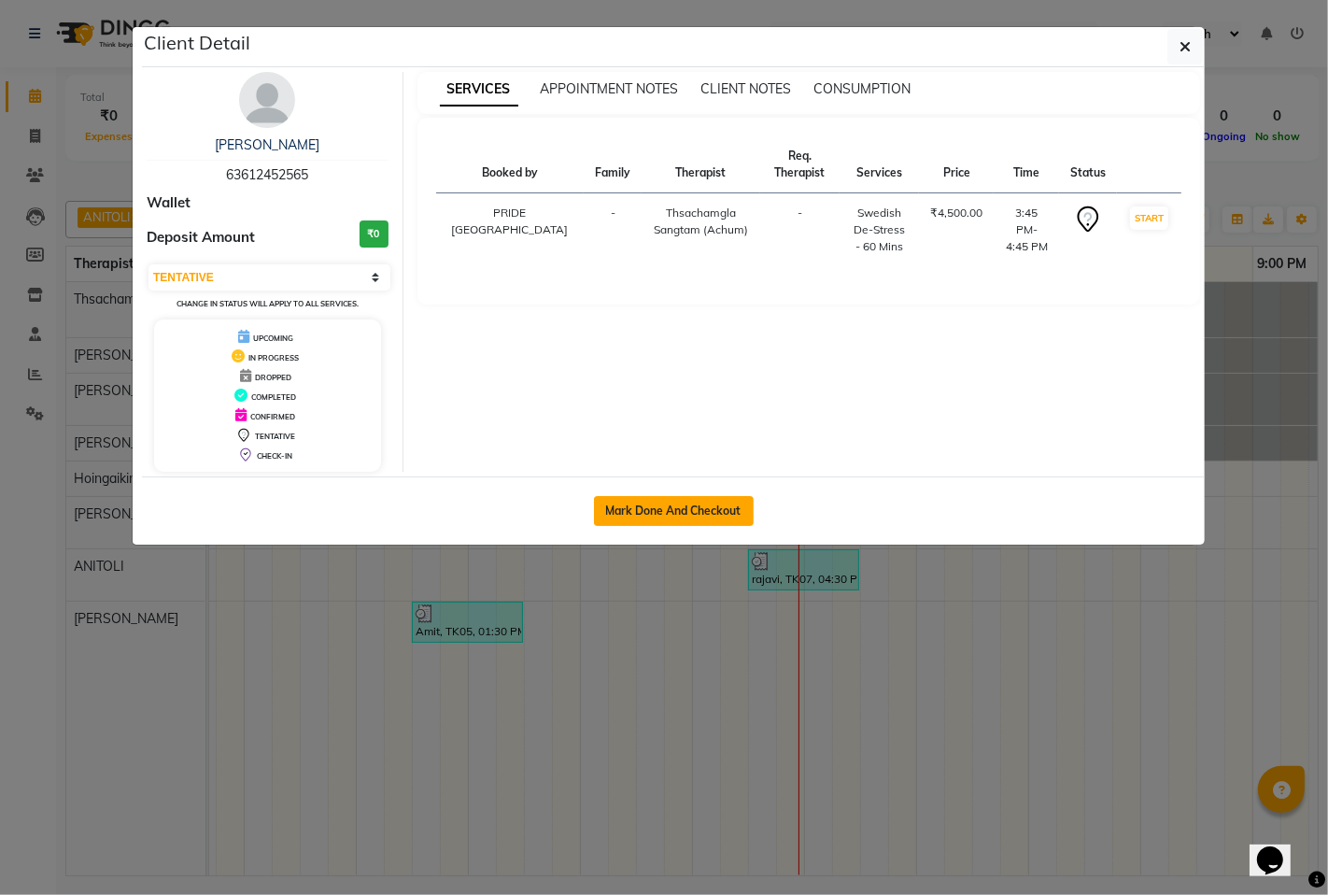
click at [695, 507] on button "Mark Done And Checkout" at bounding box center [674, 511] width 160 height 30
select select "6501"
select select "service"
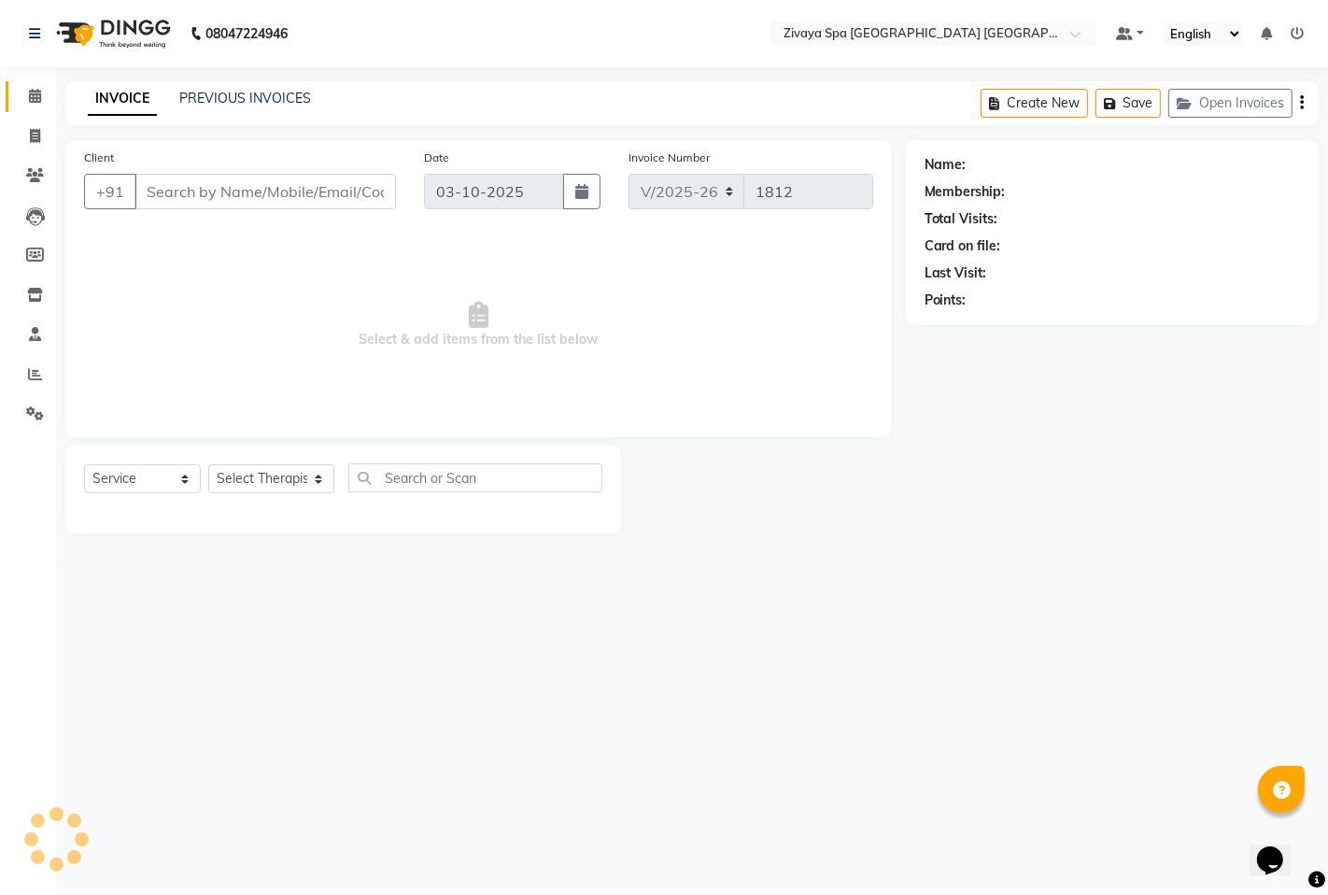
type input "63612452565"
select select "49489"
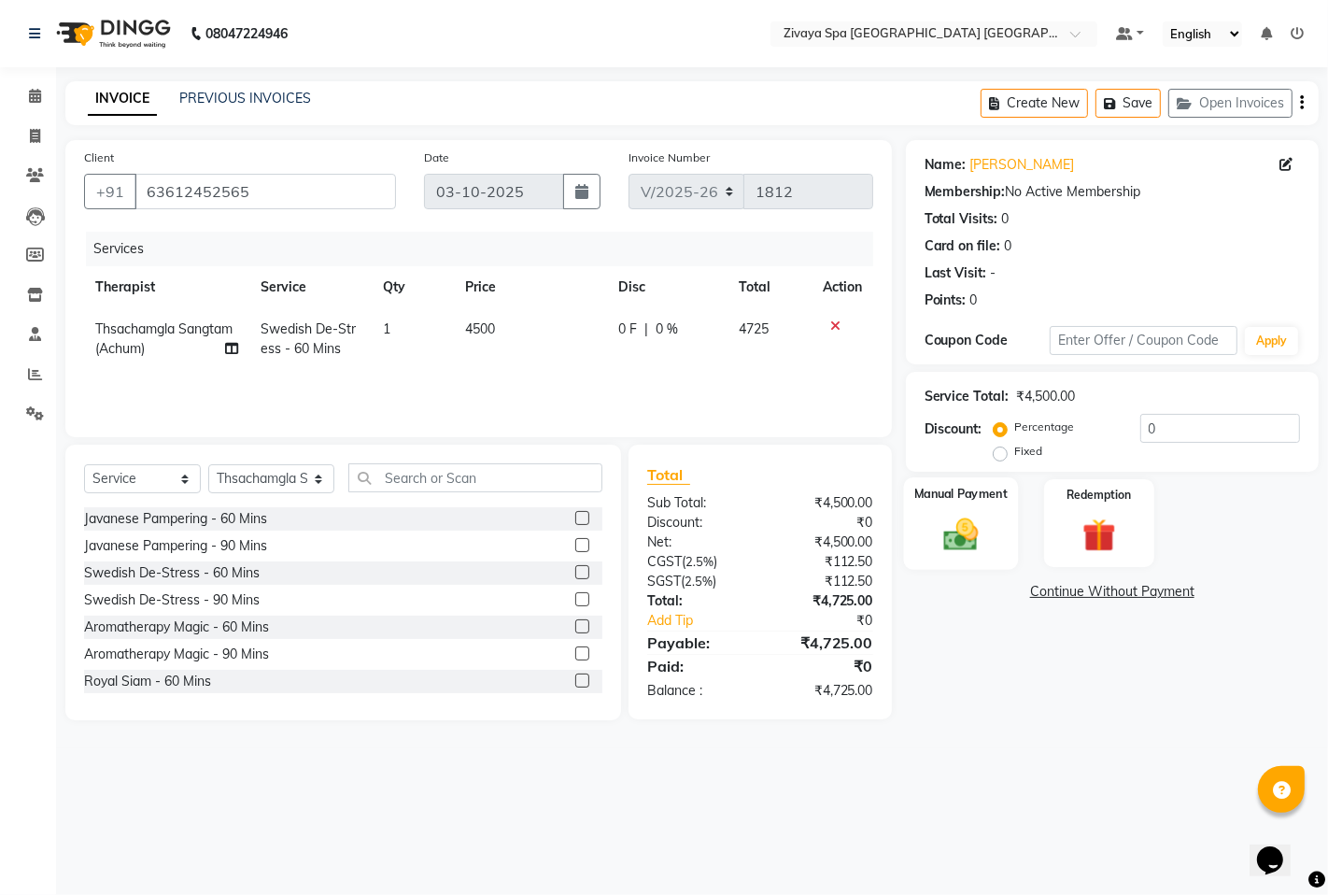
click at [968, 525] on img at bounding box center [960, 534] width 57 height 40
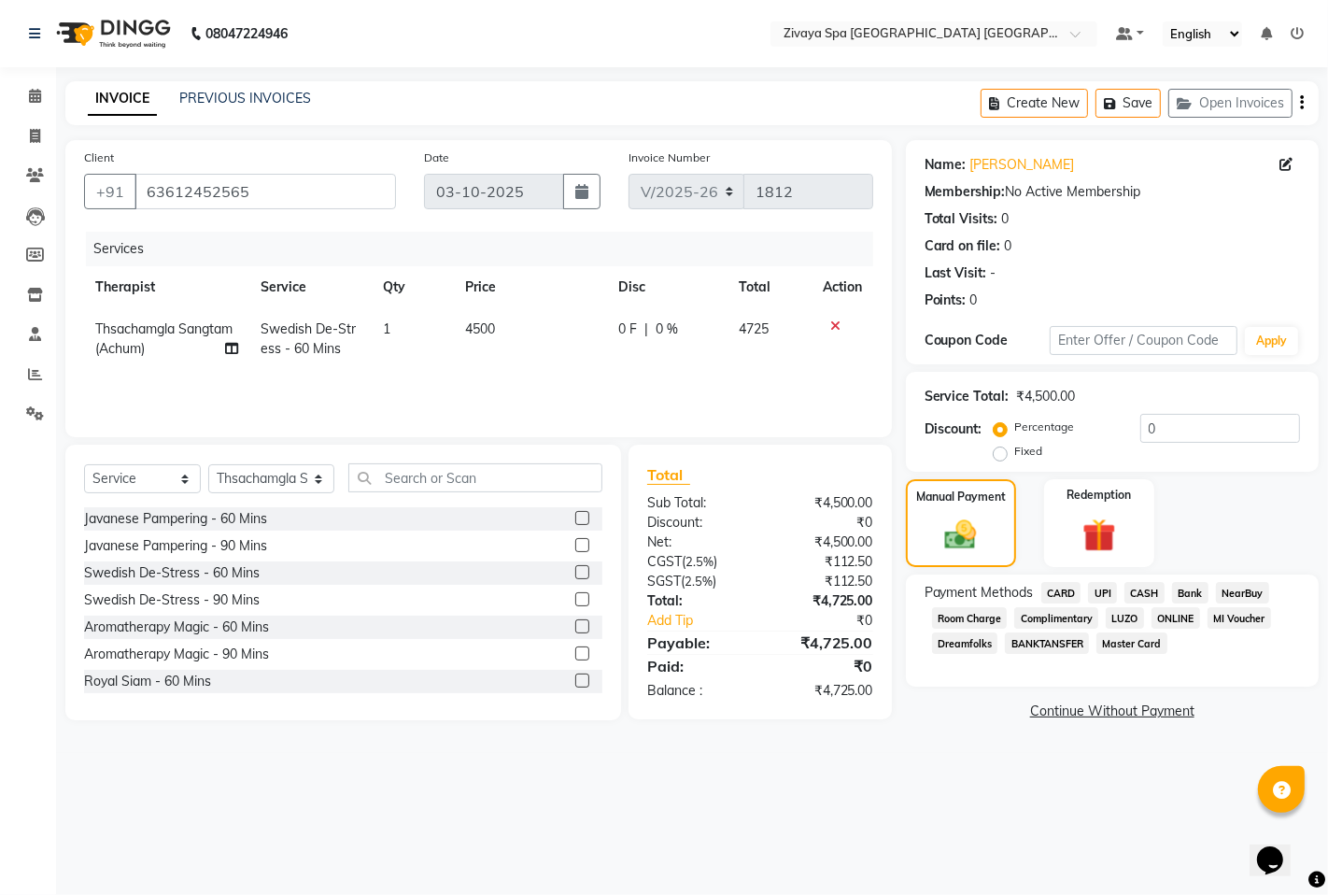
click at [1056, 593] on span "CARD" at bounding box center [1061, 592] width 40 height 21
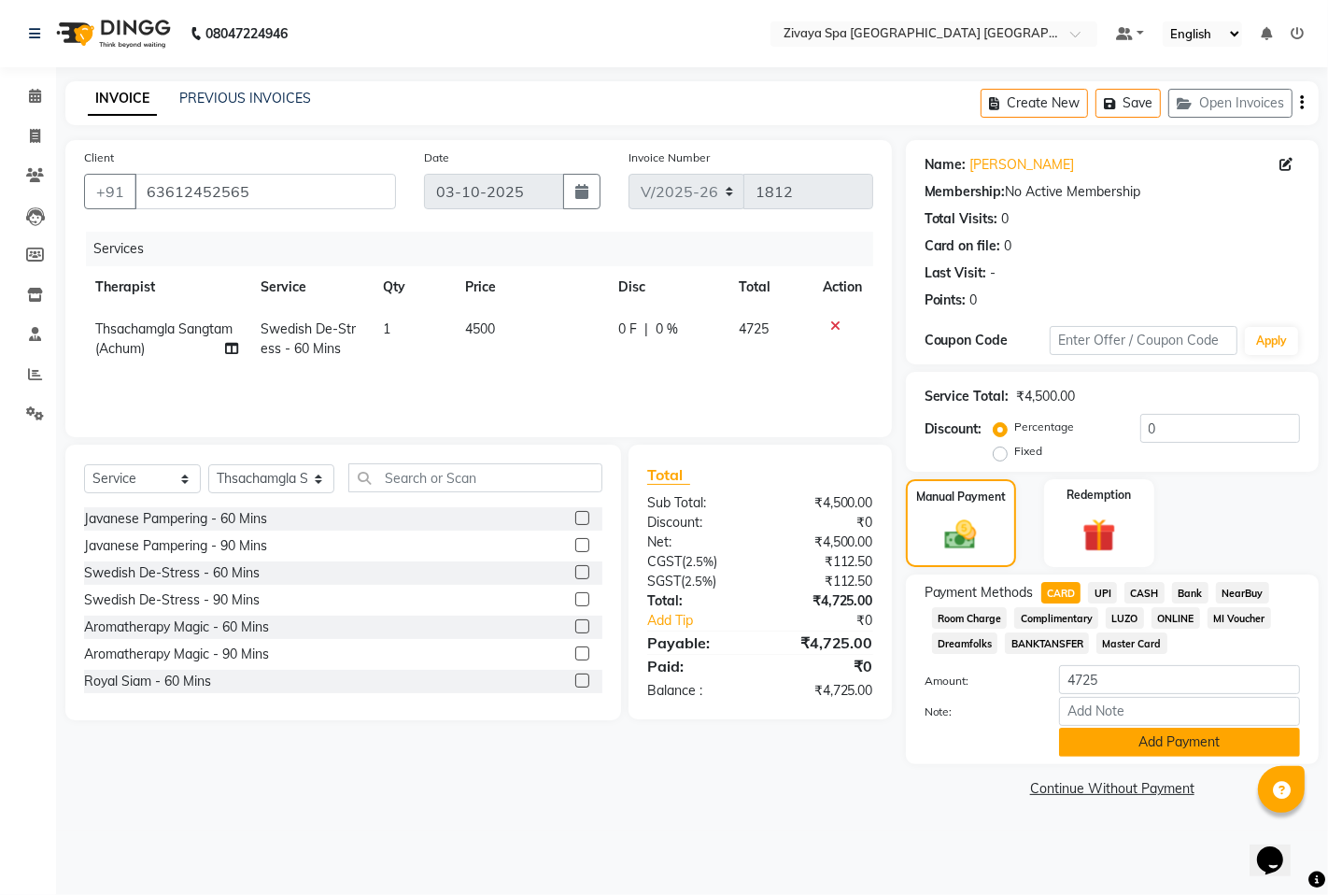
click at [1155, 742] on button "Add Payment" at bounding box center [1179, 742] width 241 height 29
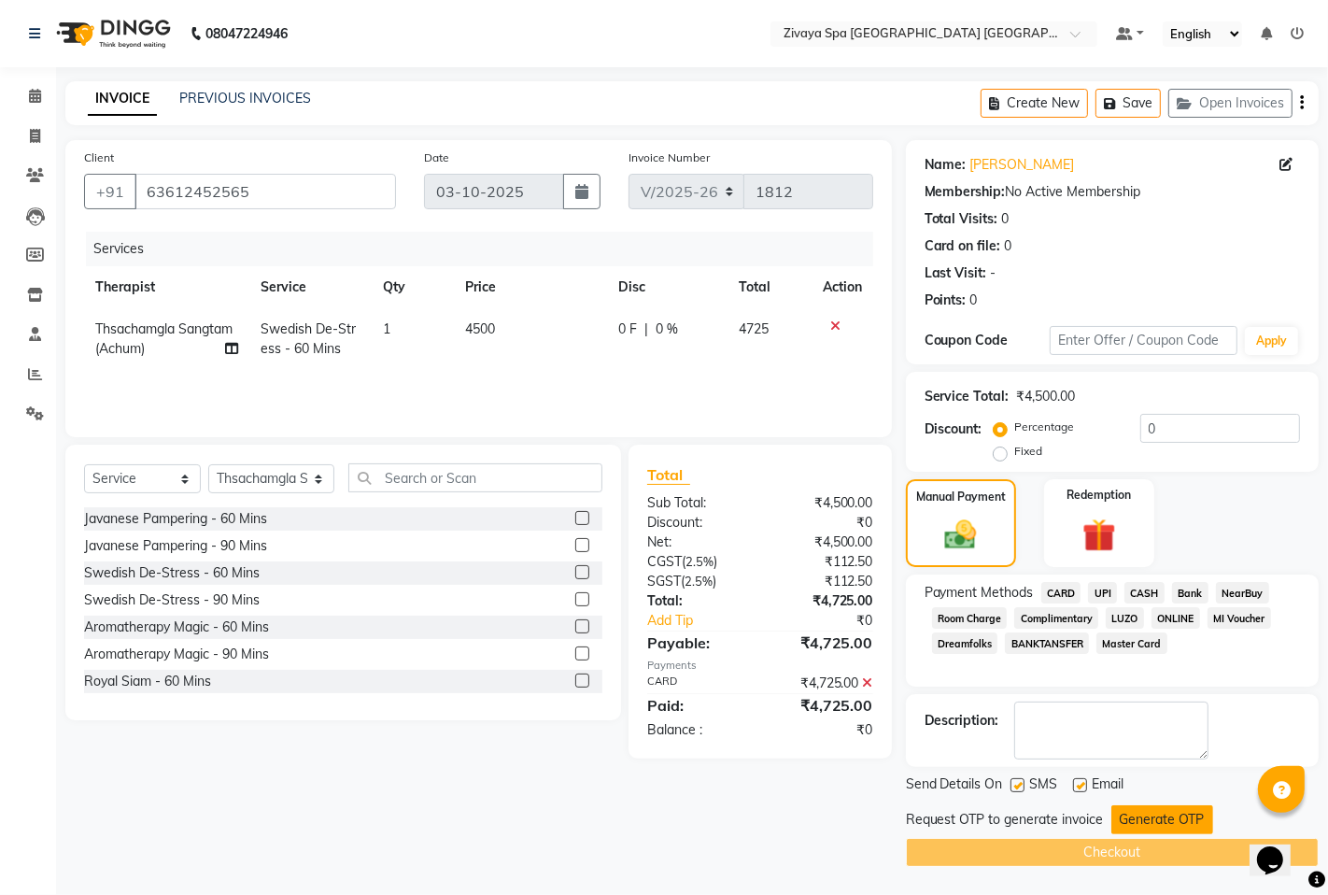
click at [1162, 815] on button "Generate OTP" at bounding box center [1163, 819] width 102 height 29
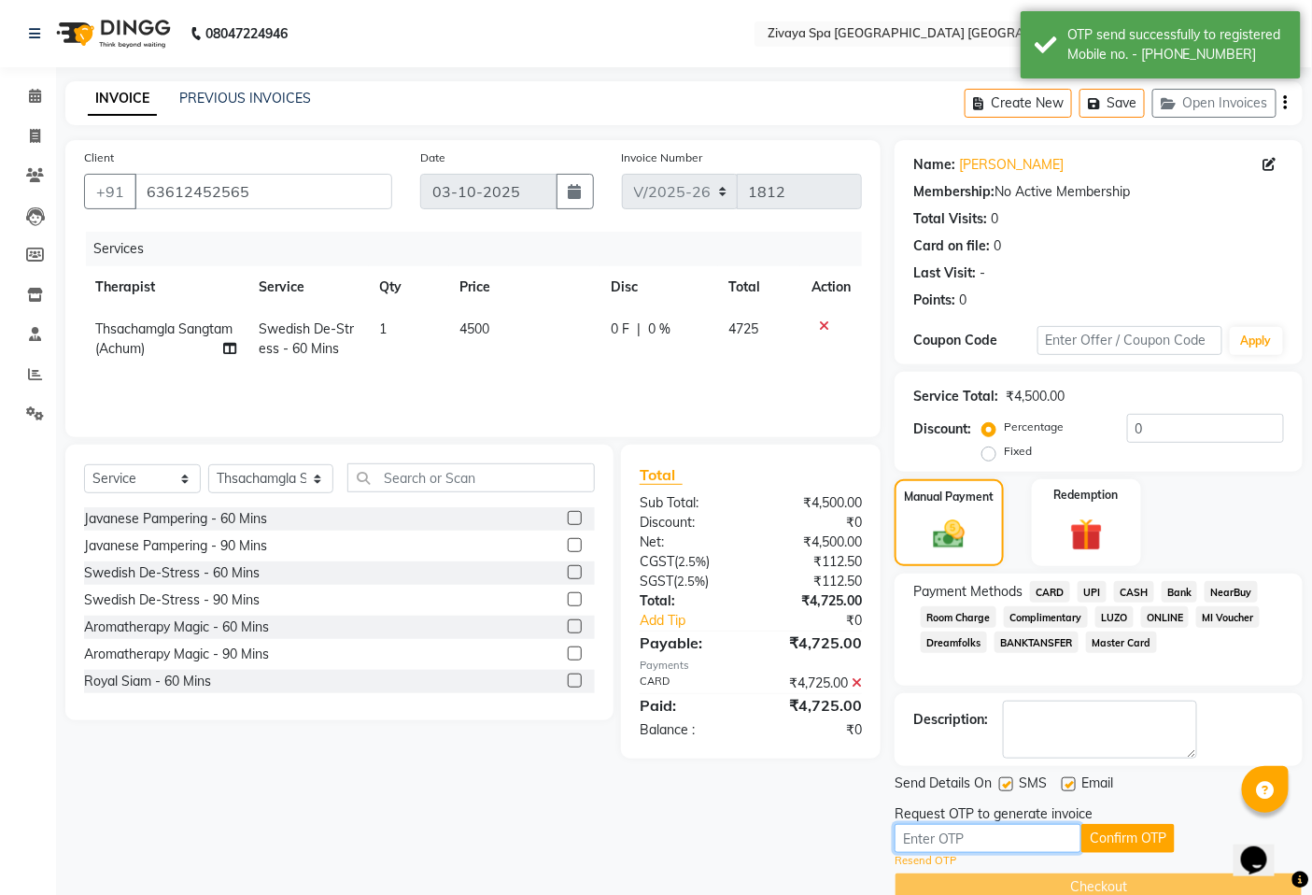
click at [997, 838] on input "text" at bounding box center [988, 838] width 187 height 29
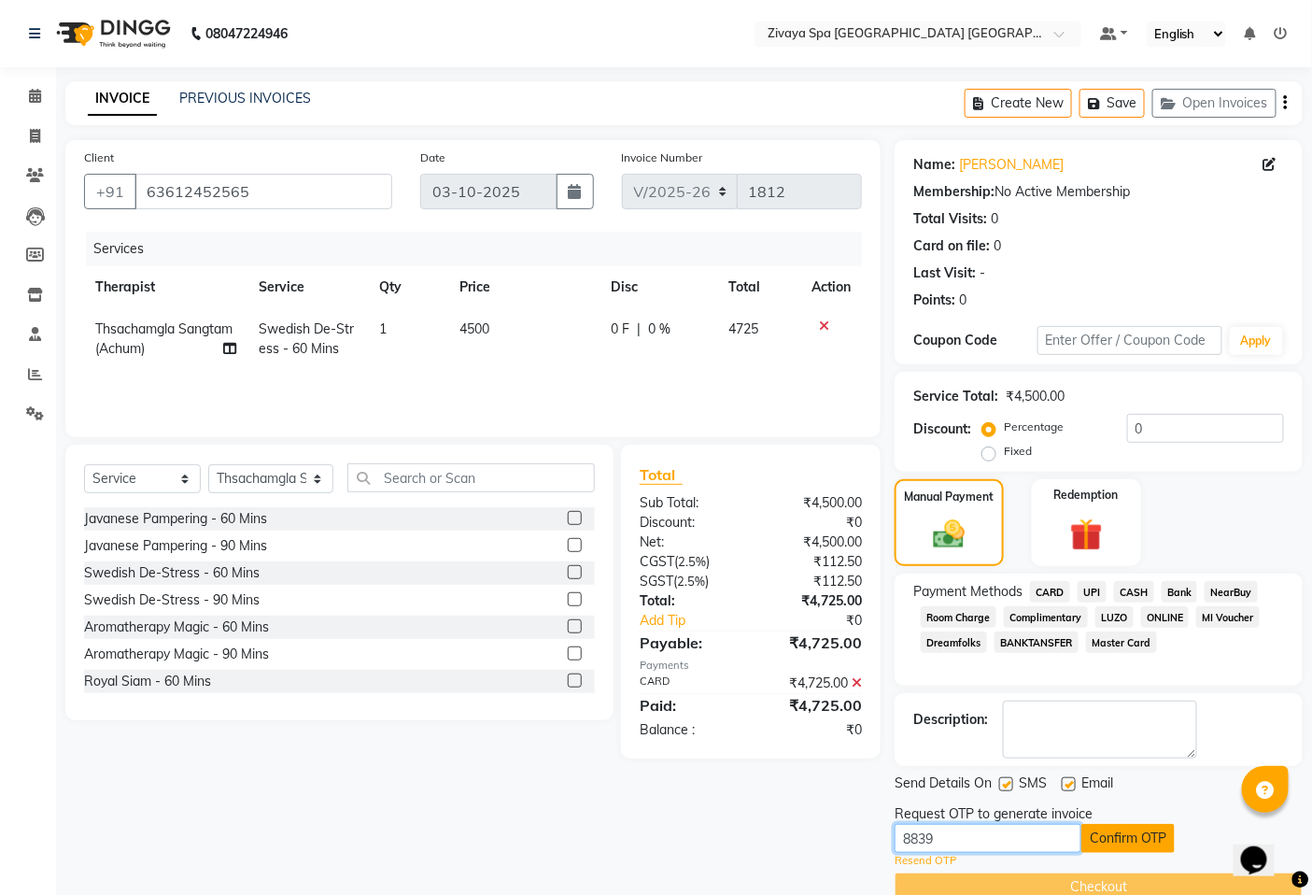
type input "8839"
click at [1135, 839] on button "Confirm OTP" at bounding box center [1128, 838] width 93 height 29
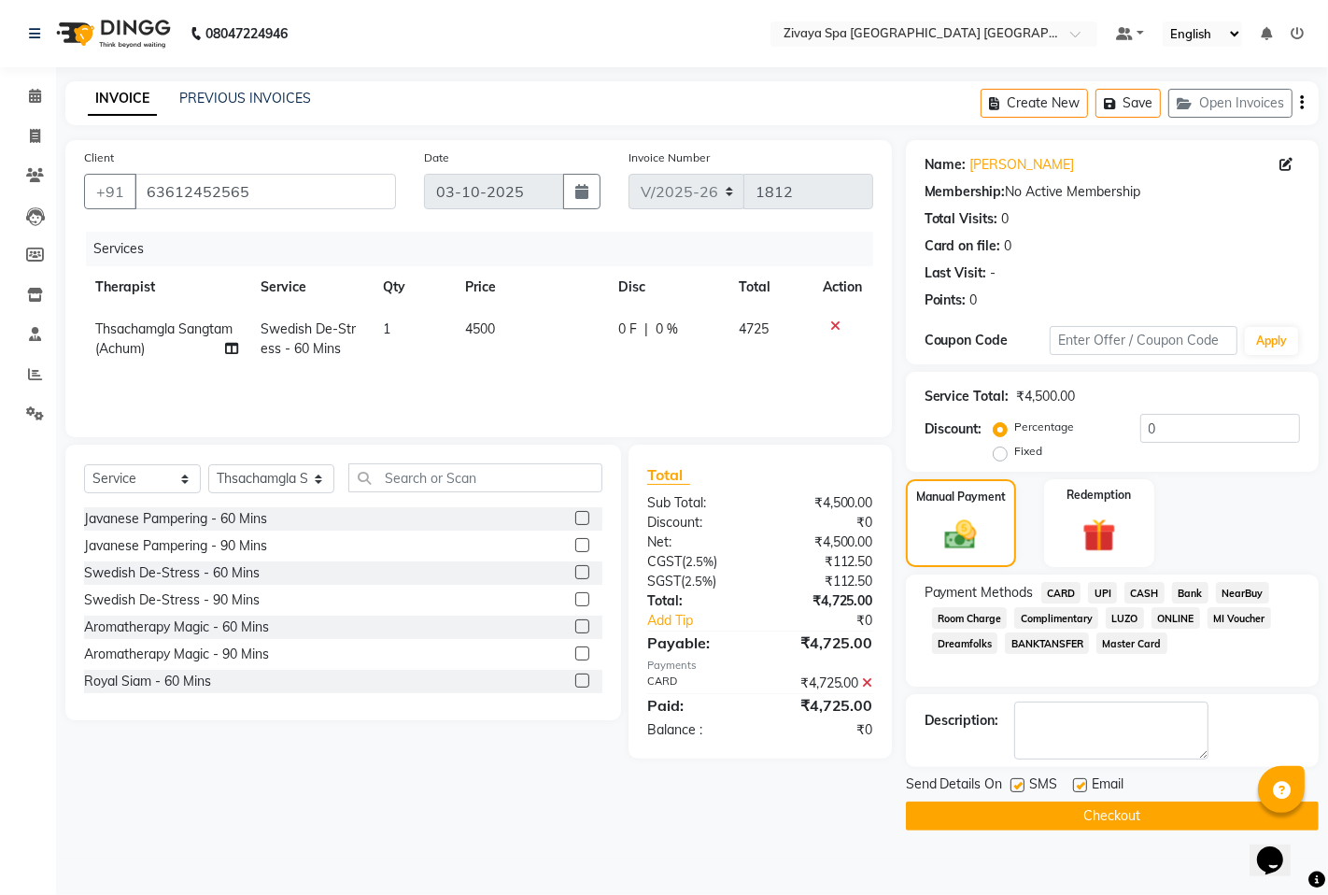
click at [1057, 813] on button "Checkout" at bounding box center [1112, 815] width 413 height 29
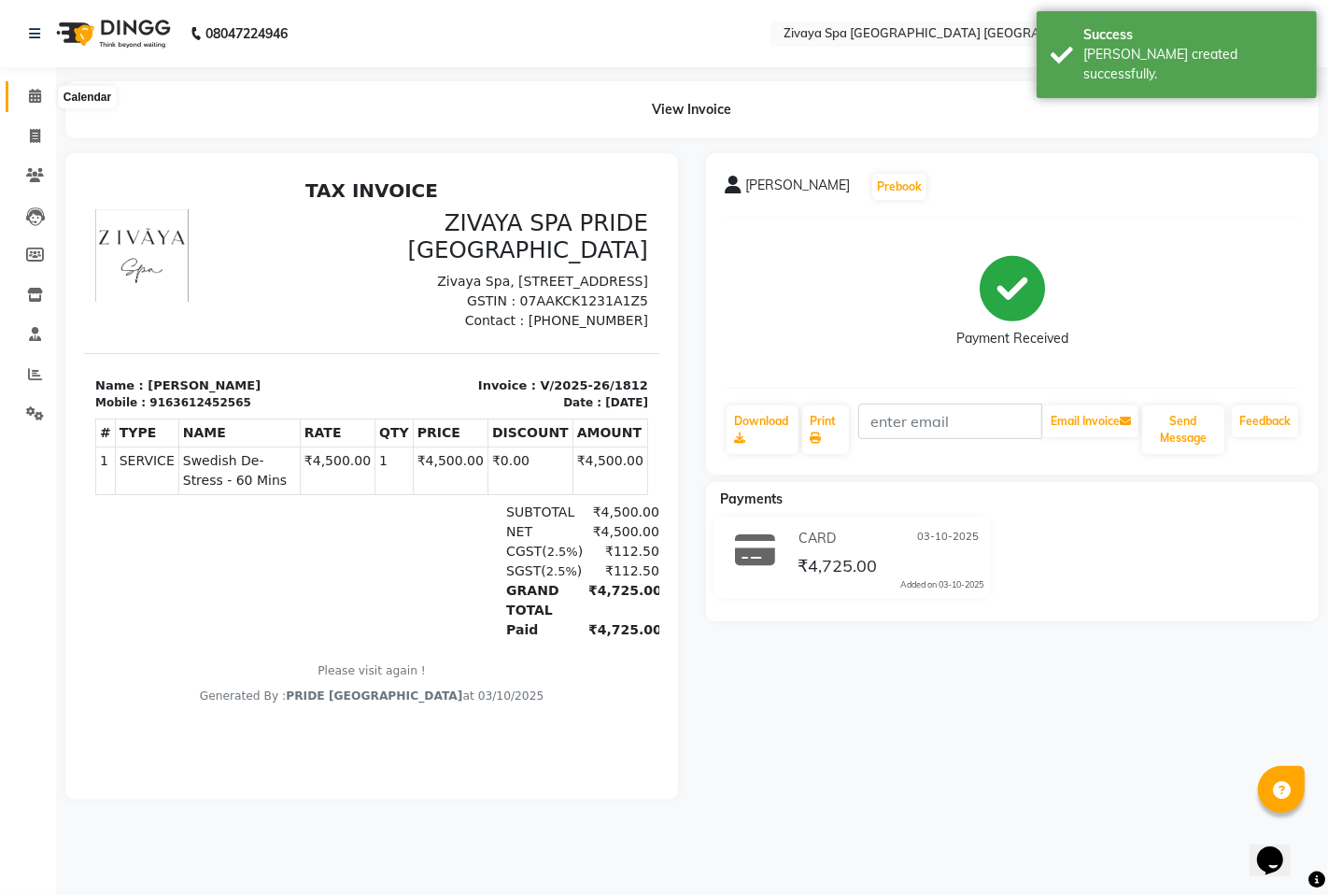
click at [32, 91] on icon at bounding box center [35, 96] width 12 height 14
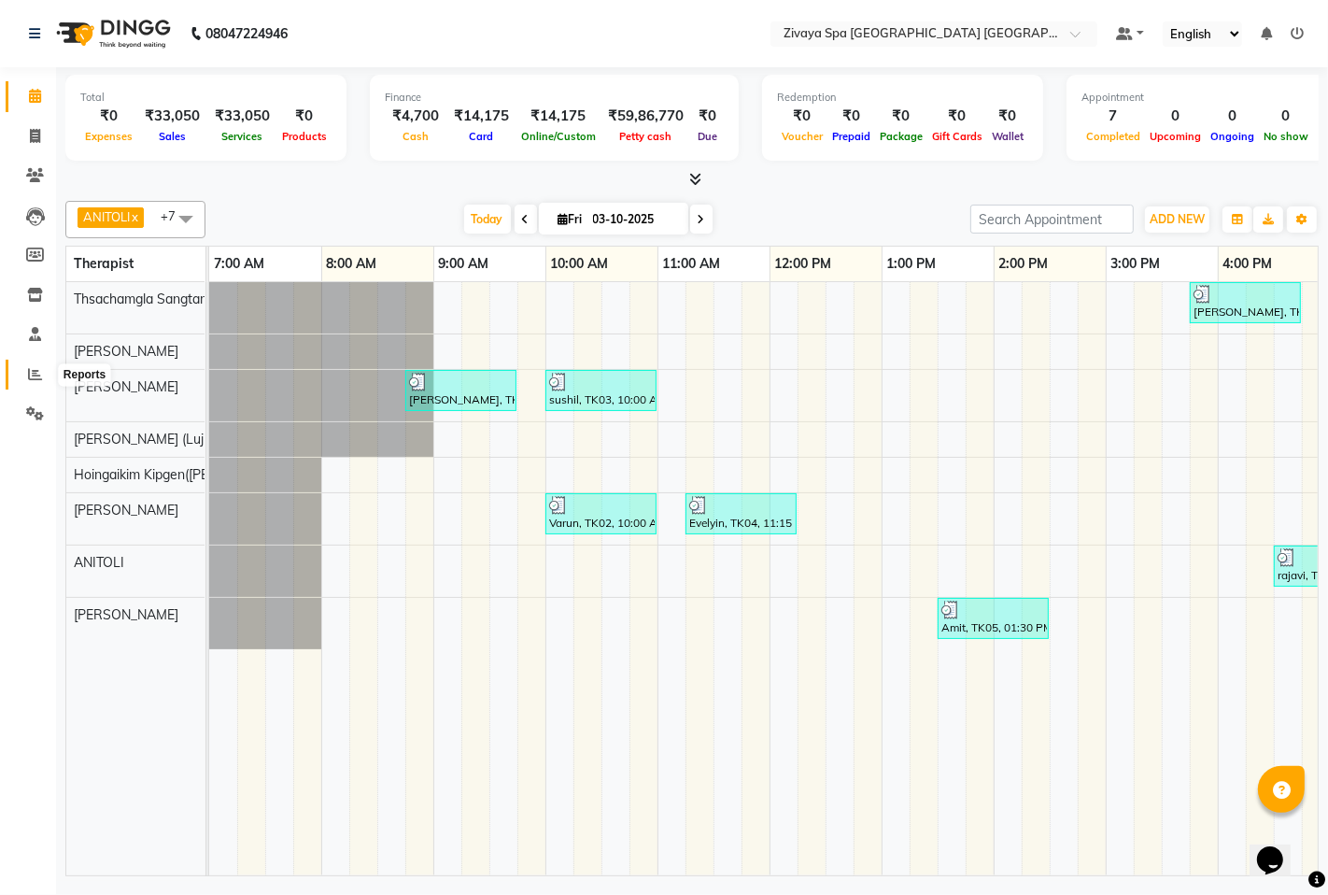
click at [35, 372] on icon at bounding box center [35, 374] width 14 height 14
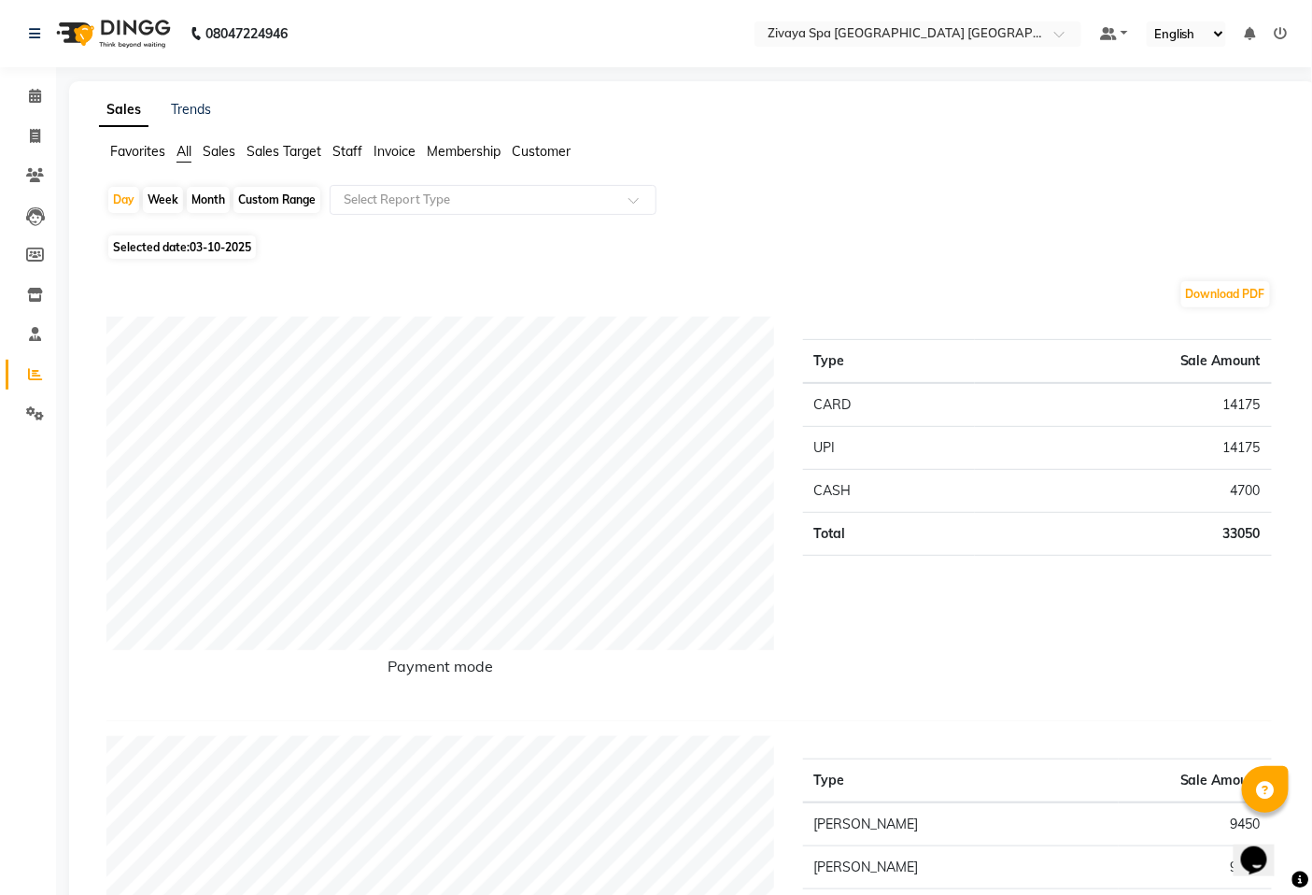
click at [284, 149] on span "Sales Target" at bounding box center [284, 151] width 75 height 17
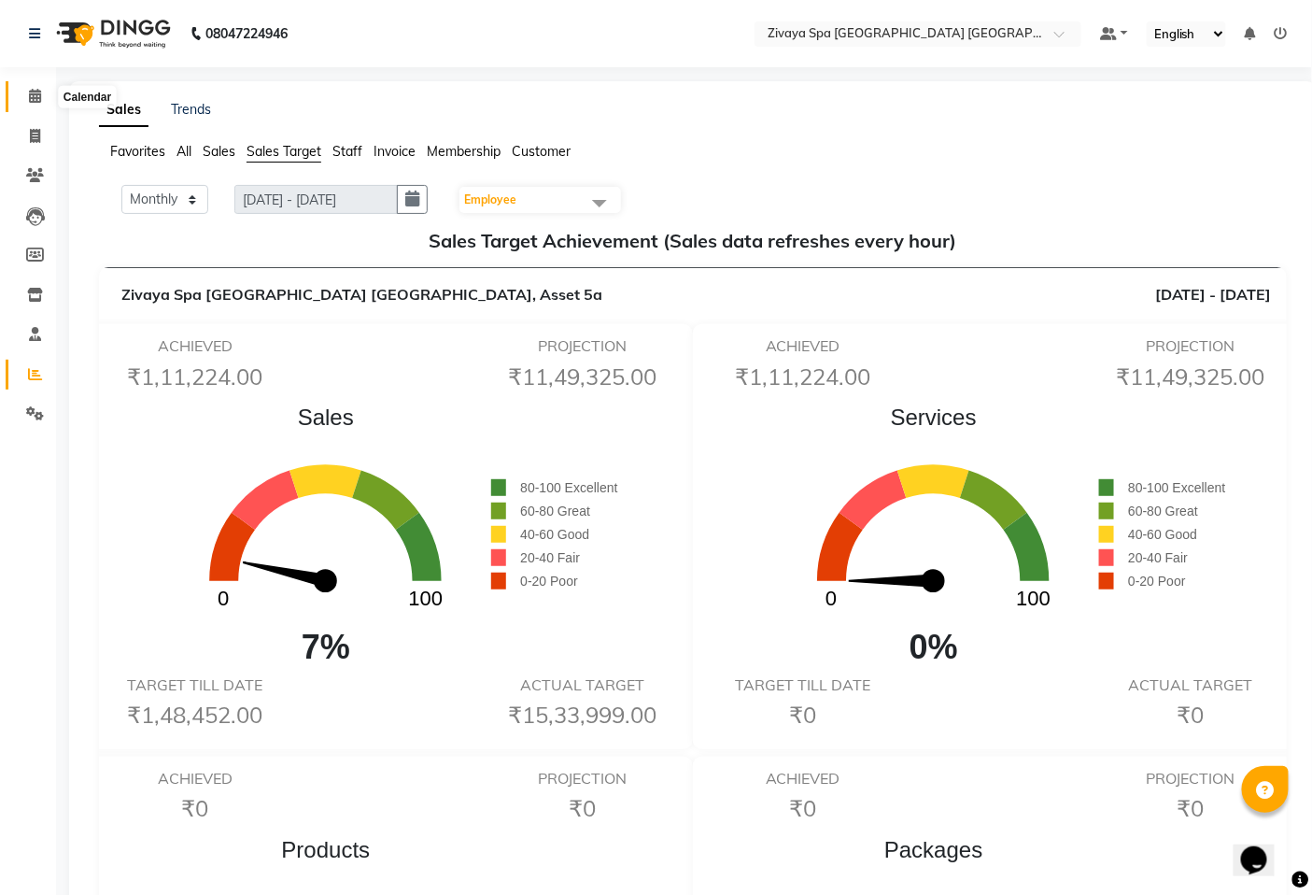
click at [35, 93] on icon at bounding box center [35, 96] width 12 height 14
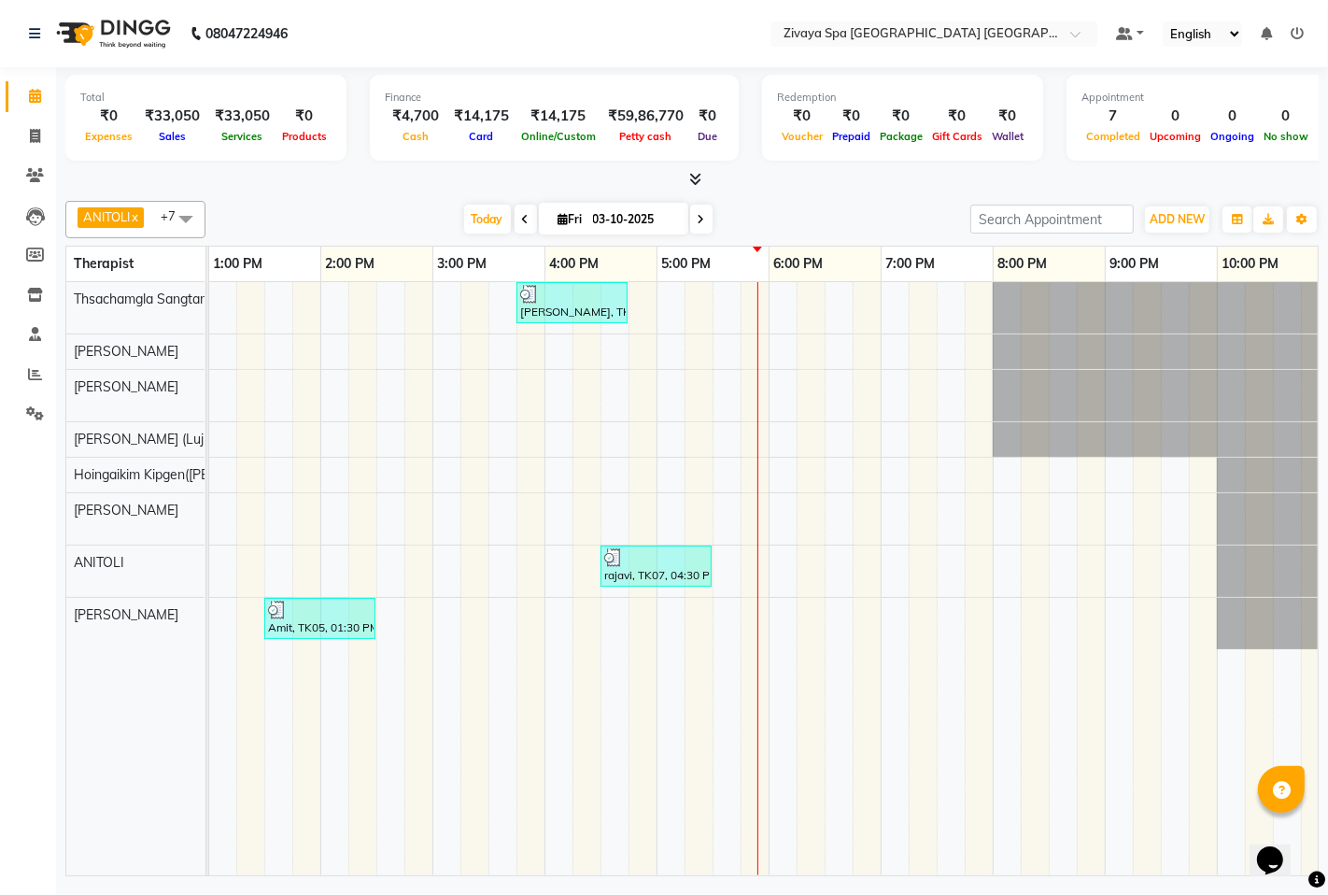
scroll to position [0, 685]
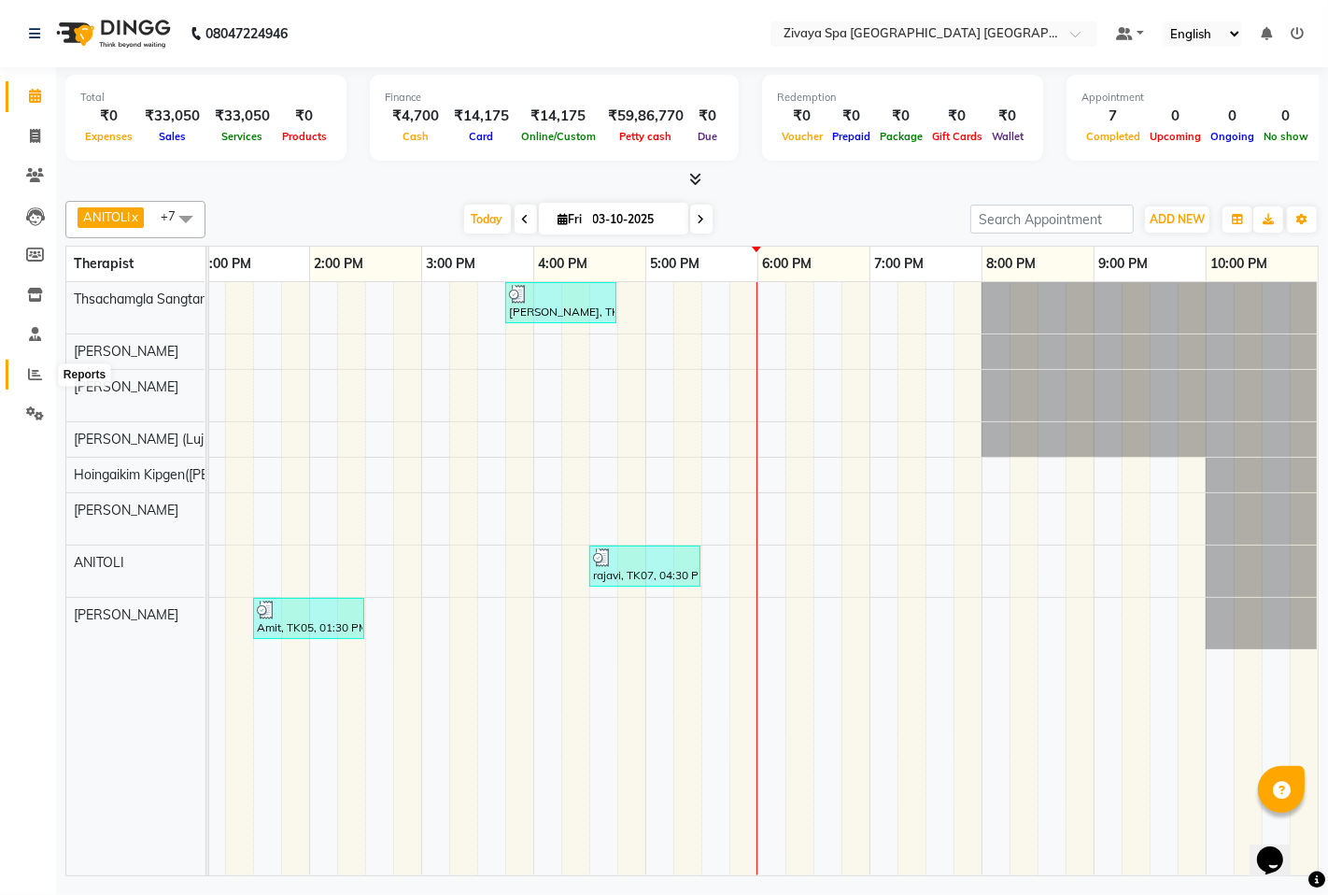
click at [28, 375] on icon at bounding box center [35, 374] width 14 height 14
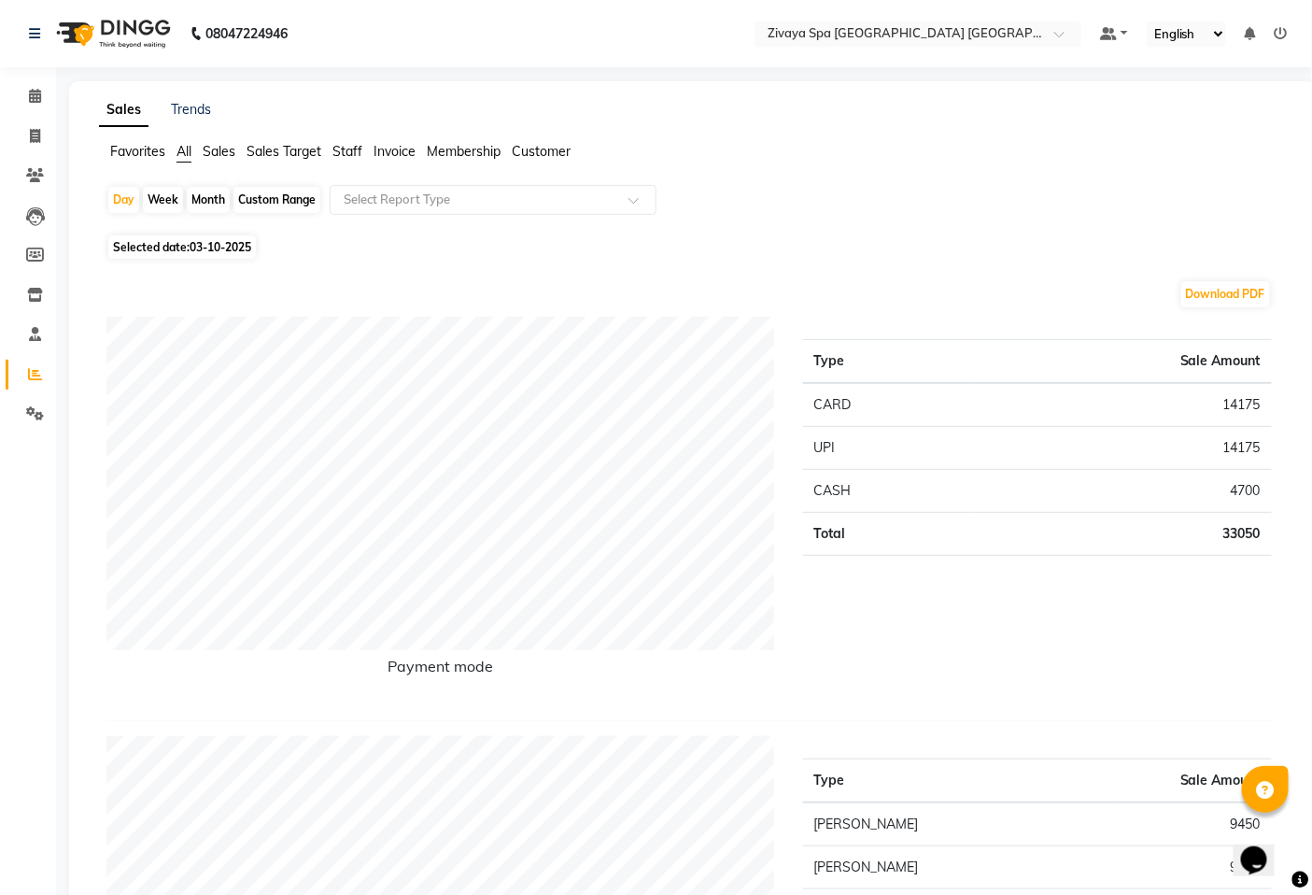
click at [277, 151] on span "Sales Target" at bounding box center [284, 151] width 75 height 17
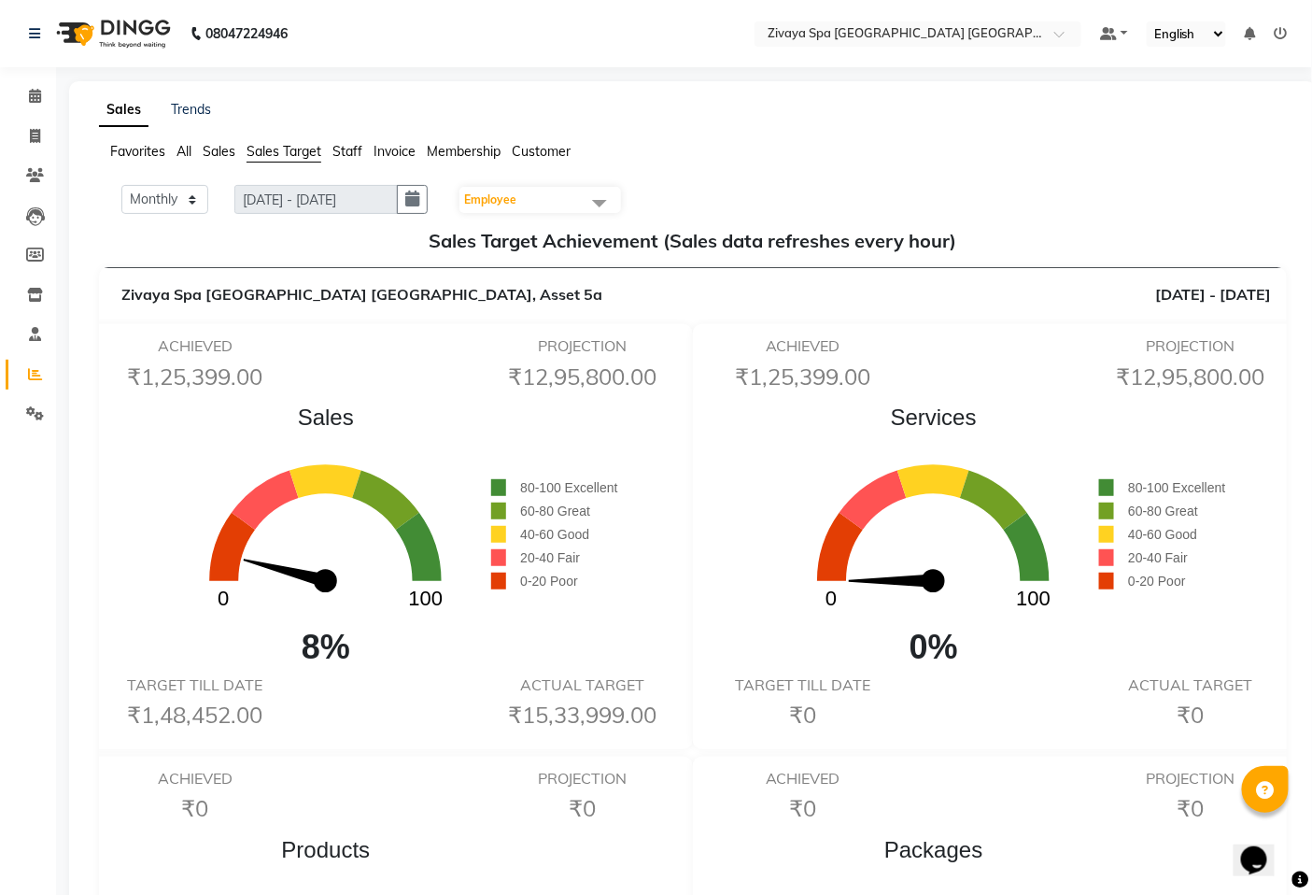
click at [1291, 31] on ul "Default Panel My Panel English ENGLISH Español العربية मराठी हिंदी ગુજરાતી தமிழ…" at bounding box center [1194, 33] width 206 height 25
click at [1273, 35] on ul "Default Panel My Panel English ENGLISH Español العربية मराठी हिंदी ગુજરાતી தமிழ…" at bounding box center [1194, 33] width 206 height 25
click at [1275, 35] on icon at bounding box center [1281, 33] width 13 height 13
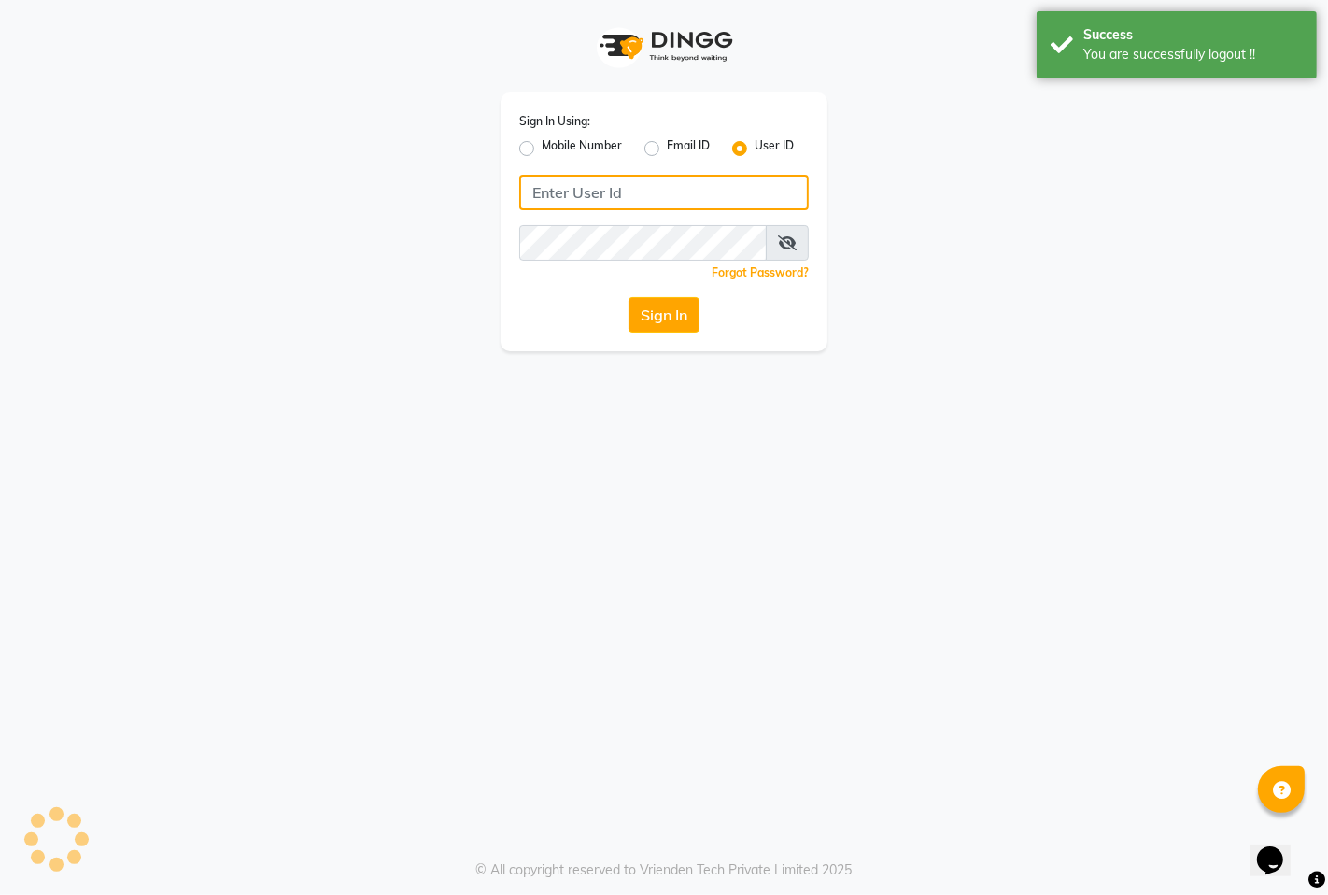
type input "7389901811"
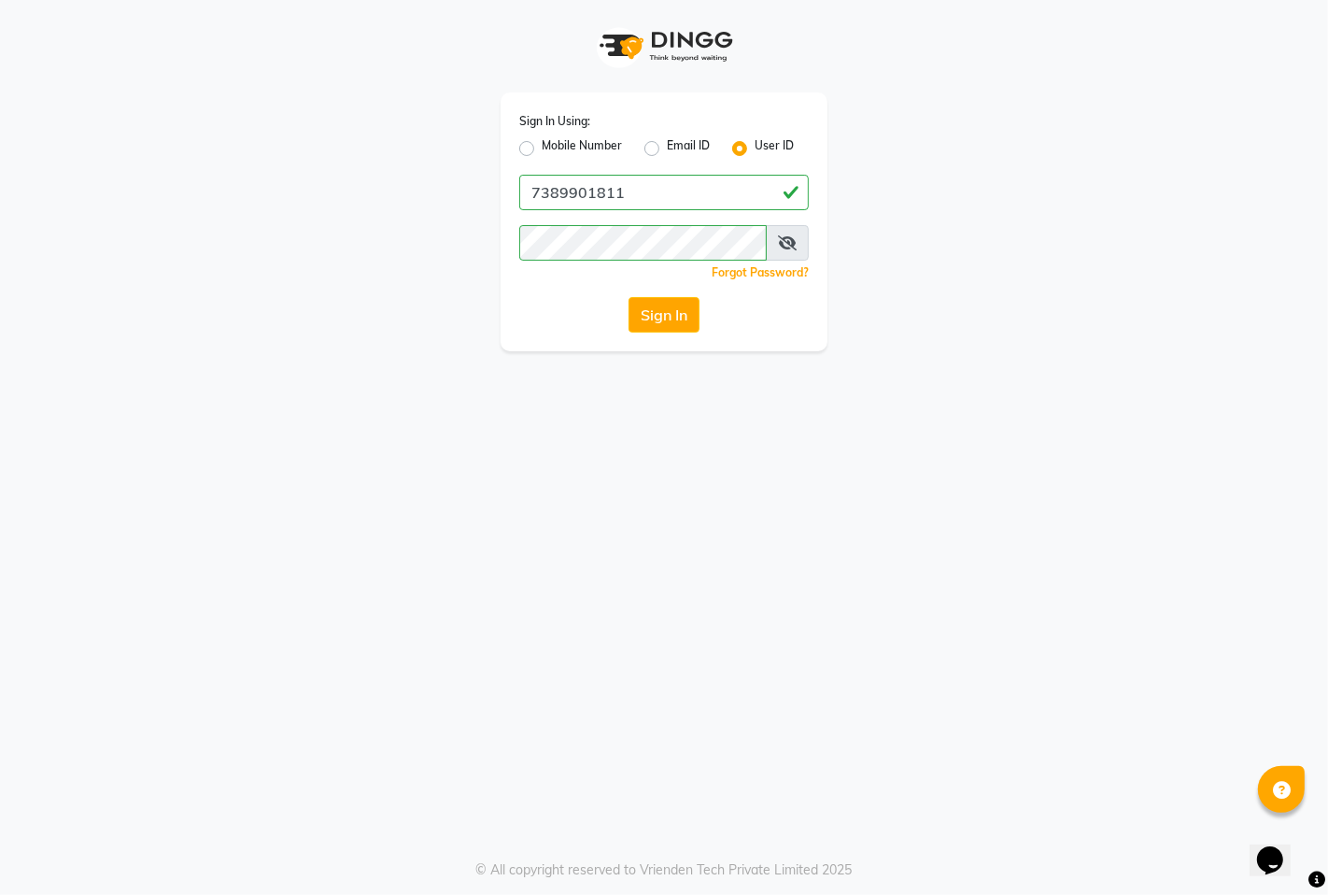
click at [551, 144] on label "Mobile Number" at bounding box center [582, 148] width 80 height 22
click at [551, 144] on input "Mobile Number" at bounding box center [548, 143] width 12 height 12
radio input "true"
radio input "false"
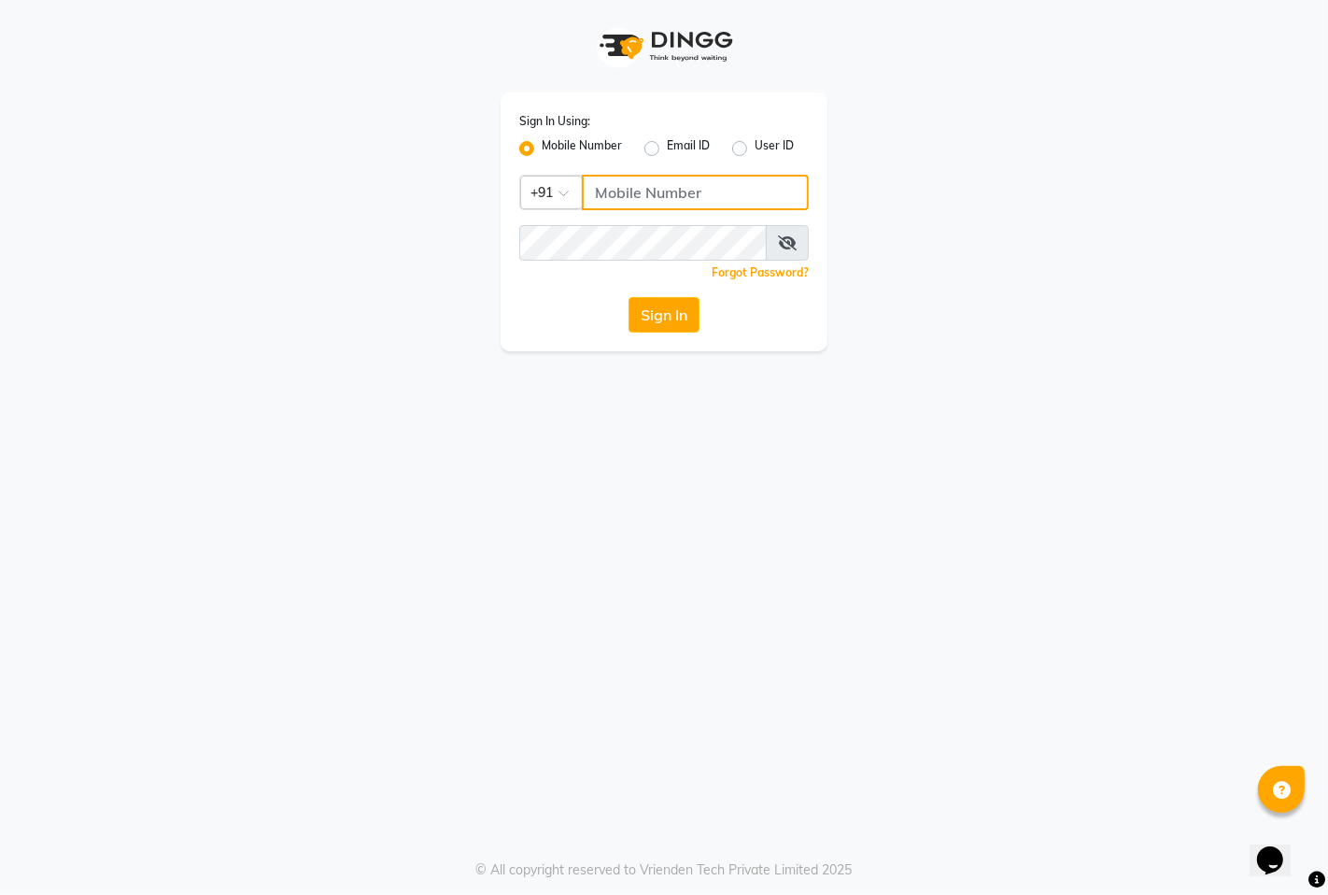
click at [630, 181] on input "Username" at bounding box center [695, 192] width 227 height 35
type input "9366908950"
click at [658, 320] on button "Sign In" at bounding box center [664, 314] width 71 height 35
